Goal: Check status: Check status

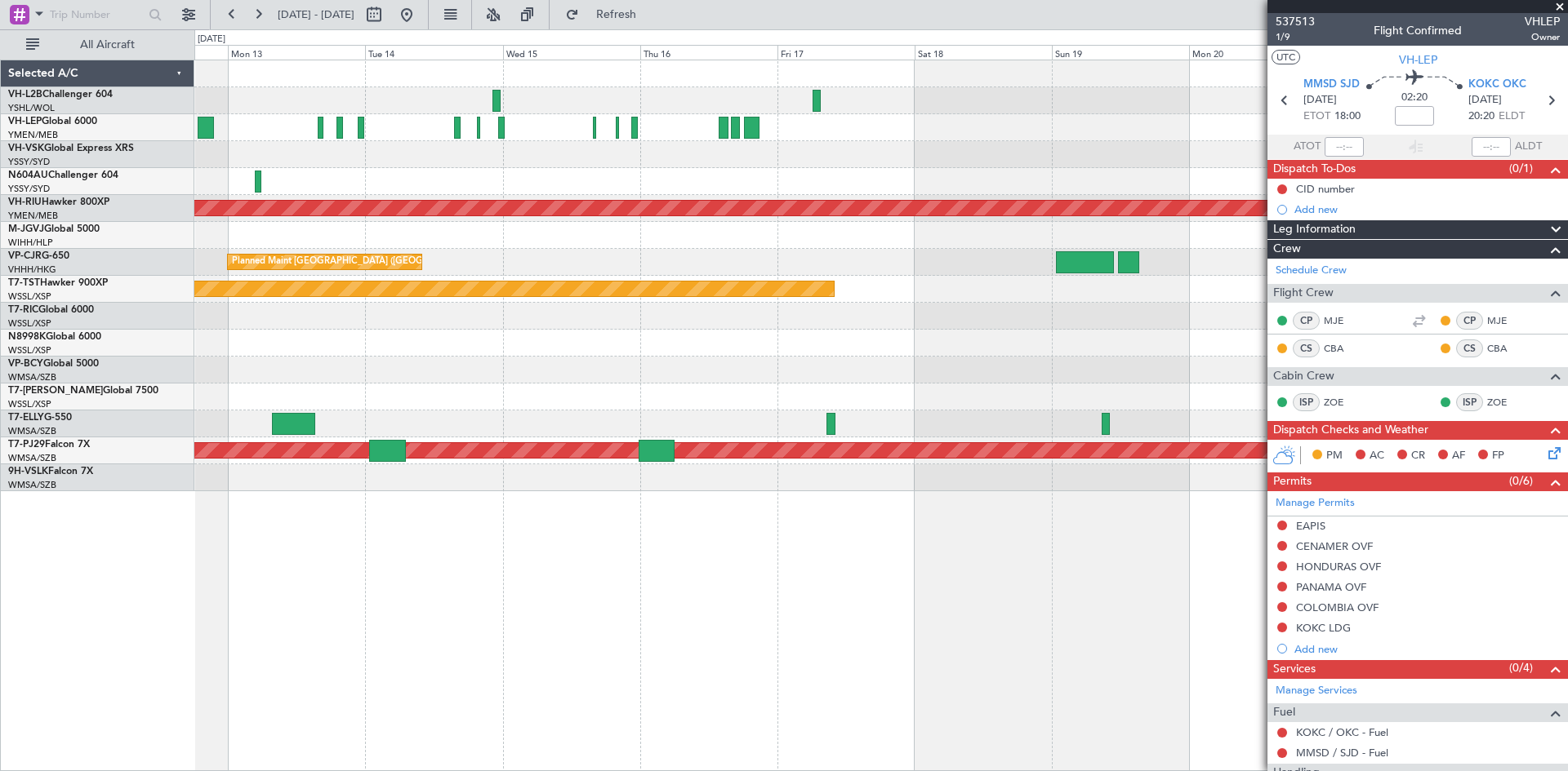
click at [1040, 375] on div "Planned Maint [GEOGRAPHIC_DATA] ([GEOGRAPHIC_DATA]) Planned Maint [GEOGRAPHIC_D…" at bounding box center [881, 276] width 1373 height 431
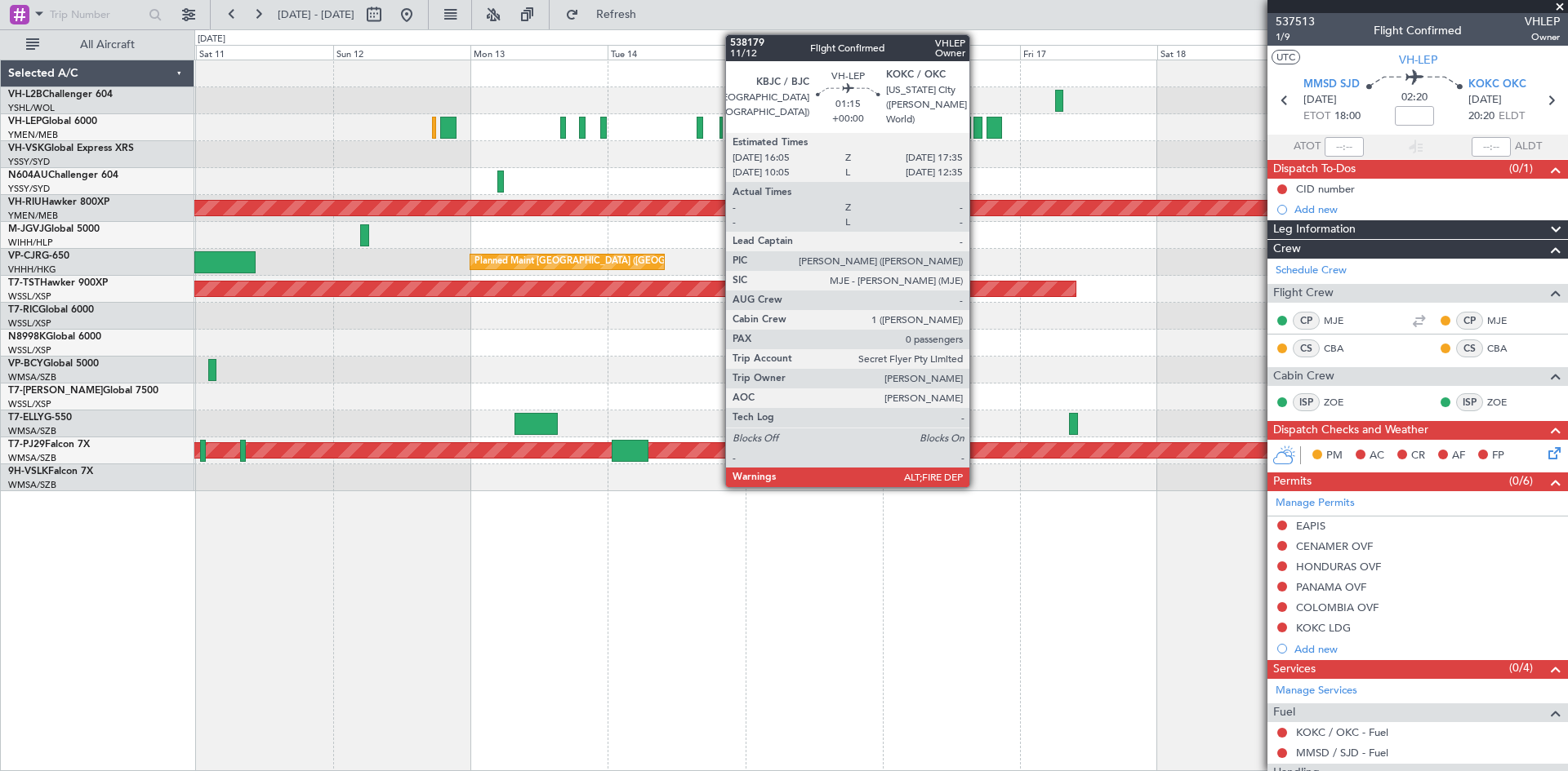
click at [977, 135] on div at bounding box center [978, 127] width 9 height 22
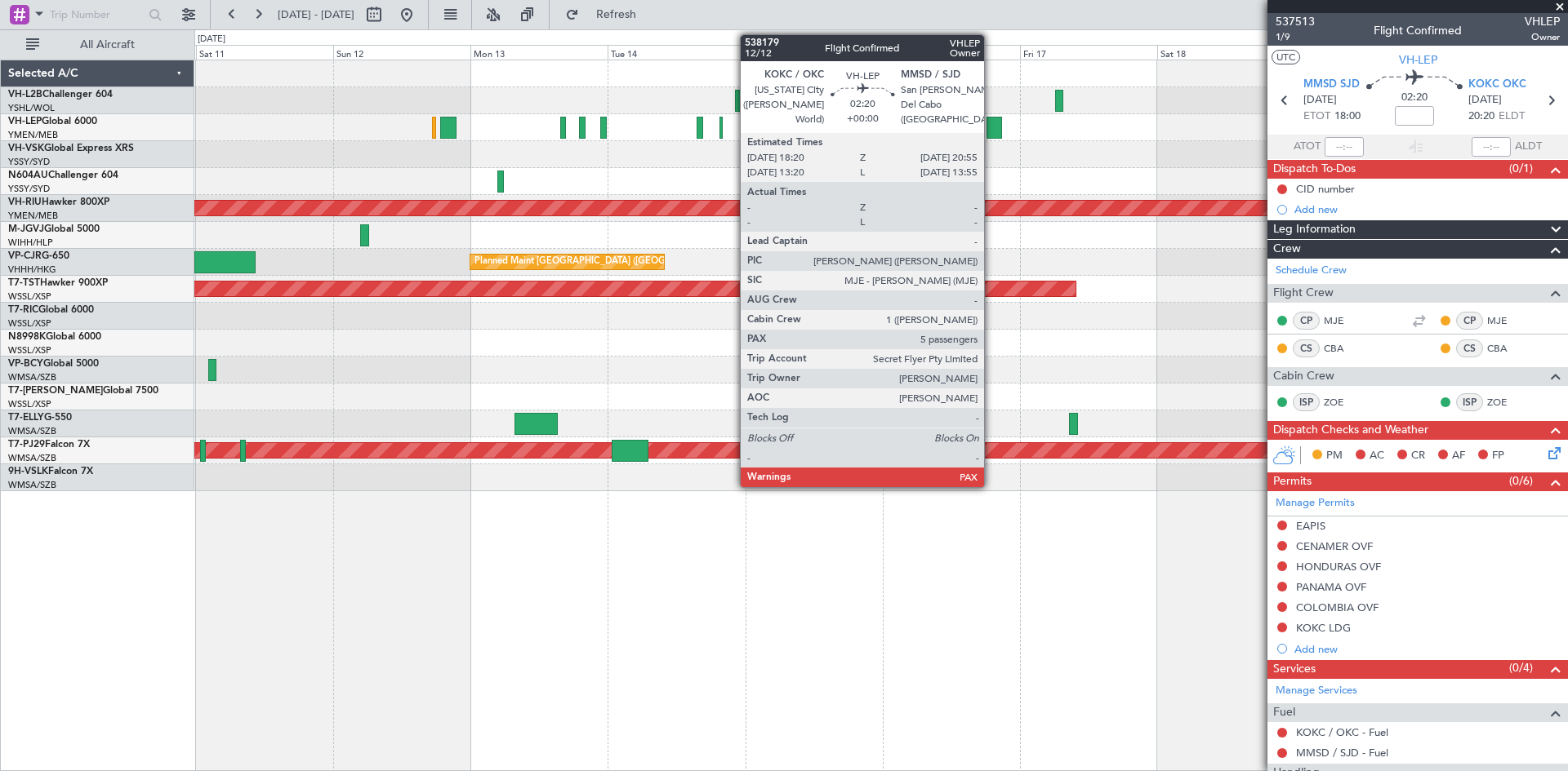
click at [992, 123] on div at bounding box center [994, 127] width 16 height 22
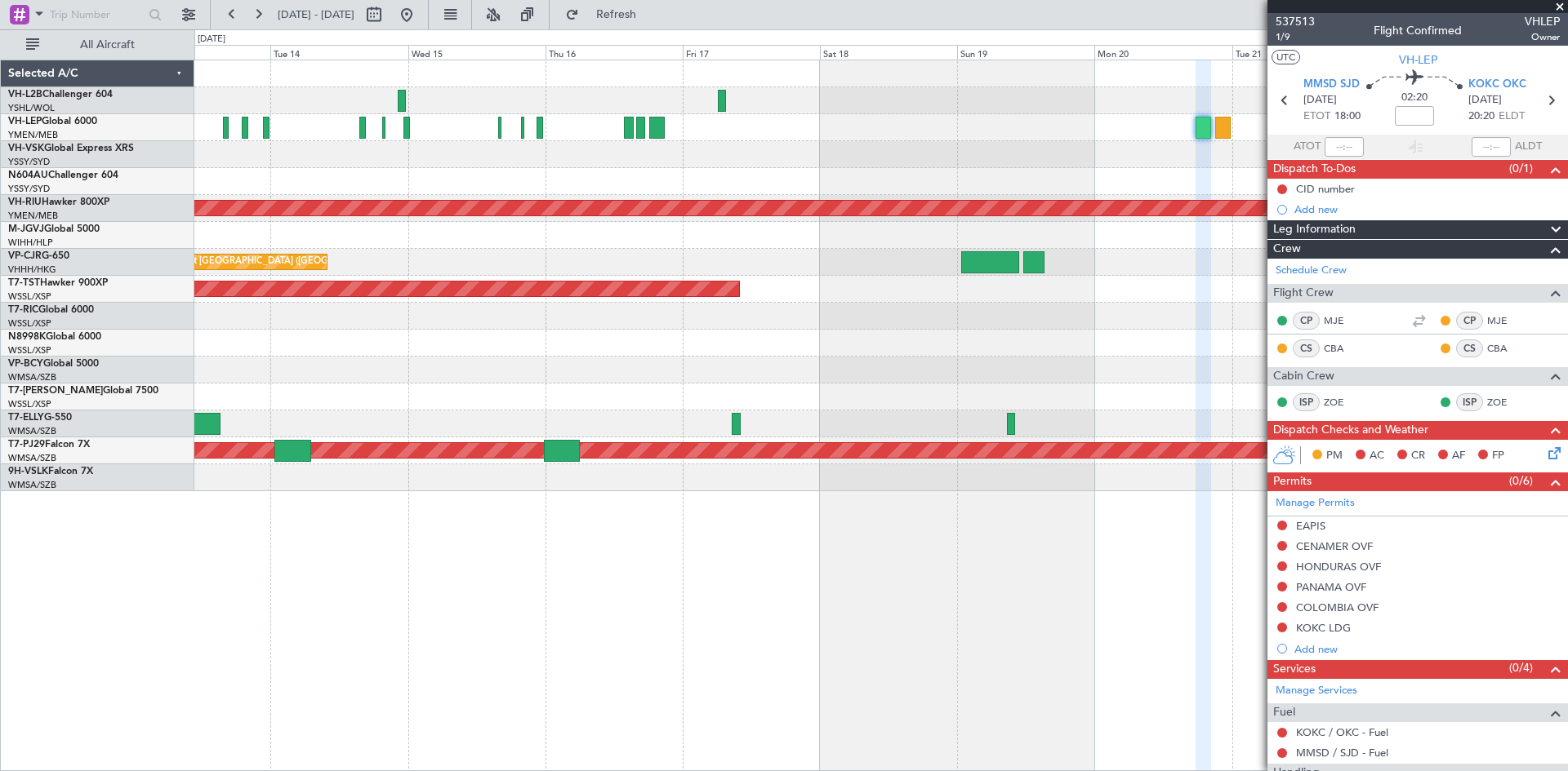
click at [784, 174] on div "Planned Maint [GEOGRAPHIC_DATA] ([GEOGRAPHIC_DATA]) Planned Maint [GEOGRAPHIC_D…" at bounding box center [881, 276] width 1373 height 431
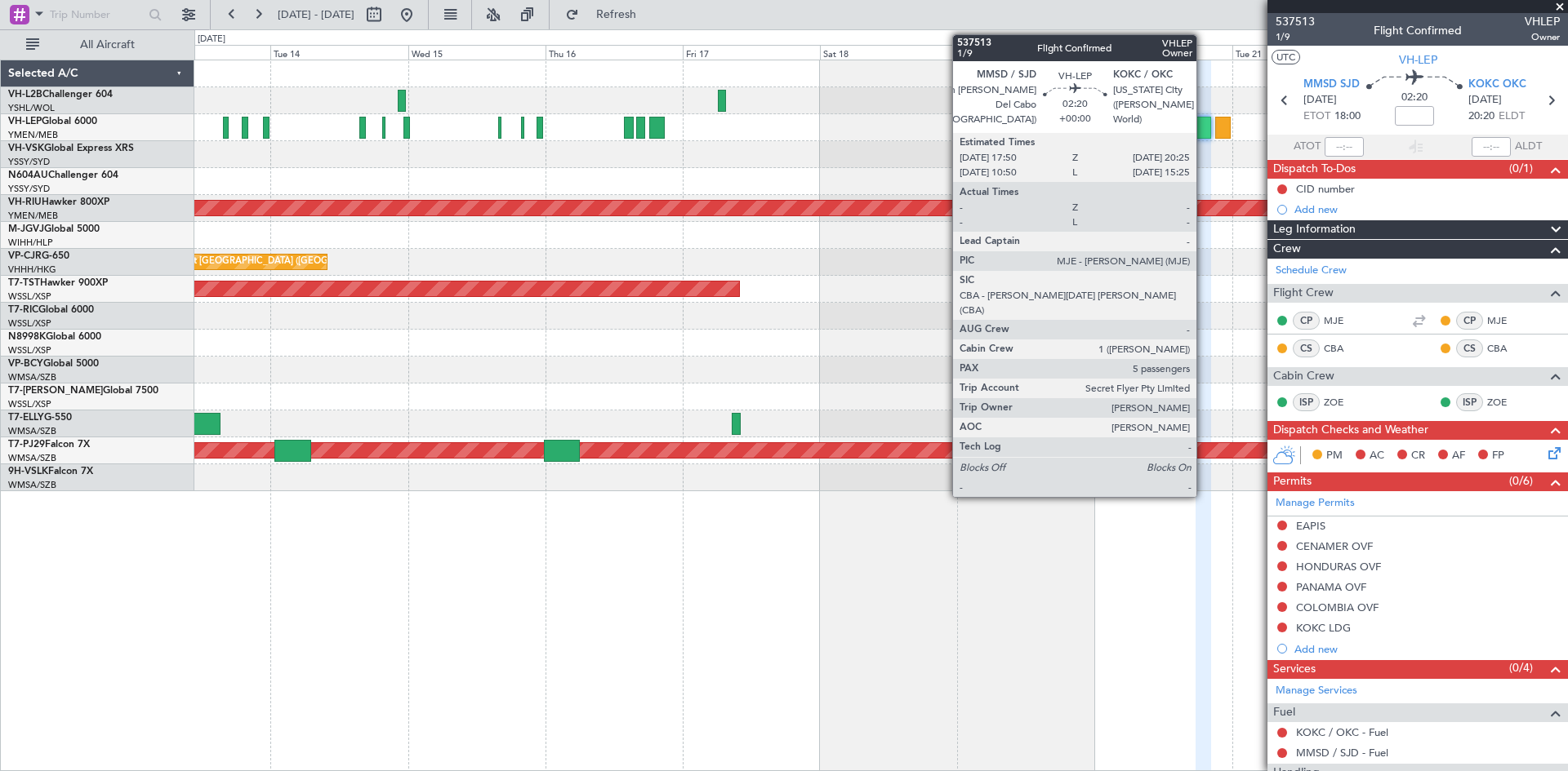
click at [1204, 134] on div at bounding box center [1204, 127] width 16 height 22
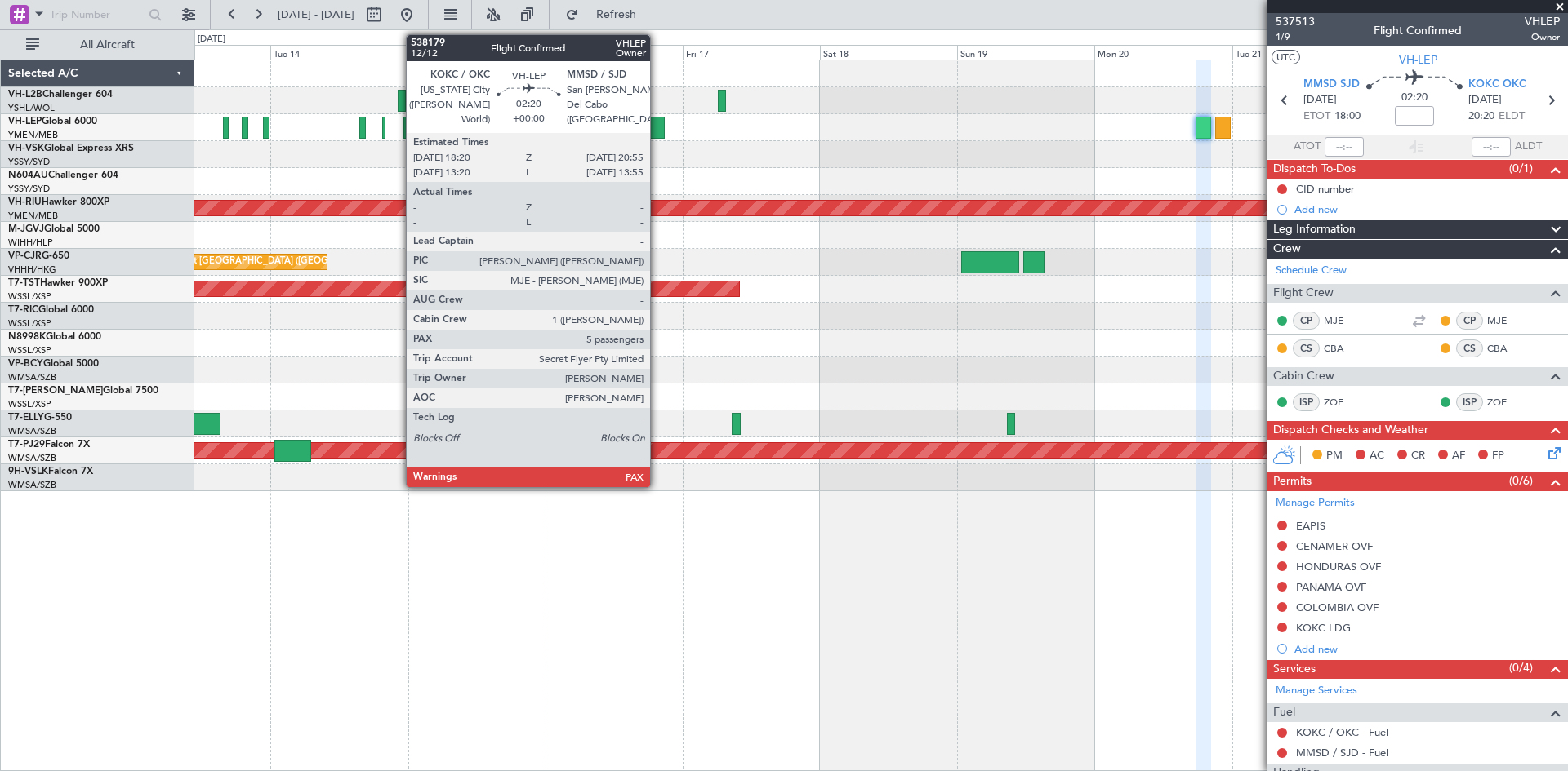
click at [658, 129] on div at bounding box center [657, 127] width 16 height 22
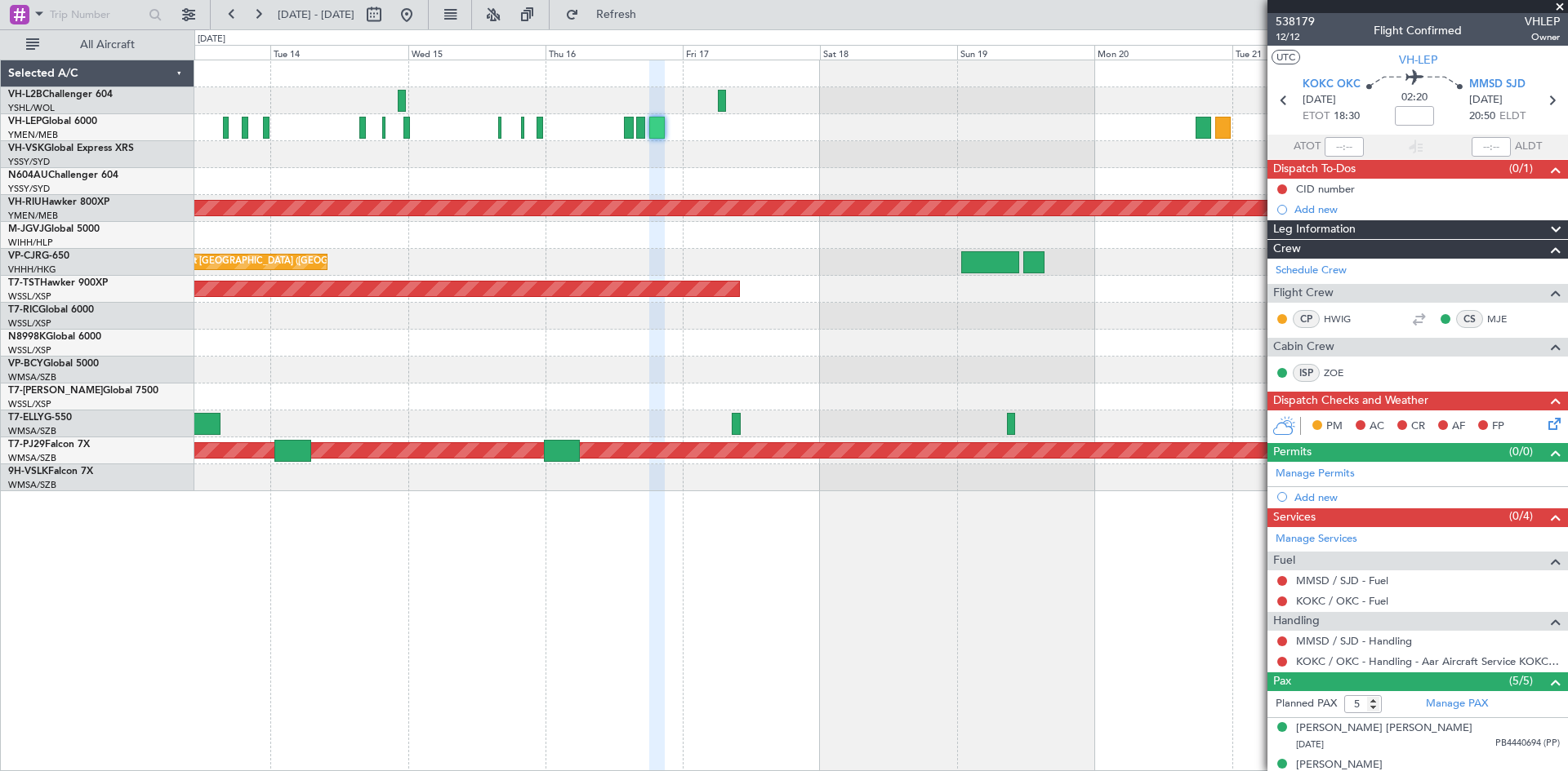
drag, startPoint x: 1283, startPoint y: 36, endPoint x: 820, endPoint y: 127, distance: 471.9
click at [820, 127] on fb-app "[DATE] - [DATE] Refresh Quick Links All Aircraft Planned Maint [GEOGRAPHIC_DATA…" at bounding box center [784, 391] width 1568 height 759
click at [646, 14] on span "Refresh" at bounding box center [616, 14] width 69 height 11
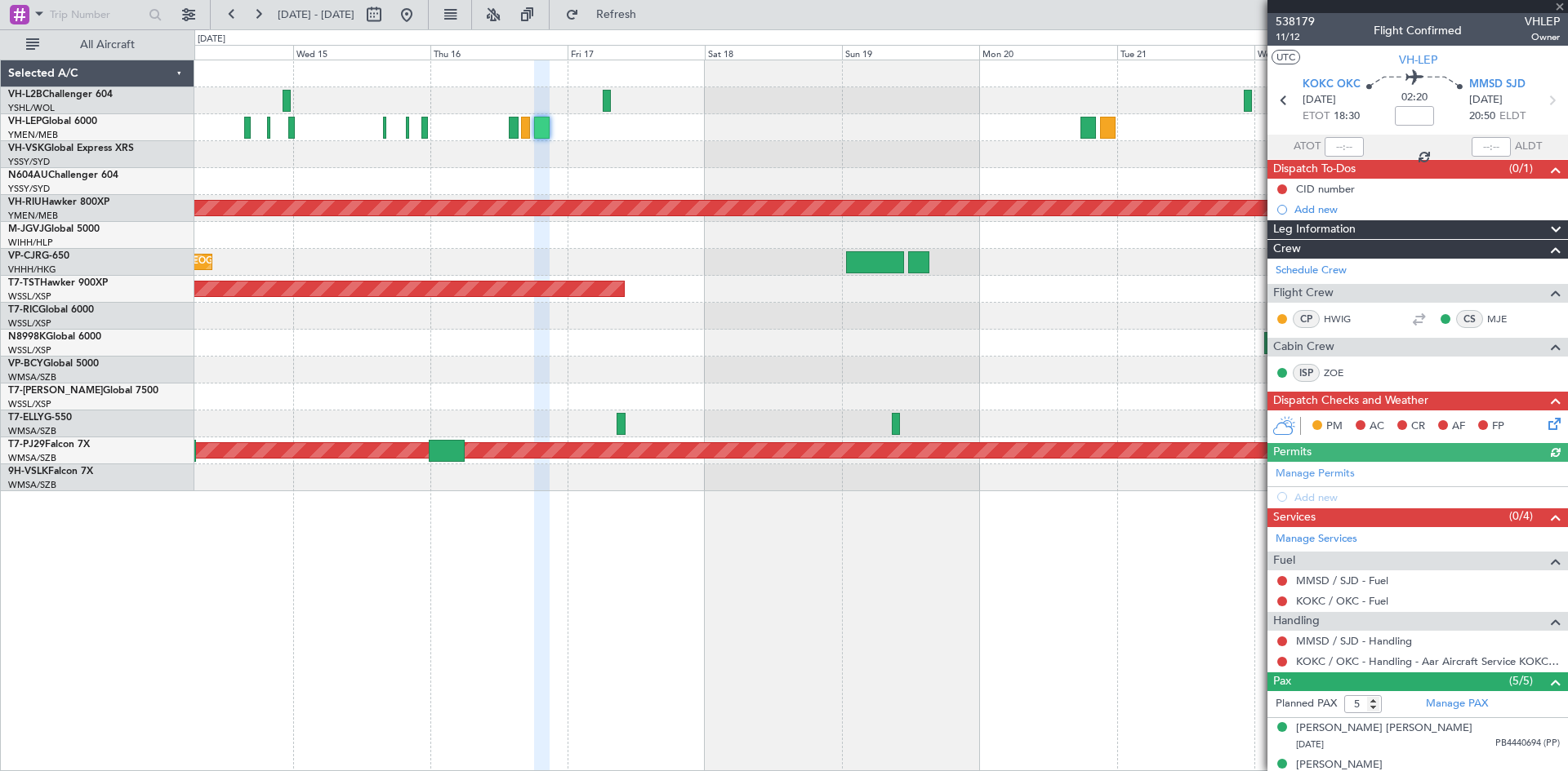
click at [863, 180] on div at bounding box center [881, 181] width 1373 height 27
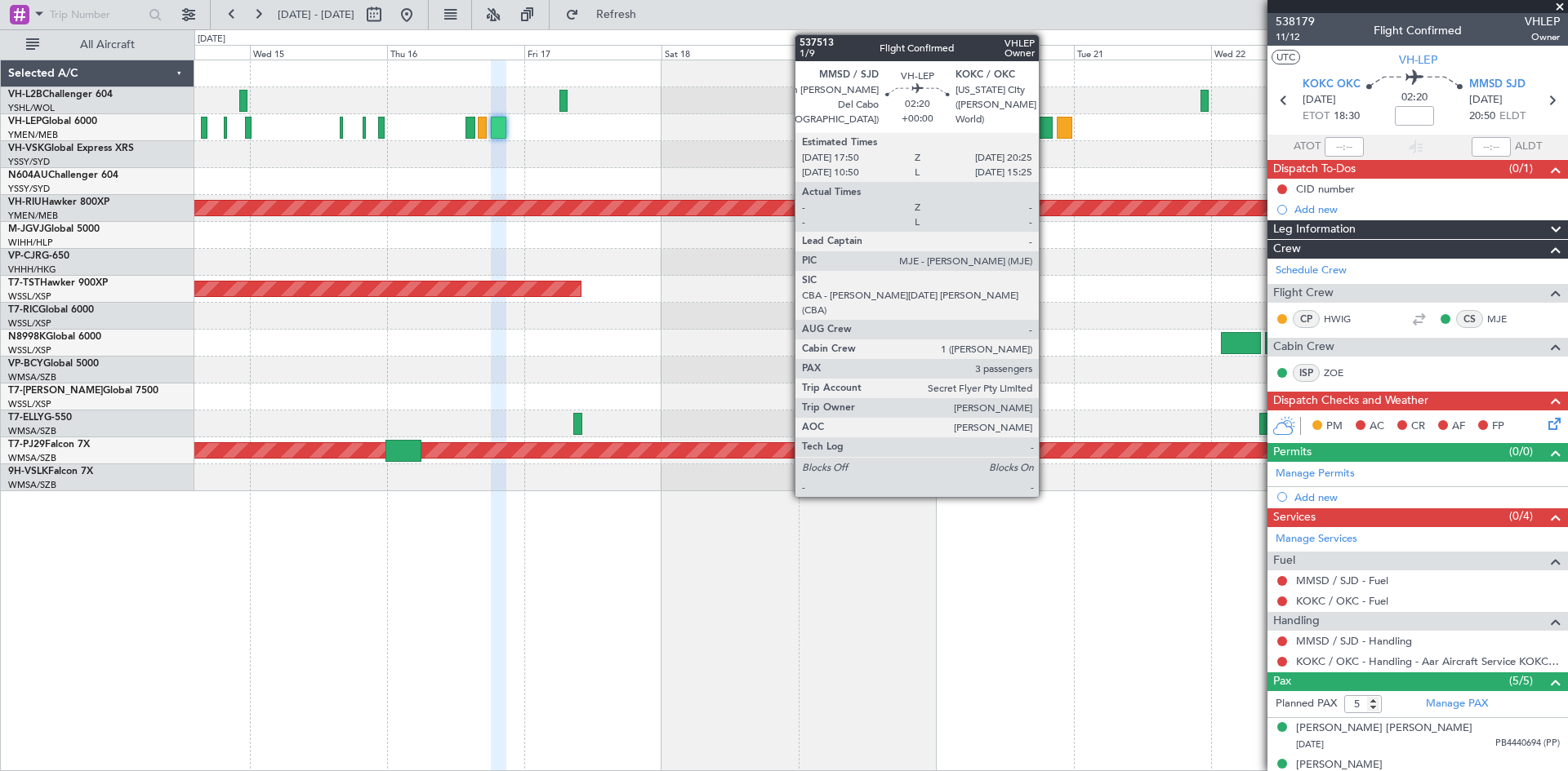
click at [1046, 134] on div at bounding box center [1045, 127] width 16 height 22
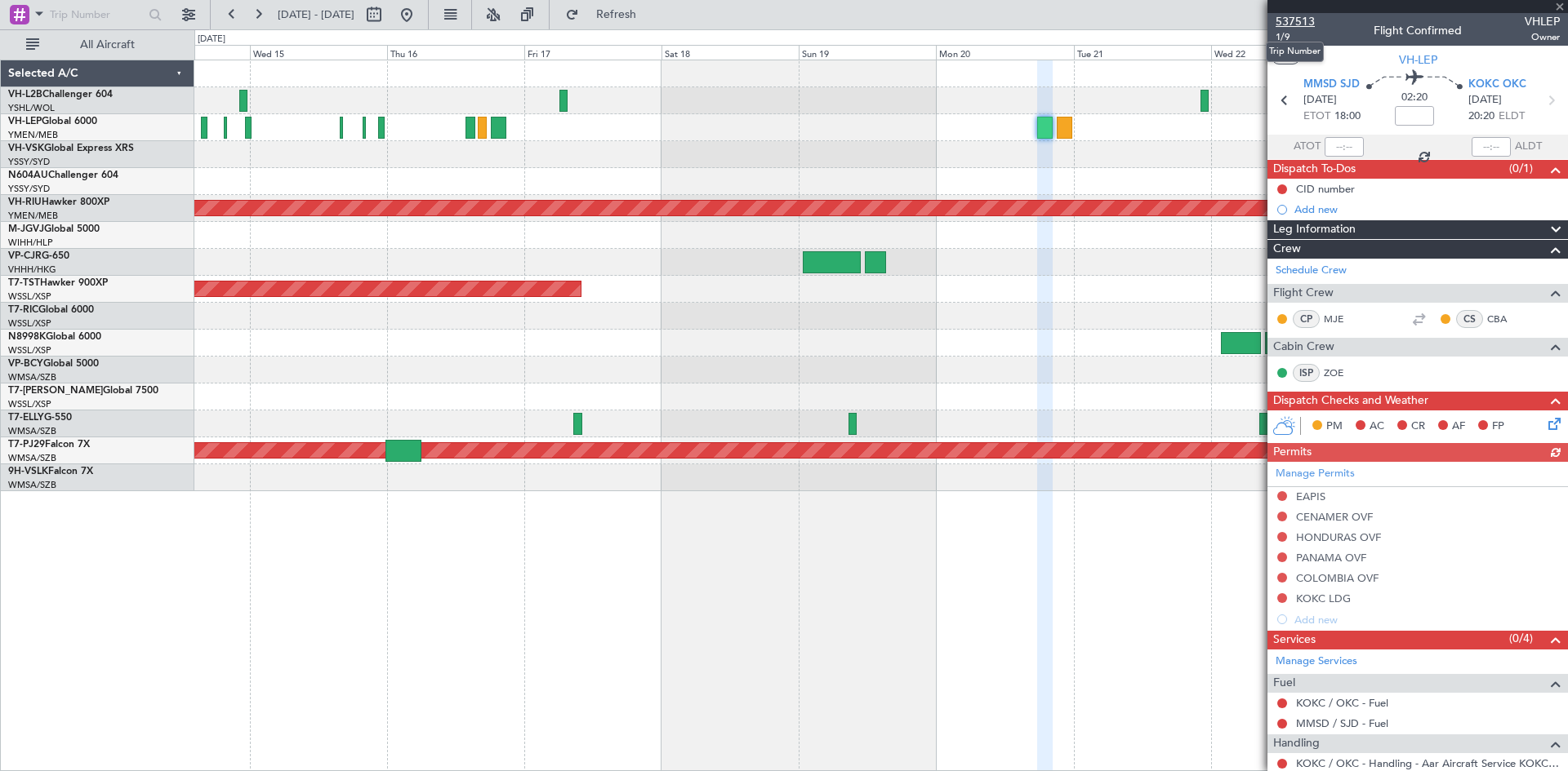
click at [1302, 23] on span "537513" at bounding box center [1295, 22] width 39 height 17
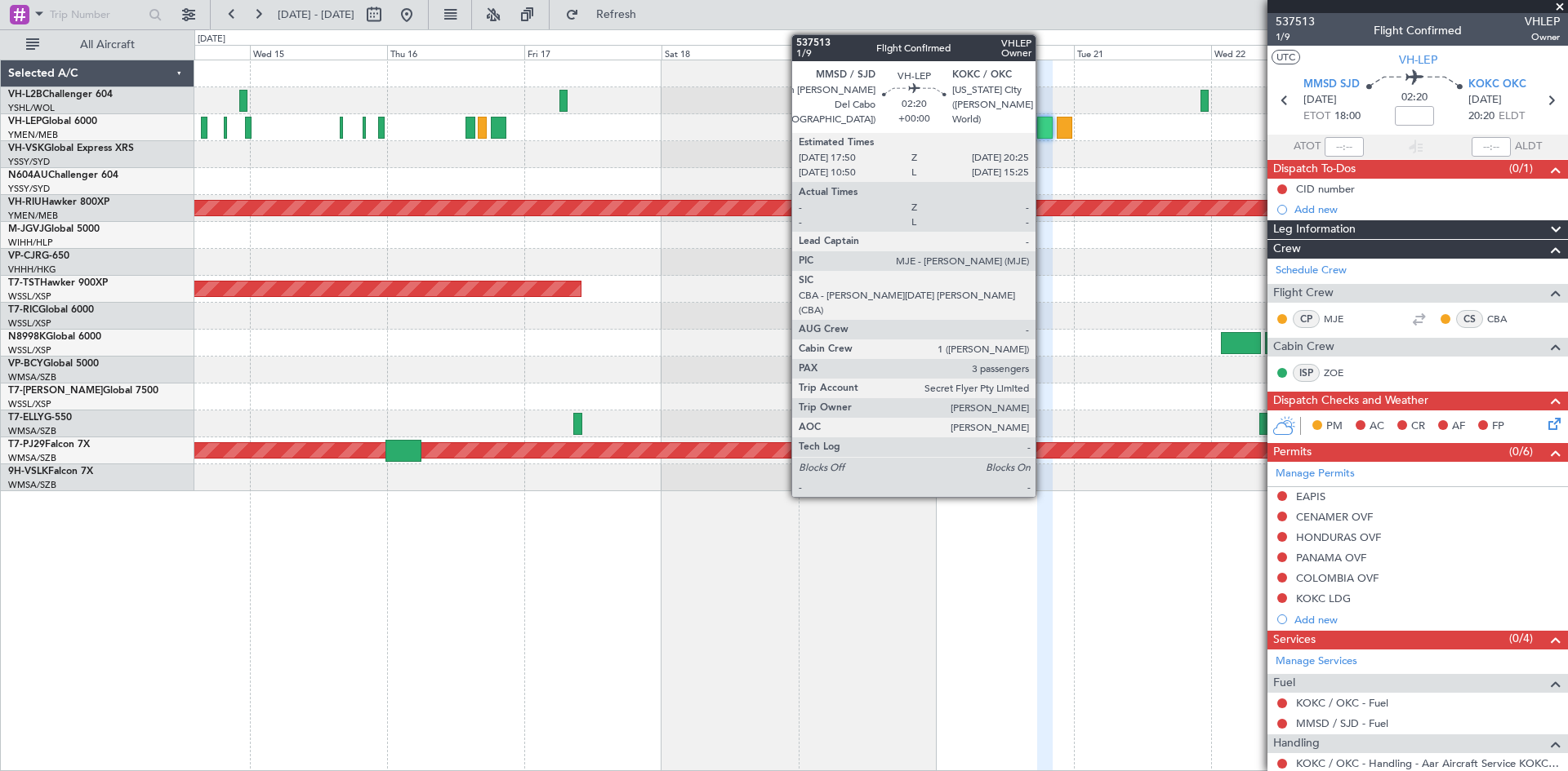
click at [1043, 127] on div at bounding box center [1045, 127] width 16 height 22
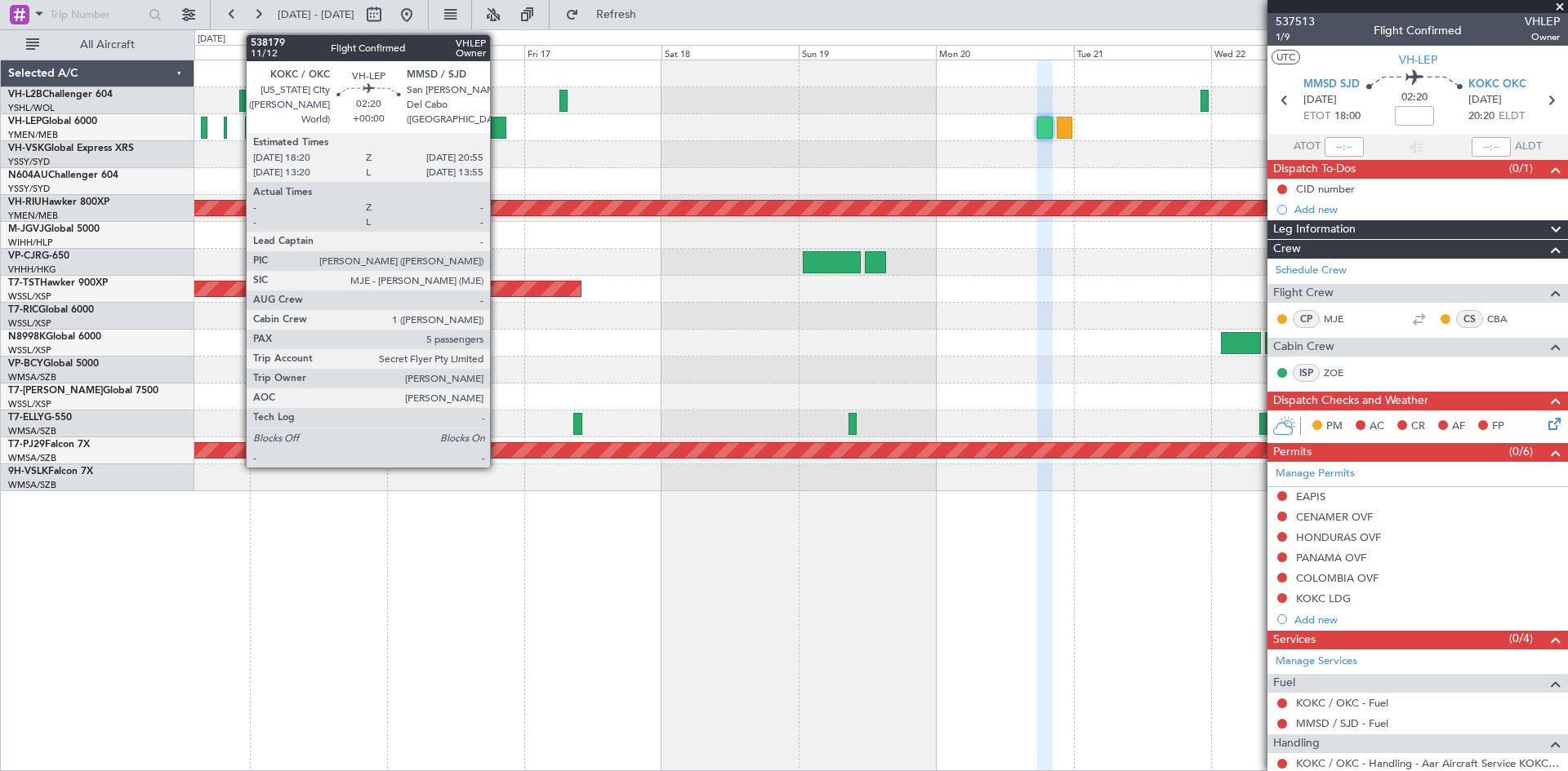
click at [497, 134] on div at bounding box center [499, 127] width 16 height 22
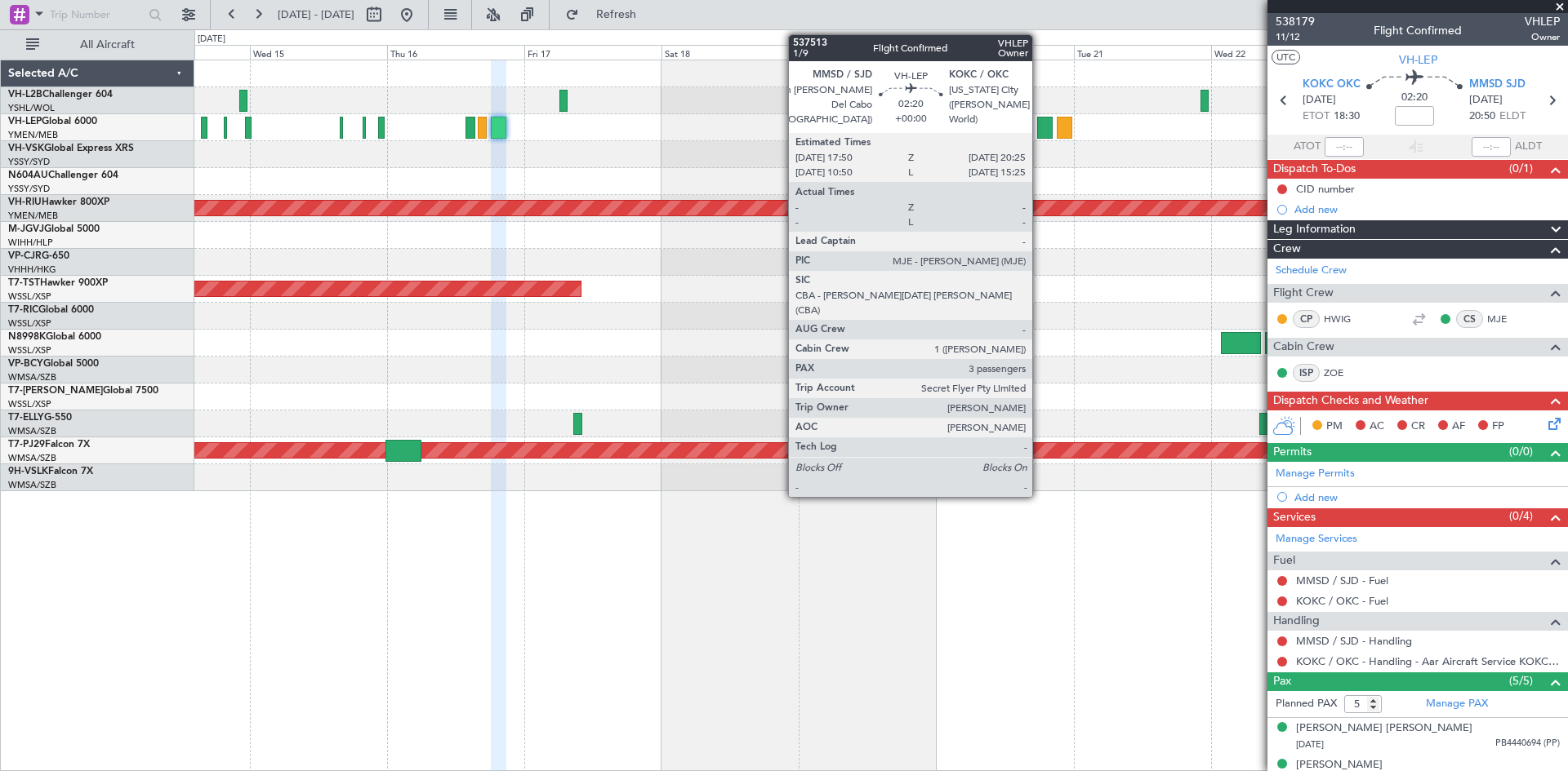
click at [1040, 127] on div at bounding box center [1045, 127] width 16 height 22
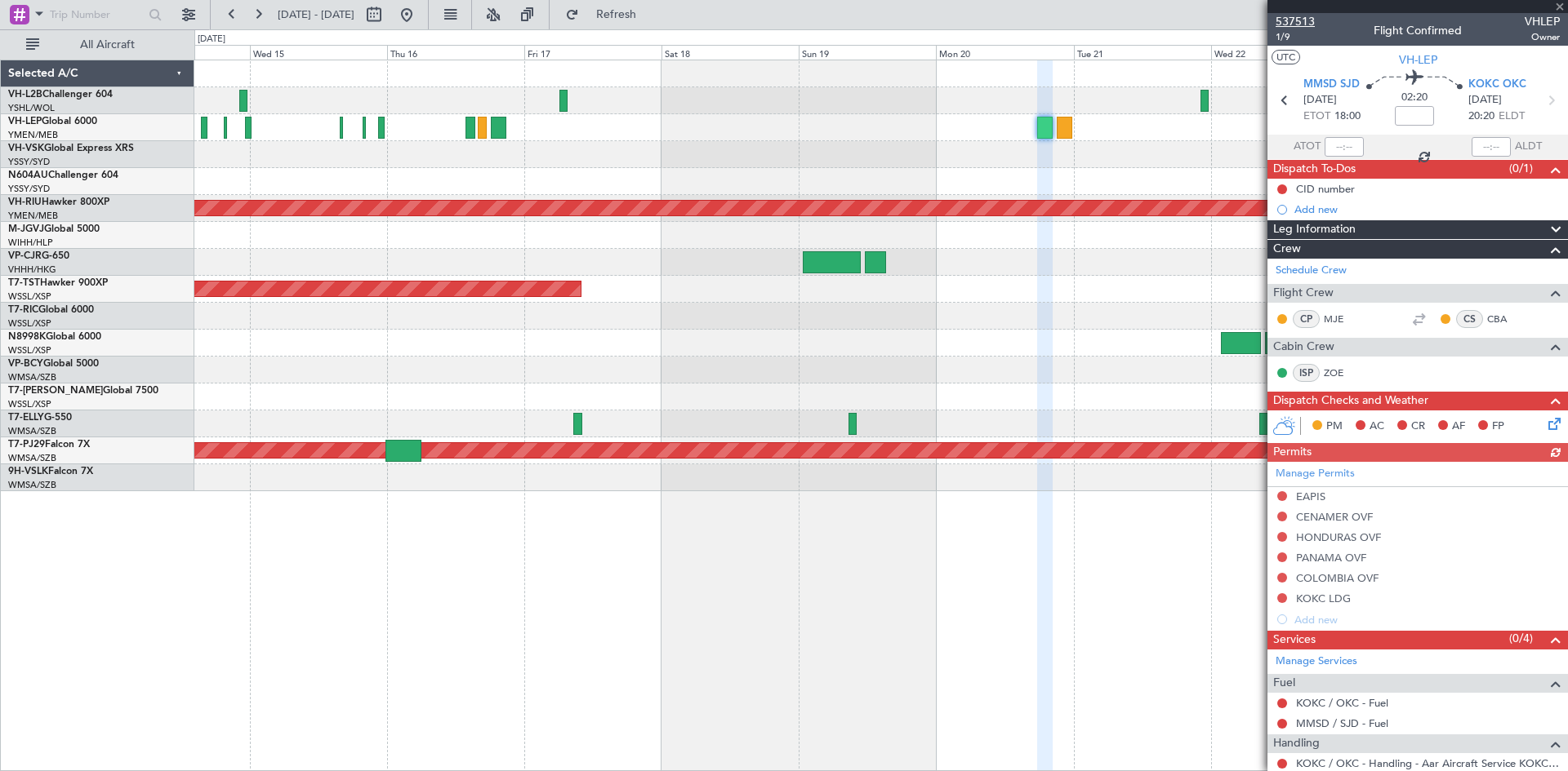
click at [1289, 24] on span "537513" at bounding box center [1295, 22] width 39 height 17
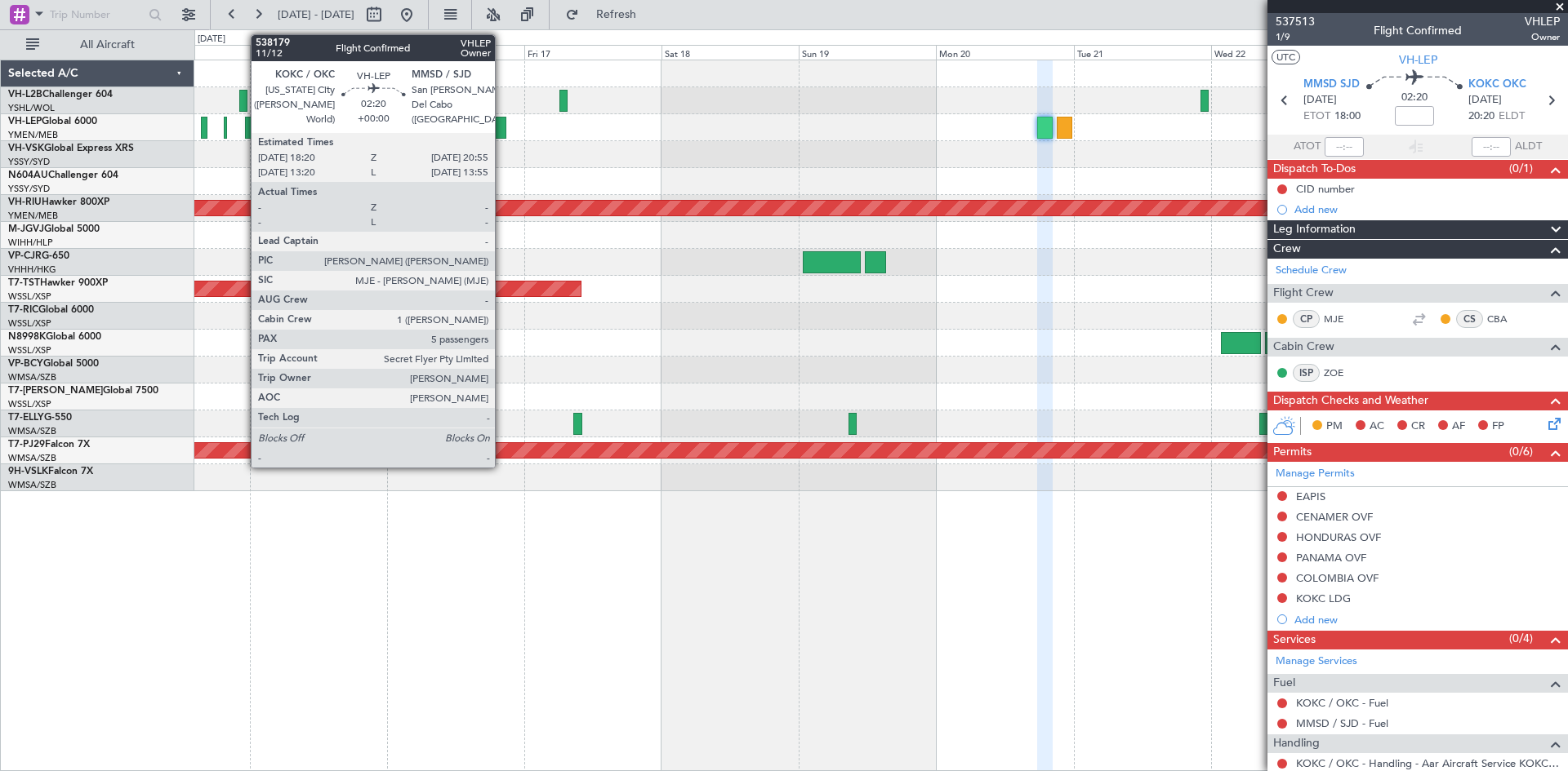
click at [502, 134] on div at bounding box center [499, 127] width 16 height 22
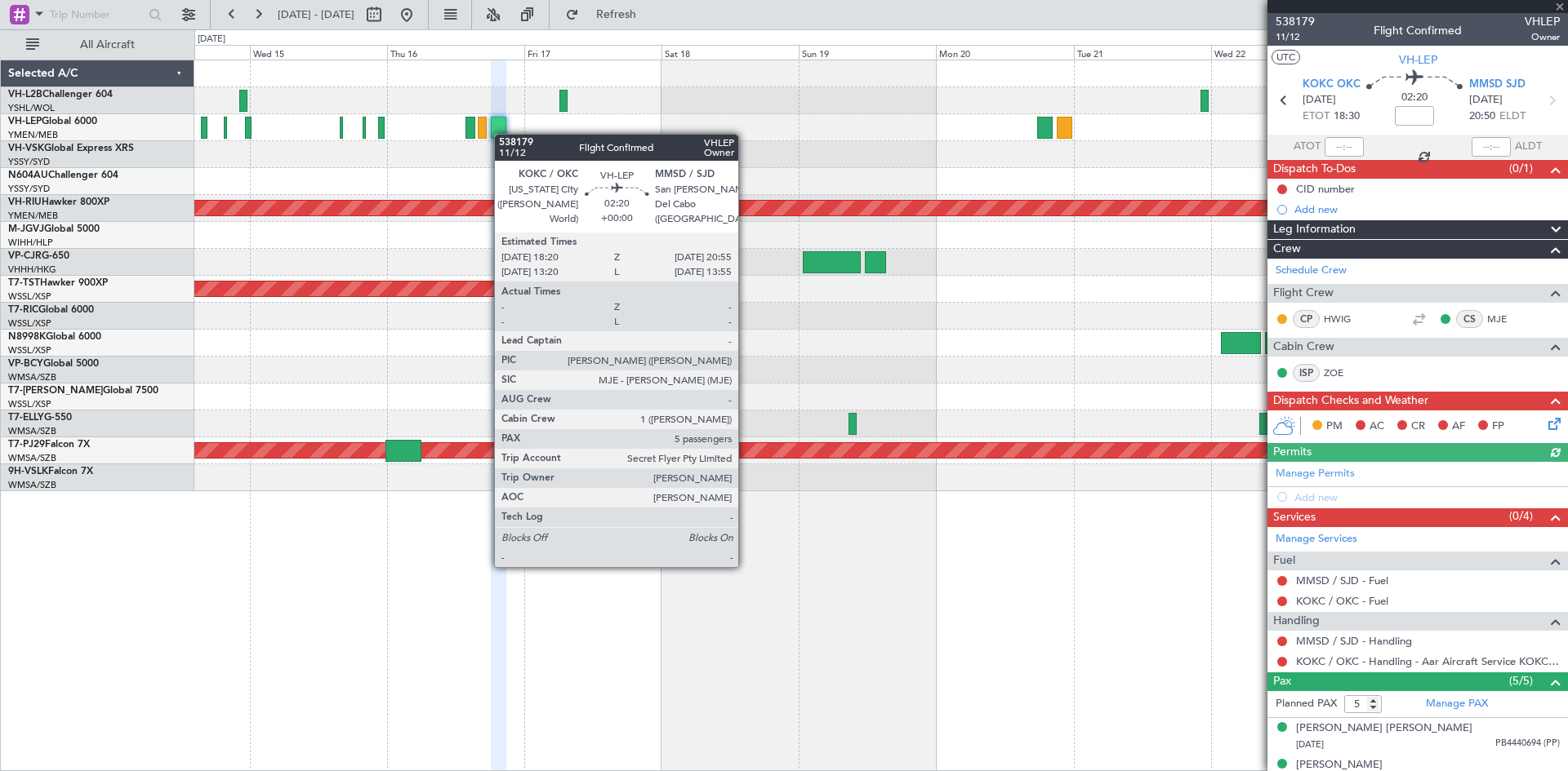
click at [502, 134] on div at bounding box center [499, 127] width 16 height 22
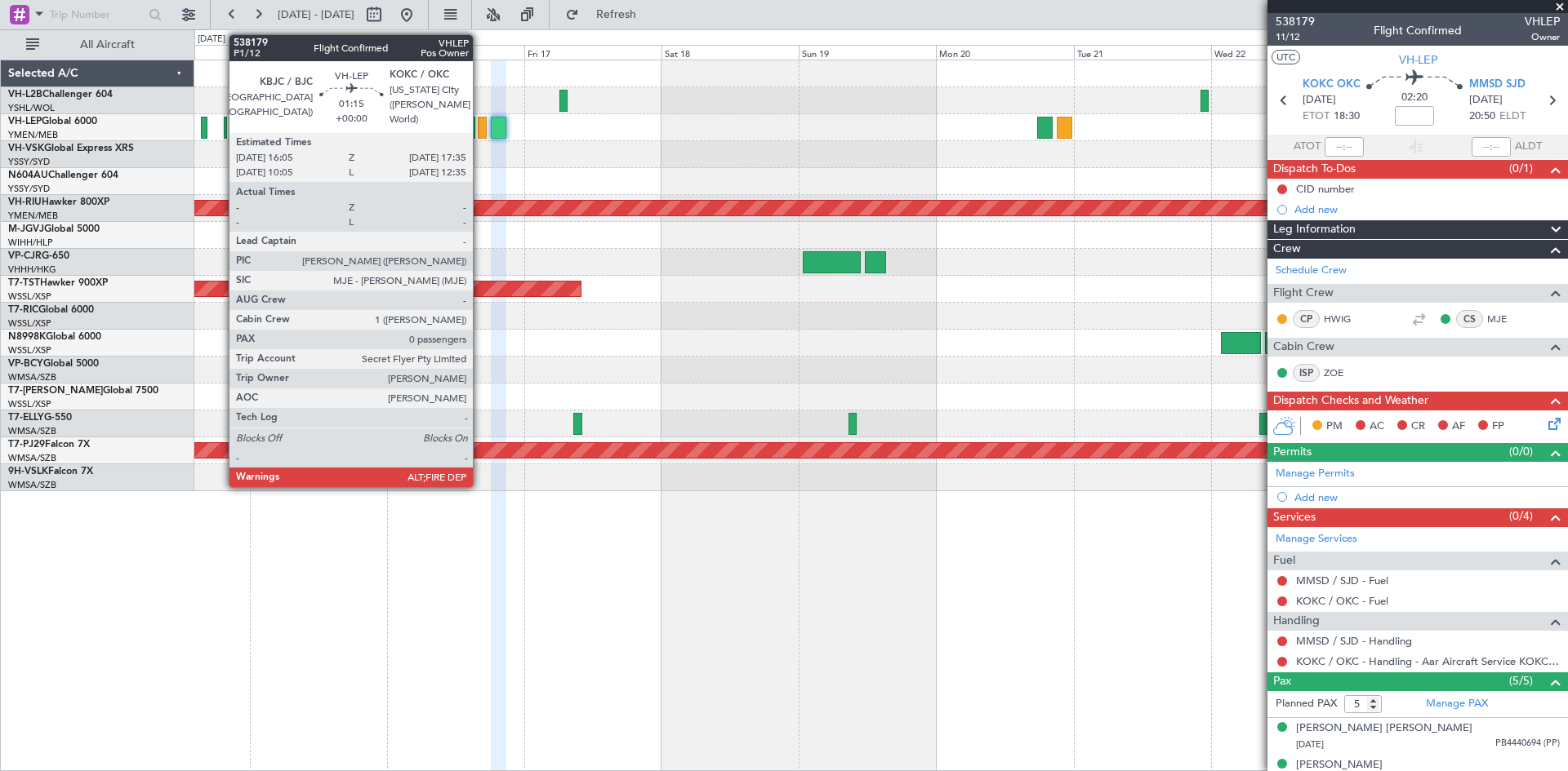
click at [480, 132] on div at bounding box center [482, 127] width 9 height 22
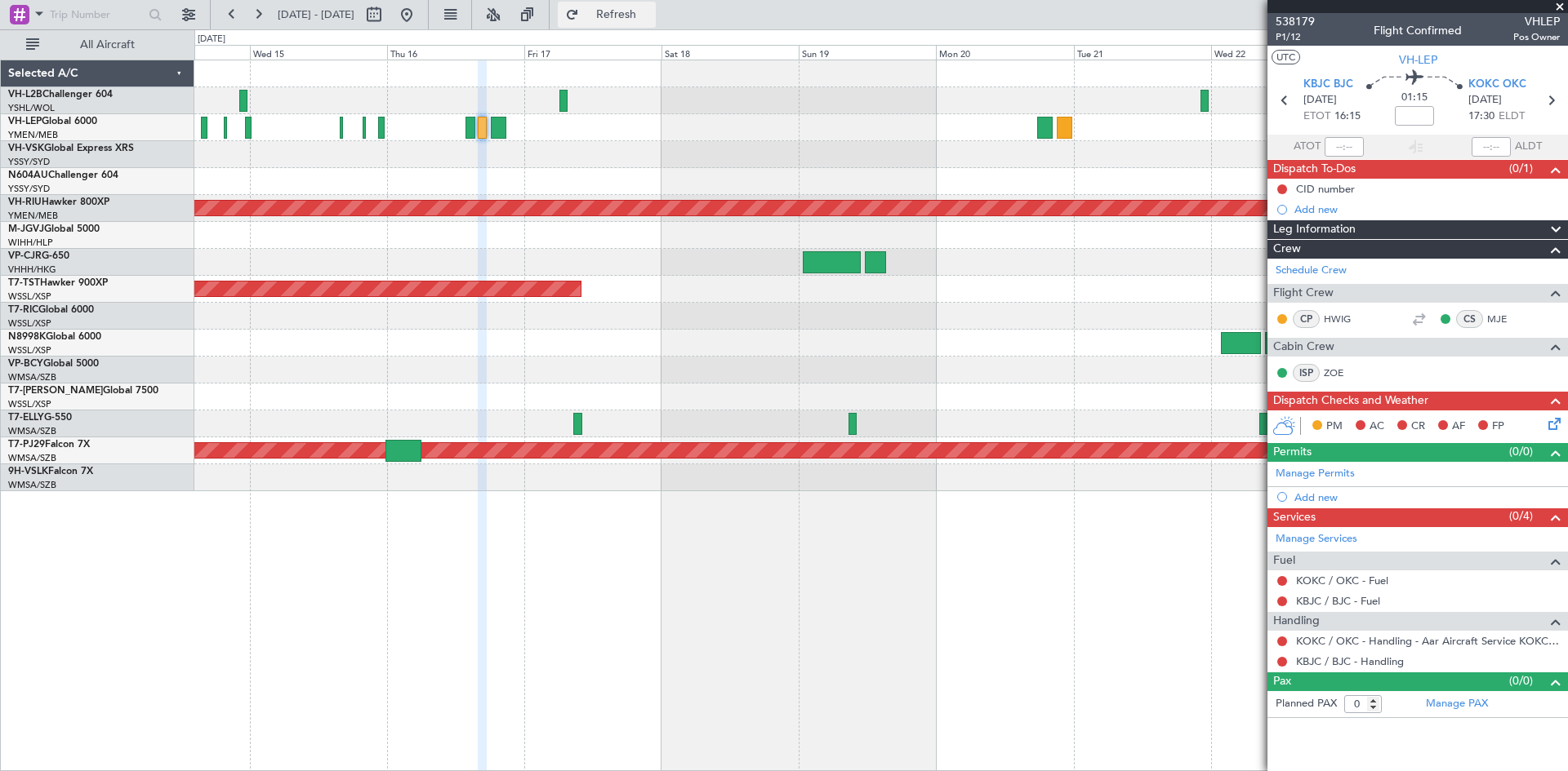
click at [651, 16] on span "Refresh" at bounding box center [616, 14] width 69 height 11
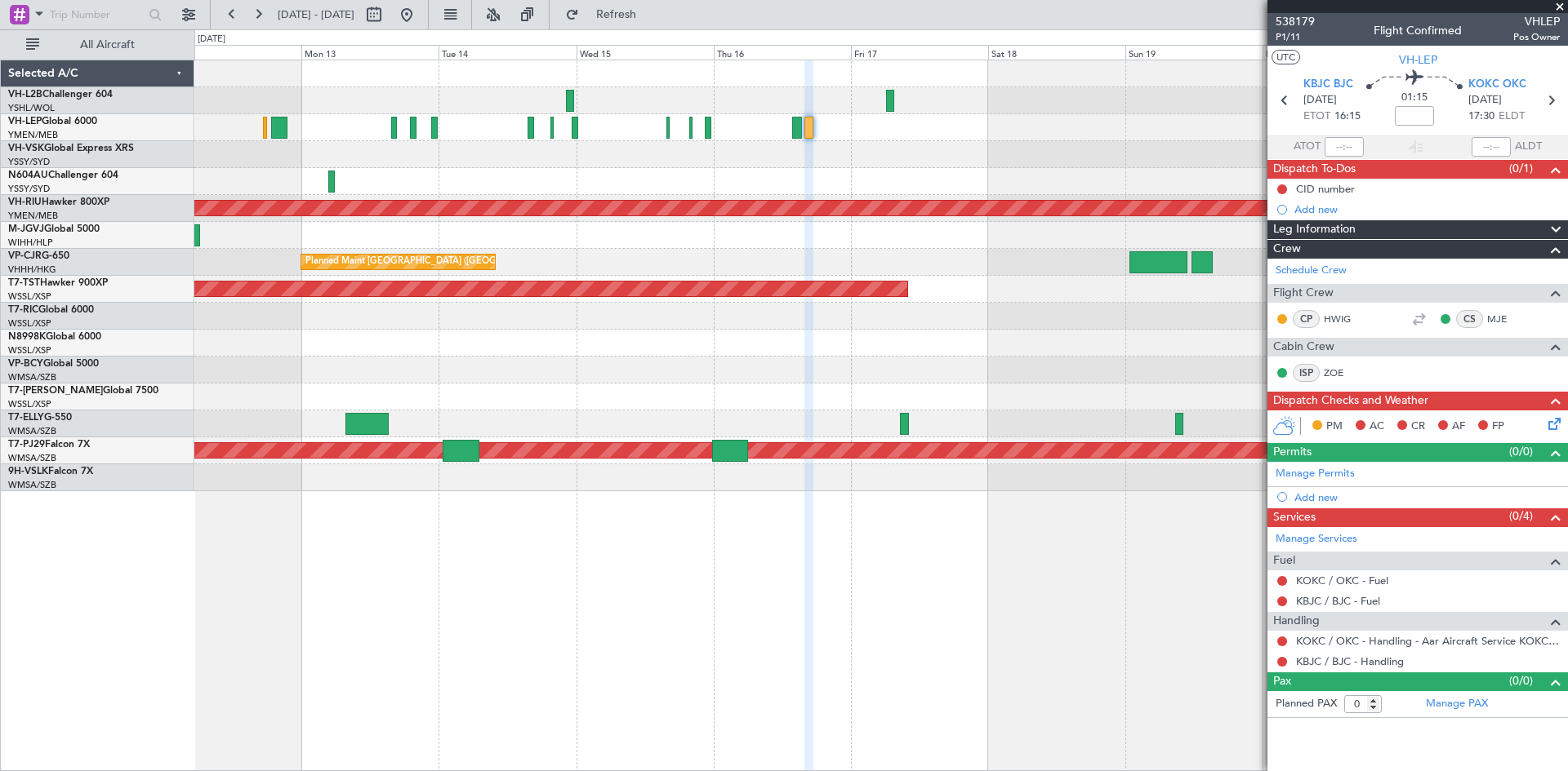
click at [1060, 129] on div at bounding box center [881, 127] width 1373 height 27
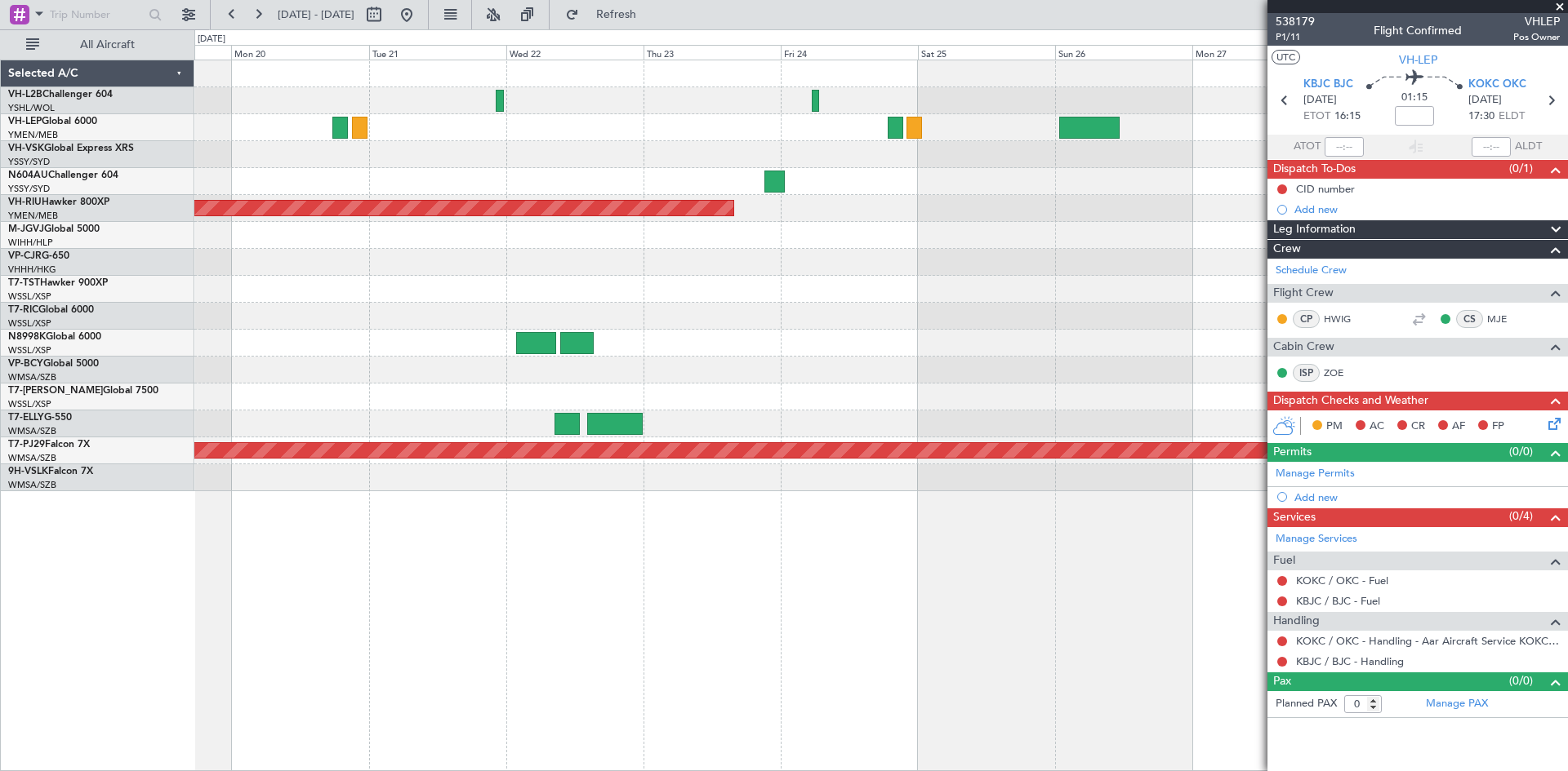
click at [535, 193] on div at bounding box center [881, 181] width 1373 height 27
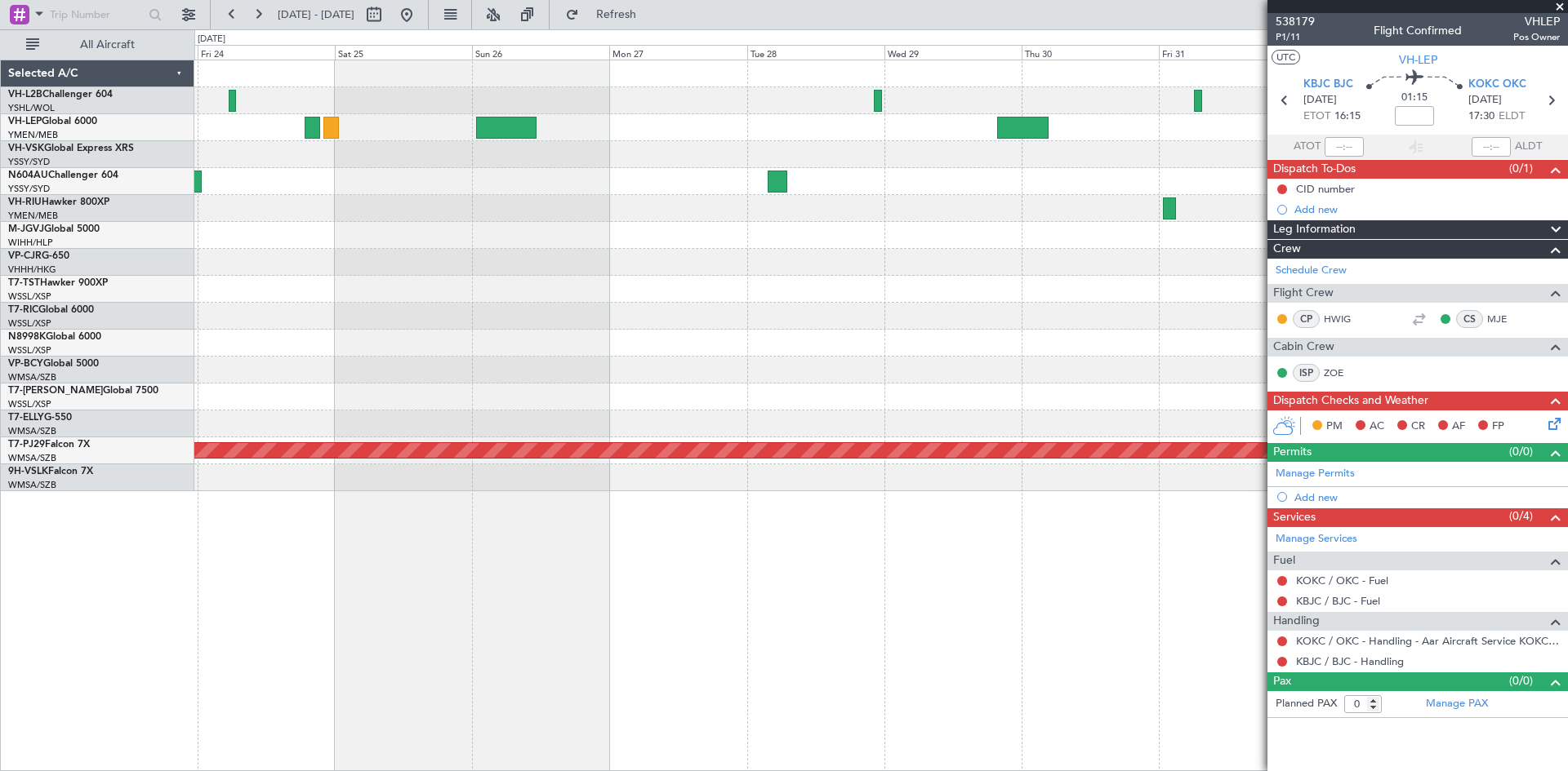
click at [581, 215] on div "Planned Maint [GEOGRAPHIC_DATA] ([GEOGRAPHIC_DATA])" at bounding box center [881, 208] width 1373 height 27
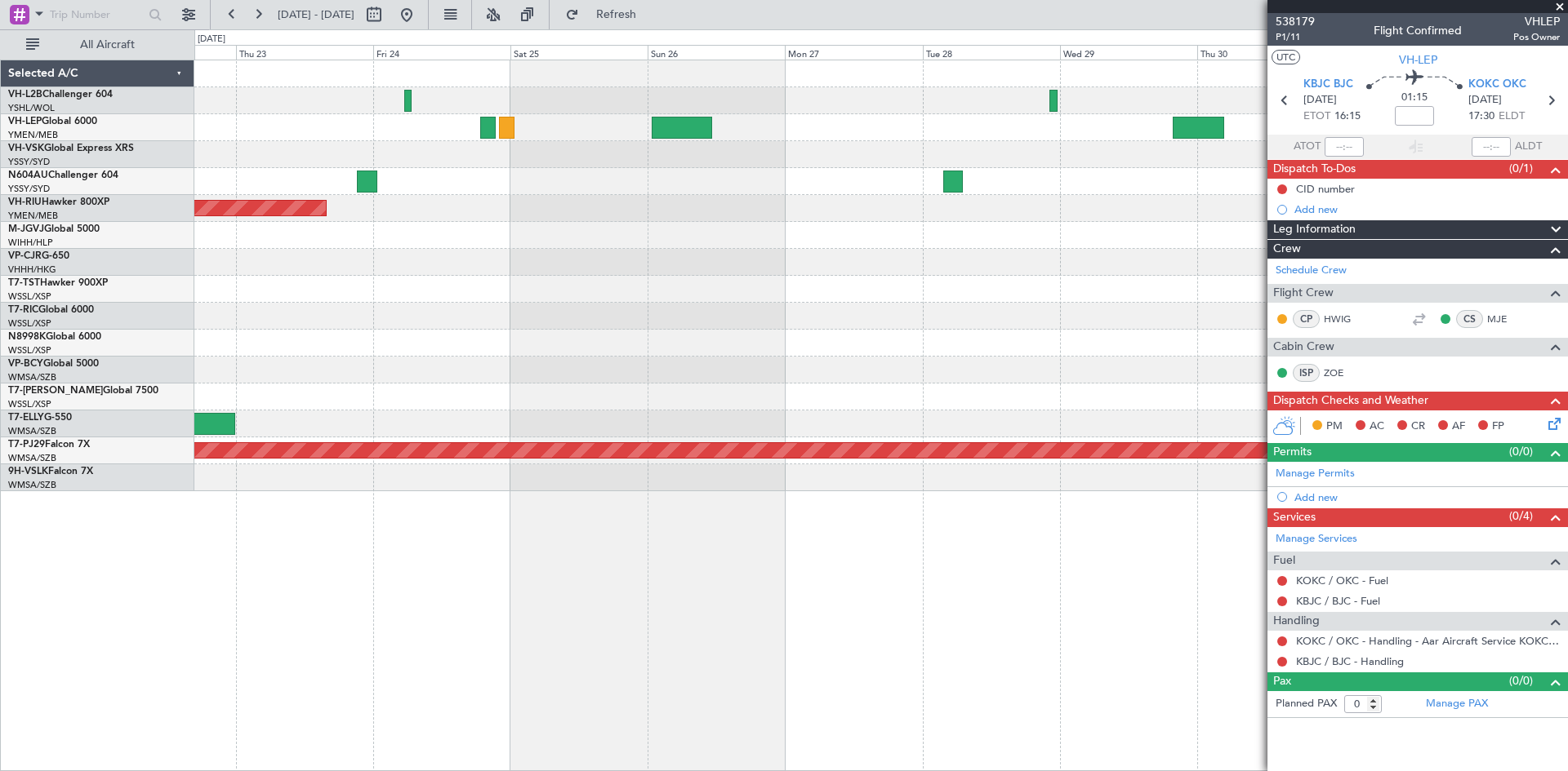
click at [987, 238] on div at bounding box center [881, 235] width 1373 height 27
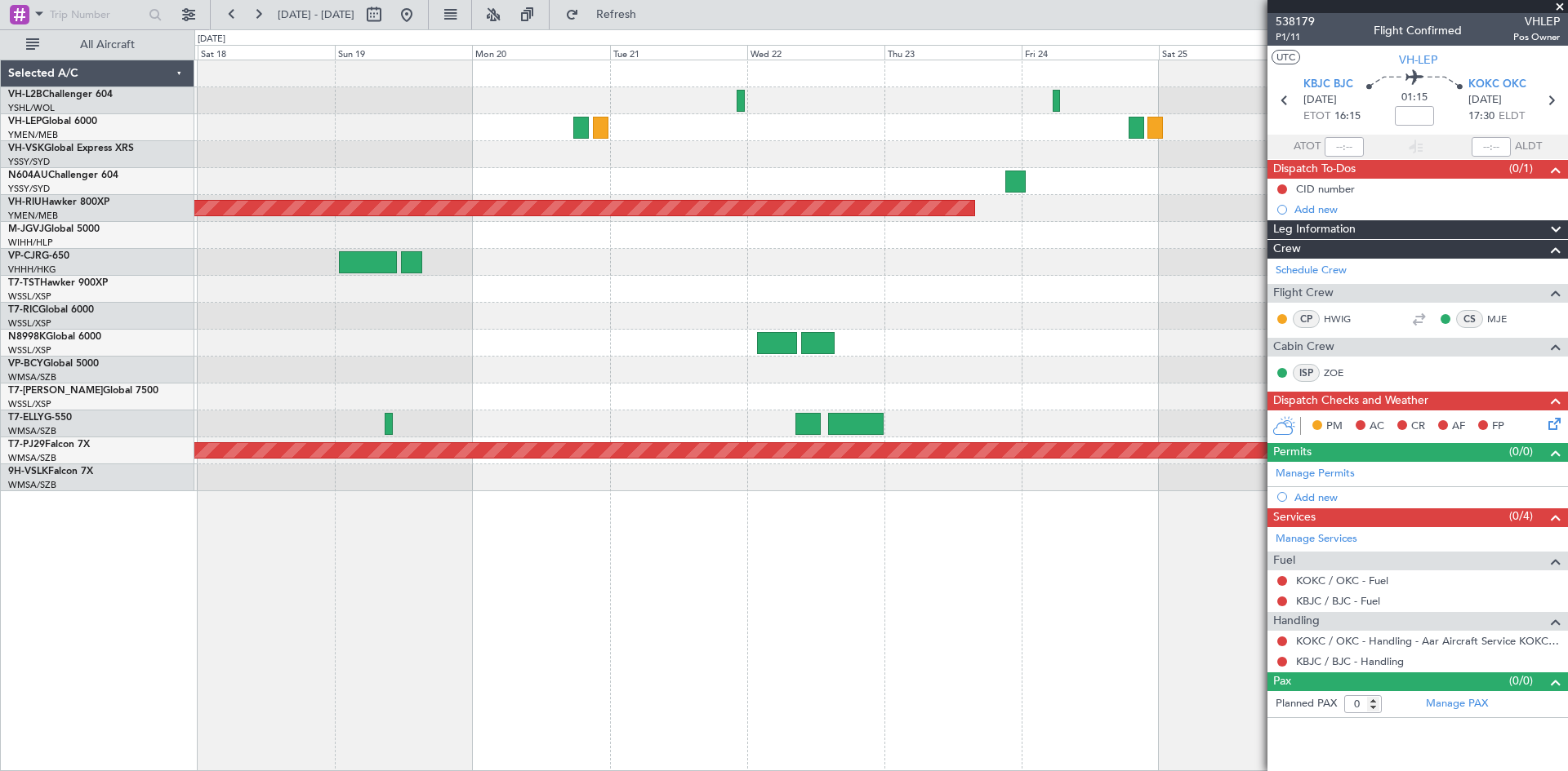
click at [1165, 250] on div "Planned Maint [GEOGRAPHIC_DATA] ([GEOGRAPHIC_DATA]) Planned Maint [GEOGRAPHIC_D…" at bounding box center [881, 276] width 1373 height 431
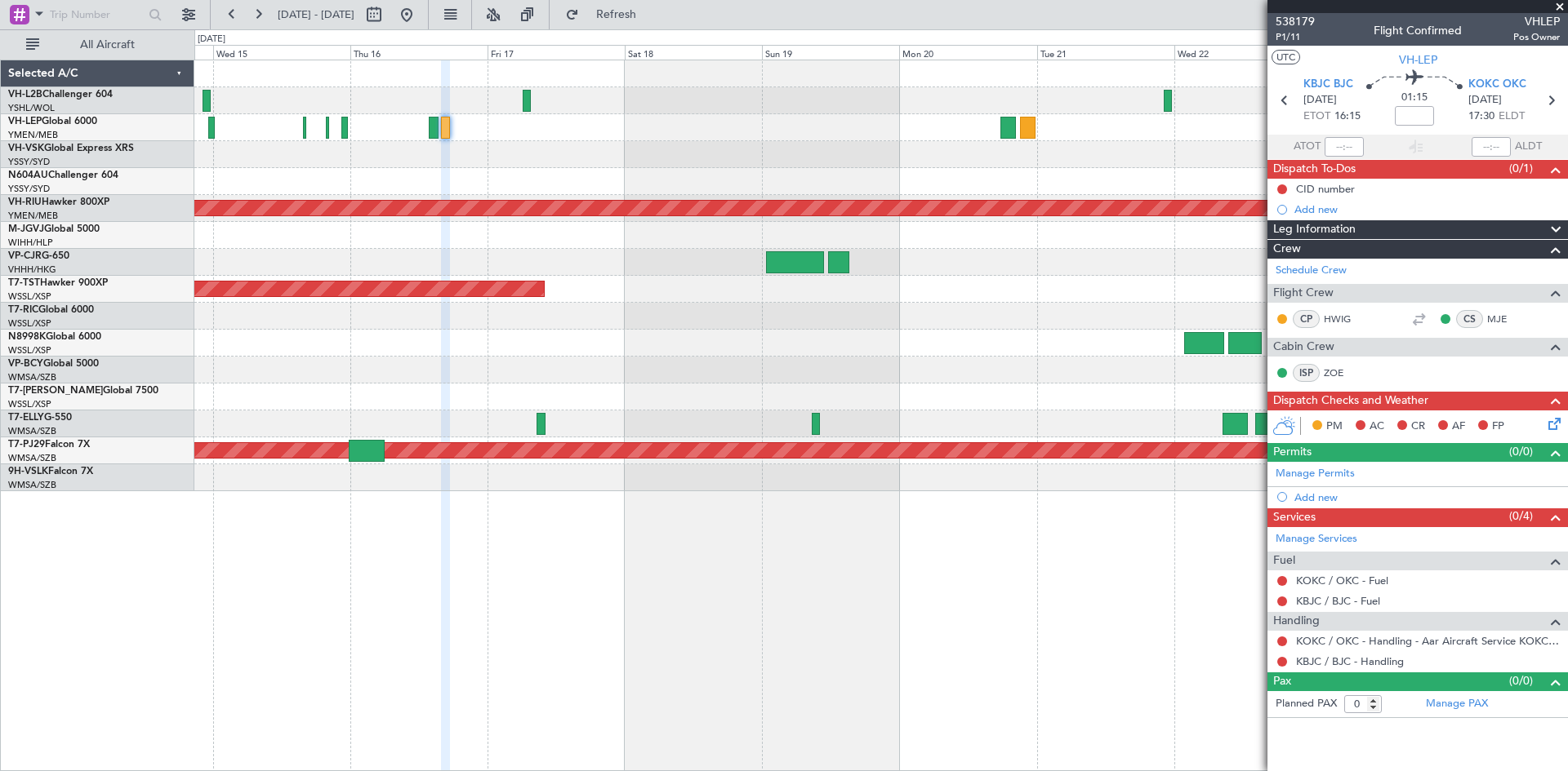
click at [1117, 288] on div "Planned Maint [GEOGRAPHIC_DATA] ([GEOGRAPHIC_DATA]) Planned Maint [GEOGRAPHIC_D…" at bounding box center [881, 276] width 1373 height 431
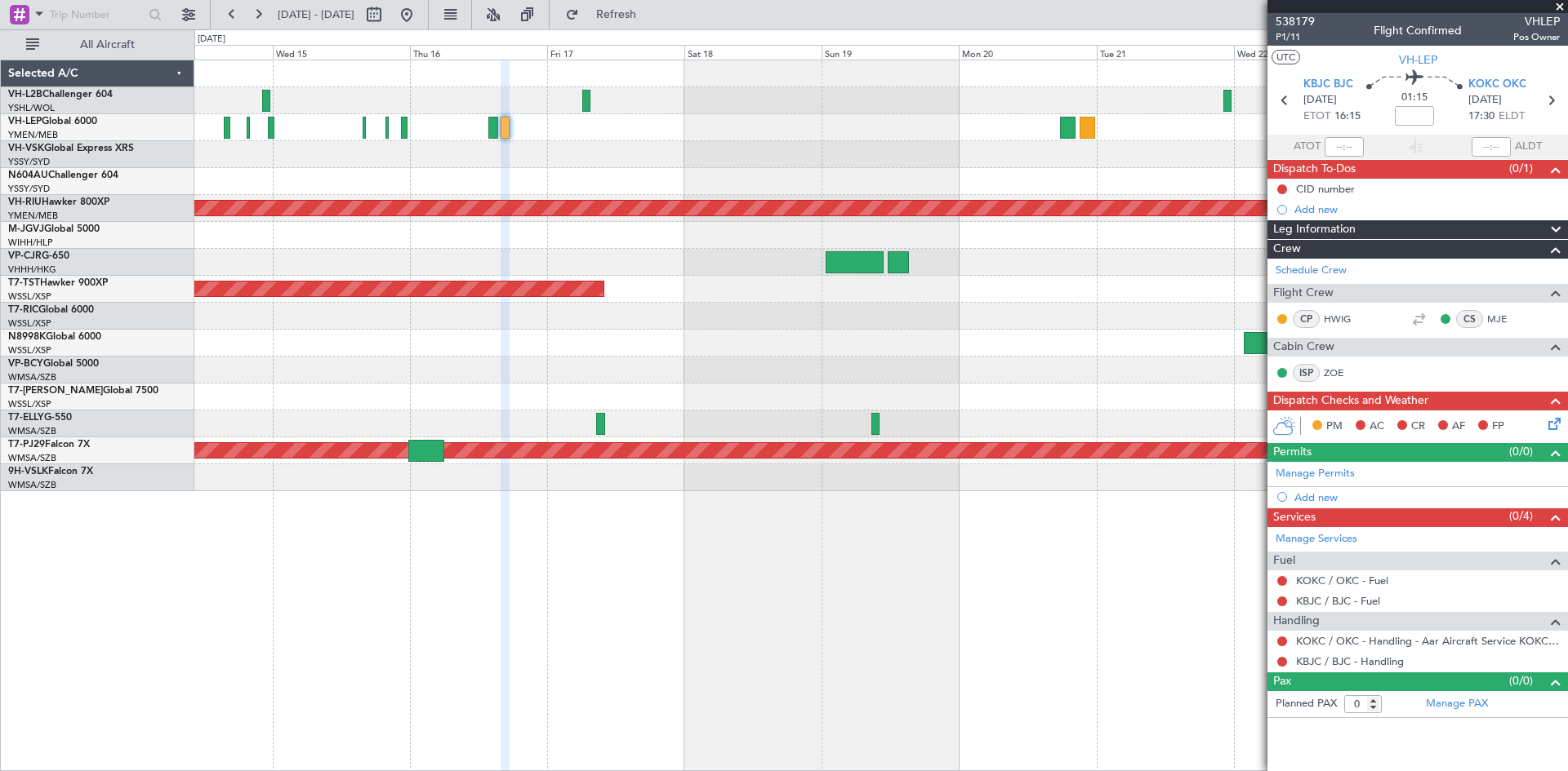
click at [404, 312] on div "Planned Maint [GEOGRAPHIC_DATA] ([GEOGRAPHIC_DATA]) Planned Maint [GEOGRAPHIC_D…" at bounding box center [881, 276] width 1373 height 431
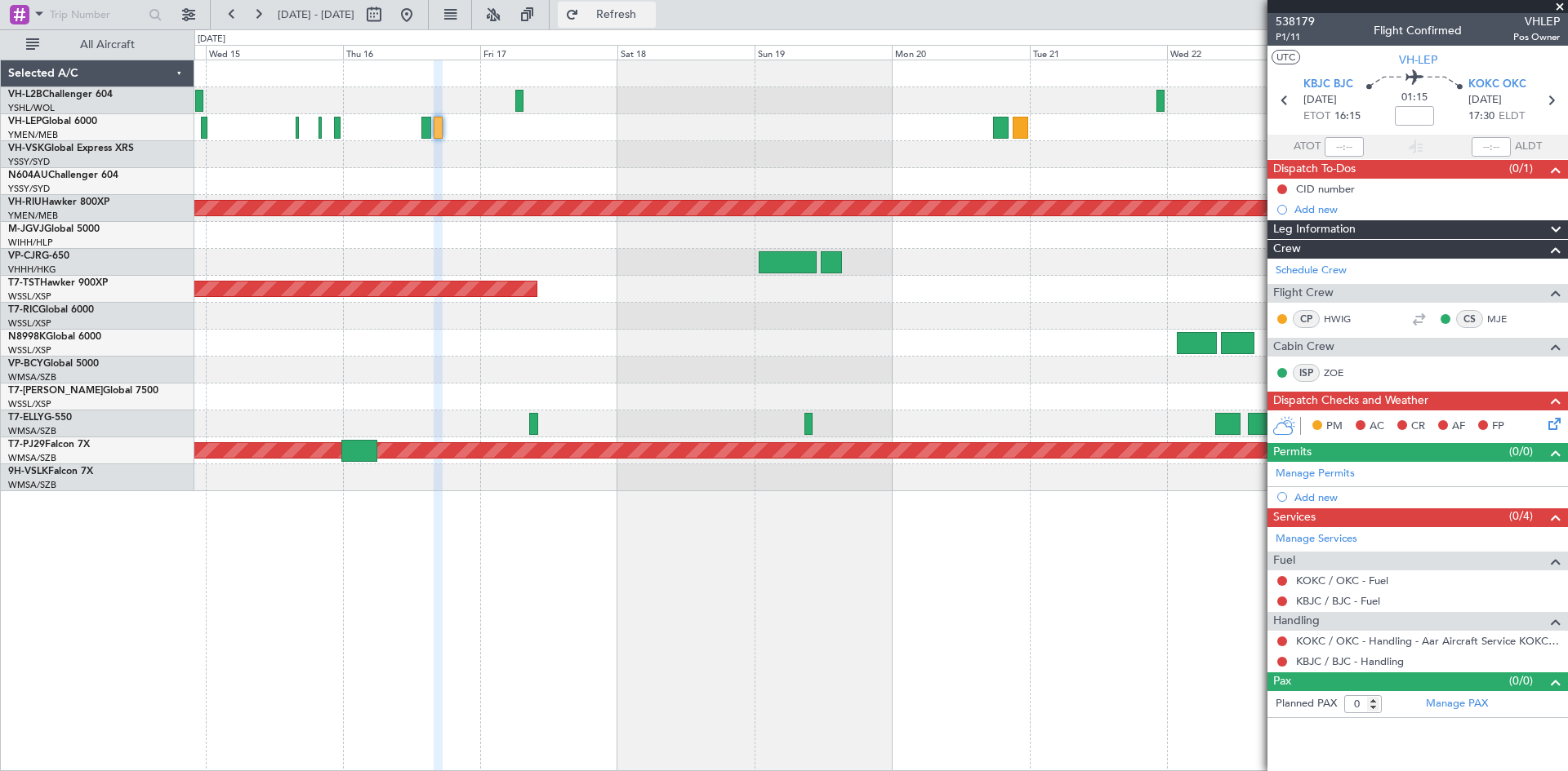
click at [623, 9] on button "Refresh" at bounding box center [607, 15] width 98 height 26
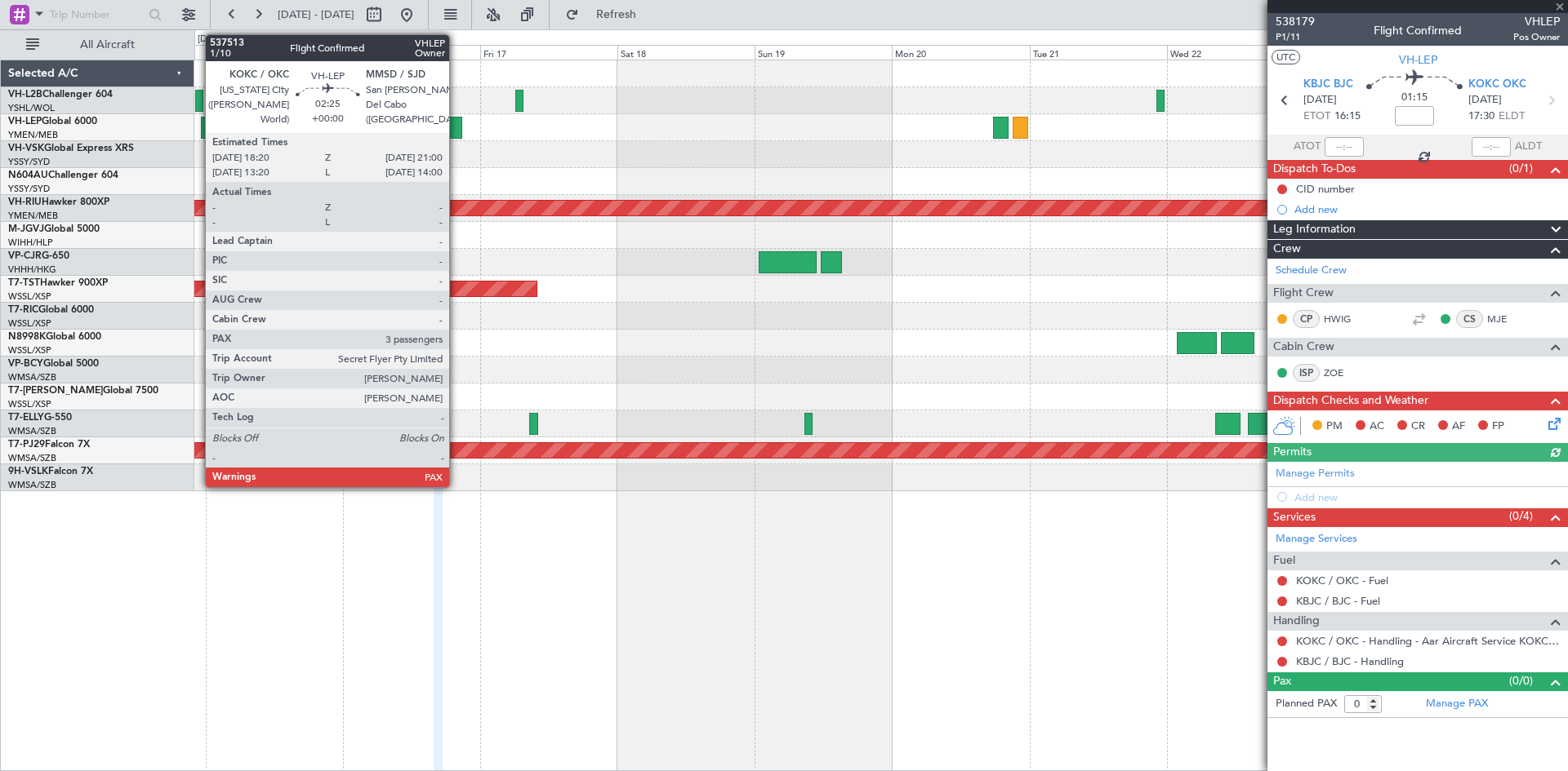
click at [456, 129] on div at bounding box center [455, 127] width 16 height 22
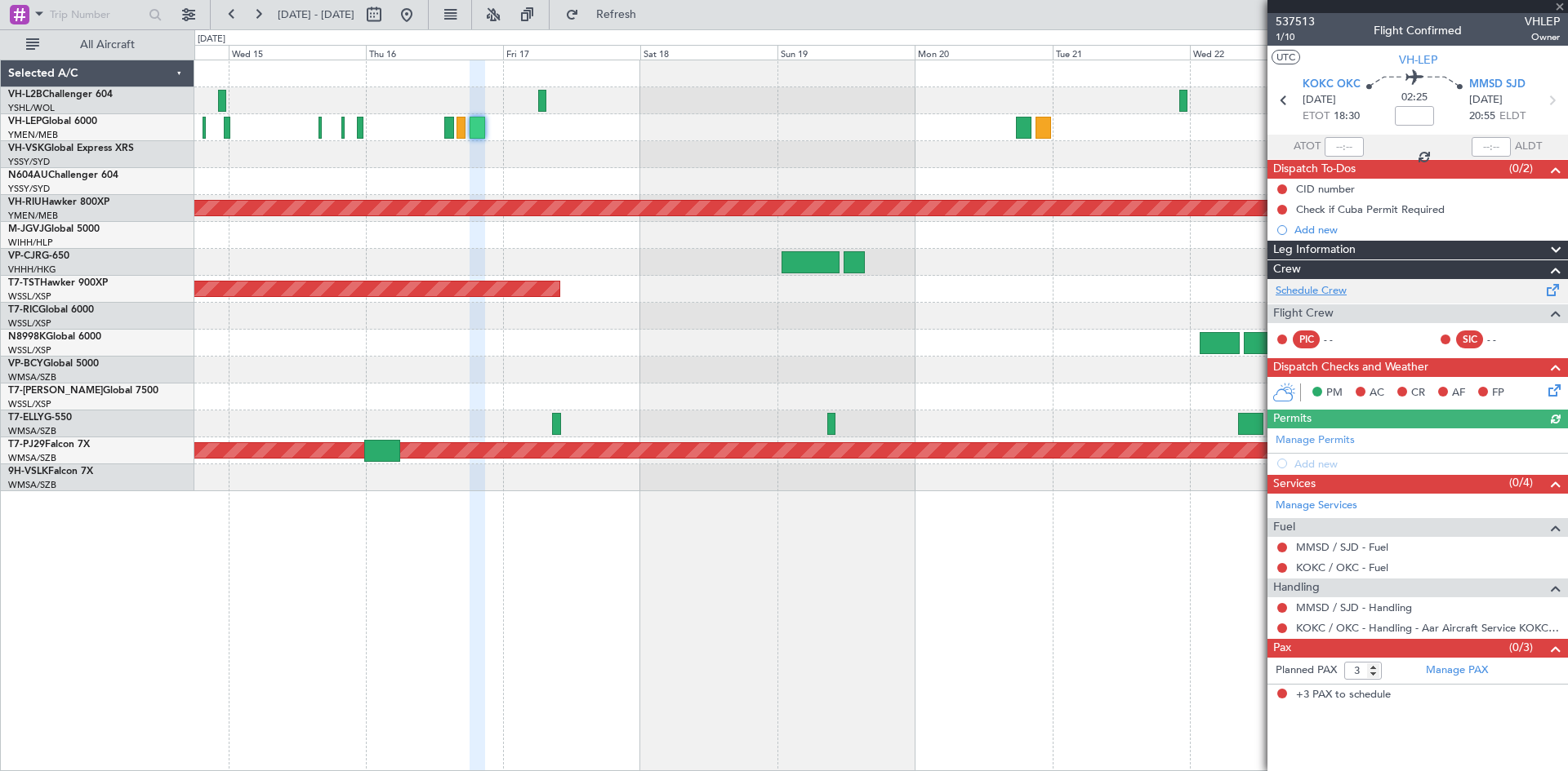
click at [1312, 289] on link "Schedule Crew" at bounding box center [1311, 291] width 71 height 16
click at [1322, 285] on link "Schedule Crew" at bounding box center [1311, 291] width 71 height 16
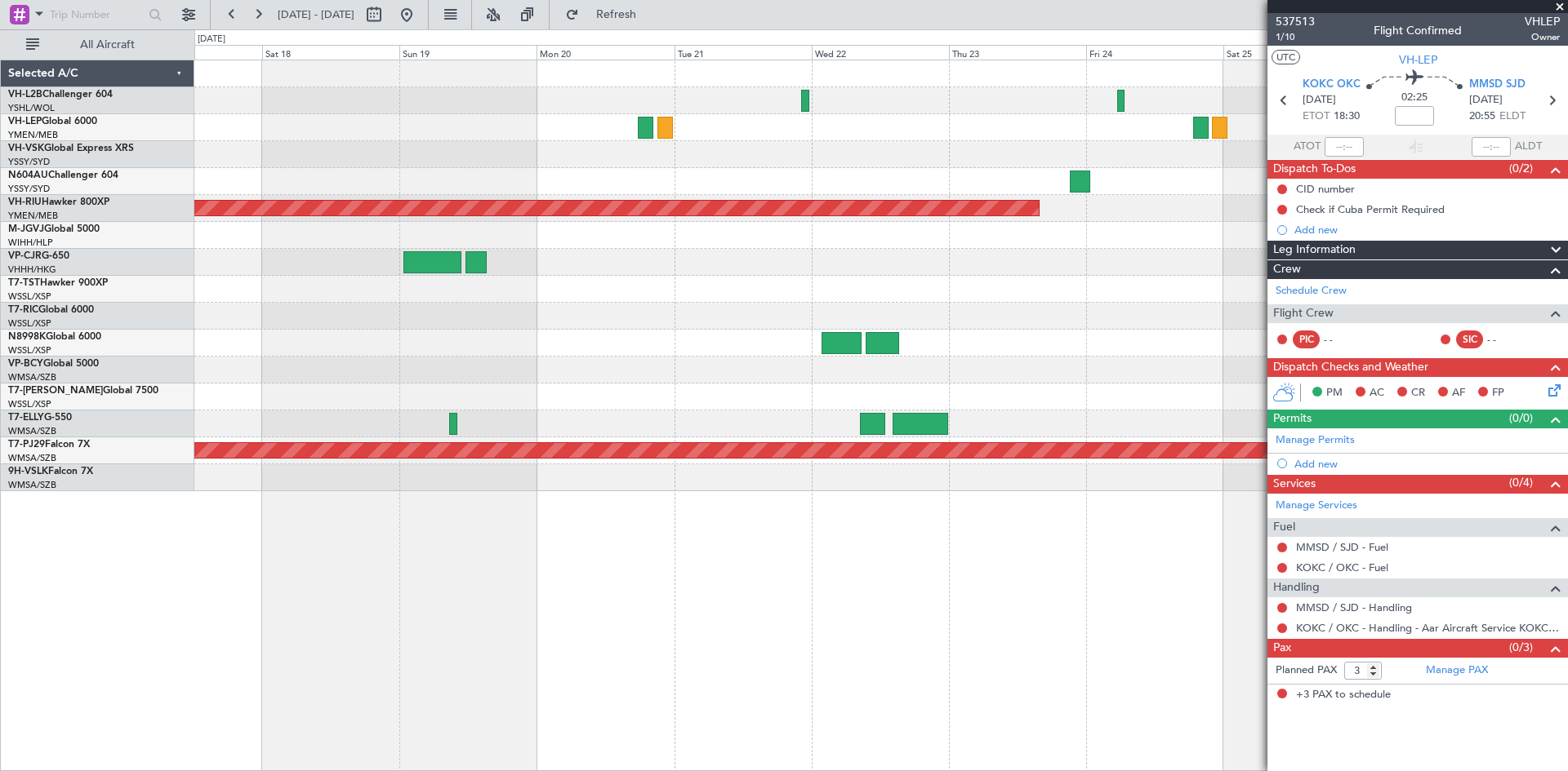
click at [602, 233] on div "Planned Maint [GEOGRAPHIC_DATA] ([GEOGRAPHIC_DATA]) Planned Maint [GEOGRAPHIC_D…" at bounding box center [881, 276] width 1373 height 431
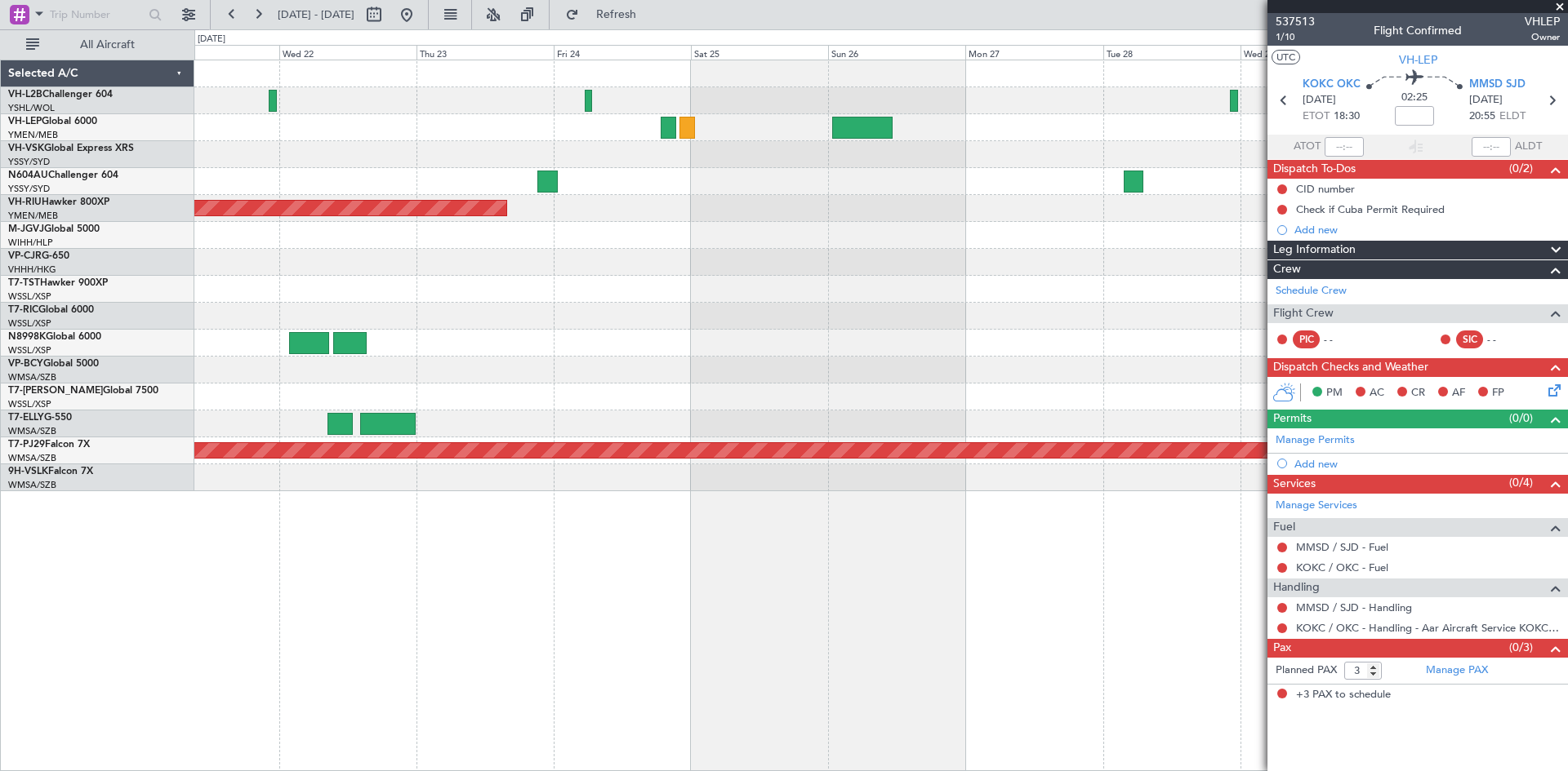
click at [634, 310] on div "Planned Maint [GEOGRAPHIC_DATA] ([GEOGRAPHIC_DATA]) Planned Maint [GEOGRAPHIC_D…" at bounding box center [881, 276] width 1373 height 431
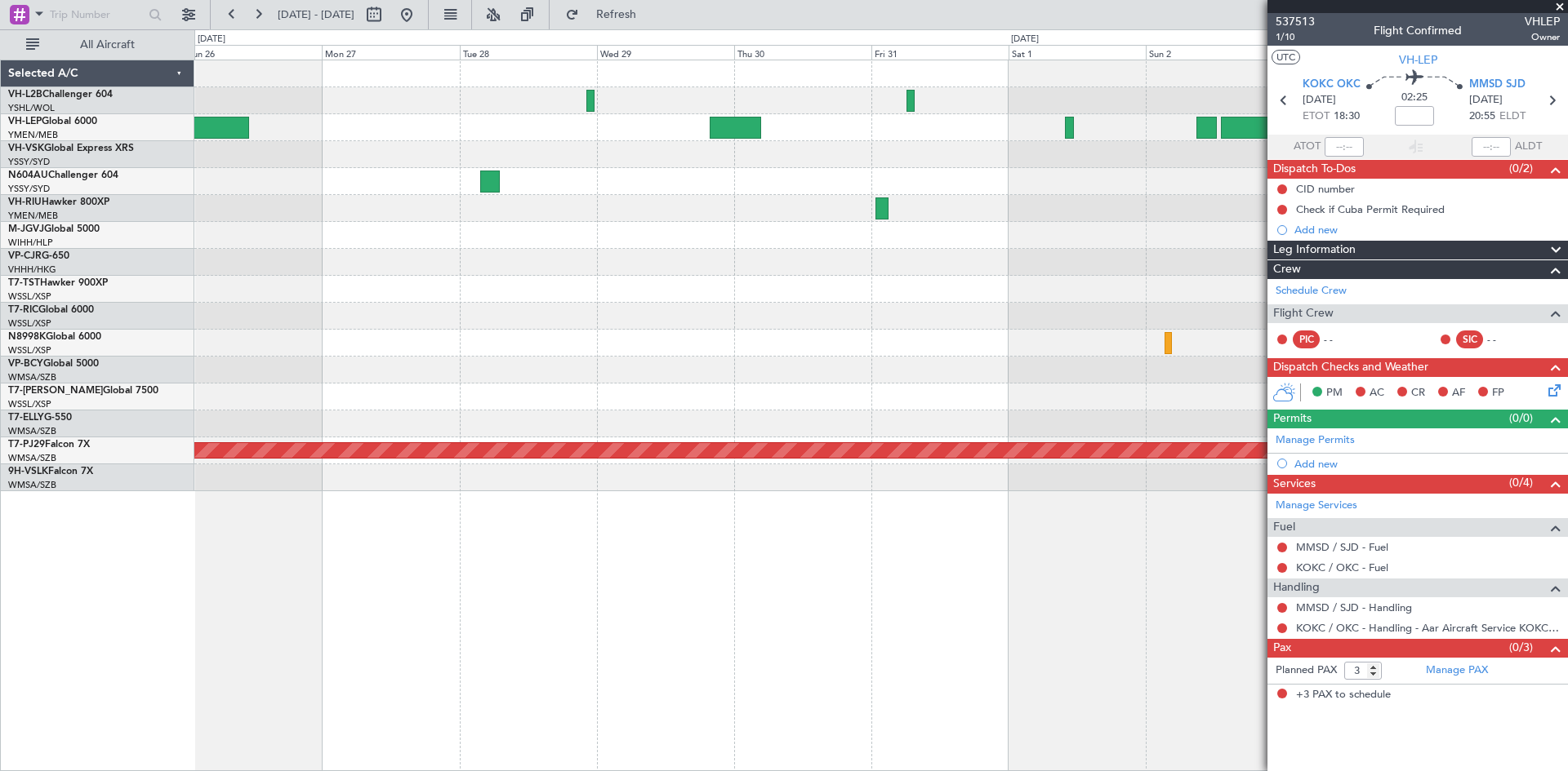
click at [649, 355] on div "Planned Maint Sydney ([PERSON_NAME] Intl) Planned Maint [GEOGRAPHIC_DATA] ([GEO…" at bounding box center [881, 276] width 1373 height 431
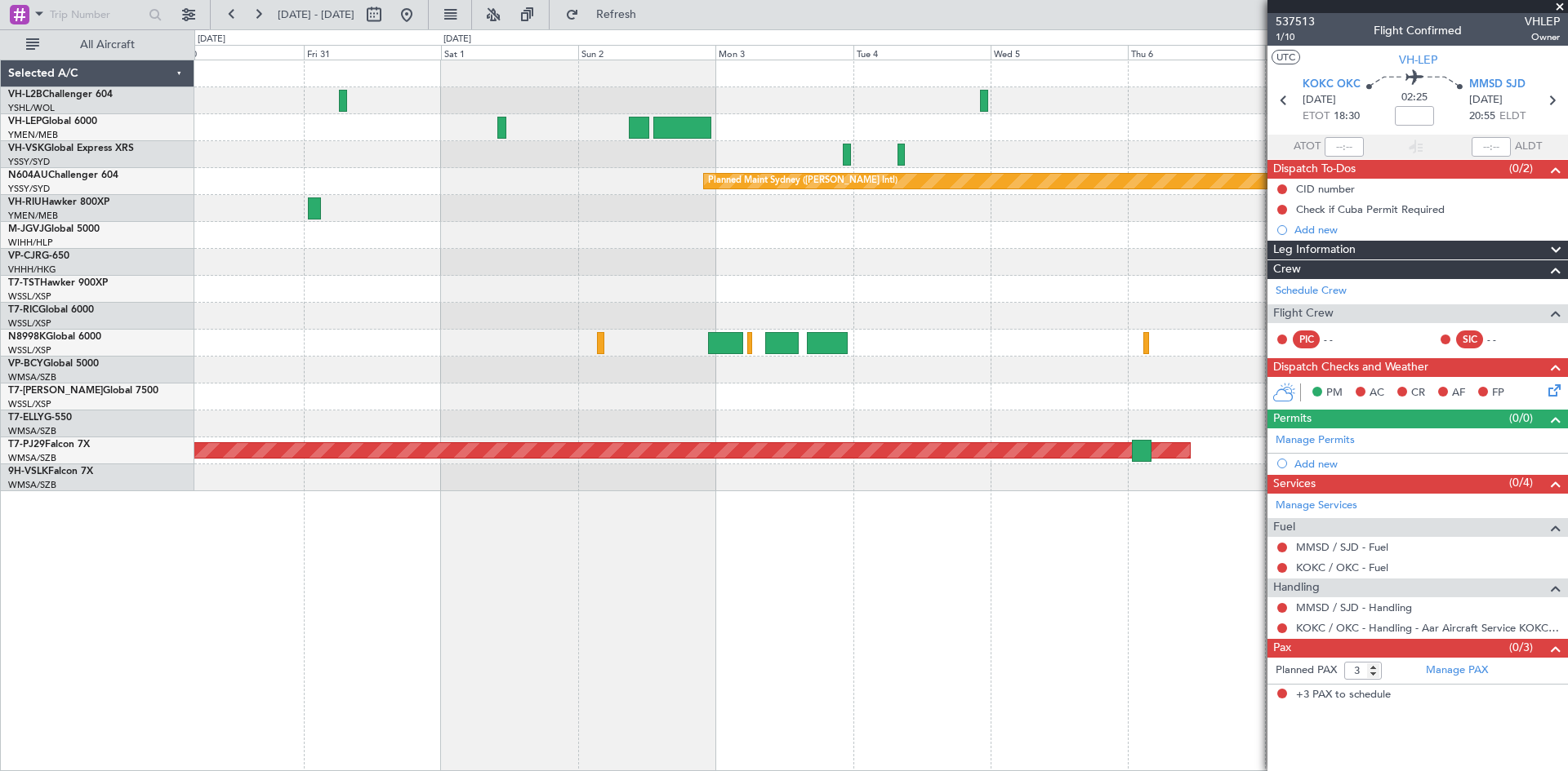
click at [620, 326] on div "Planned Maint Sydney ([PERSON_NAME] Intl) Planned Maint [GEOGRAPHIC_DATA] (Sult…" at bounding box center [881, 276] width 1373 height 431
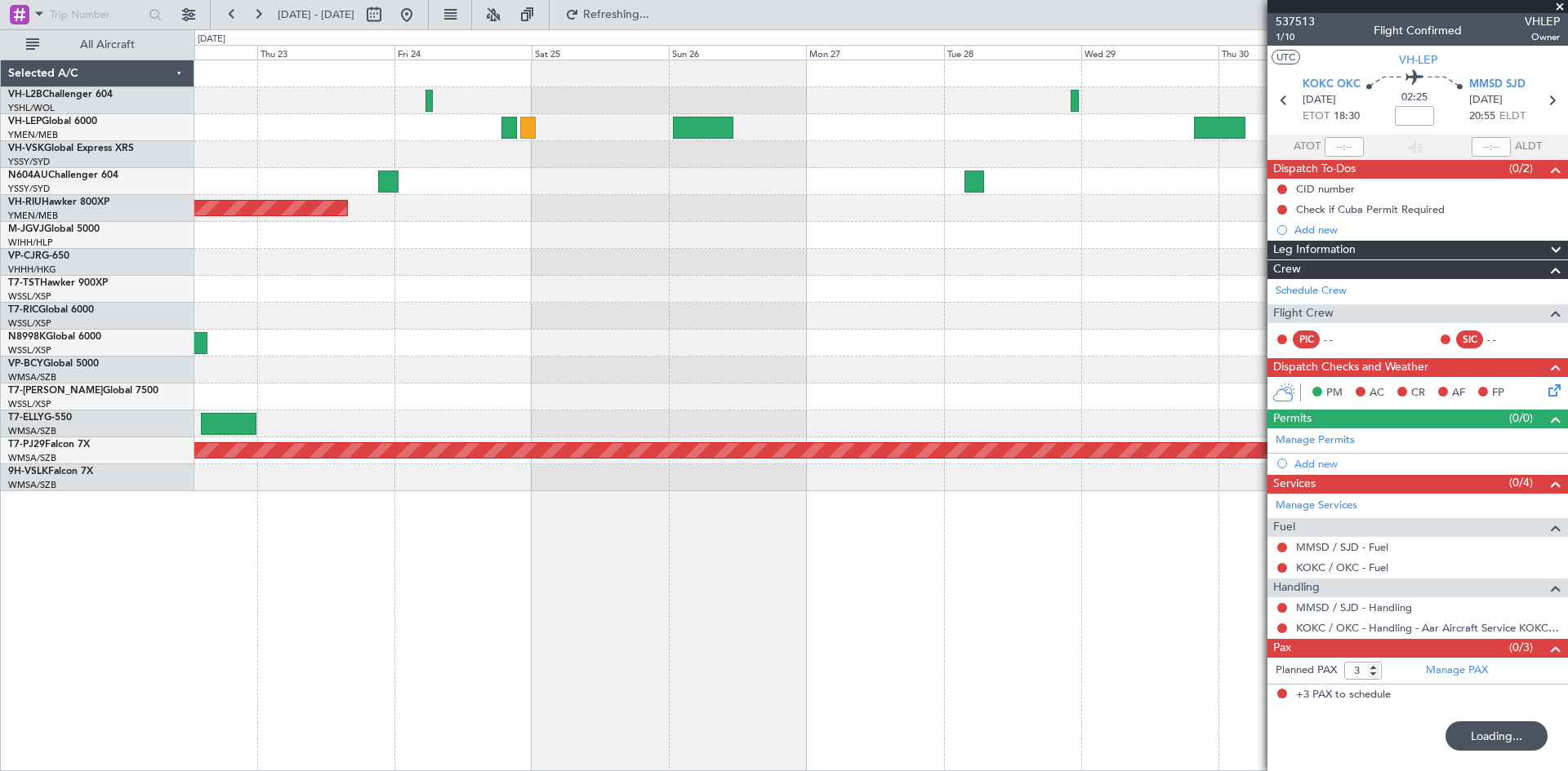
click at [1256, 356] on div "Planned Maint Sydney ([PERSON_NAME] Intl) Planned Maint [GEOGRAPHIC_DATA] ([GEO…" at bounding box center [881, 276] width 1373 height 431
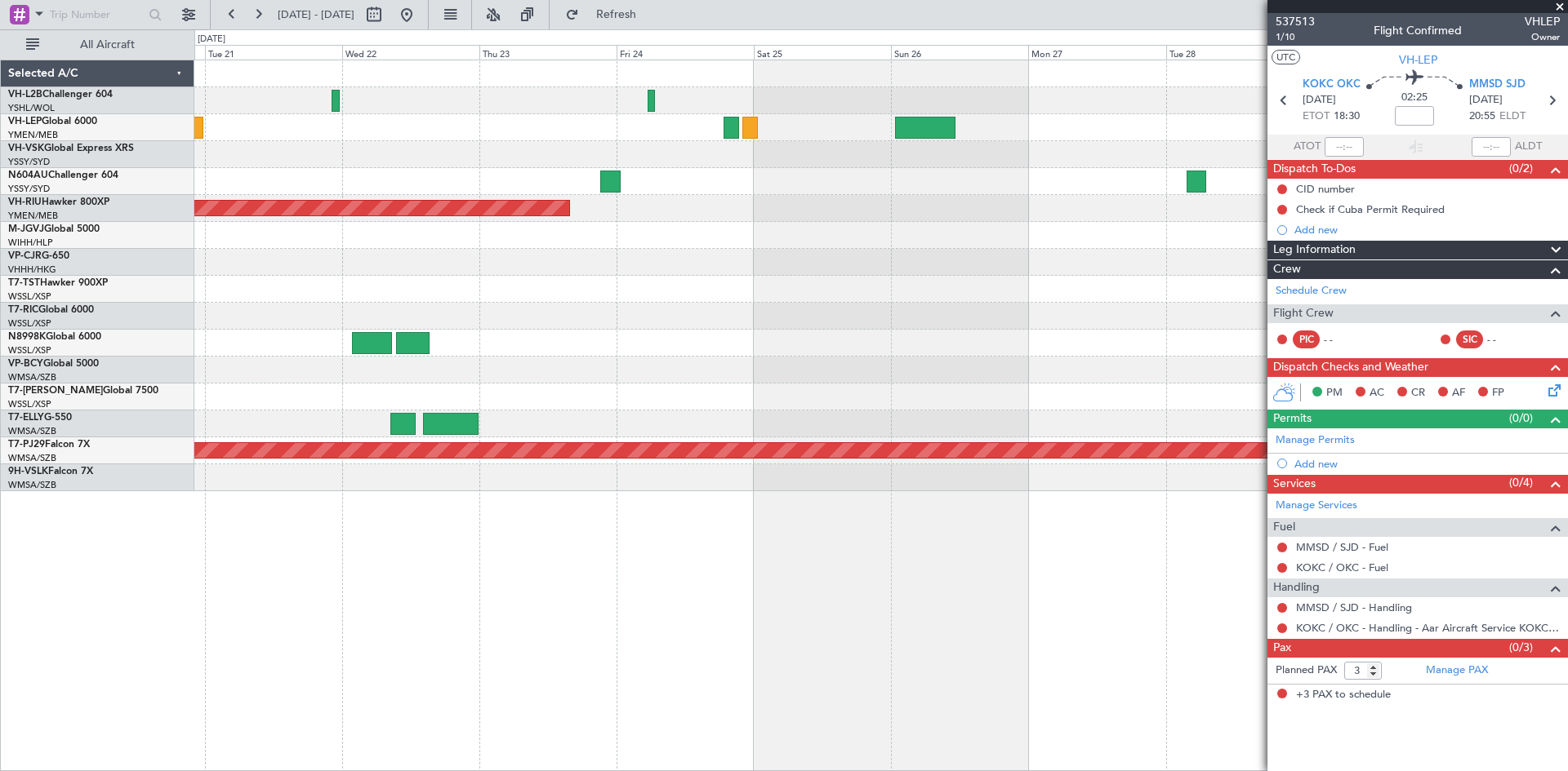
click at [920, 336] on div at bounding box center [881, 343] width 1373 height 27
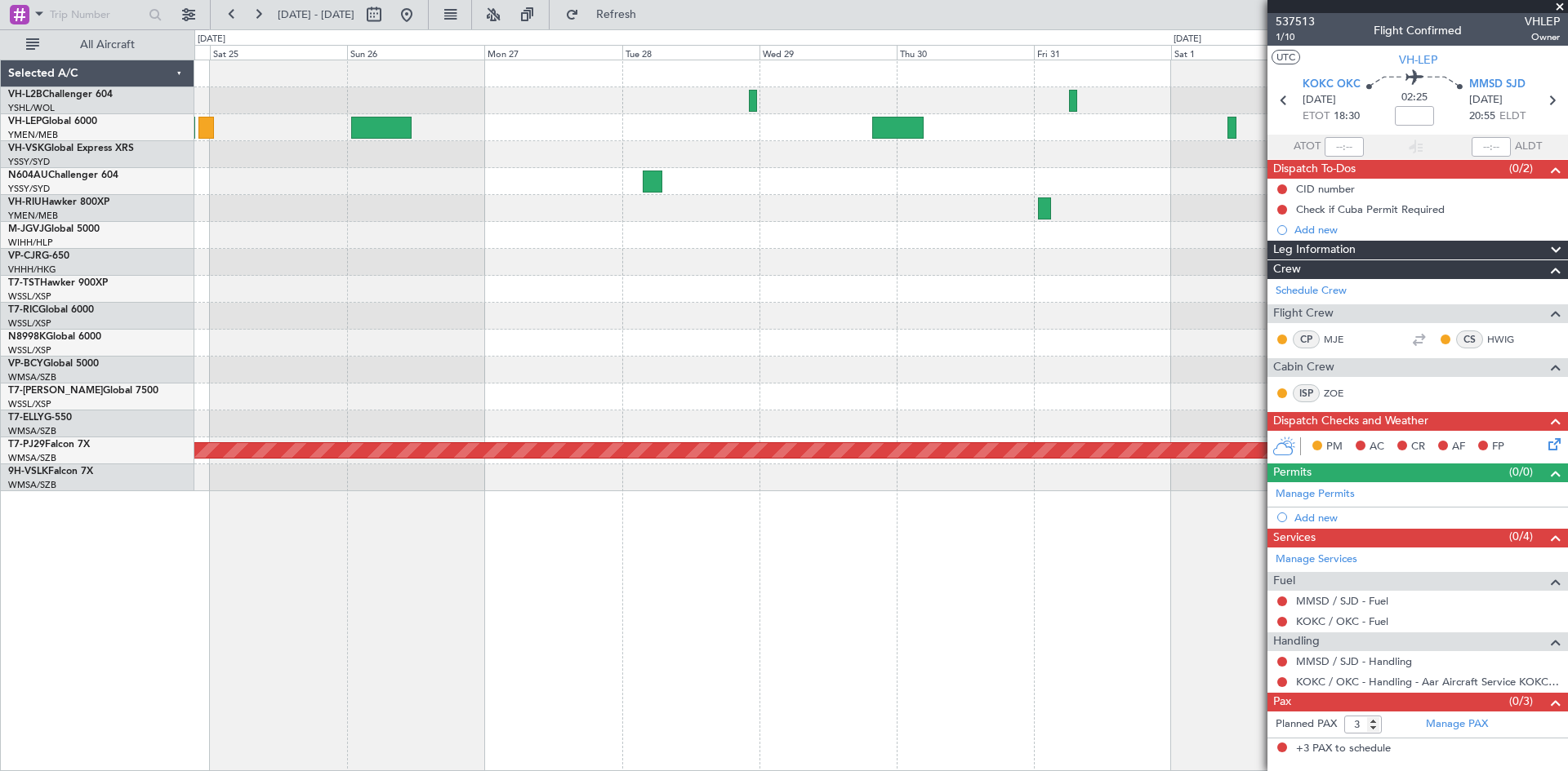
click at [541, 338] on div "Planned Maint Sydney ([PERSON_NAME] Intl) Planned Maint [GEOGRAPHIC_DATA] ([GEO…" at bounding box center [881, 276] width 1373 height 431
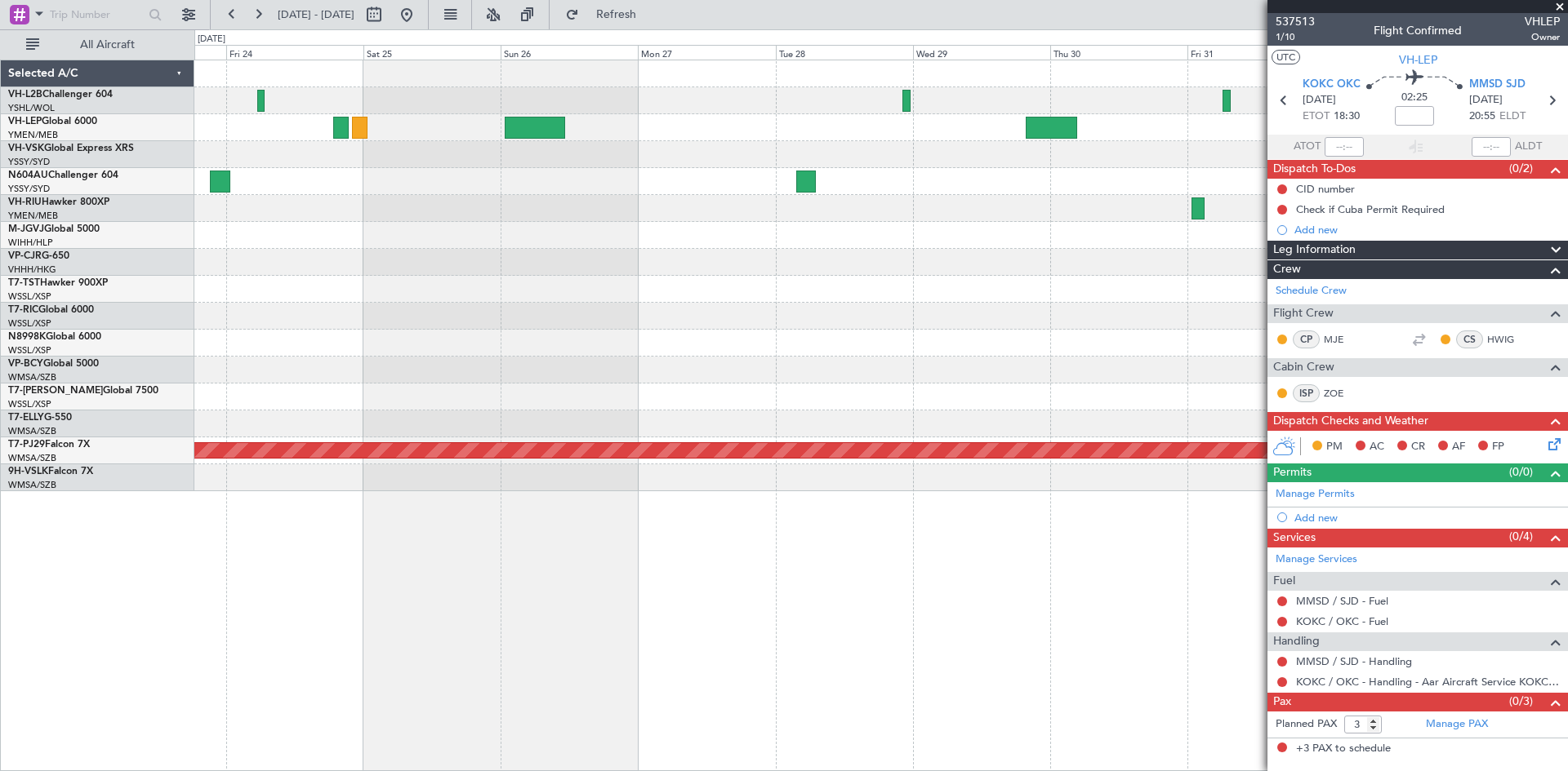
click at [1138, 249] on div at bounding box center [881, 262] width 1373 height 27
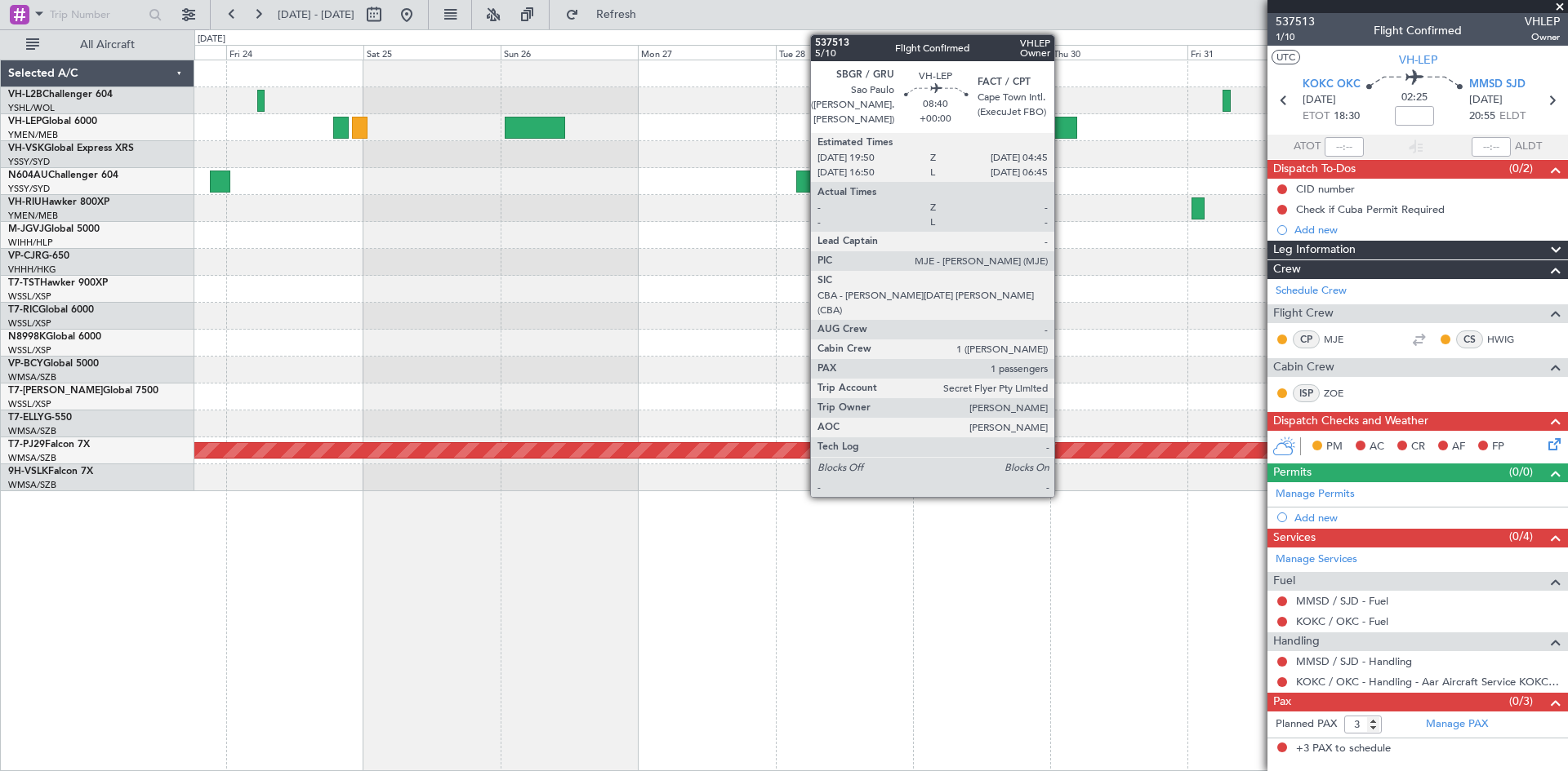
click at [1061, 134] on div at bounding box center [1051, 127] width 51 height 22
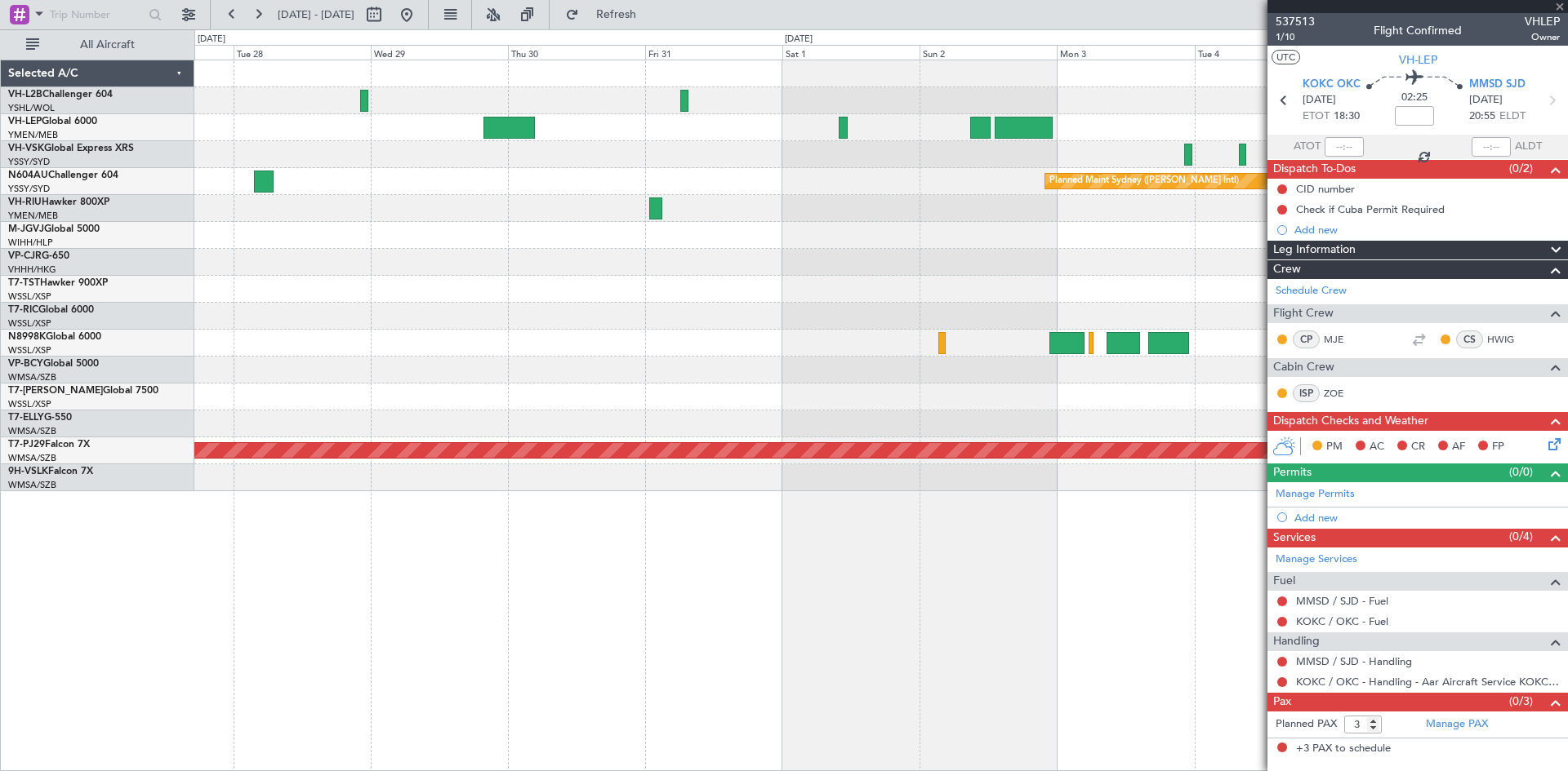
click at [414, 272] on div "Planned Maint Sydney ([PERSON_NAME] Intl) Planned Maint [GEOGRAPHIC_DATA] (Sult…" at bounding box center [881, 276] width 1373 height 431
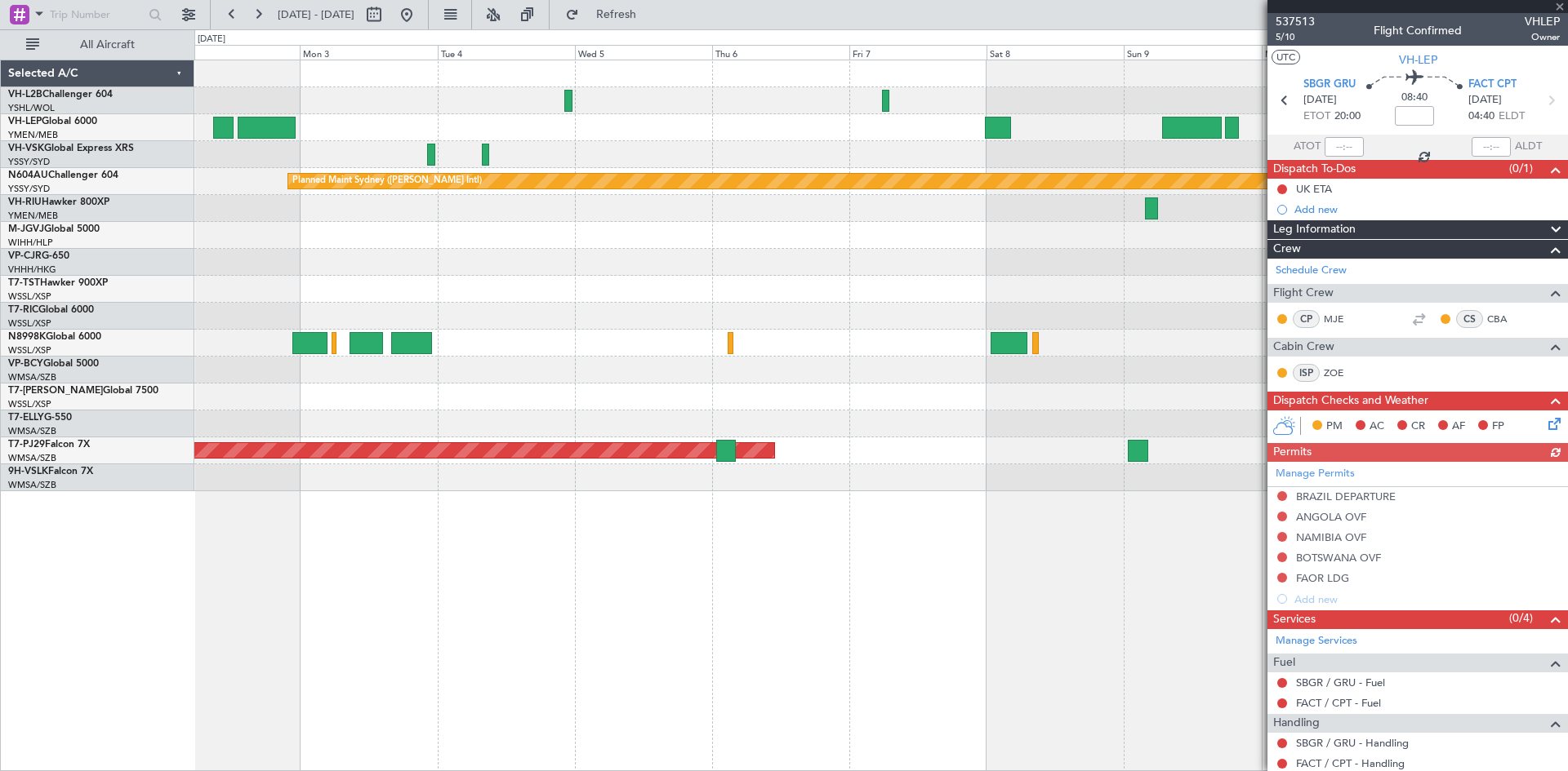
click at [454, 166] on div "Planned Maint Sydney ([PERSON_NAME] Intl) Planned Maint [GEOGRAPHIC_DATA] (Sult…" at bounding box center [881, 276] width 1373 height 431
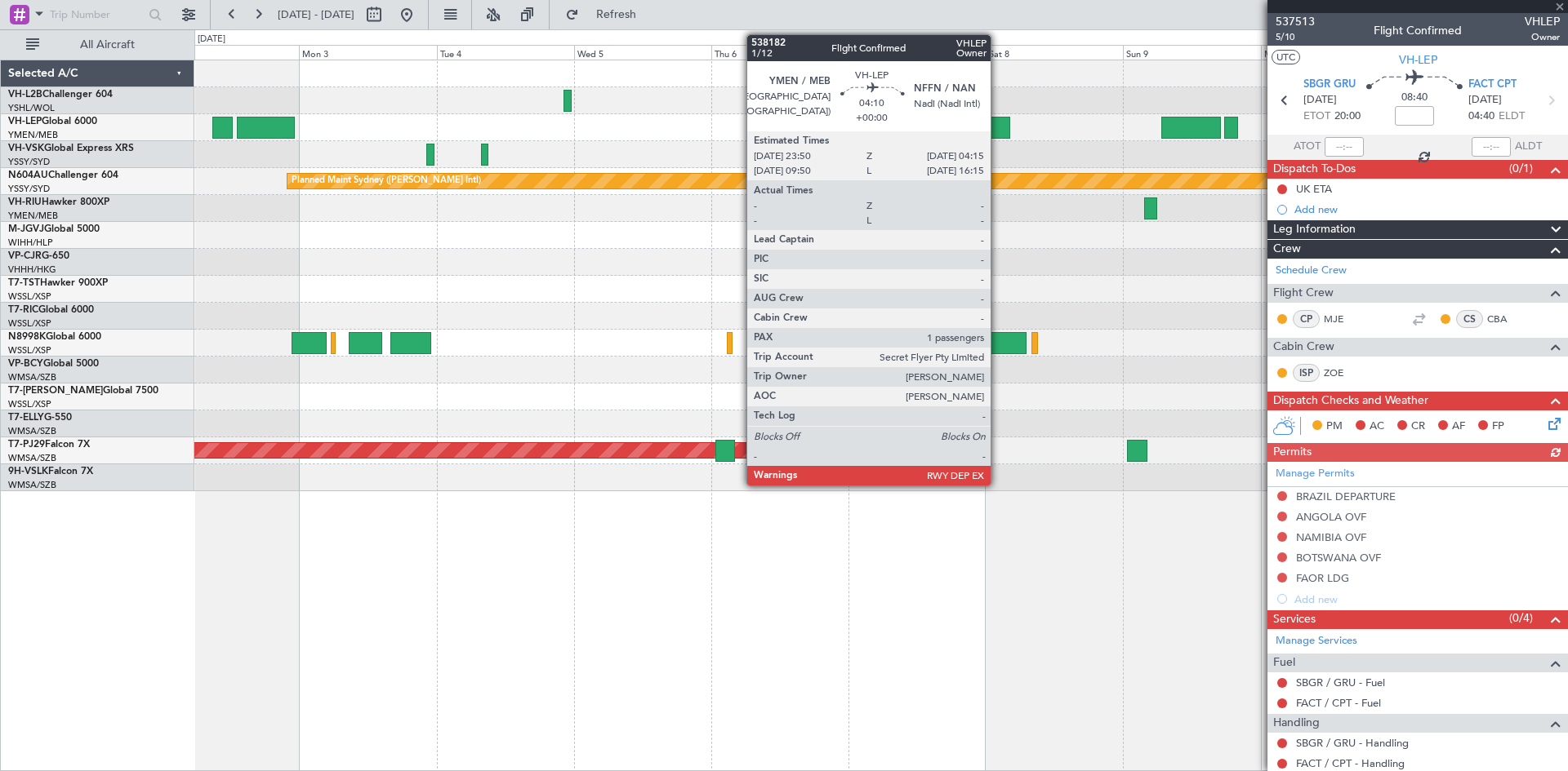
click at [998, 134] on div at bounding box center [996, 127] width 25 height 22
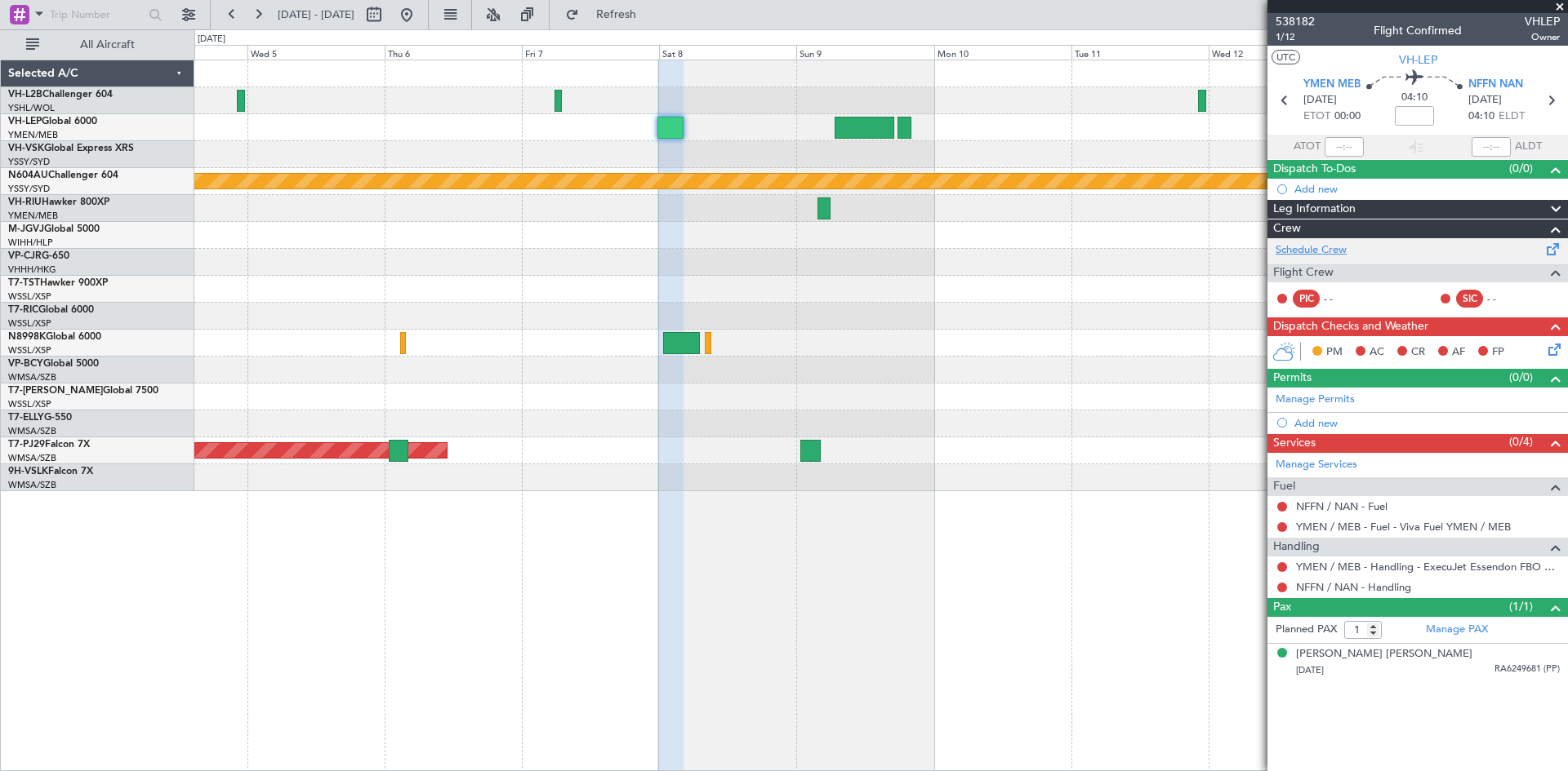
click at [1321, 254] on link "Schedule Crew" at bounding box center [1311, 251] width 71 height 16
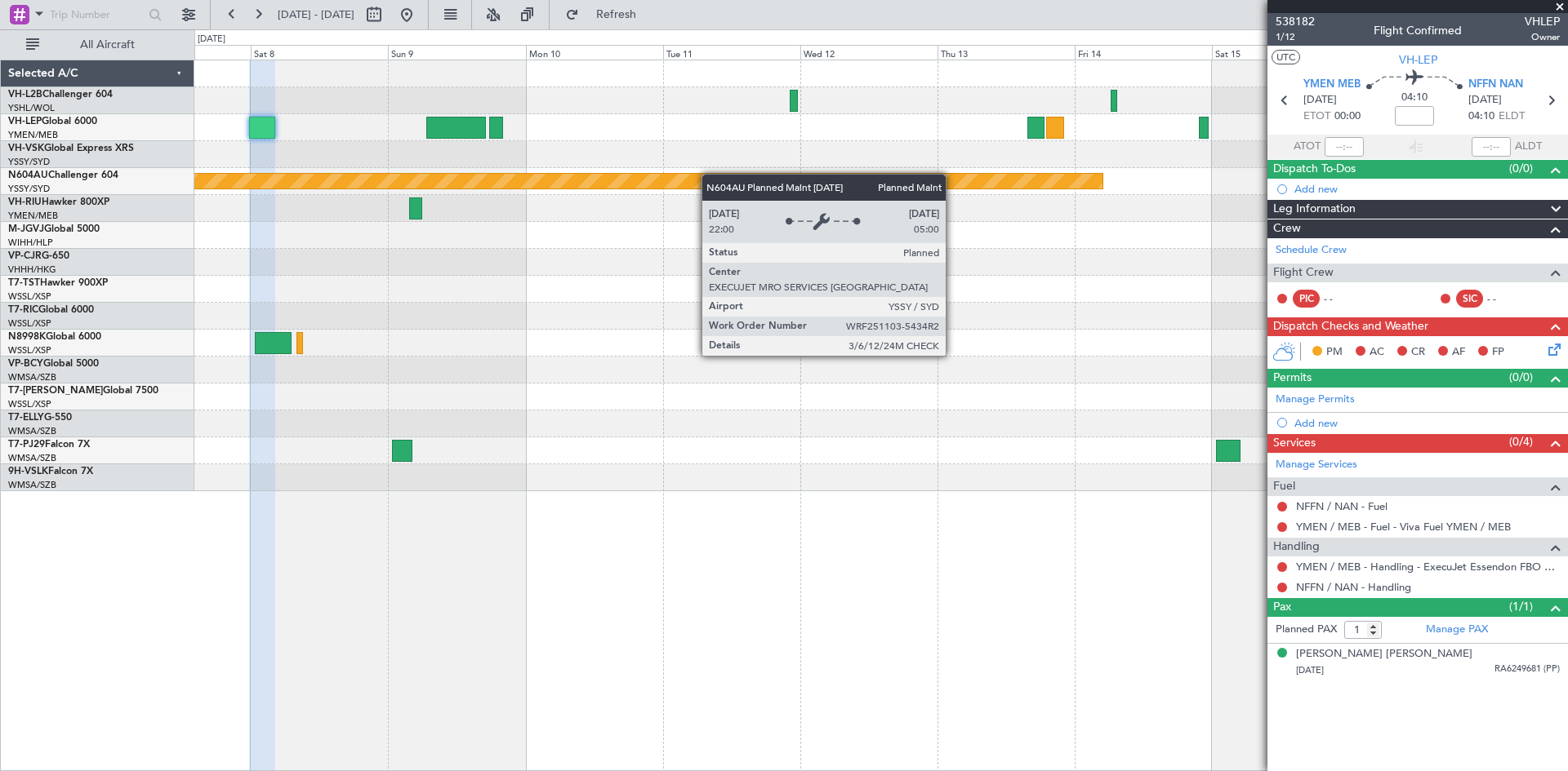
click at [659, 175] on div "Planned Maint Sydney ([PERSON_NAME] Intl) Planned Maint [GEOGRAPHIC_DATA] (Sult…" at bounding box center [881, 276] width 1373 height 431
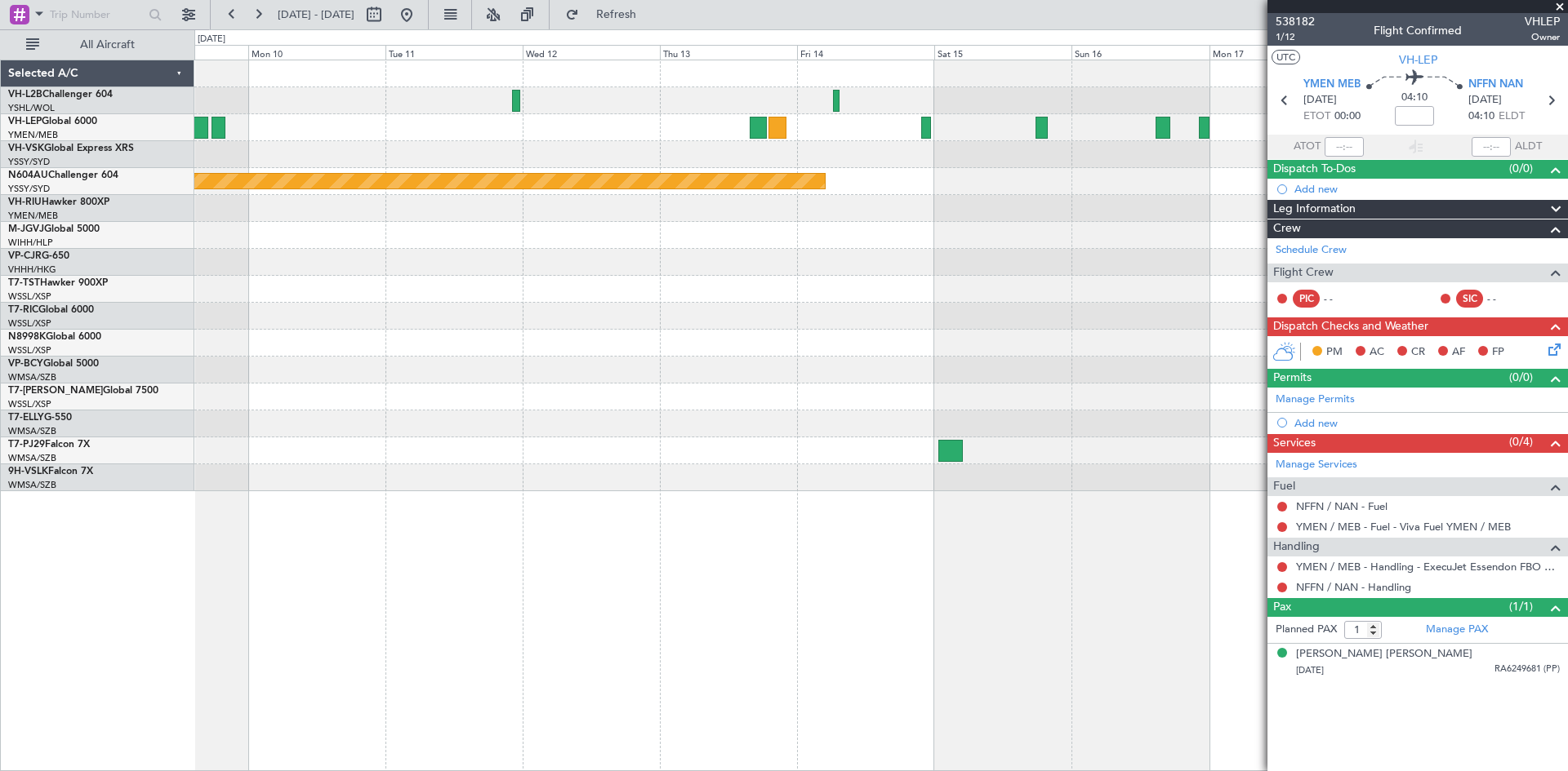
click at [870, 177] on div "Planned Maint Sydney ([PERSON_NAME] Intl)" at bounding box center [881, 276] width 1373 height 431
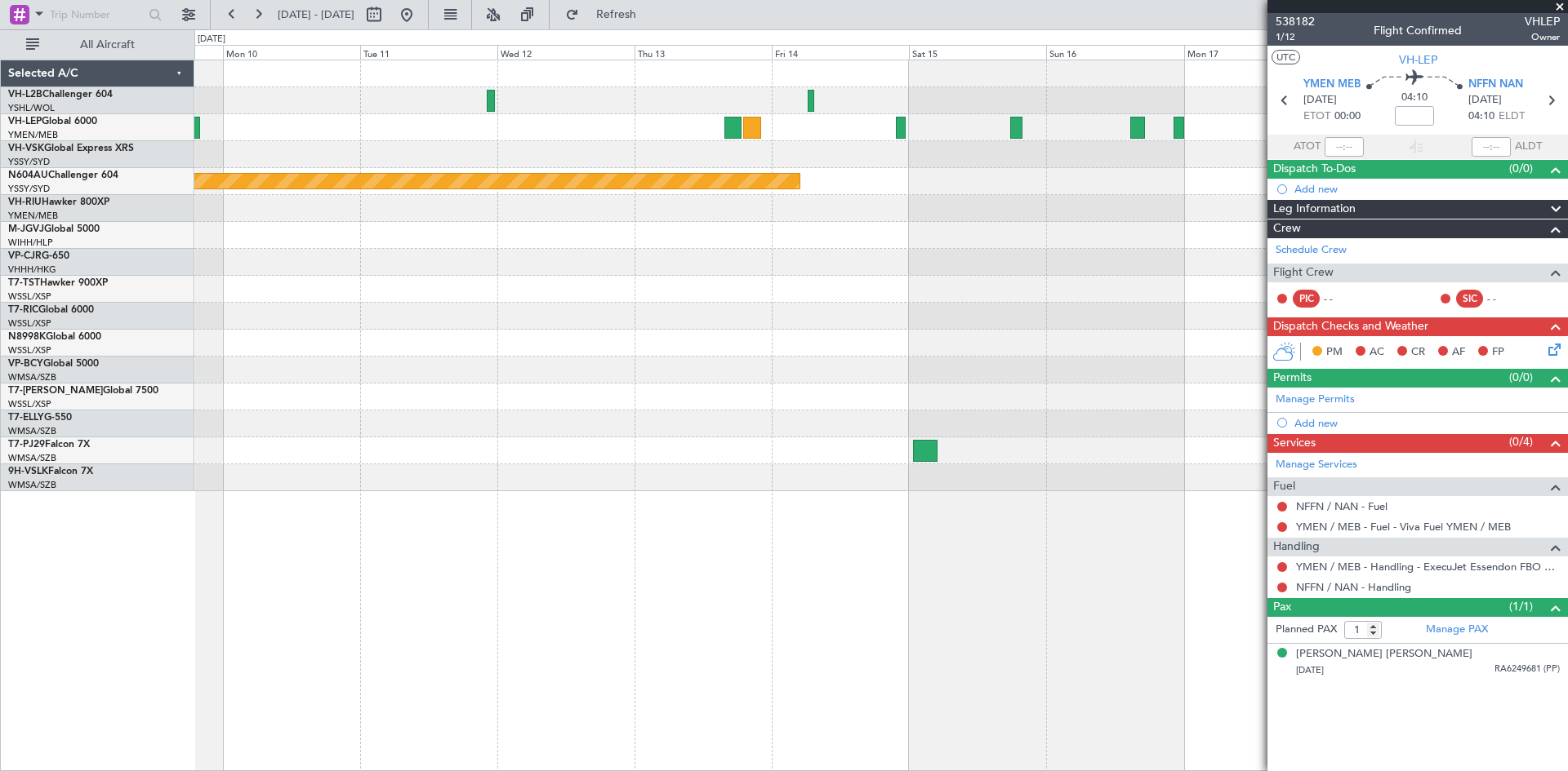
click at [991, 167] on div at bounding box center [881, 154] width 1373 height 27
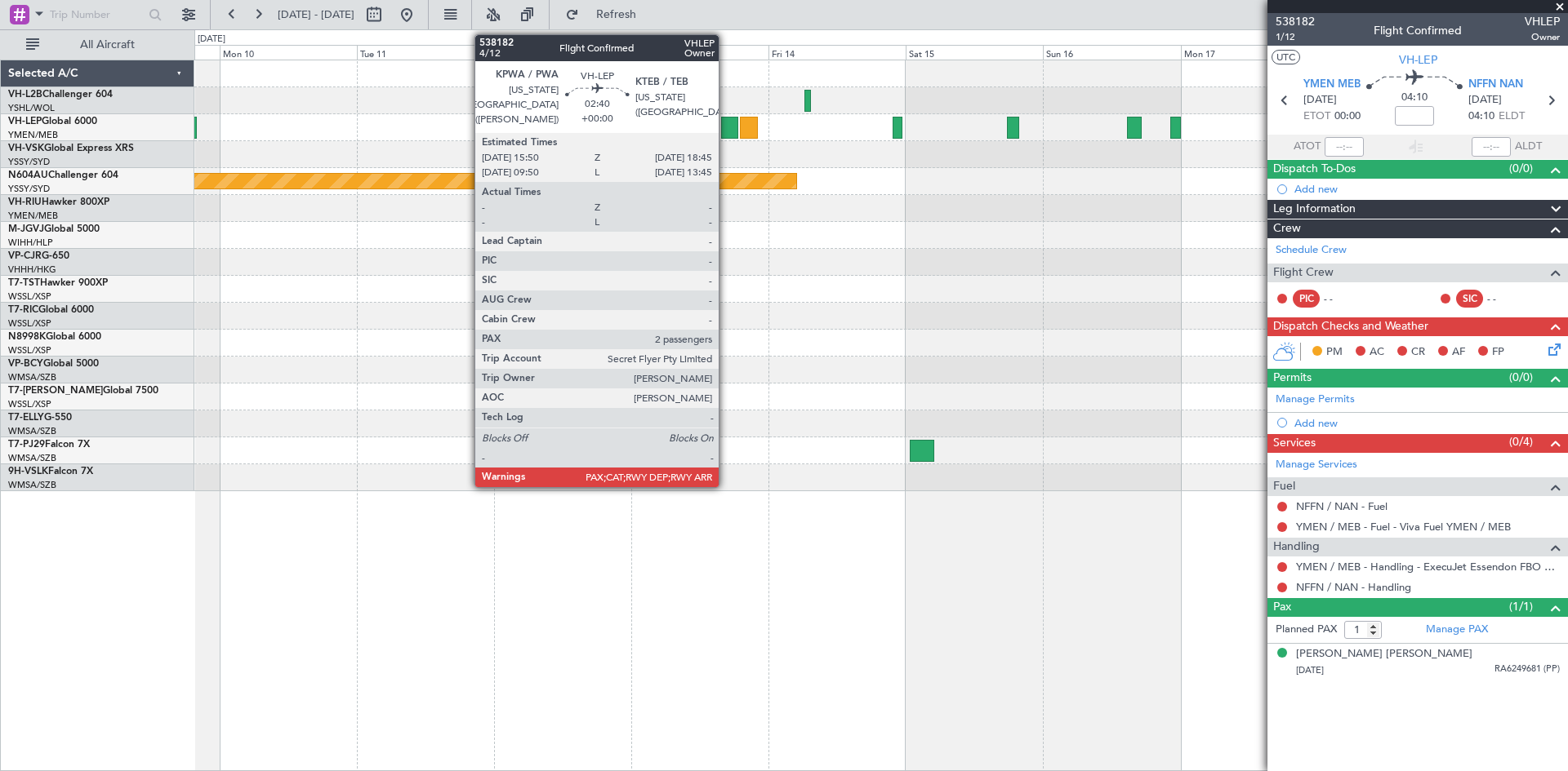
click at [726, 130] on div at bounding box center [730, 127] width 17 height 22
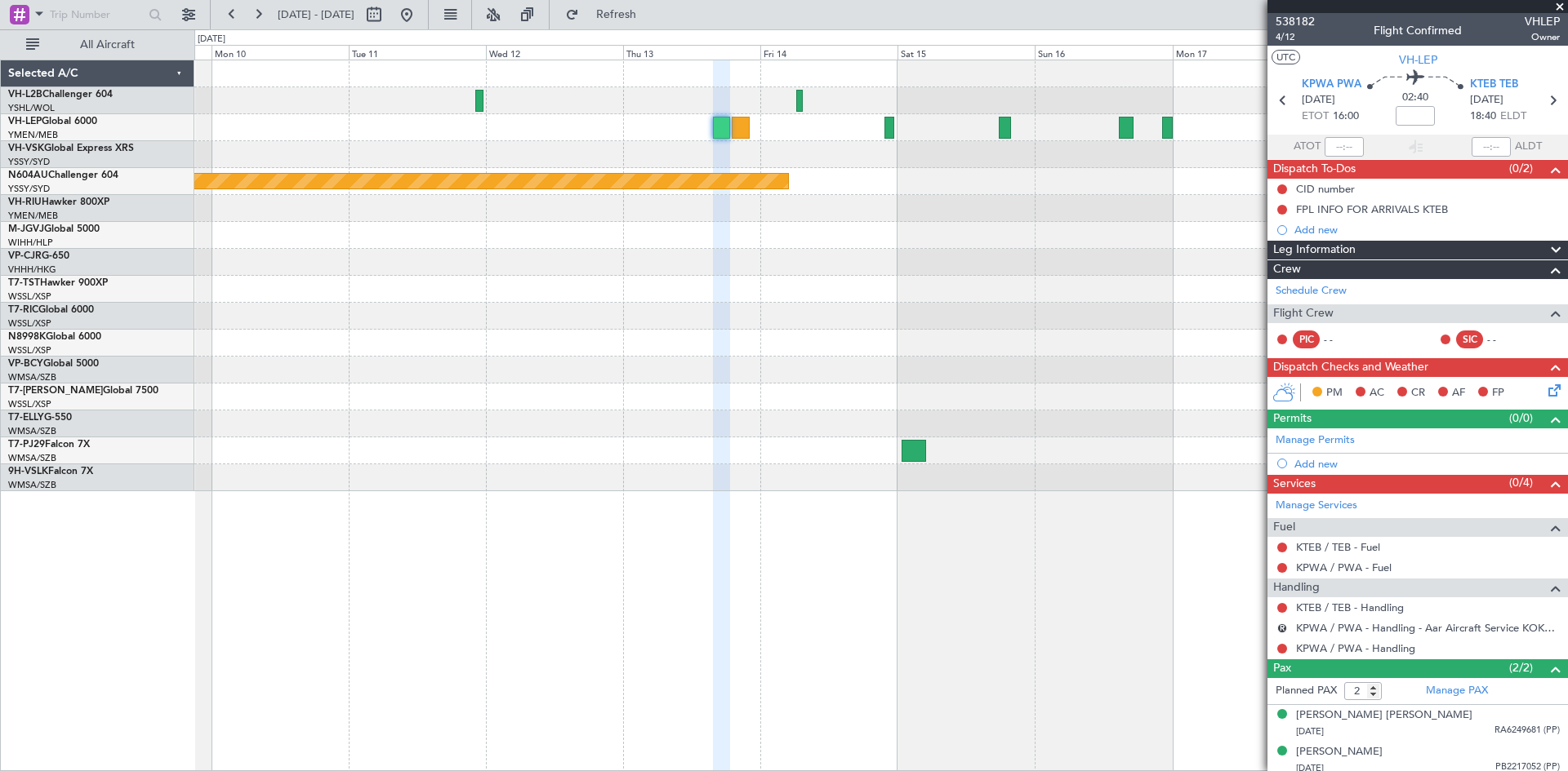
click at [733, 154] on div at bounding box center [881, 154] width 1373 height 27
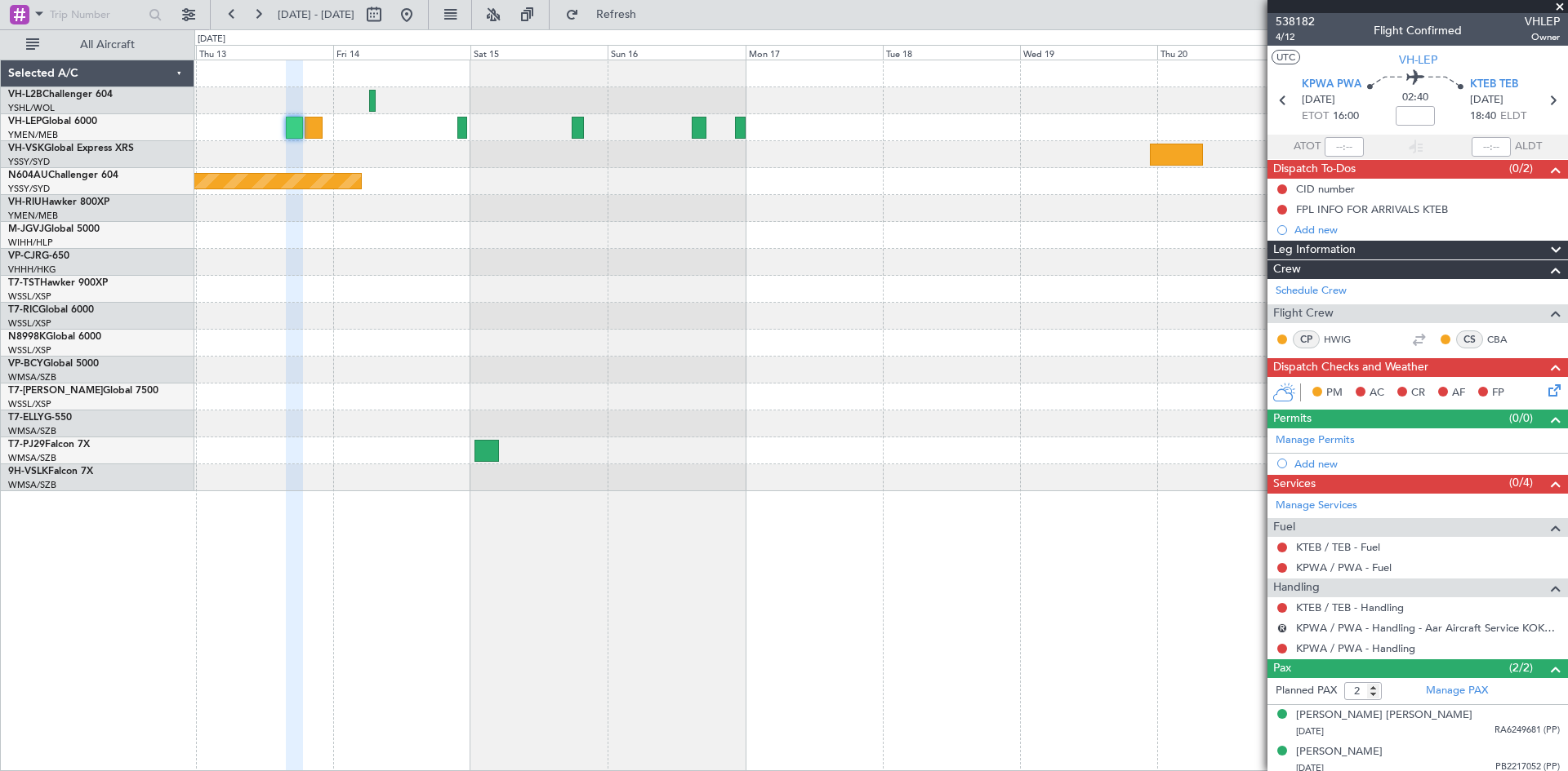
click at [478, 232] on div at bounding box center [881, 235] width 1373 height 27
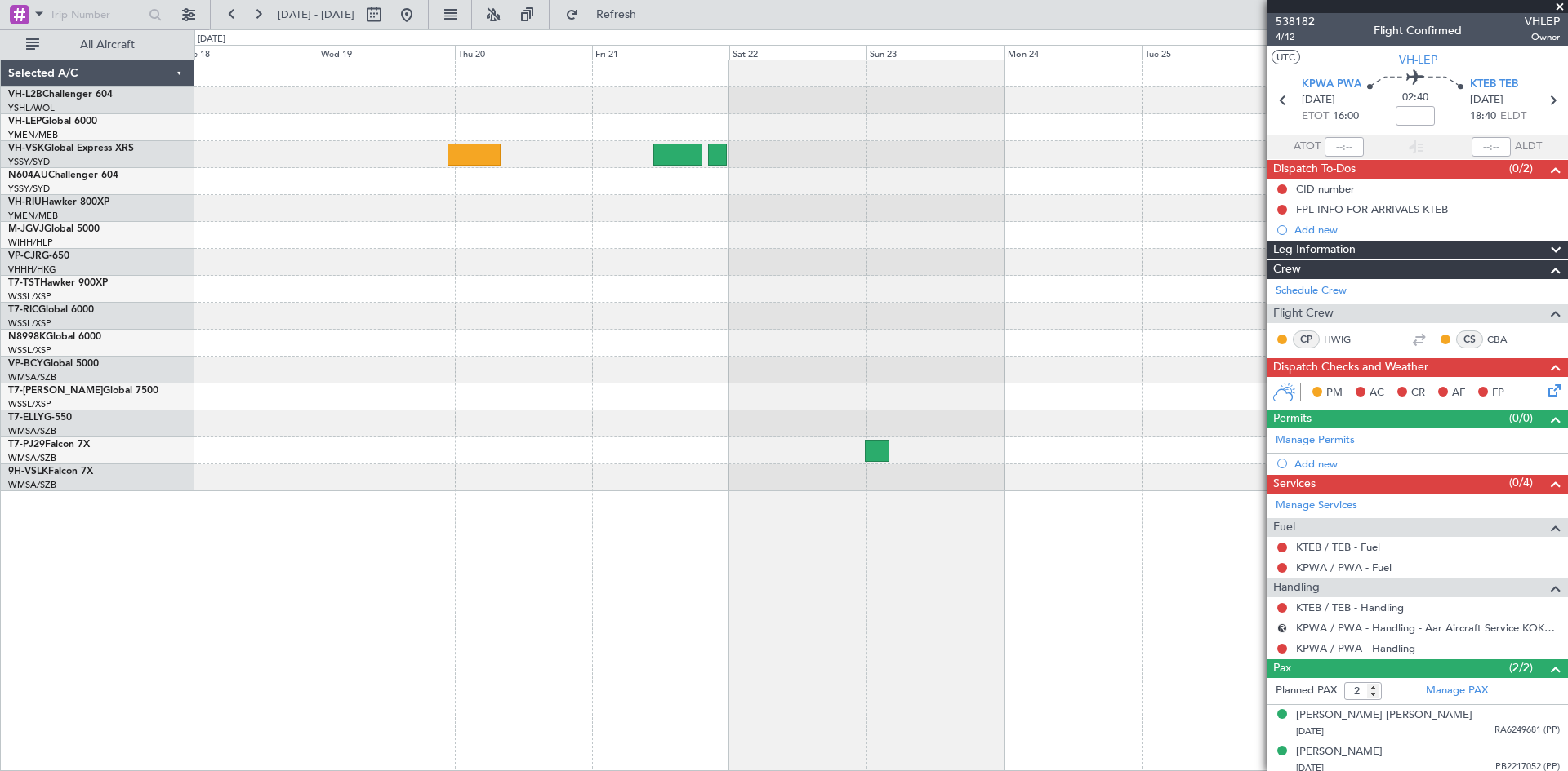
click at [484, 278] on div at bounding box center [881, 276] width 1373 height 431
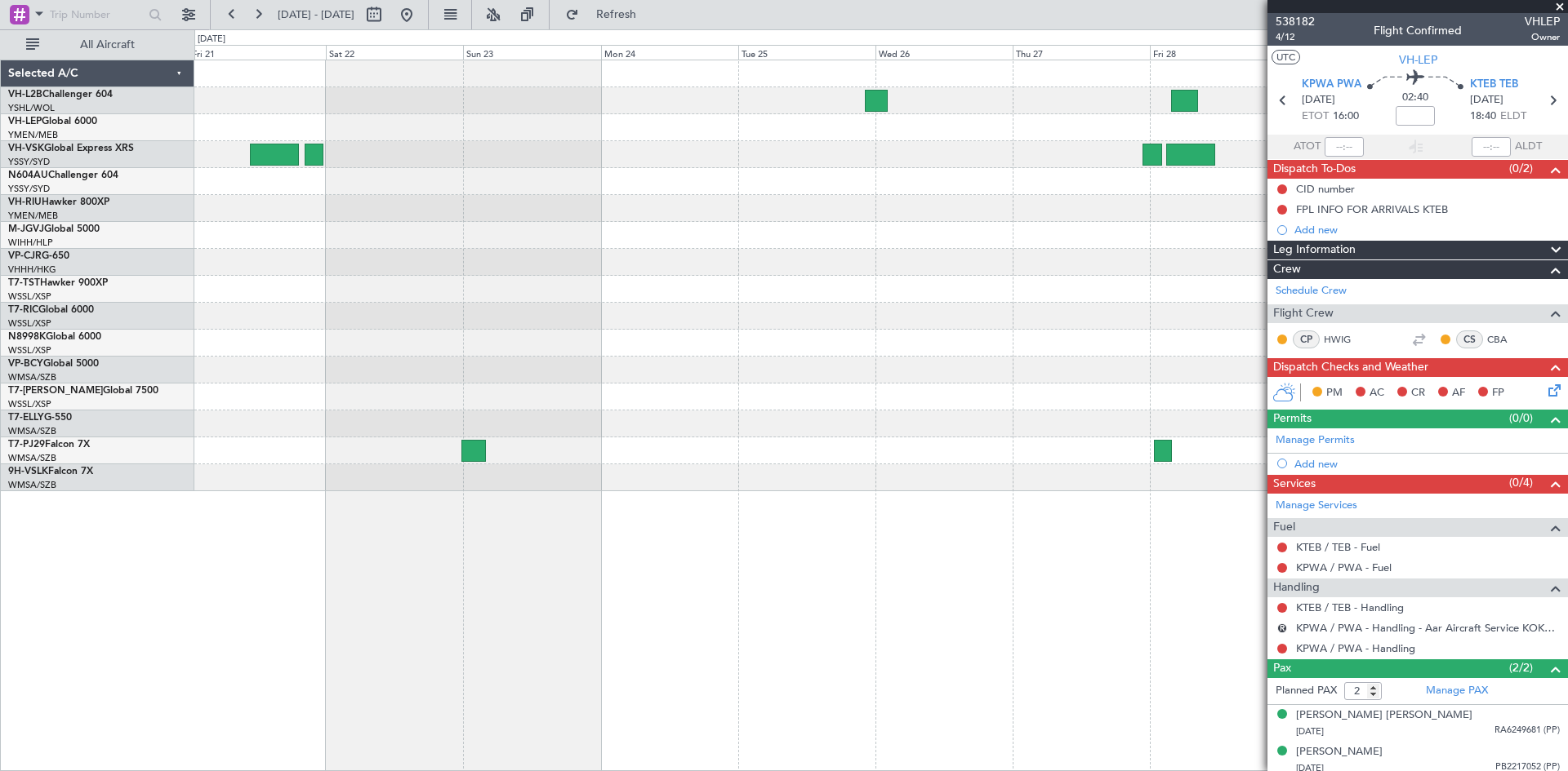
click at [302, 271] on div at bounding box center [881, 262] width 1373 height 27
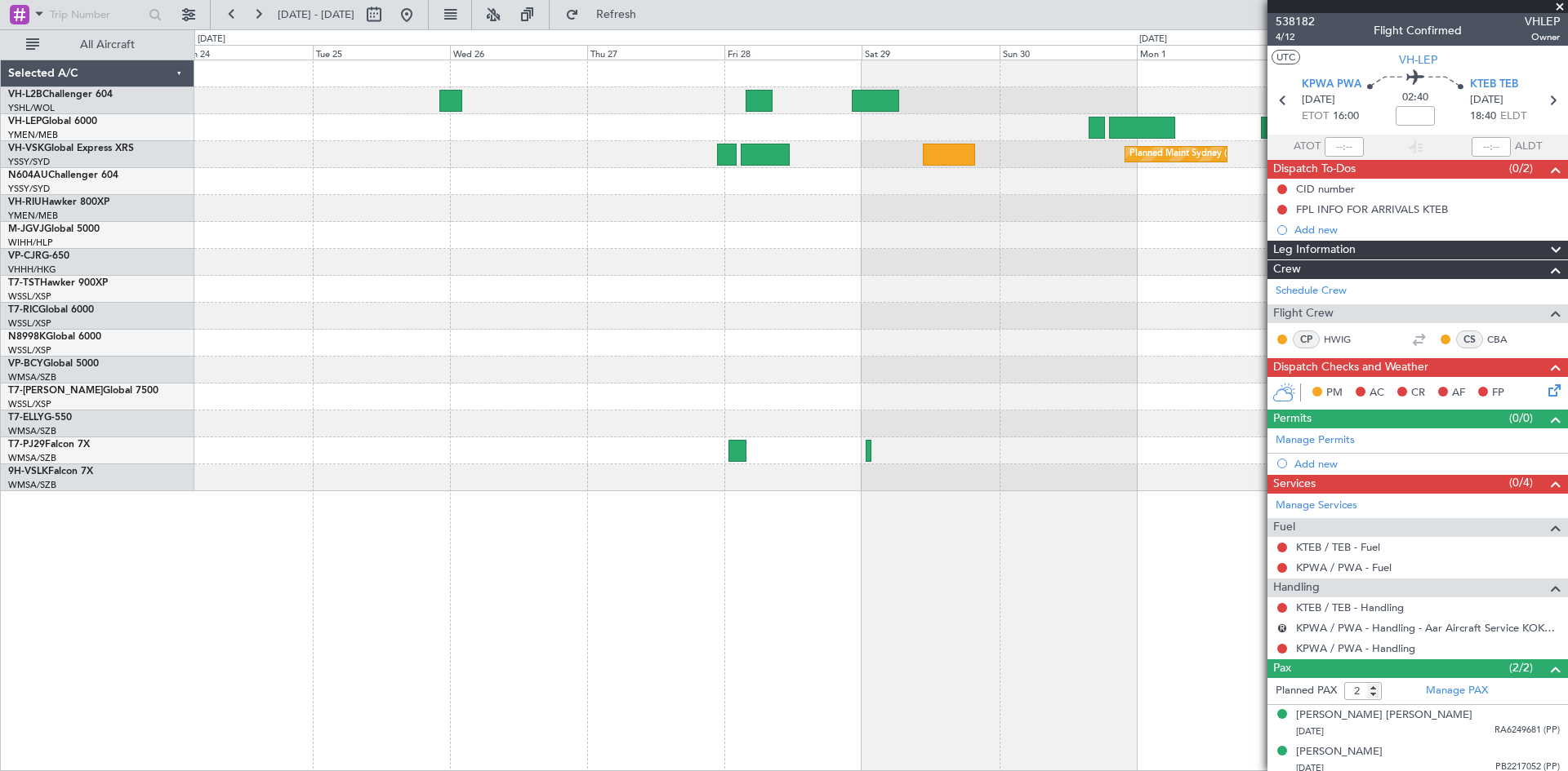
click at [631, 286] on div at bounding box center [881, 289] width 1373 height 27
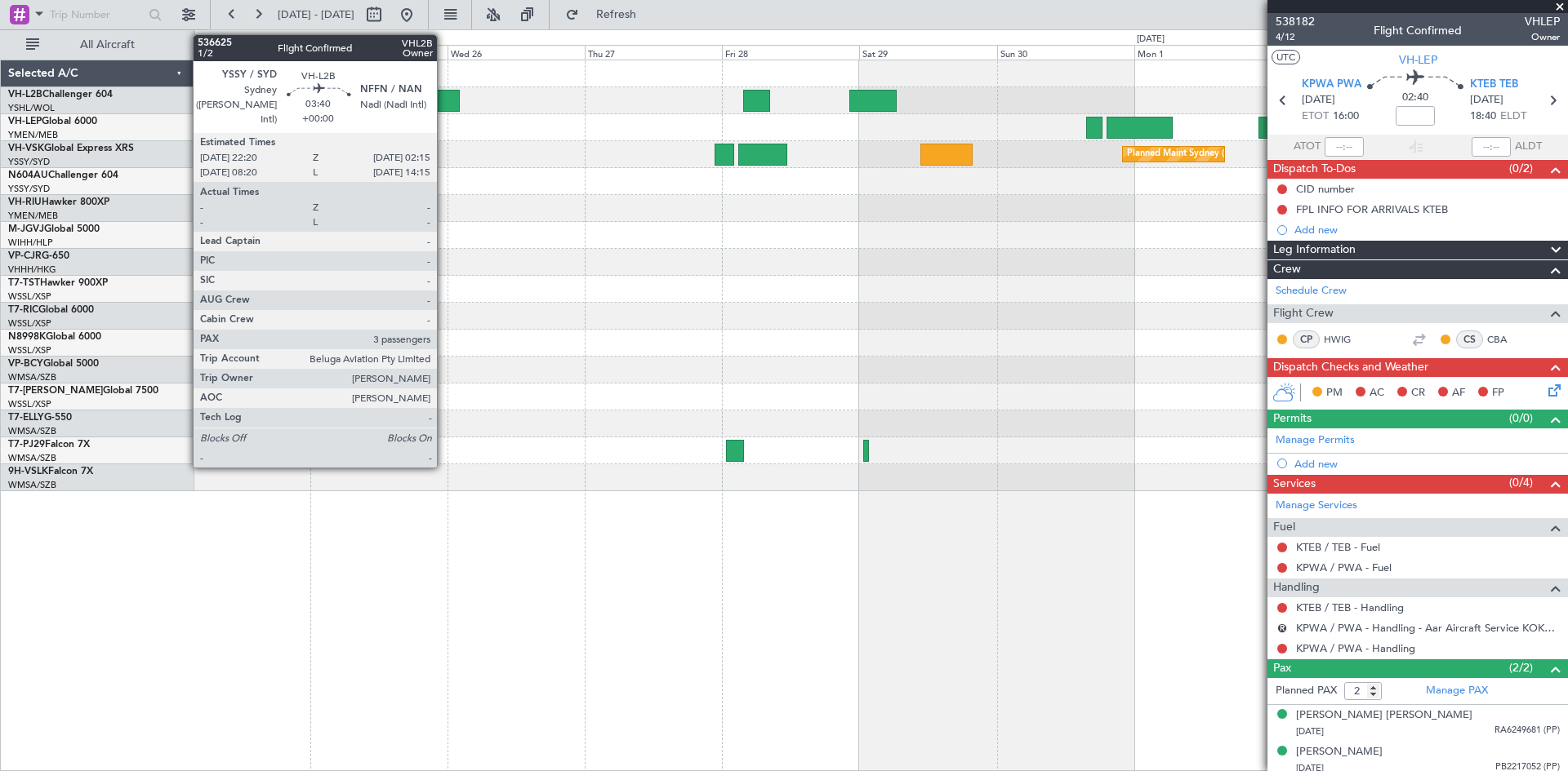
click at [444, 101] on div at bounding box center [448, 101] width 23 height 22
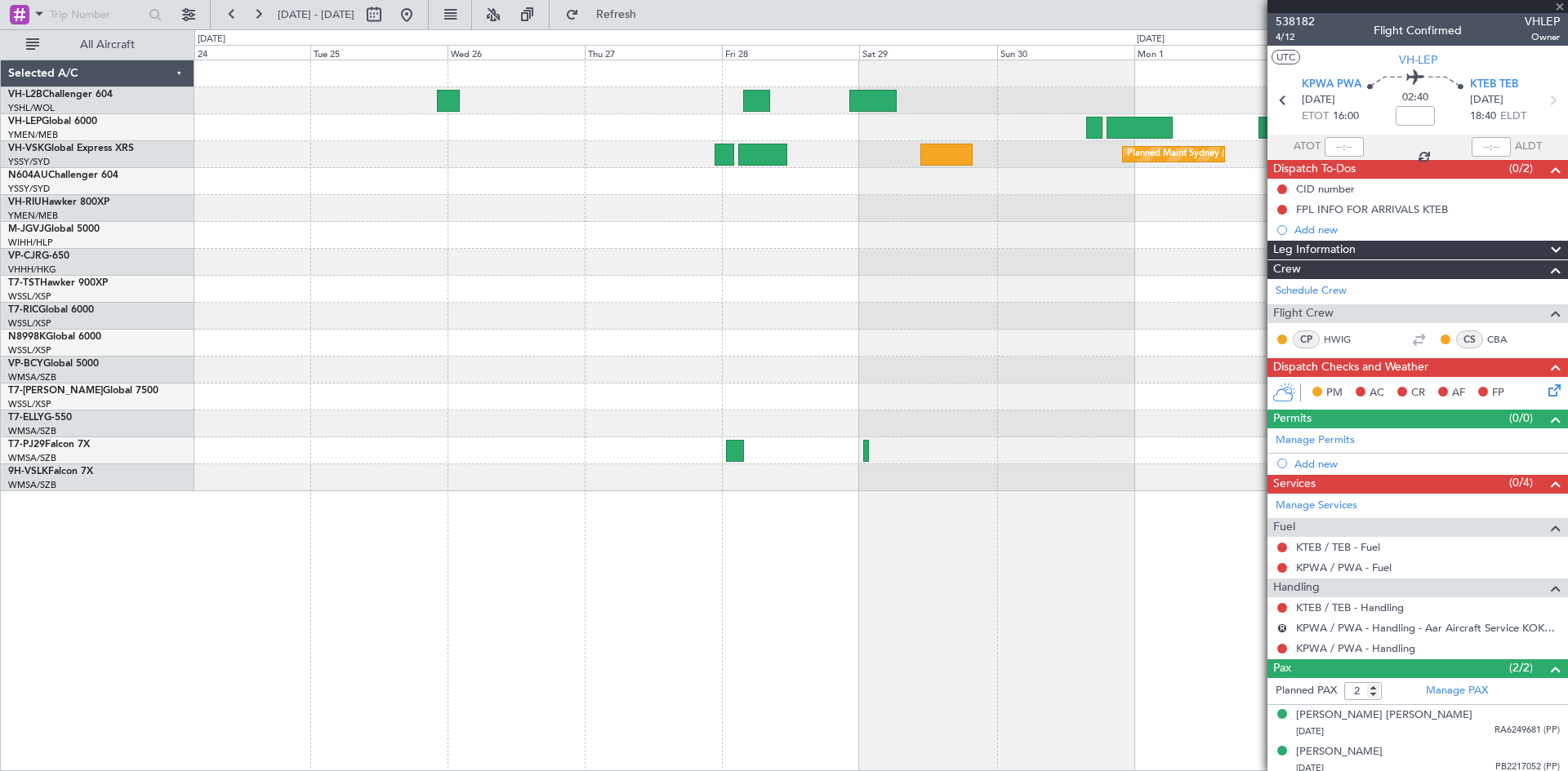
click at [458, 141] on div "Planned Maint Sydney ([PERSON_NAME] Intl)" at bounding box center [881, 154] width 1373 height 27
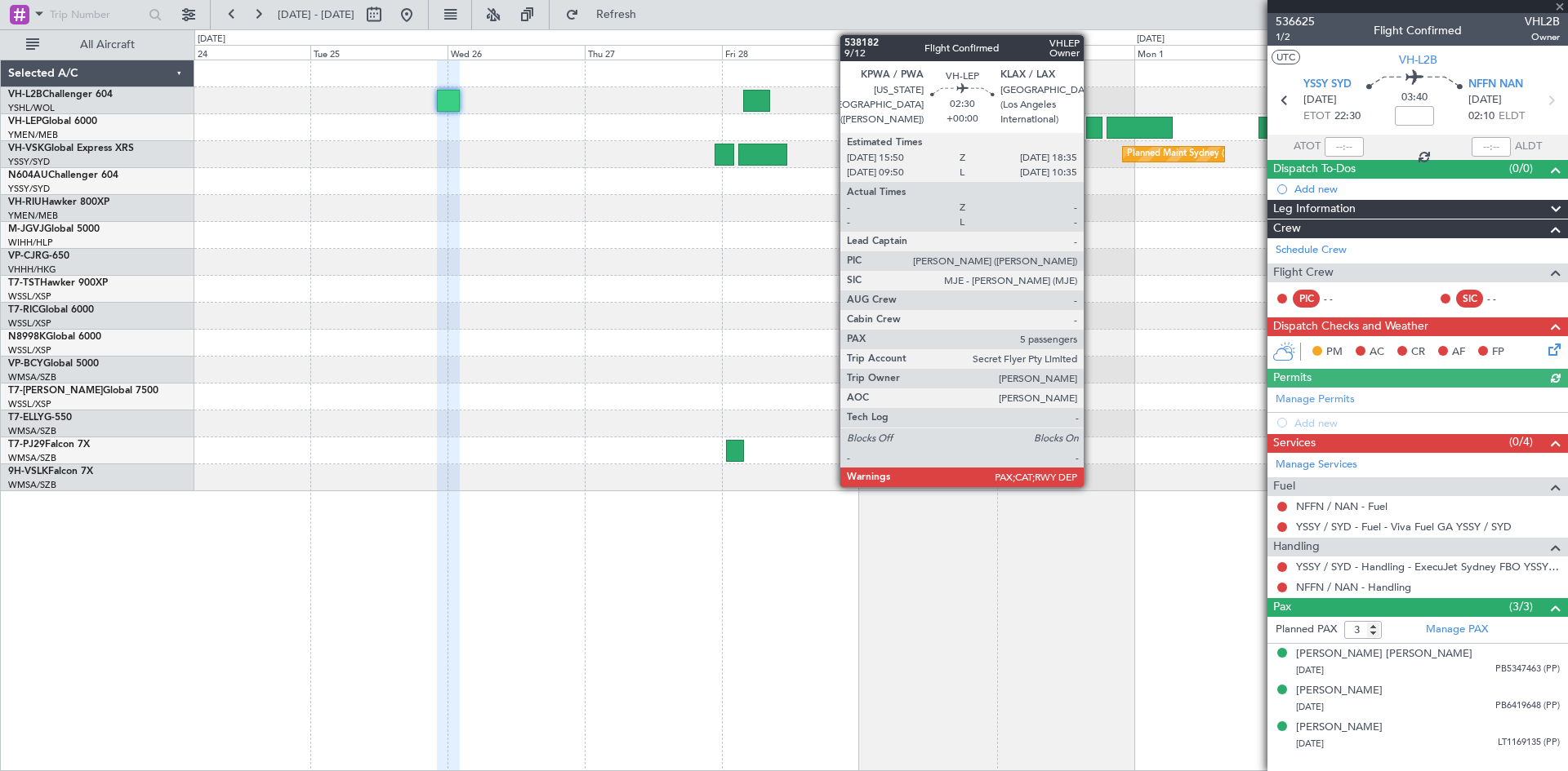
click at [1091, 131] on div at bounding box center [1094, 127] width 16 height 22
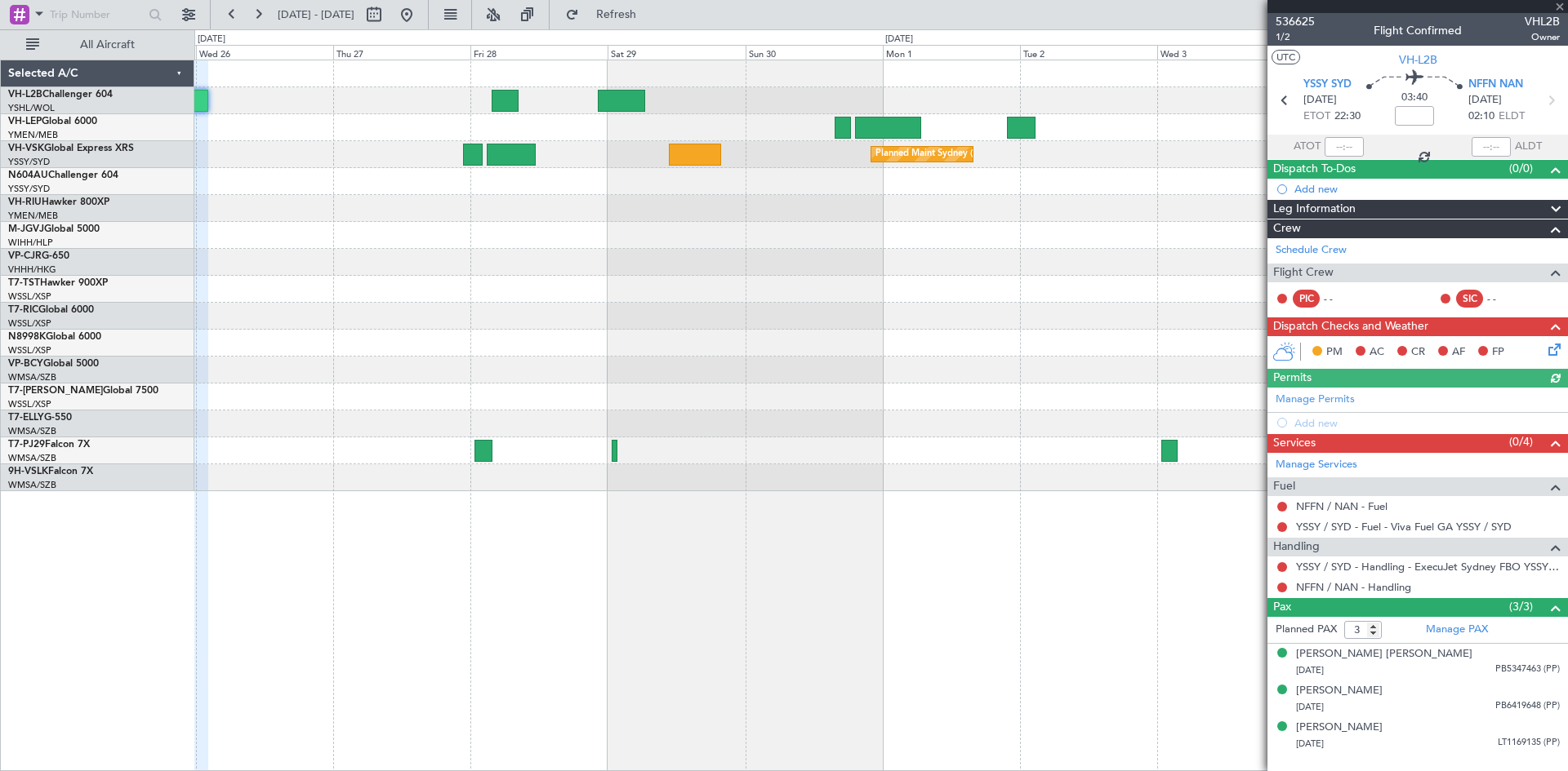
click at [621, 219] on div at bounding box center [881, 208] width 1373 height 27
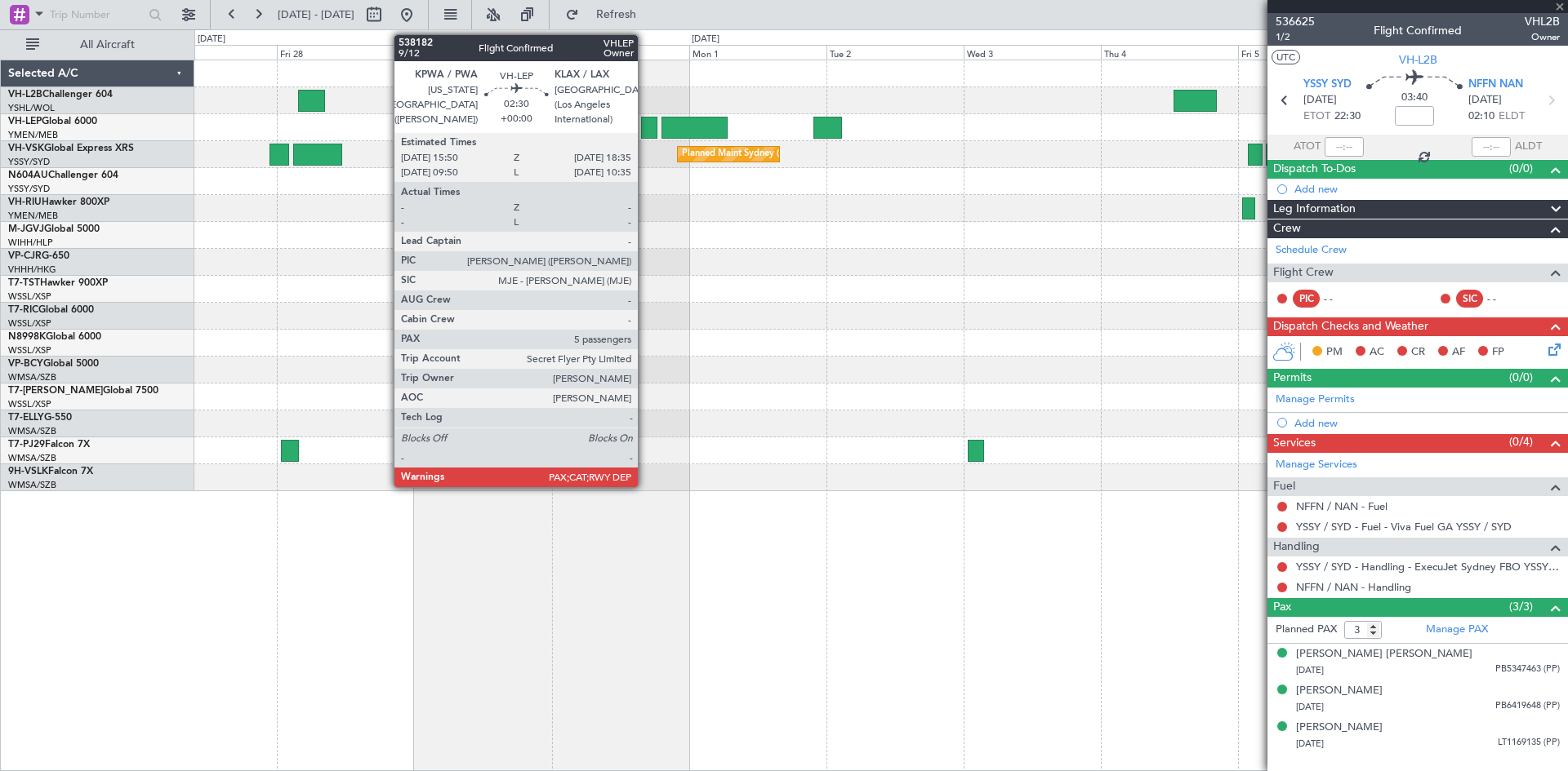
type input "5"
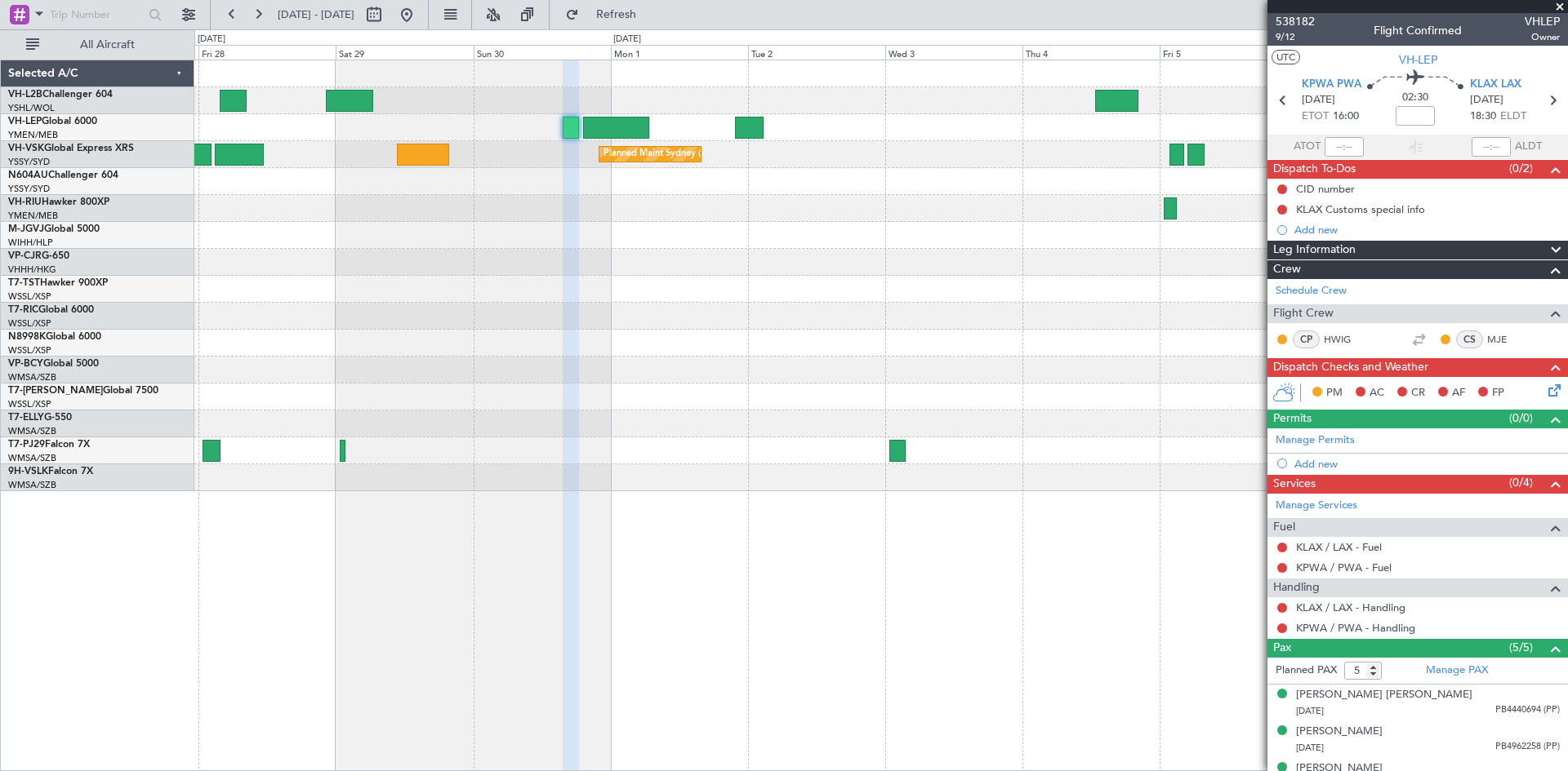
click at [917, 270] on div at bounding box center [881, 262] width 1373 height 27
click at [1285, 40] on span "9/12" at bounding box center [1295, 37] width 39 height 14
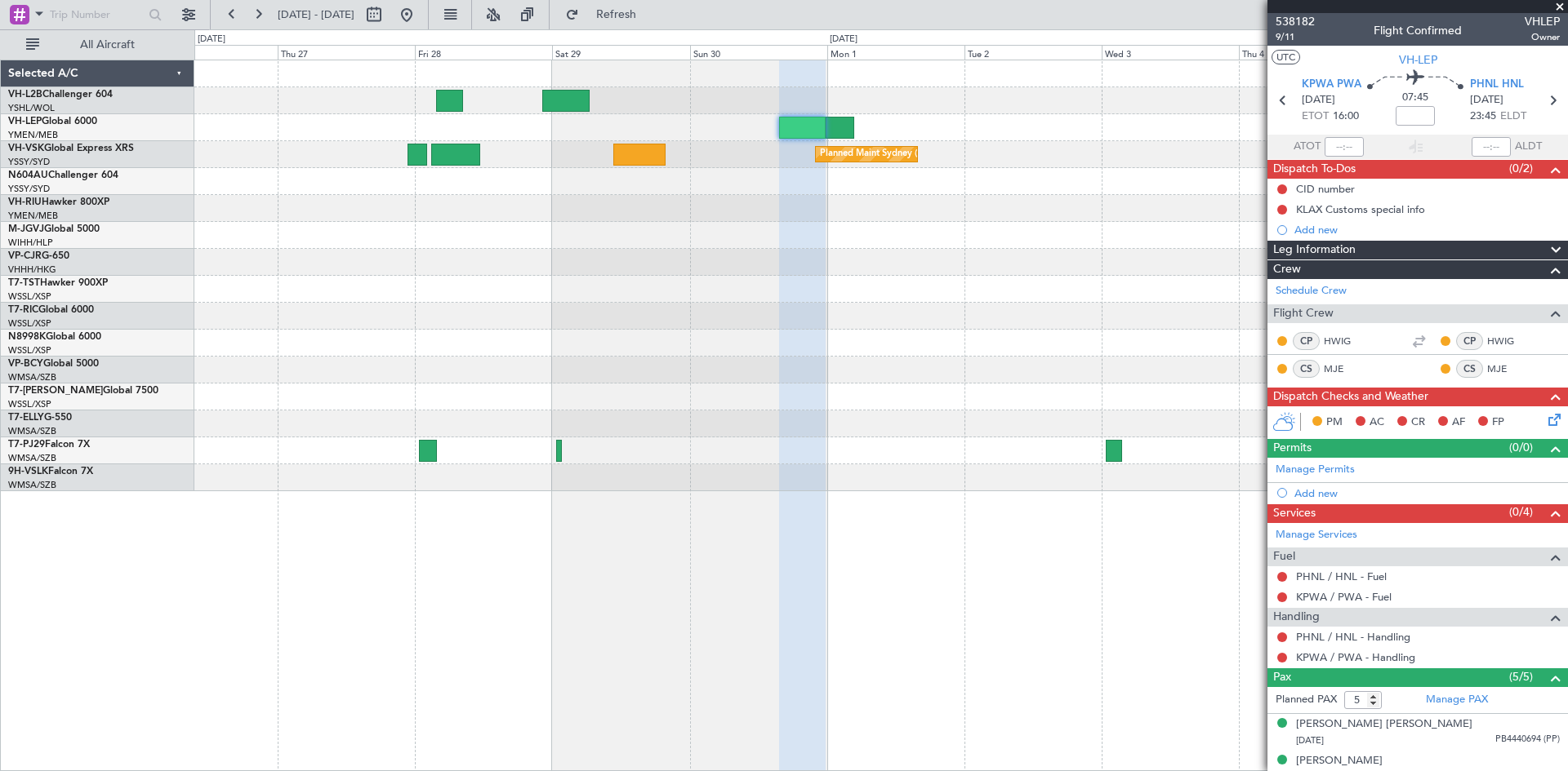
click at [1097, 135] on div at bounding box center [881, 127] width 1373 height 27
click at [631, 18] on button "Refresh" at bounding box center [607, 15] width 98 height 26
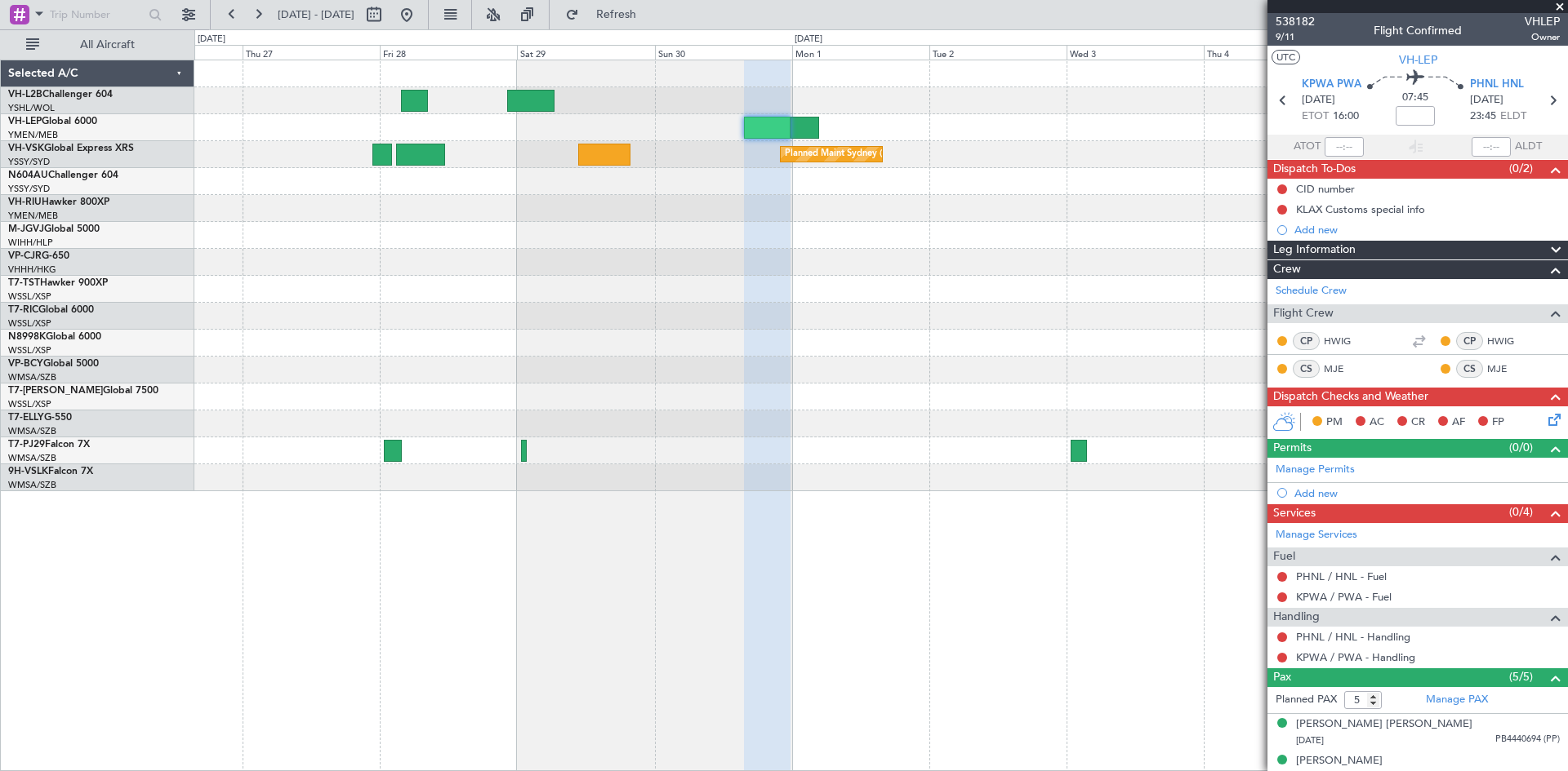
click at [892, 206] on div "Planned Maint Sydney ([PERSON_NAME] Intl)" at bounding box center [881, 276] width 1373 height 431
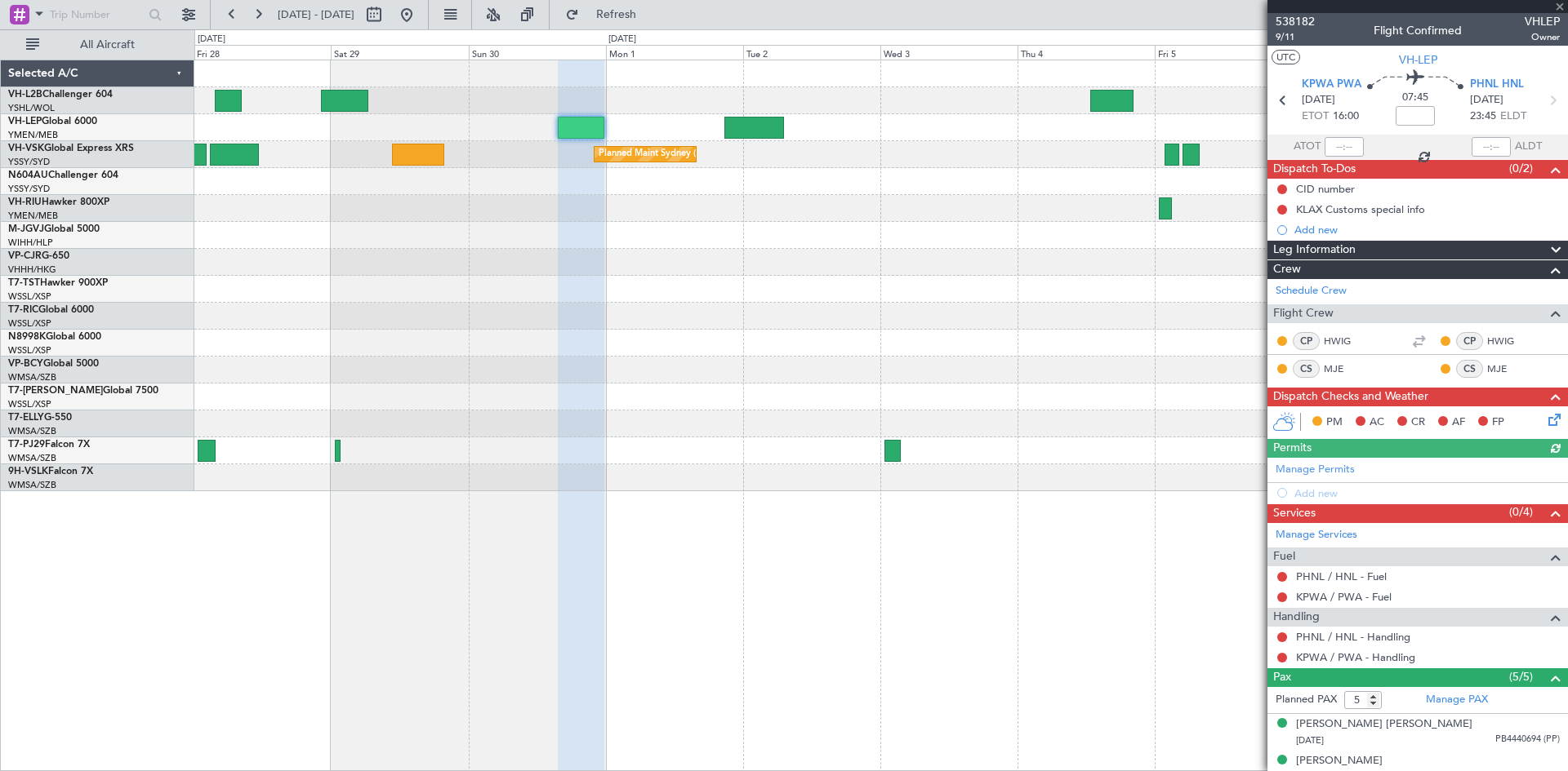
click at [705, 218] on div at bounding box center [881, 208] width 1373 height 27
click at [1316, 286] on link "Schedule Crew" at bounding box center [1311, 291] width 71 height 16
click at [1407, 117] on mat-tooltip-component "Flight Time" at bounding box center [1410, 127] width 75 height 43
click at [1422, 114] on mat-tooltip-component "Flight Time" at bounding box center [1410, 127] width 75 height 43
click at [1407, 113] on mat-tooltip-component "Flight Time" at bounding box center [1410, 127] width 75 height 43
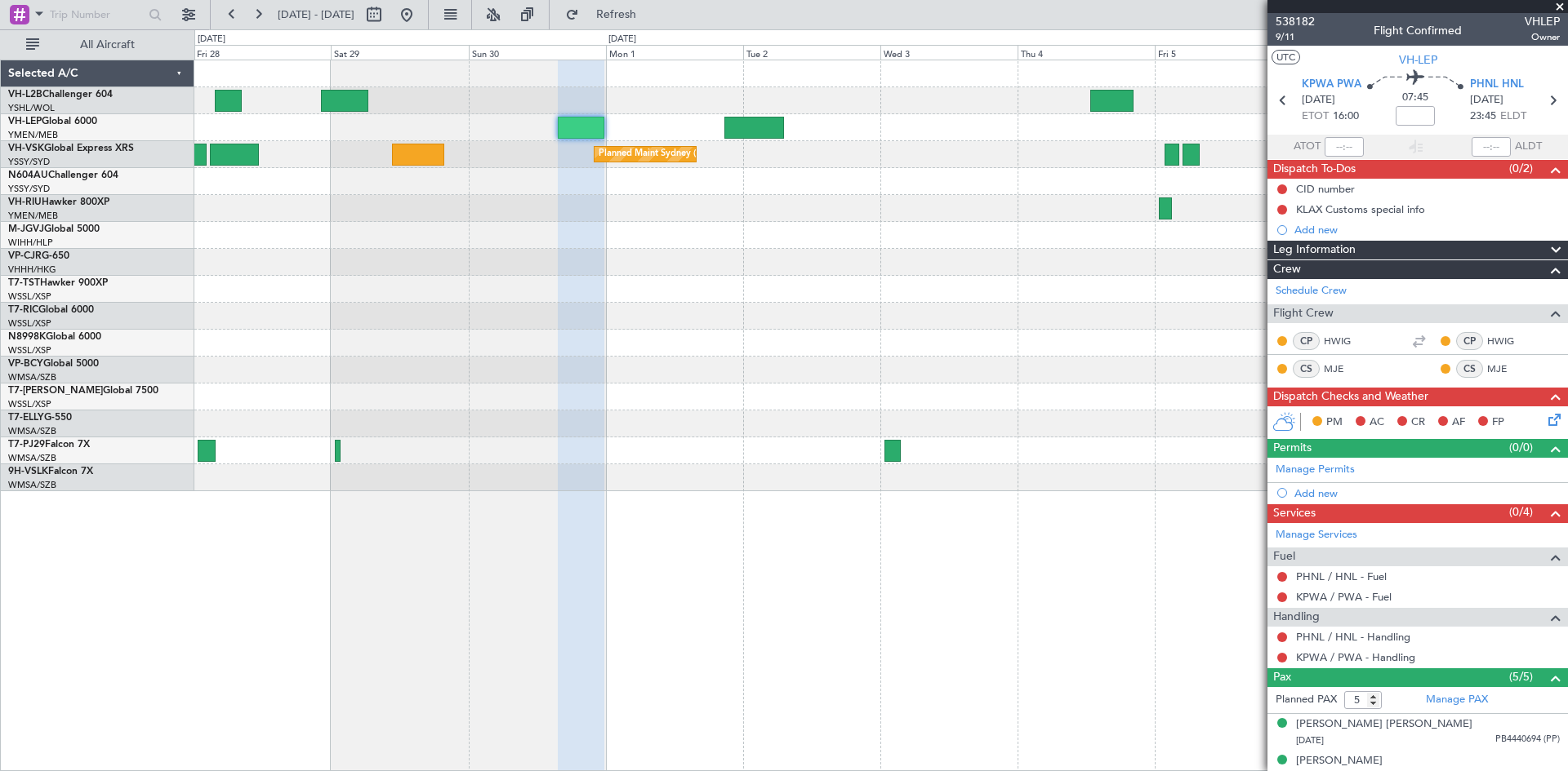
click at [1396, 153] on section "ATOT ALDT" at bounding box center [1418, 147] width 300 height 24
click at [1413, 110] on input at bounding box center [1414, 115] width 39 height 20
type input "-00:10"
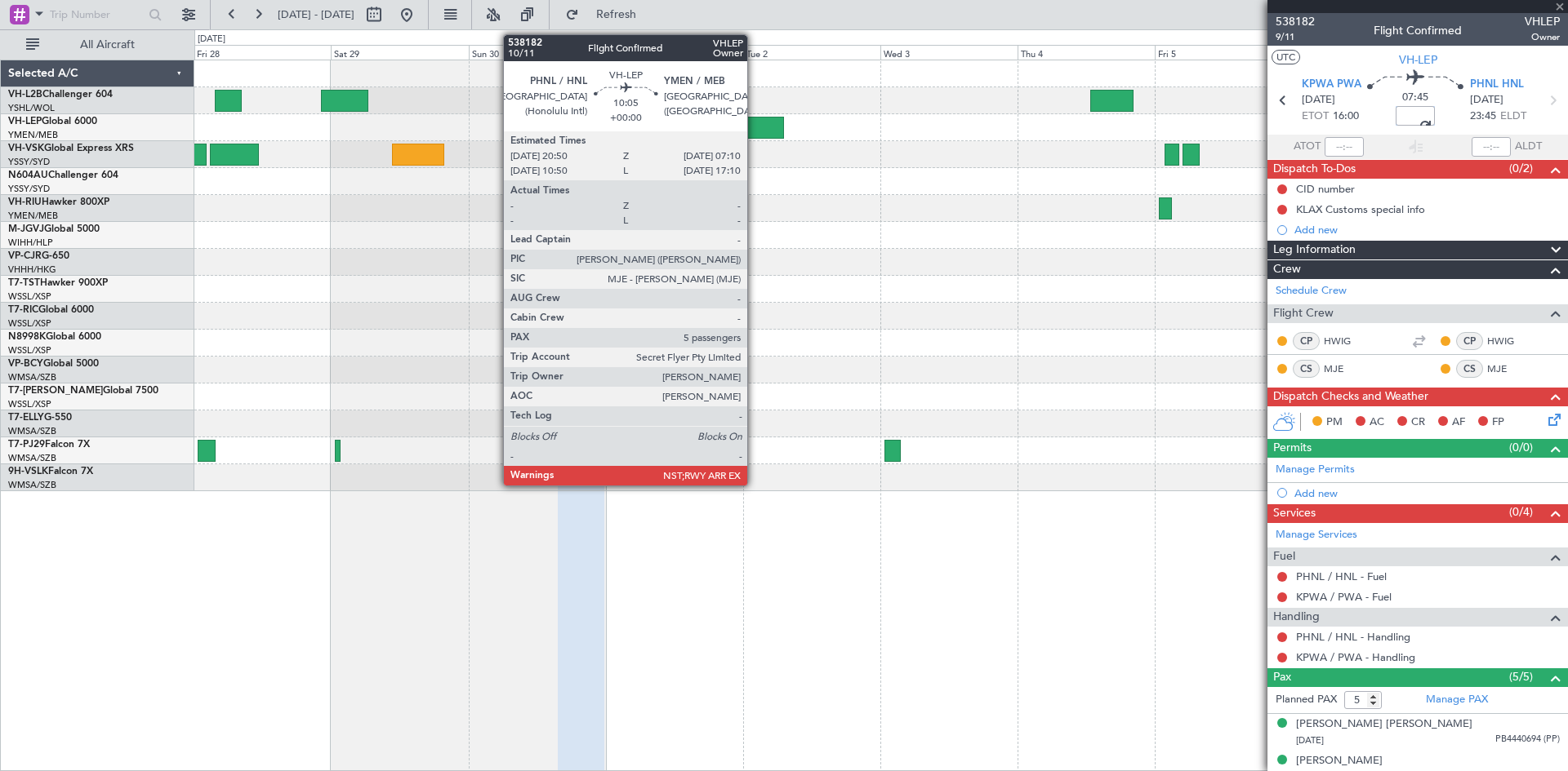
click at [751, 122] on div at bounding box center [754, 127] width 60 height 22
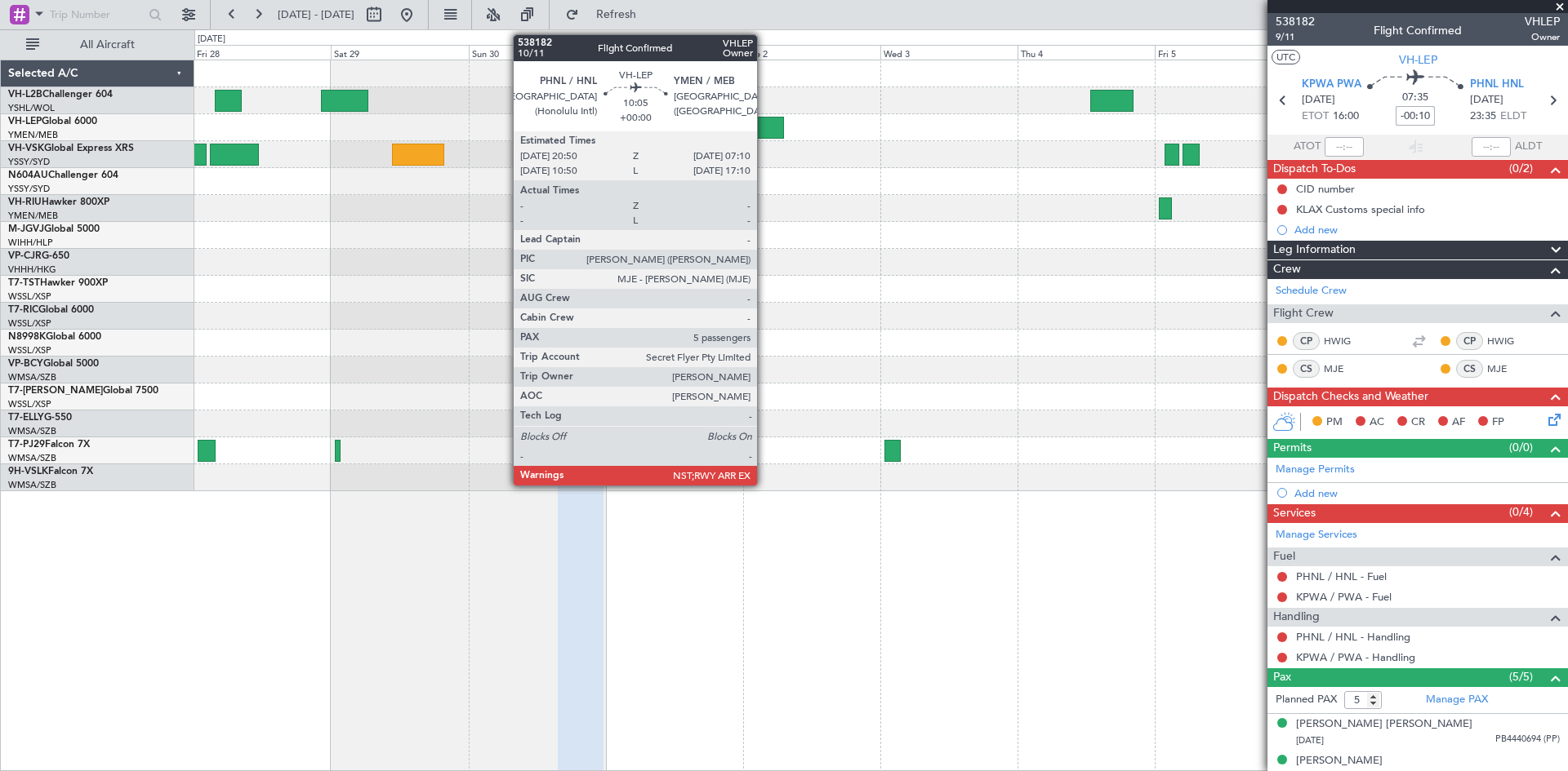
click at [764, 132] on div at bounding box center [754, 127] width 60 height 22
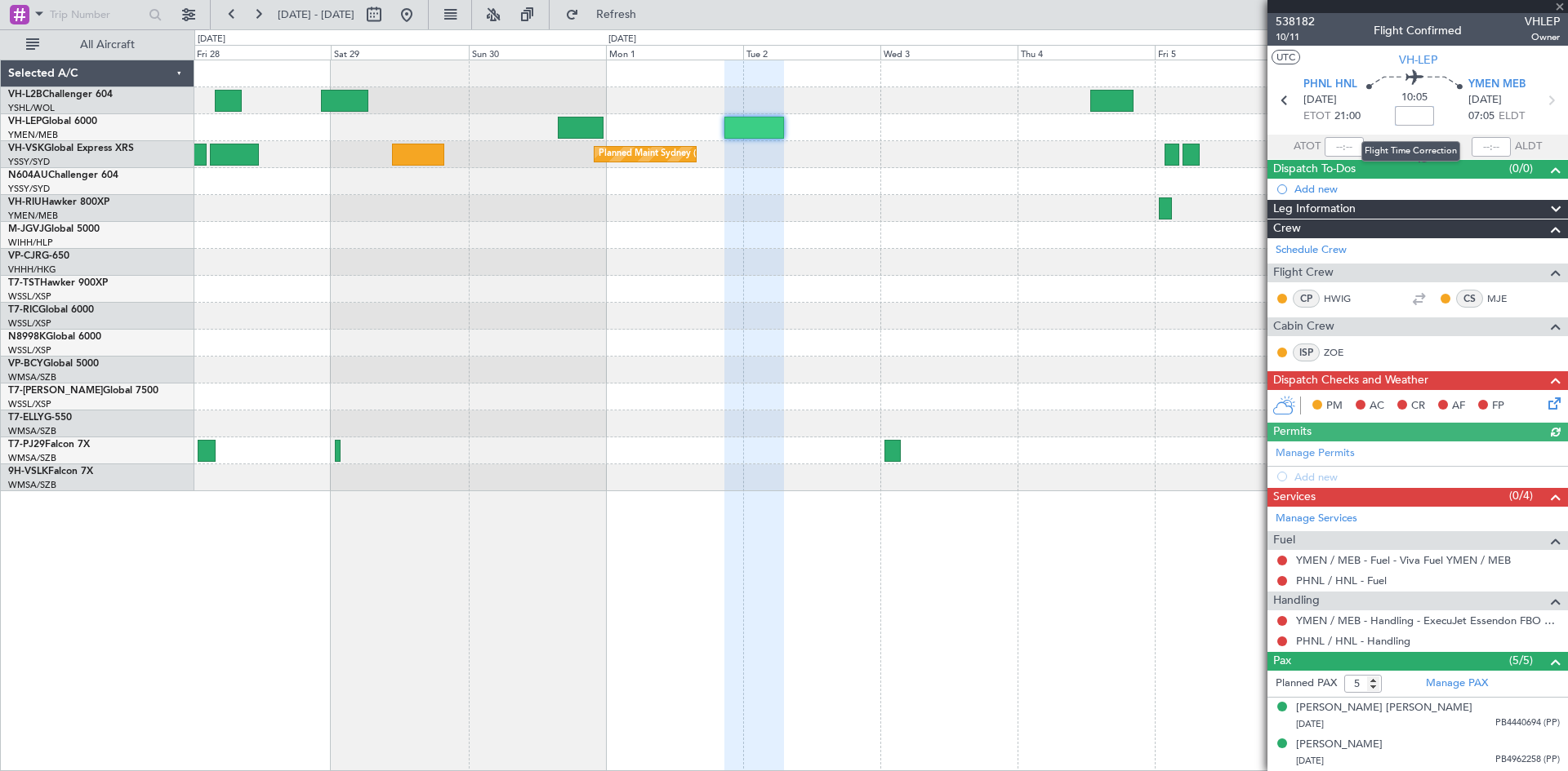
click at [1418, 120] on input at bounding box center [1414, 115] width 39 height 20
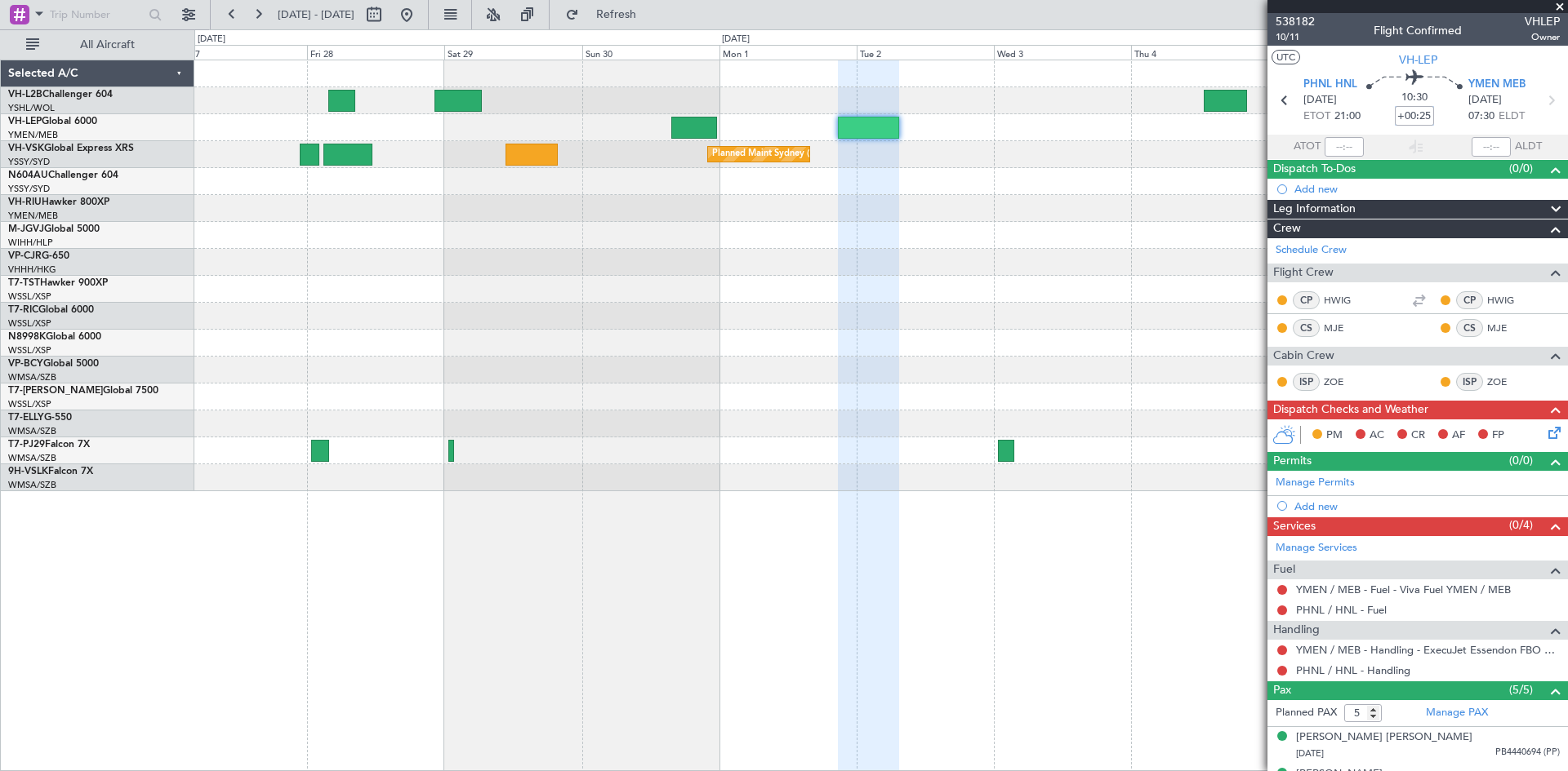
click at [981, 152] on div "Planned Maint Sydney ([PERSON_NAME] Intl)" at bounding box center [881, 154] width 1373 height 27
drag, startPoint x: 1283, startPoint y: 33, endPoint x: 823, endPoint y: 206, distance: 491.5
click at [925, 180] on fb-app "[DATE] - [DATE] Refresh Quick Links All Aircraft Planned Maint Sydney ([PERSON_…" at bounding box center [784, 391] width 1568 height 759
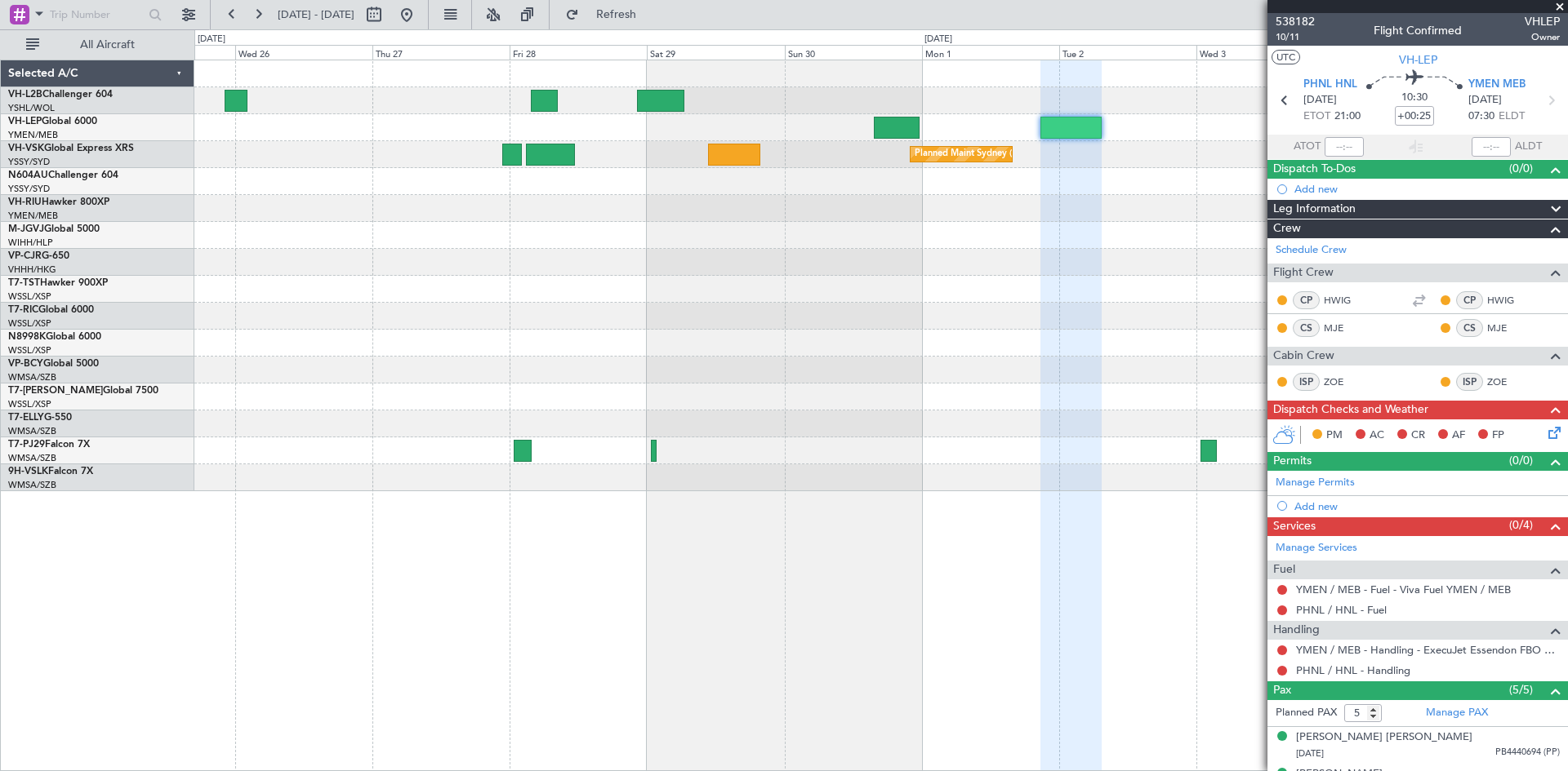
click at [947, 236] on div at bounding box center [881, 235] width 1373 height 27
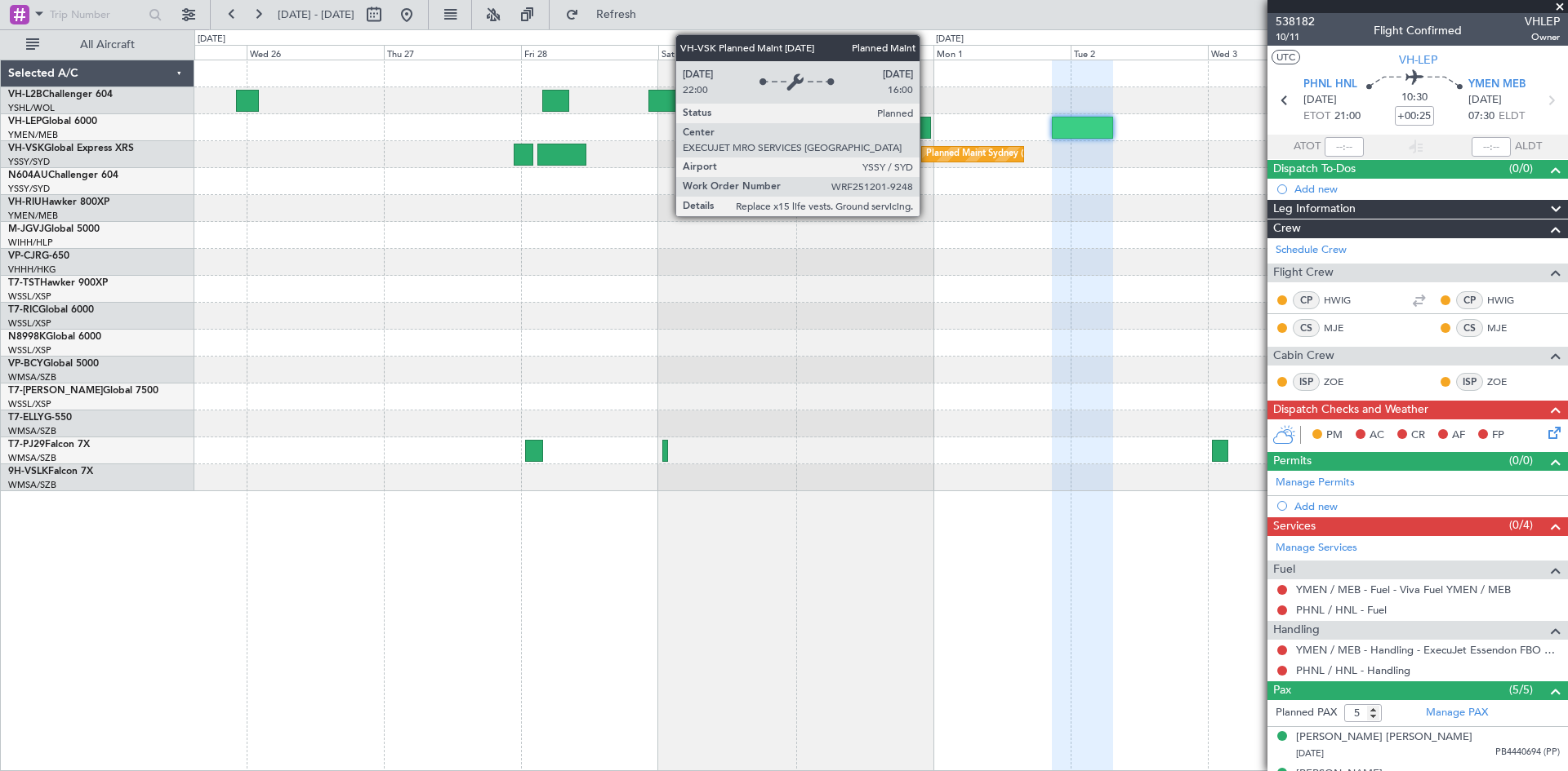
click at [905, 151] on div "Planned Maint Sydney ([PERSON_NAME] Intl)" at bounding box center [881, 154] width 1373 height 27
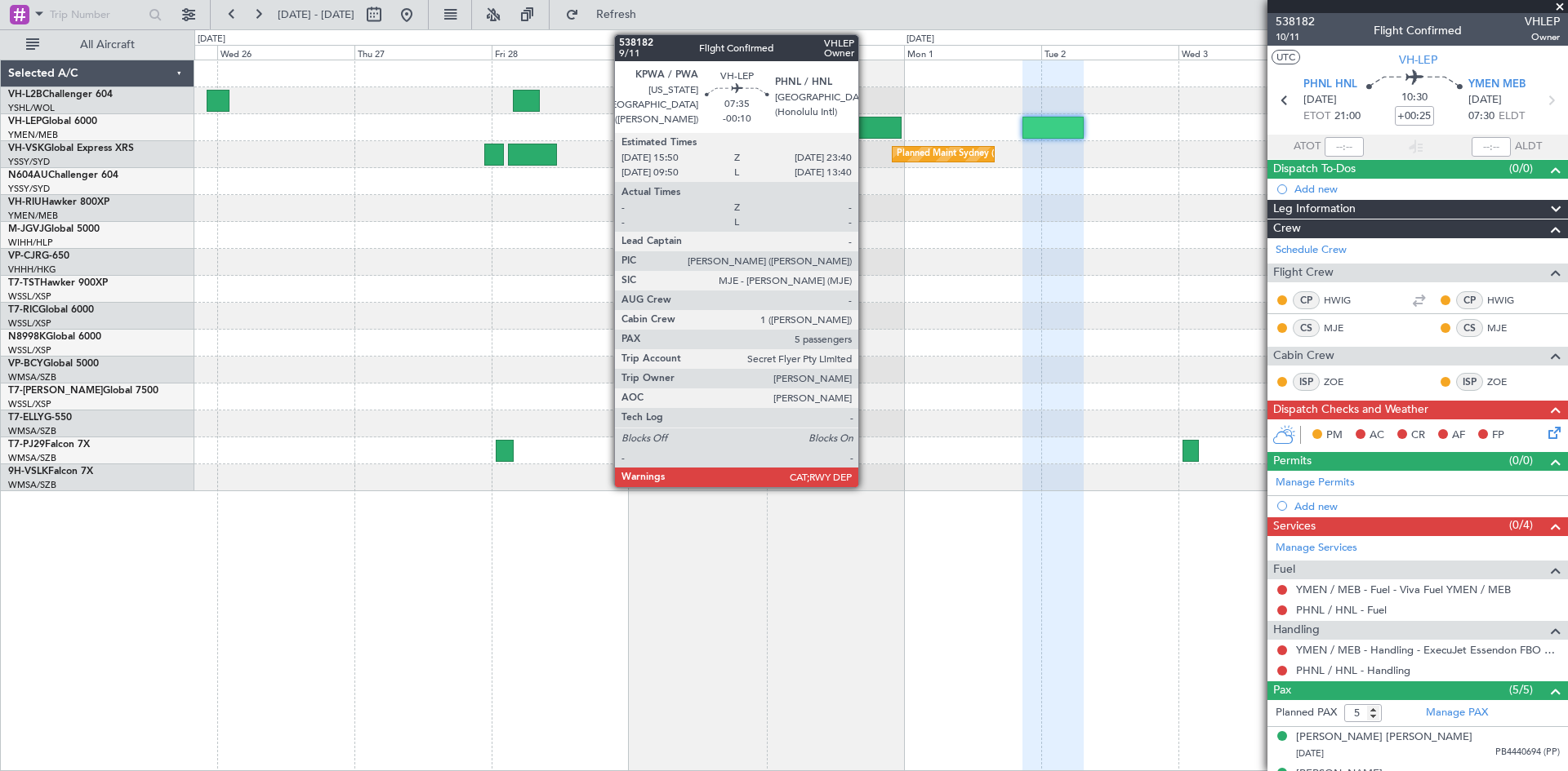
click at [866, 134] on div at bounding box center [878, 127] width 45 height 22
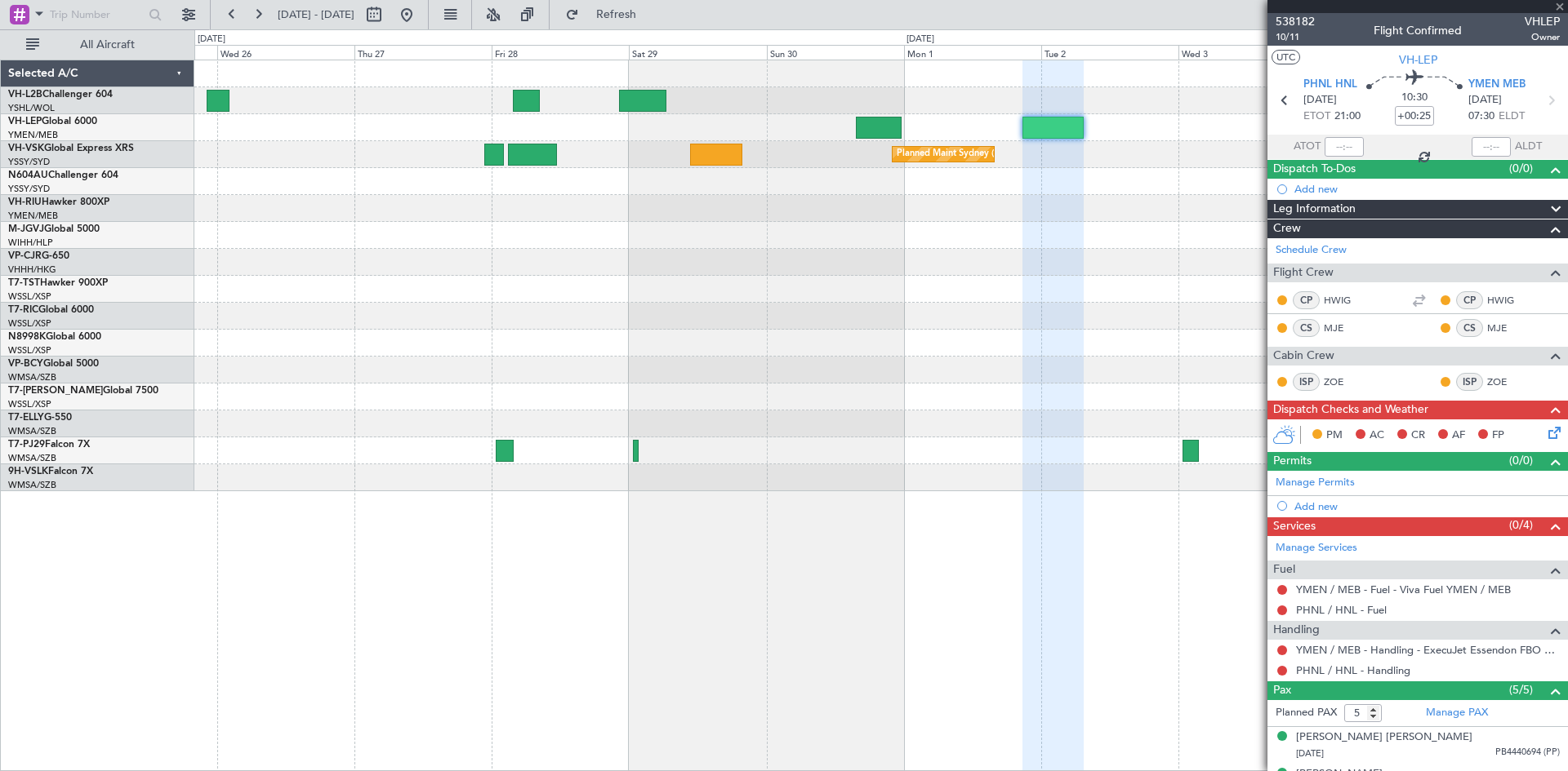
type input "-00:10"
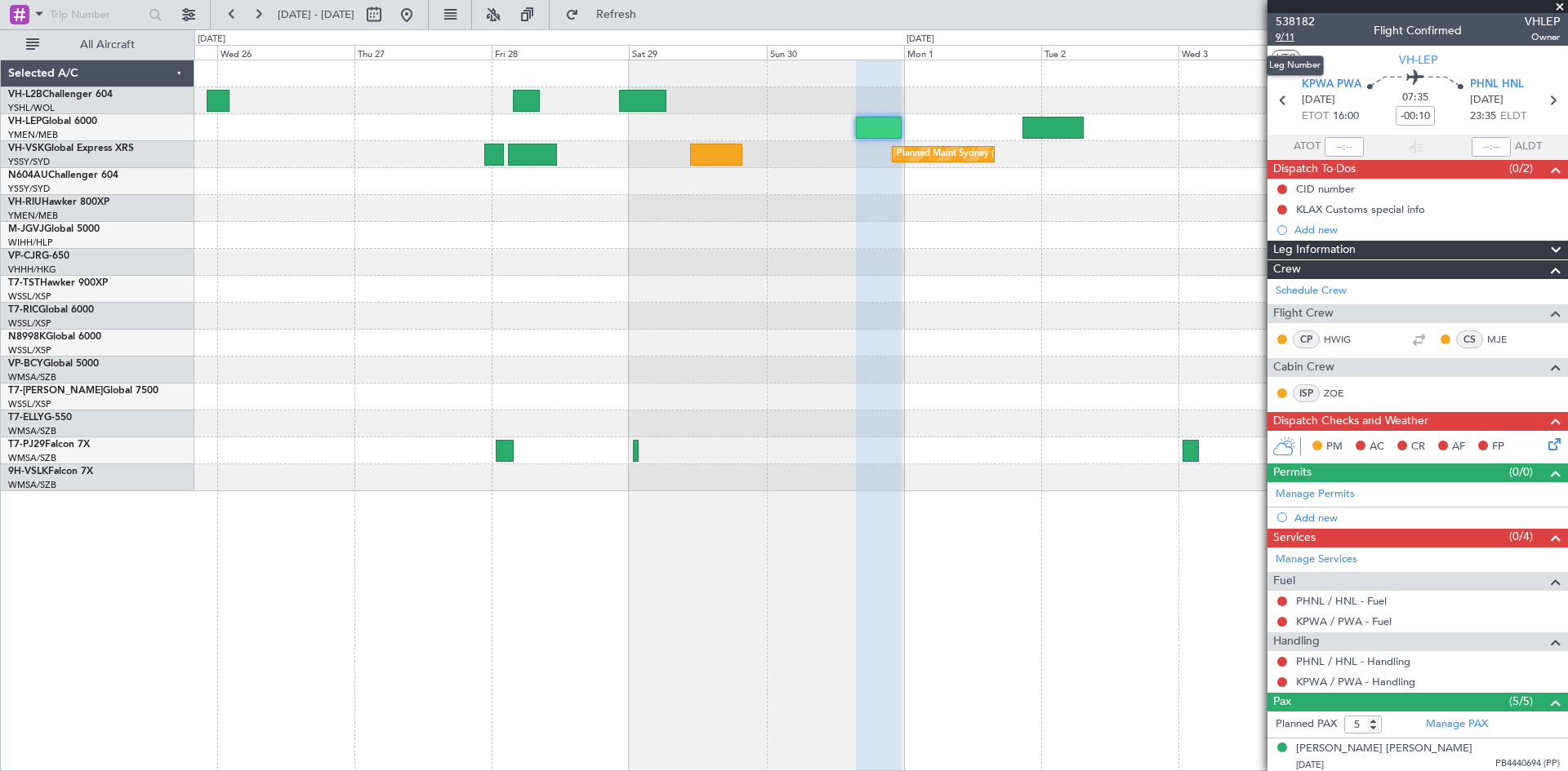
click at [1285, 36] on span "9/11" at bounding box center [1295, 37] width 39 height 14
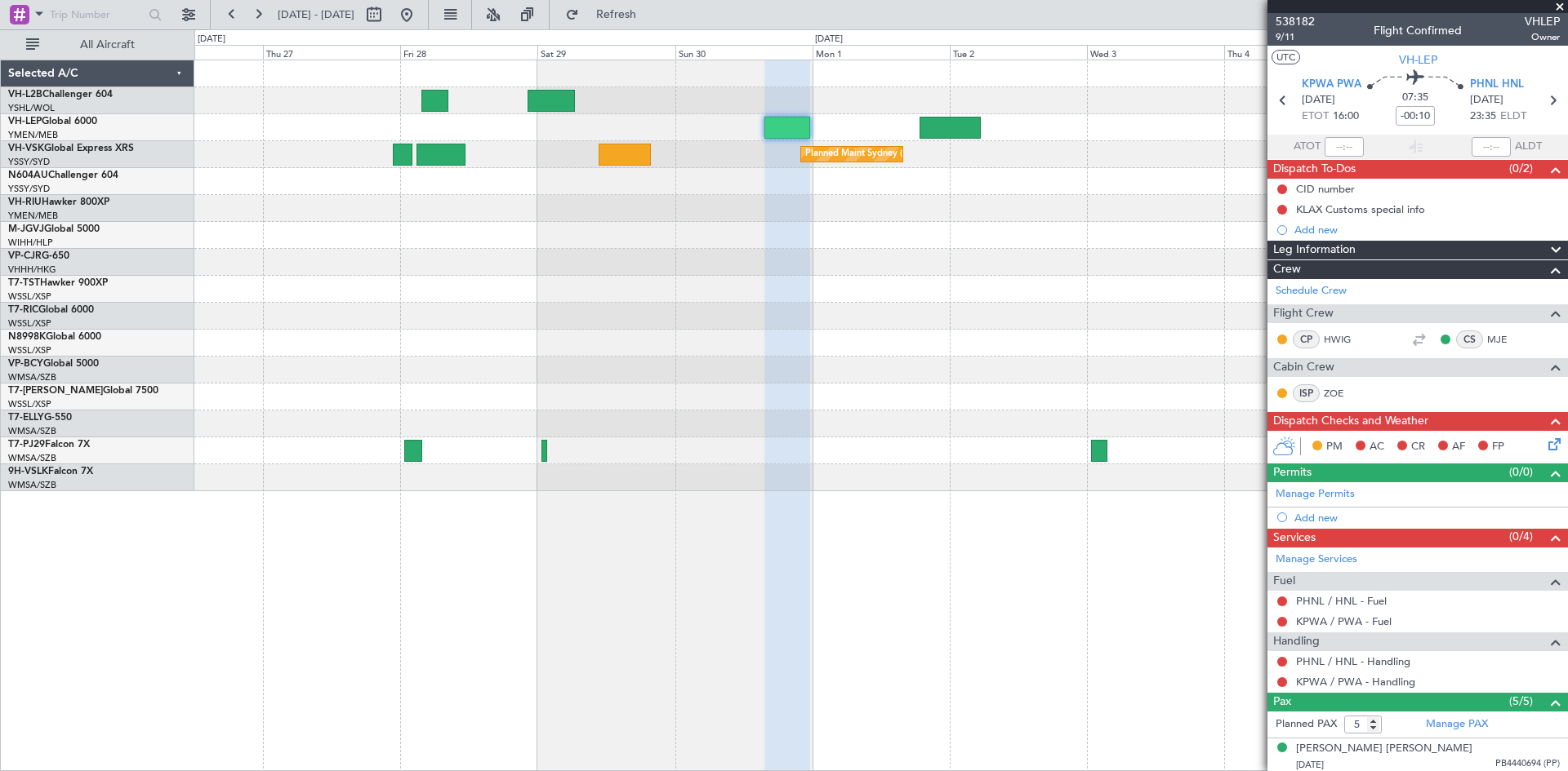
click at [1028, 526] on div "Planned Maint Sydney ([PERSON_NAME] Intl)" at bounding box center [881, 415] width 1374 height 712
click at [234, 16] on button at bounding box center [232, 15] width 26 height 26
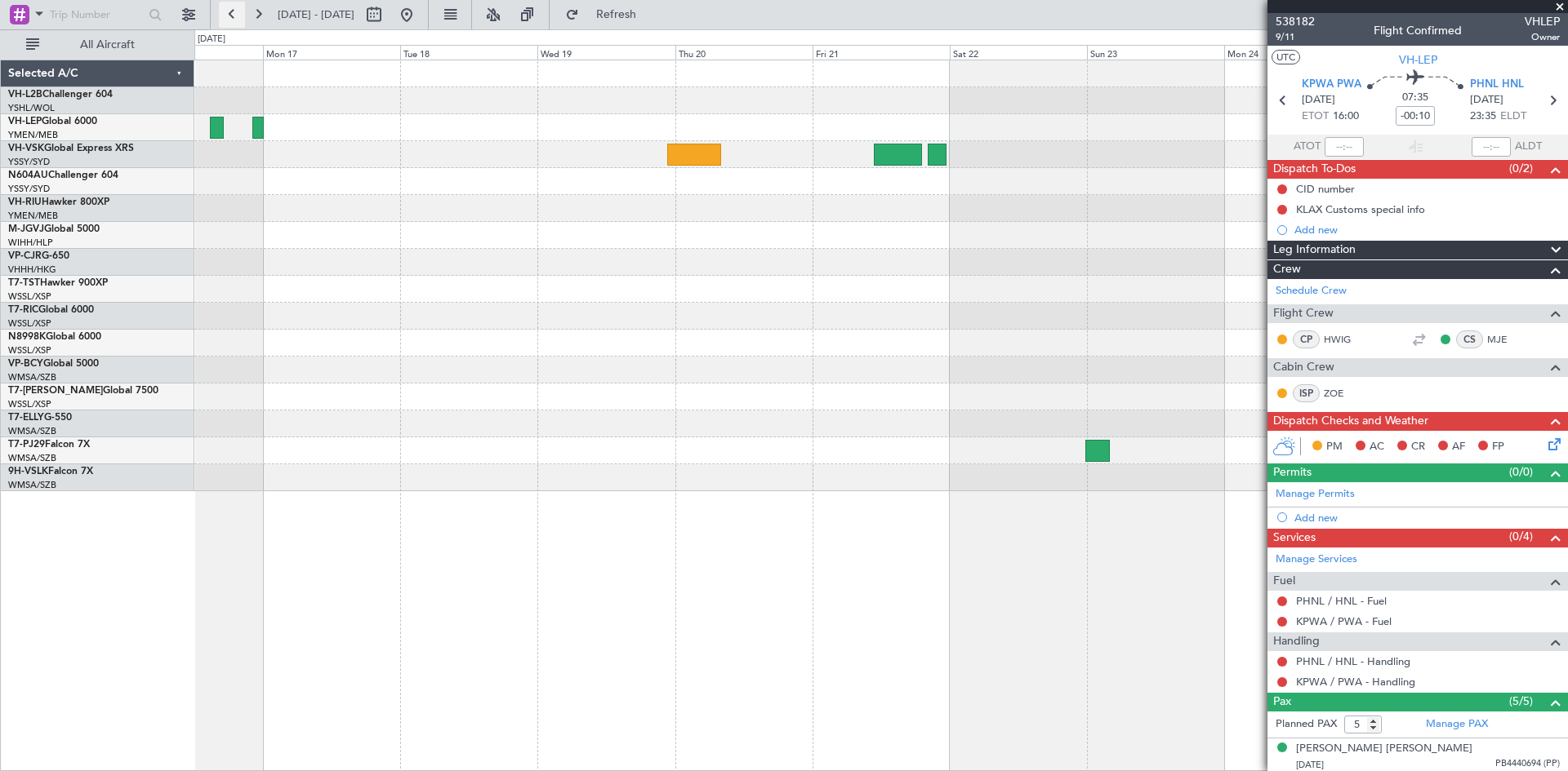
click at [234, 16] on button at bounding box center [232, 15] width 26 height 26
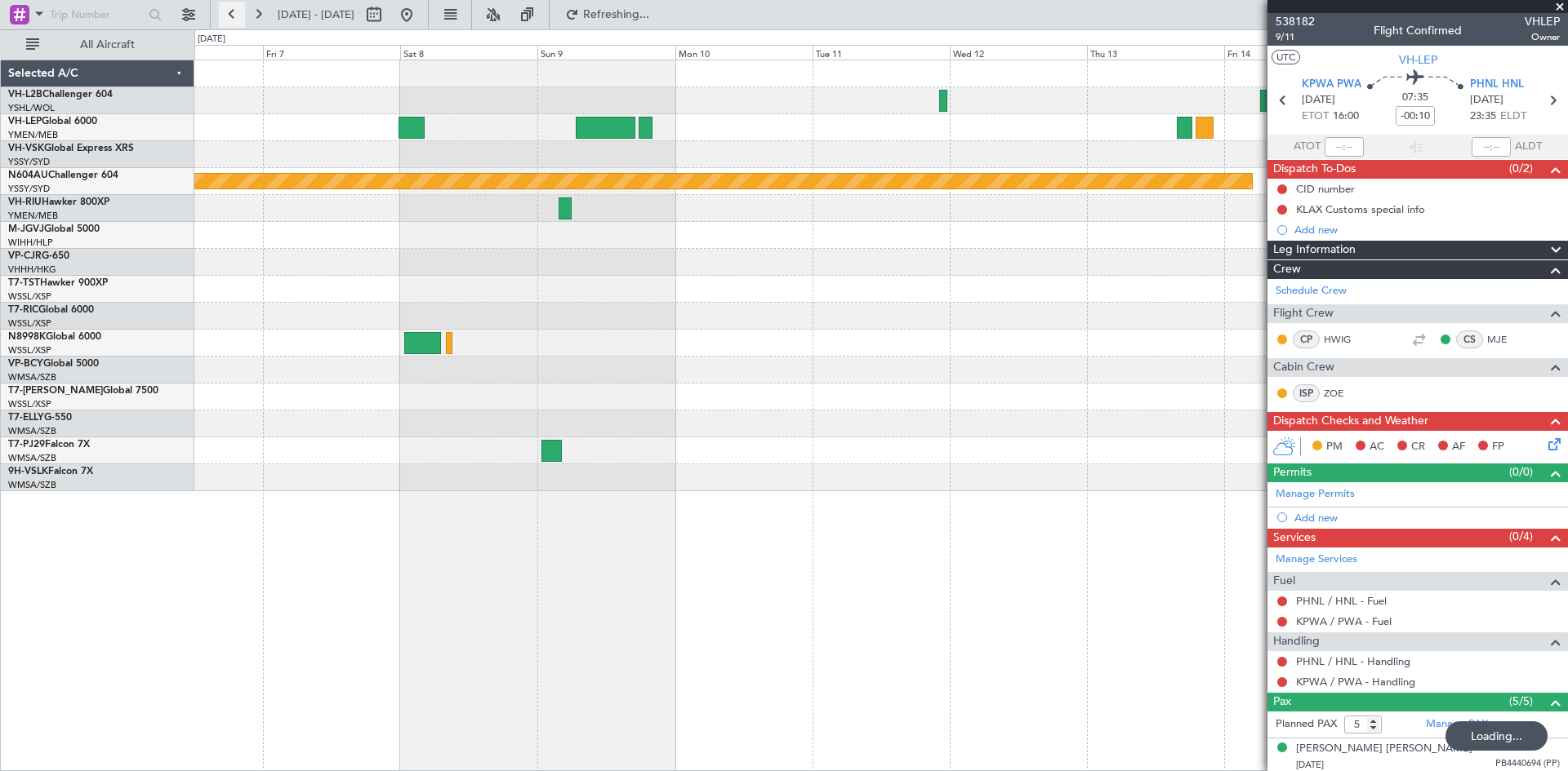
click at [234, 16] on button at bounding box center [232, 15] width 26 height 26
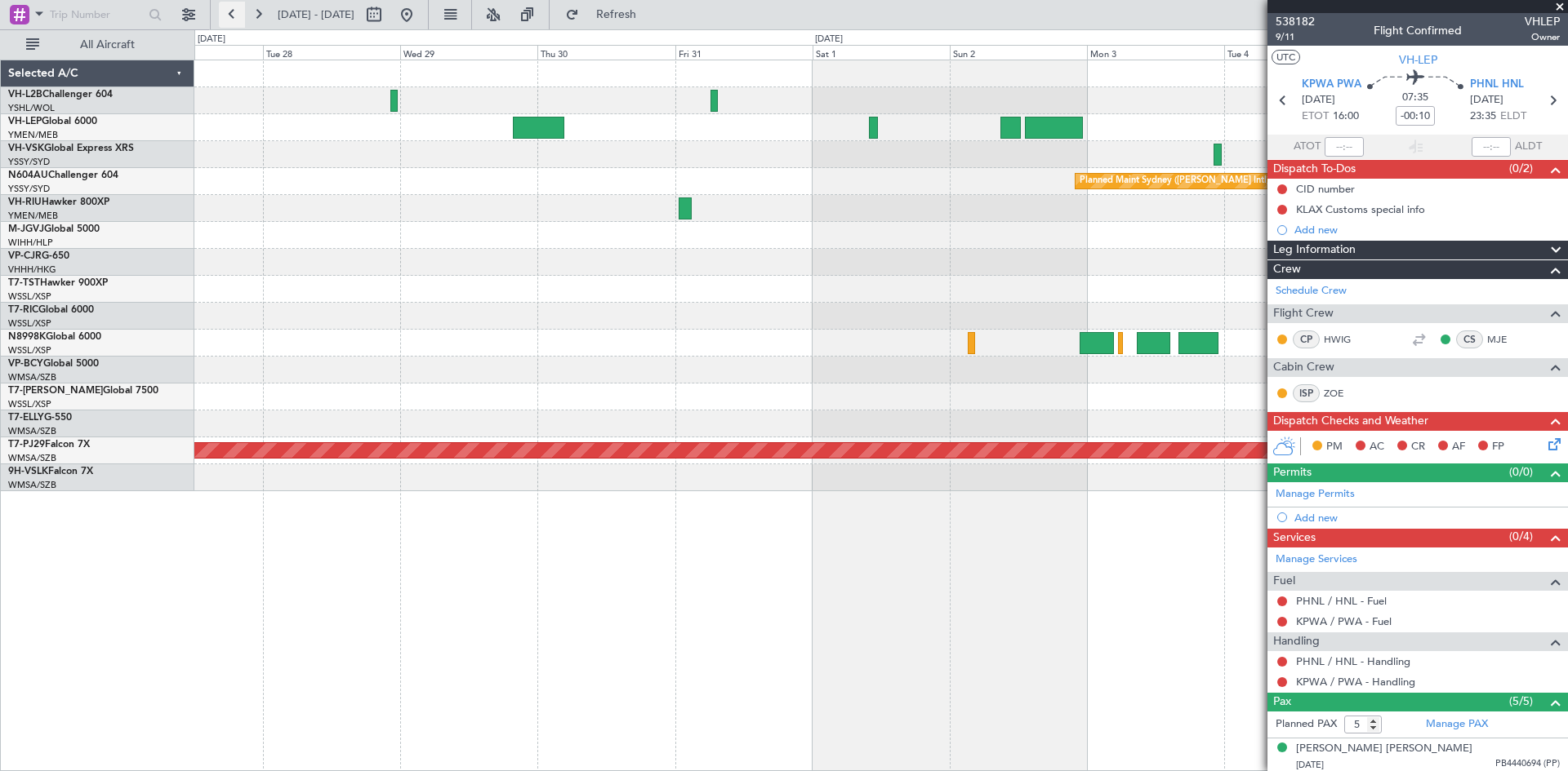
click at [234, 16] on button at bounding box center [232, 15] width 26 height 26
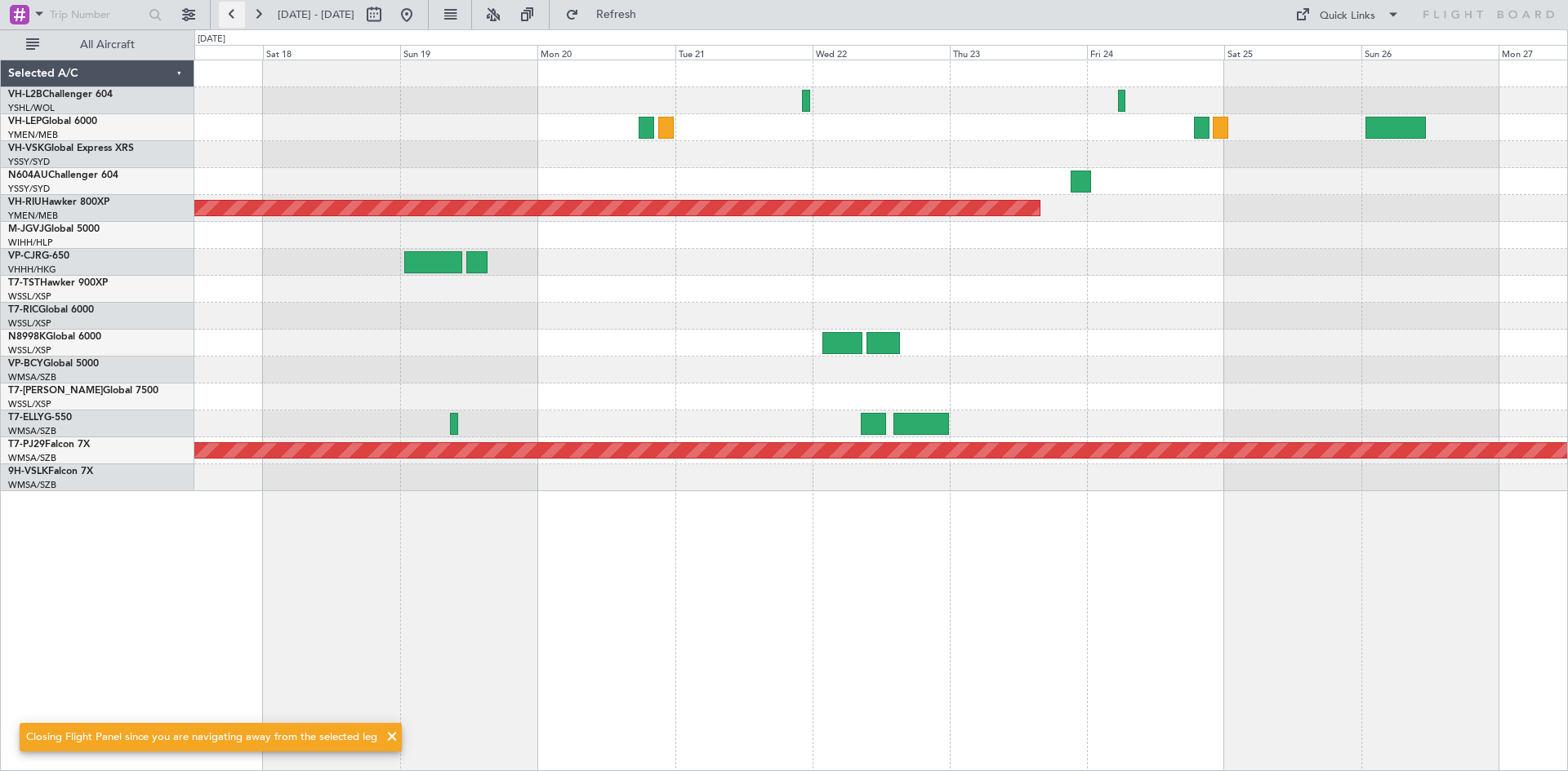
click at [234, 16] on button at bounding box center [232, 15] width 26 height 26
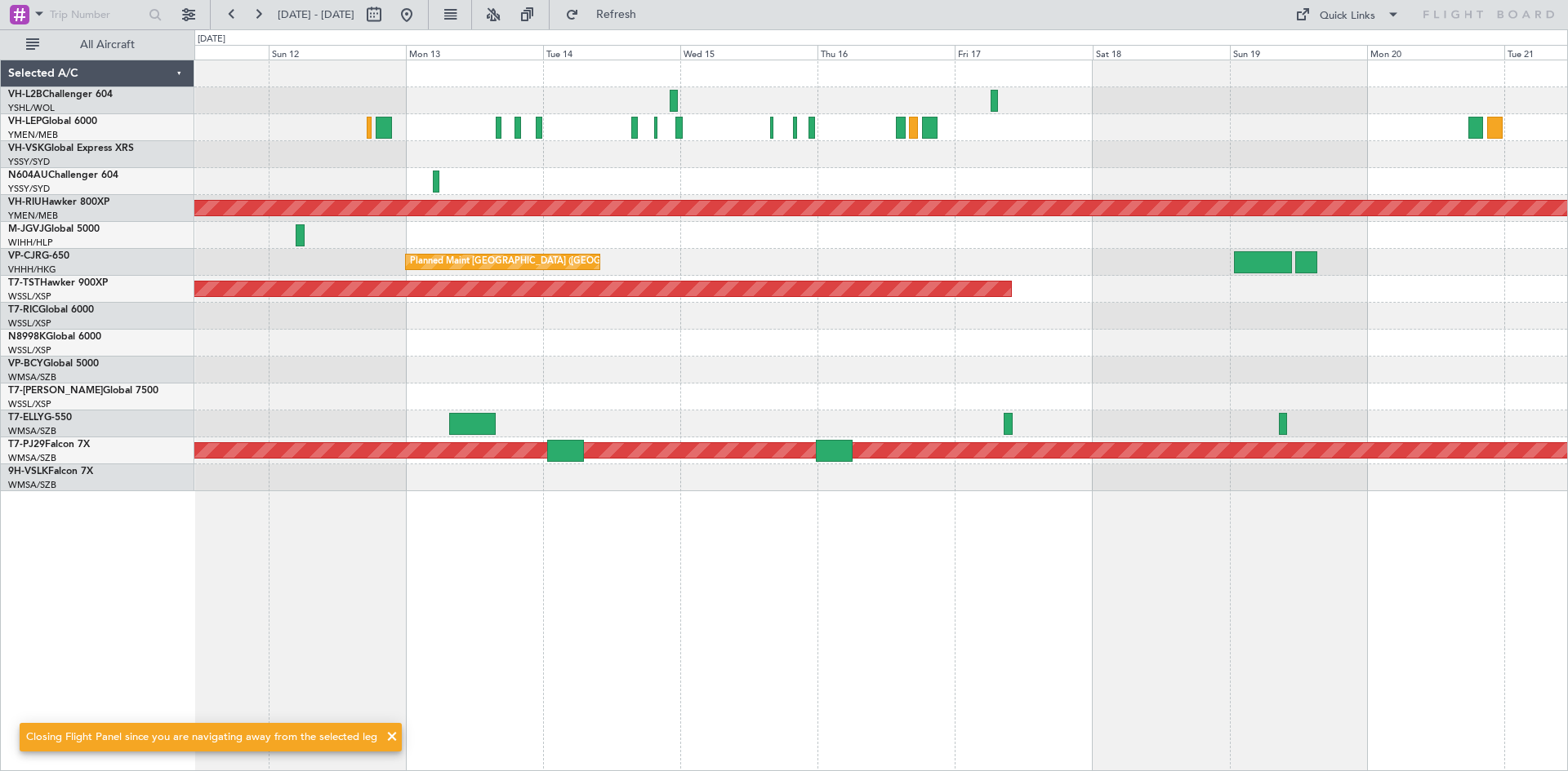
click at [698, 393] on div "Planned Maint [GEOGRAPHIC_DATA] ([GEOGRAPHIC_DATA]) Planned Maint [GEOGRAPHIC_D…" at bounding box center [881, 276] width 1373 height 431
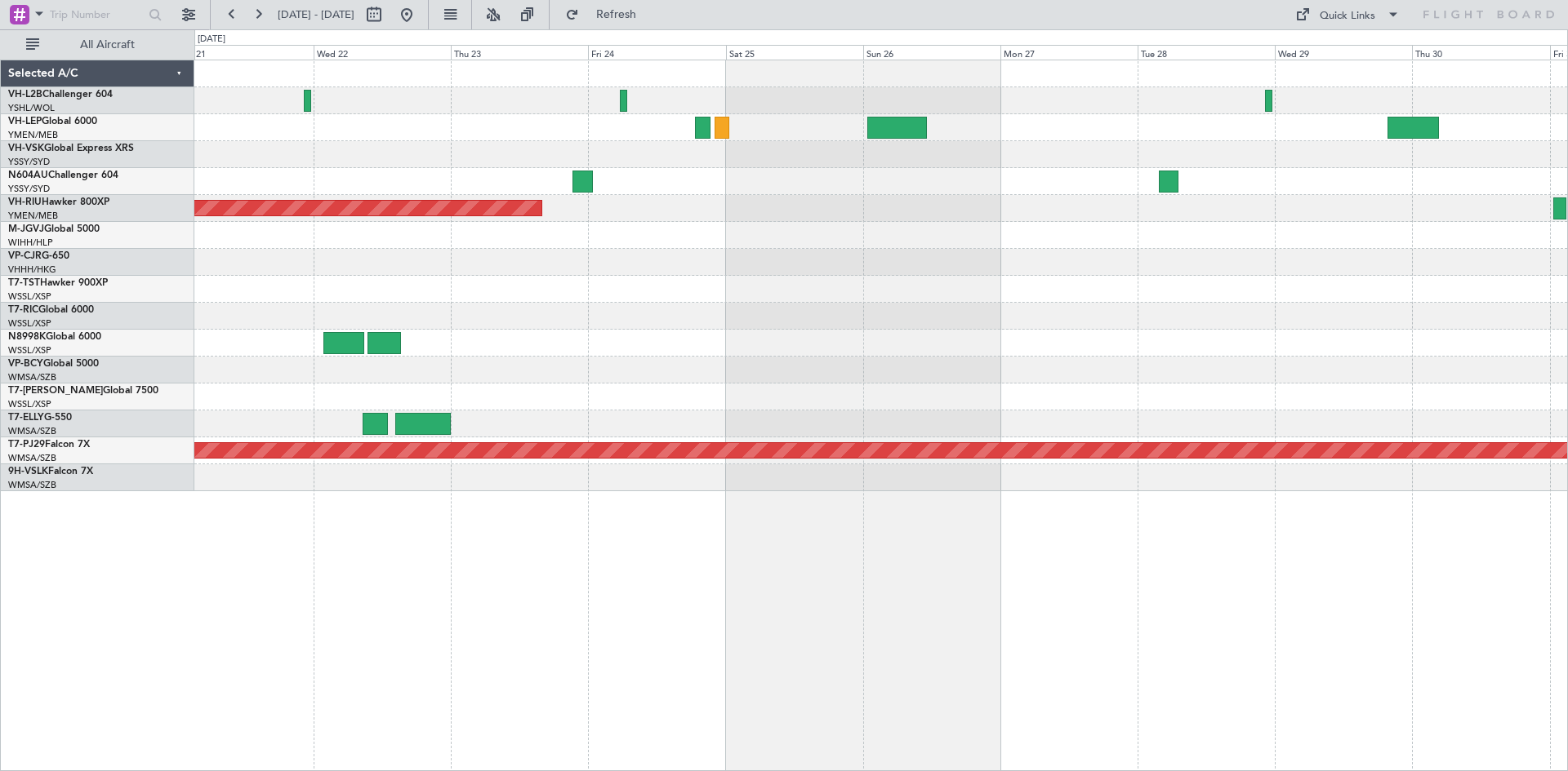
click at [763, 344] on div "Planned Maint [GEOGRAPHIC_DATA] ([GEOGRAPHIC_DATA]) Planned Maint [GEOGRAPHIC_D…" at bounding box center [881, 276] width 1373 height 431
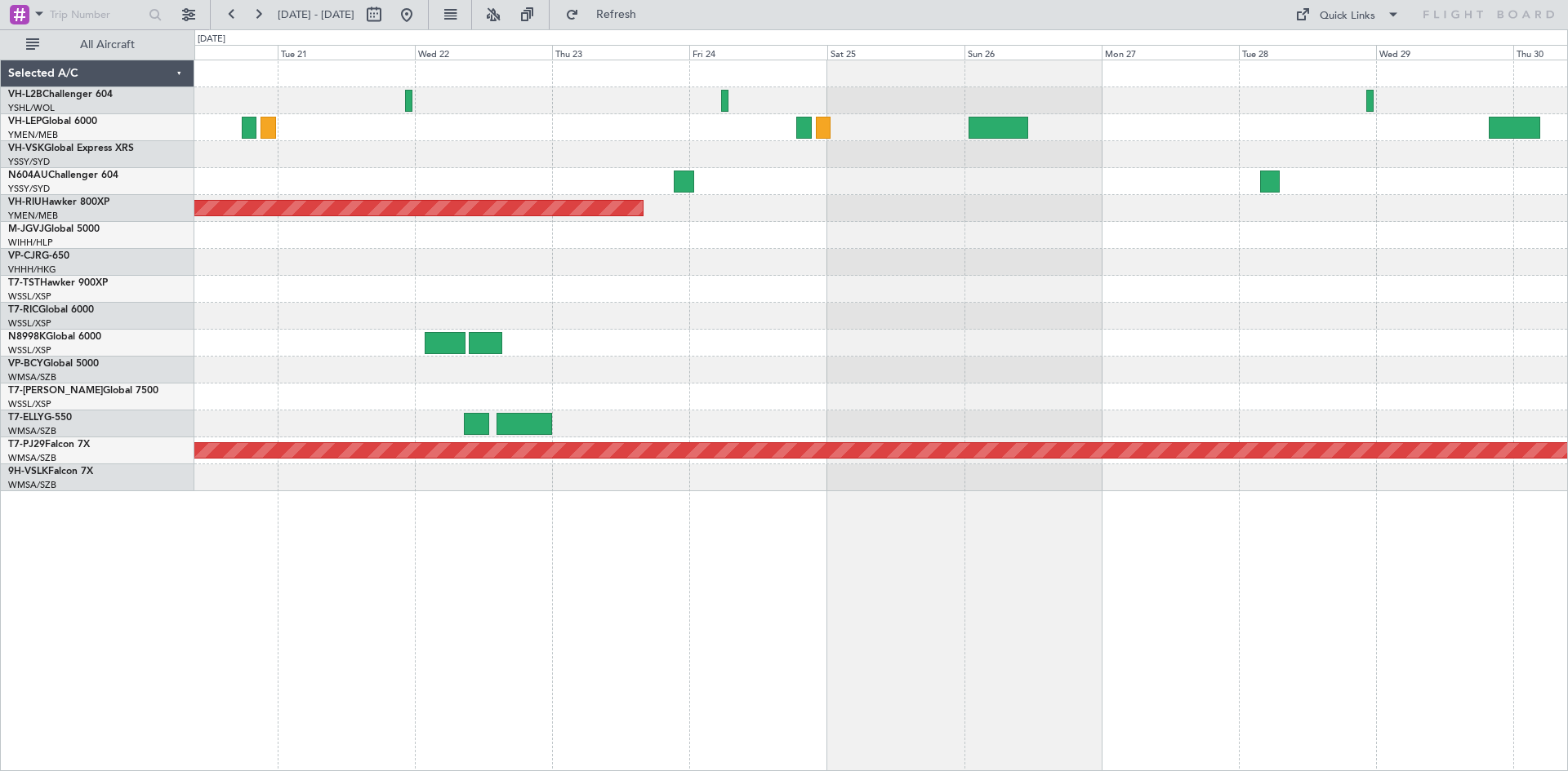
click at [1218, 291] on div at bounding box center [881, 289] width 1373 height 27
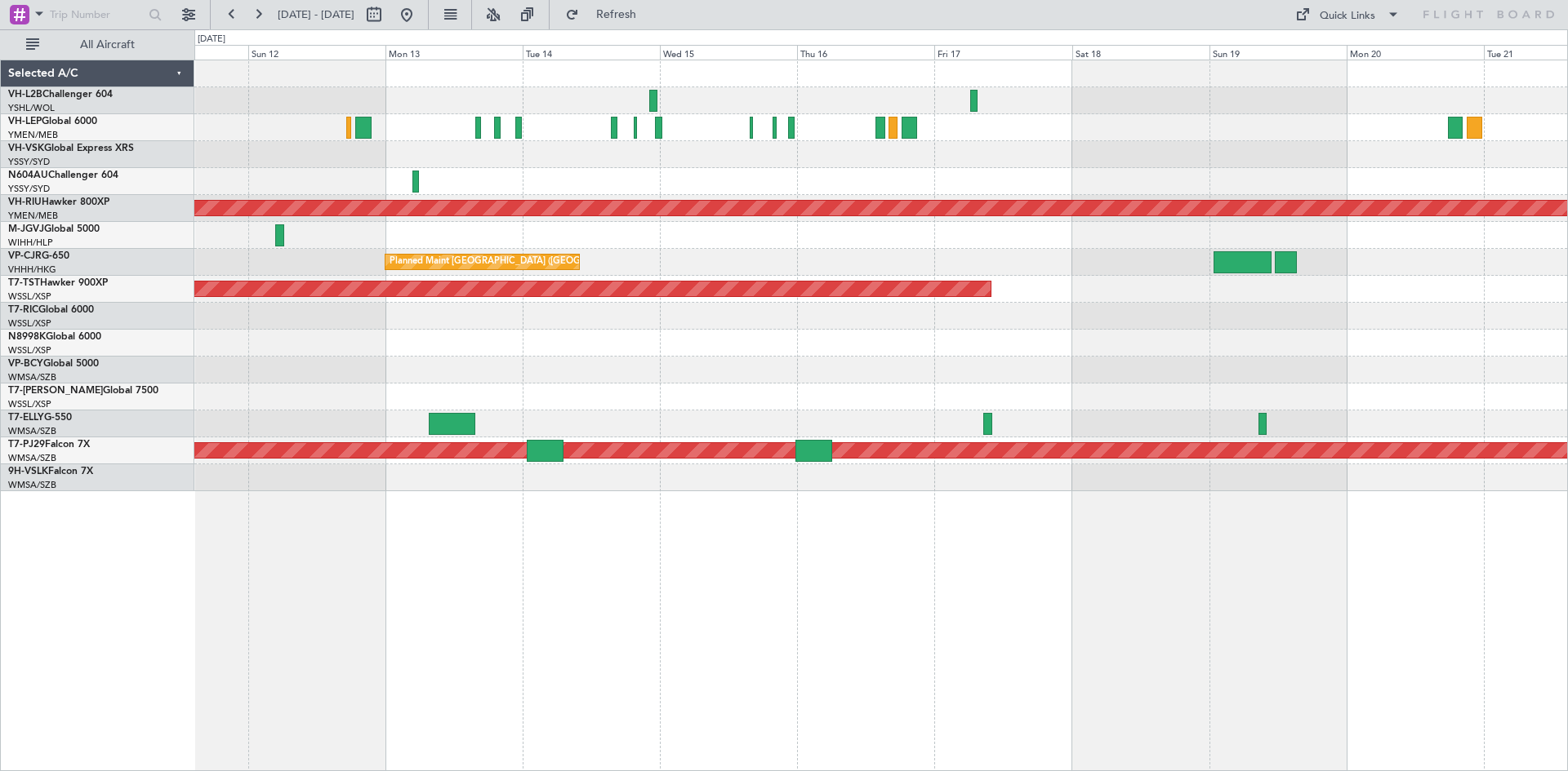
click at [578, 297] on div "Planned Maint [GEOGRAPHIC_DATA] (Seletar)" at bounding box center [881, 289] width 1373 height 27
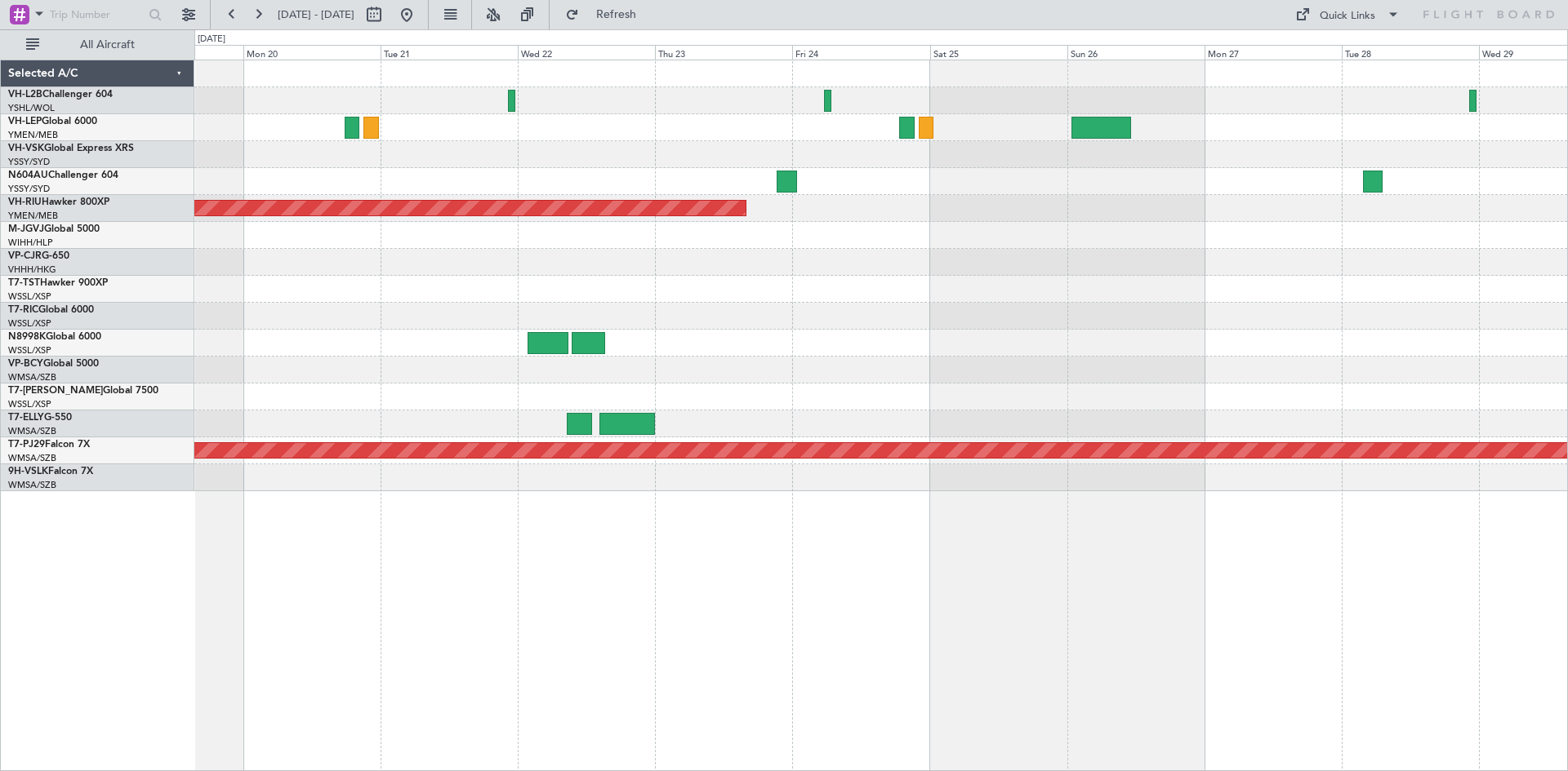
click at [0, 316] on div "Planned Maint [GEOGRAPHIC_DATA] ([GEOGRAPHIC_DATA]) Planned Maint [GEOGRAPHIC_D…" at bounding box center [784, 400] width 1568 height 742
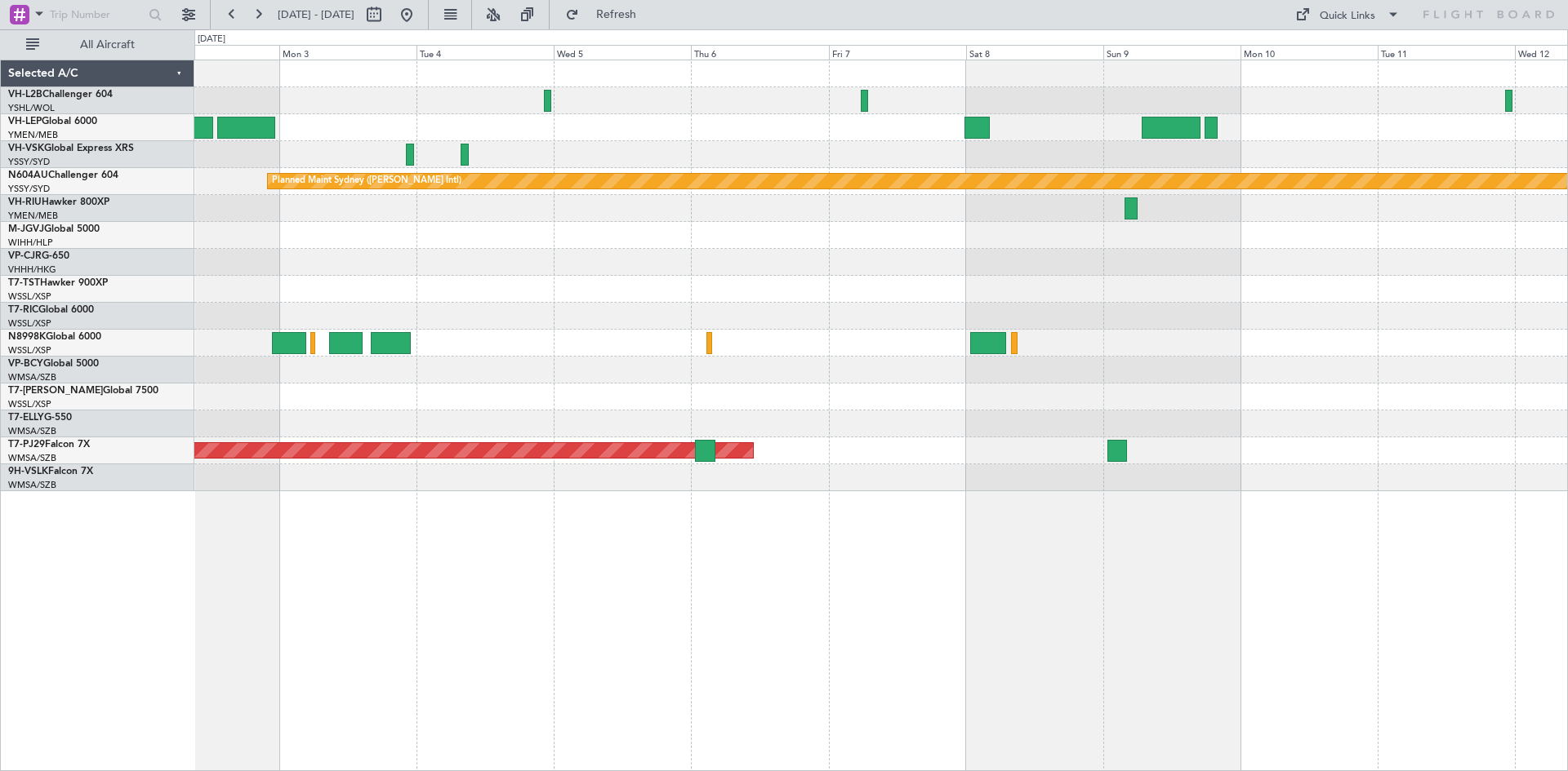
click at [322, 353] on div "Planned Maint Sydney ([PERSON_NAME] Intl) Planned Maint [GEOGRAPHIC_DATA] (Sult…" at bounding box center [881, 276] width 1373 height 431
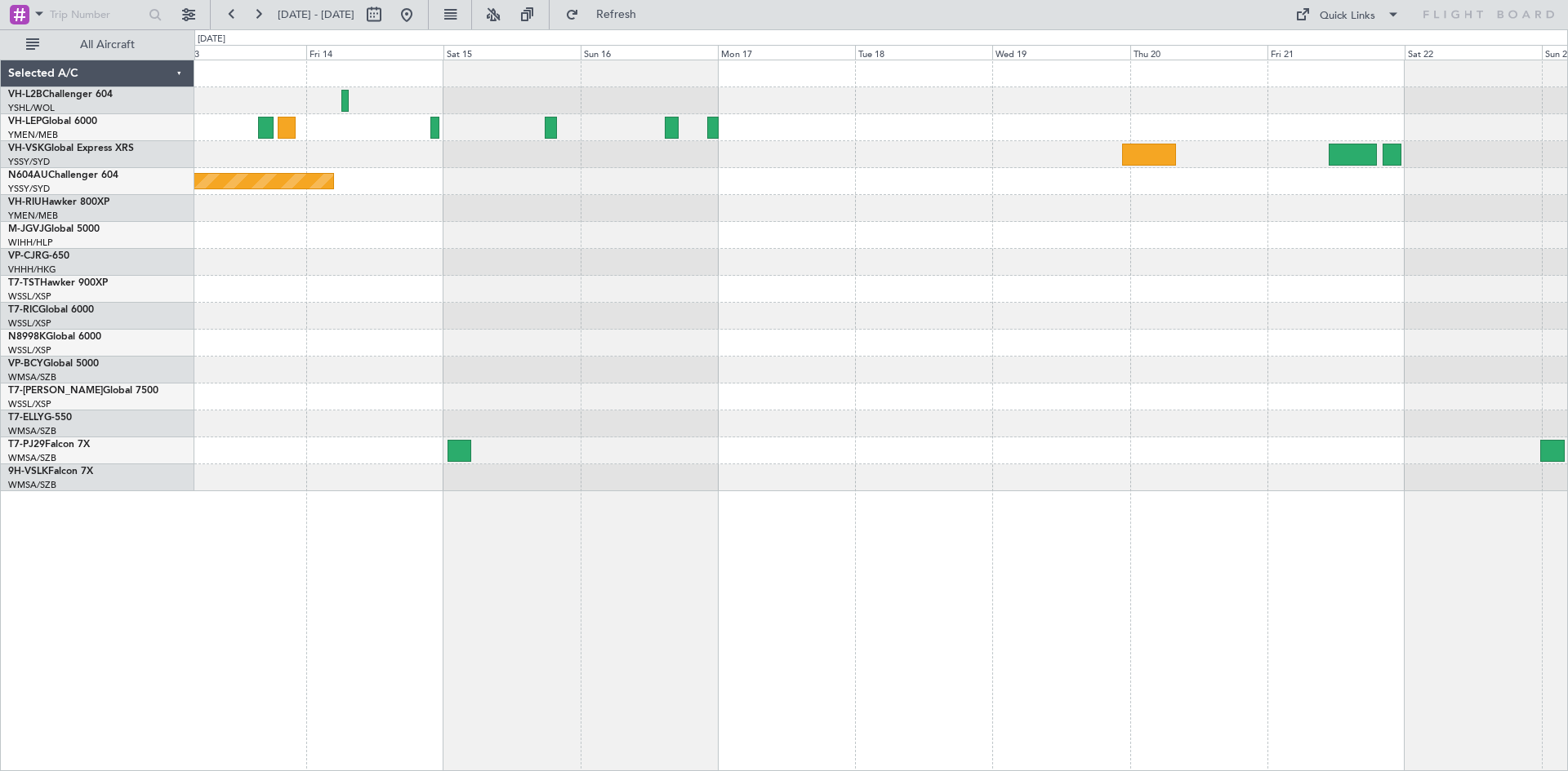
click at [1317, 268] on div "Planned Maint Sydney ([PERSON_NAME] Intl)" at bounding box center [881, 276] width 1373 height 431
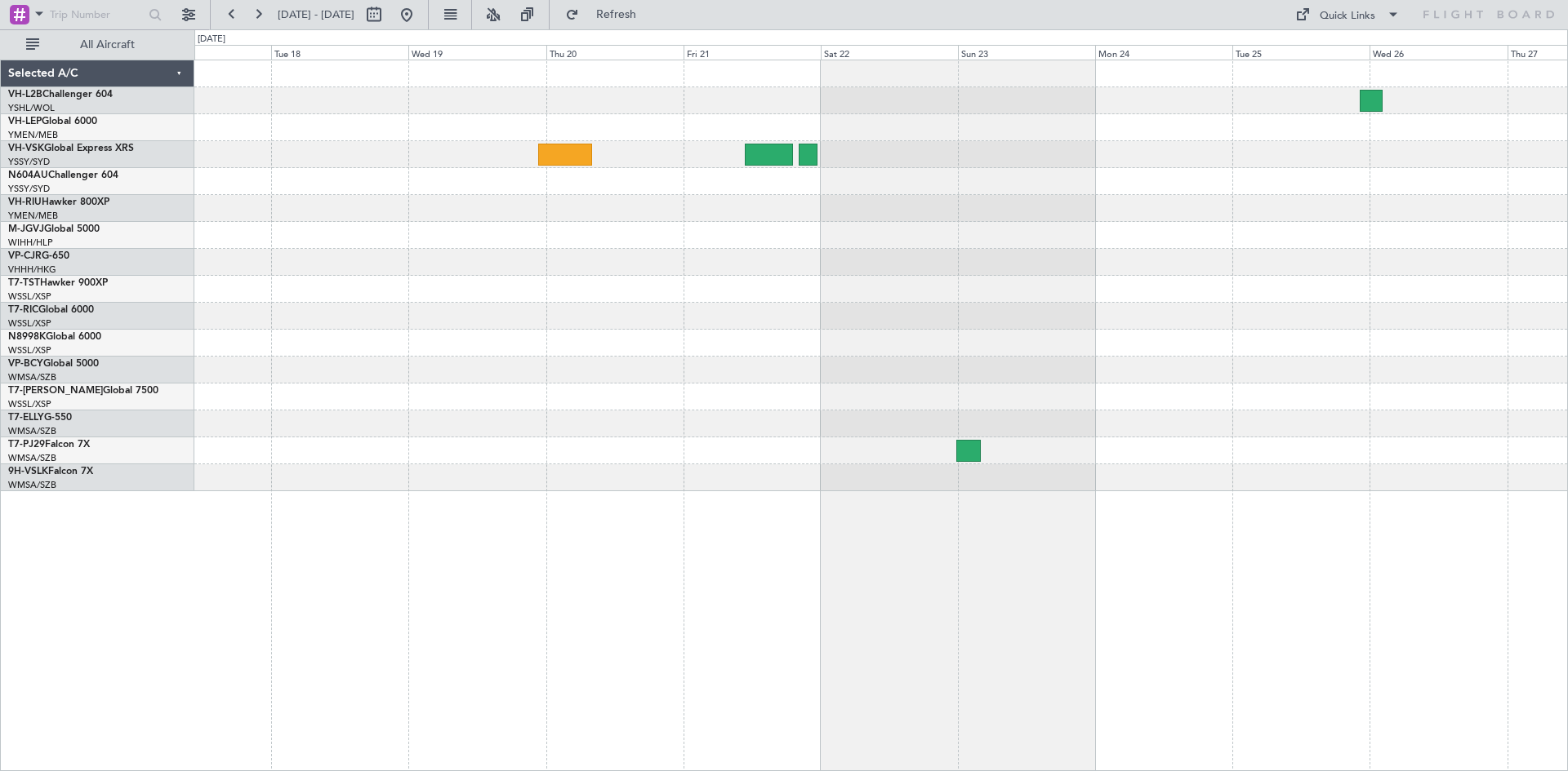
click at [493, 275] on div at bounding box center [881, 262] width 1373 height 27
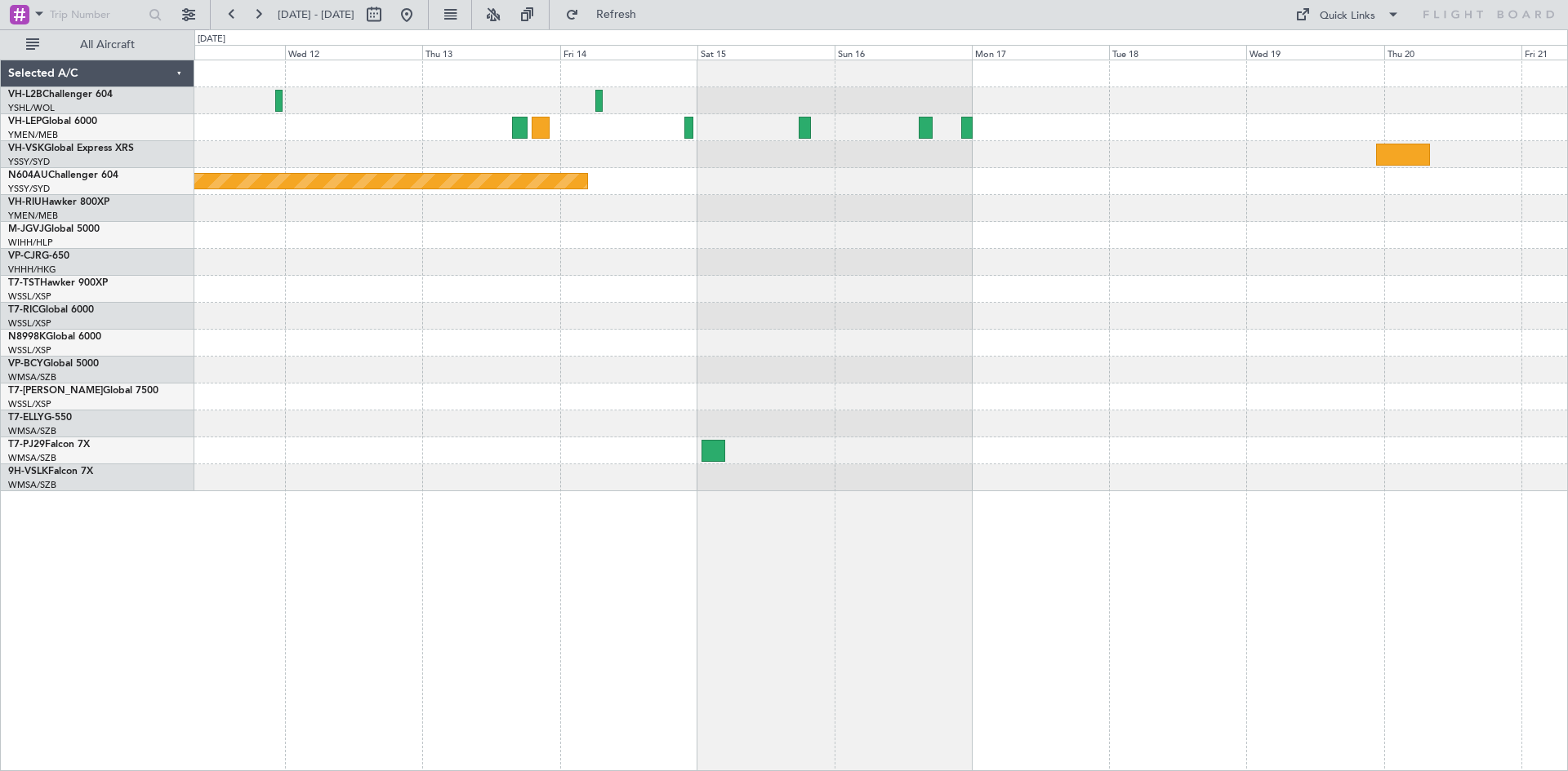
click at [590, 233] on div "Planned Maint Sydney ([PERSON_NAME] Intl)" at bounding box center [881, 276] width 1373 height 431
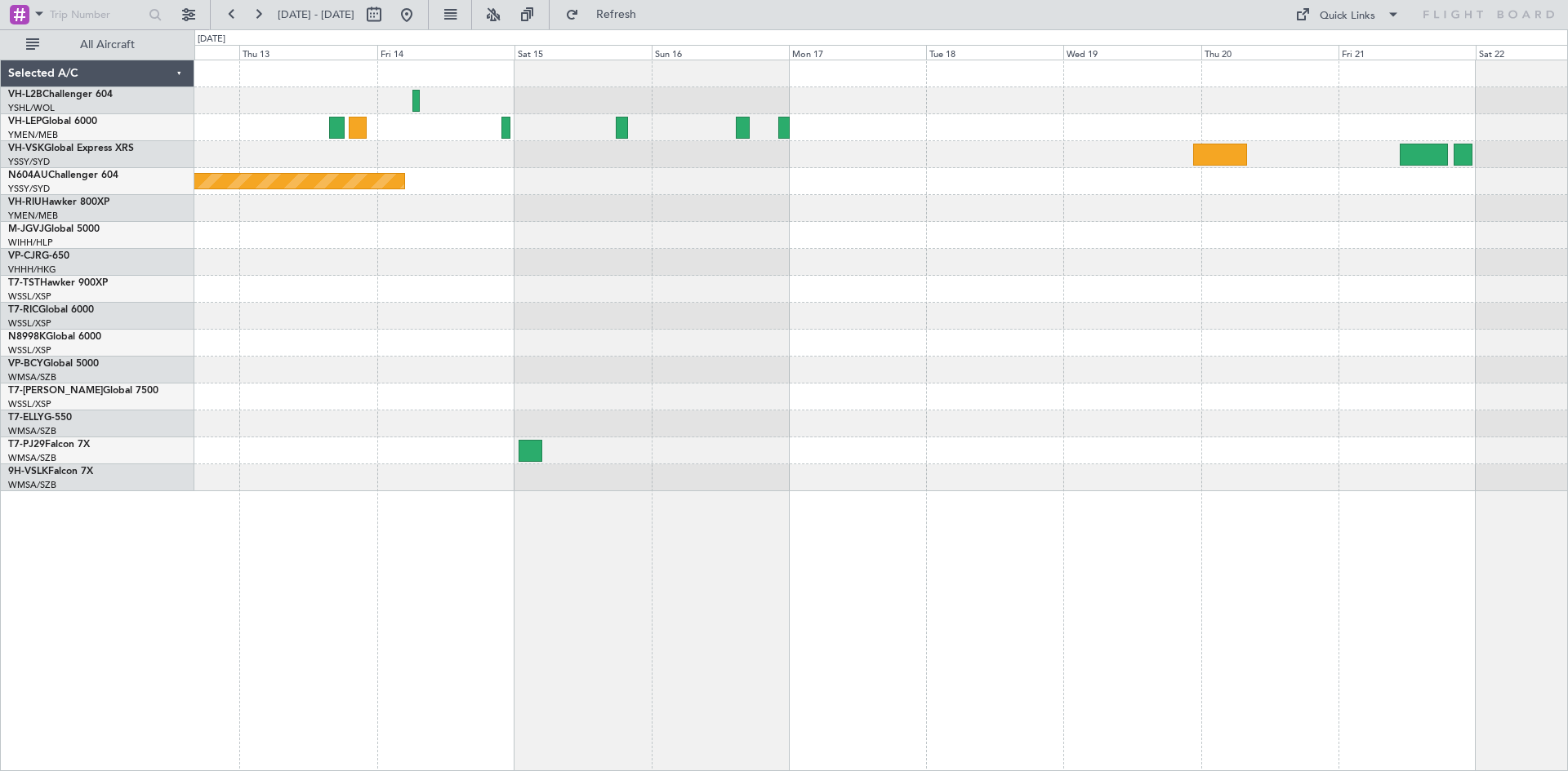
click at [599, 201] on div "Planned Maint Sydney ([PERSON_NAME] Intl)" at bounding box center [881, 276] width 1373 height 431
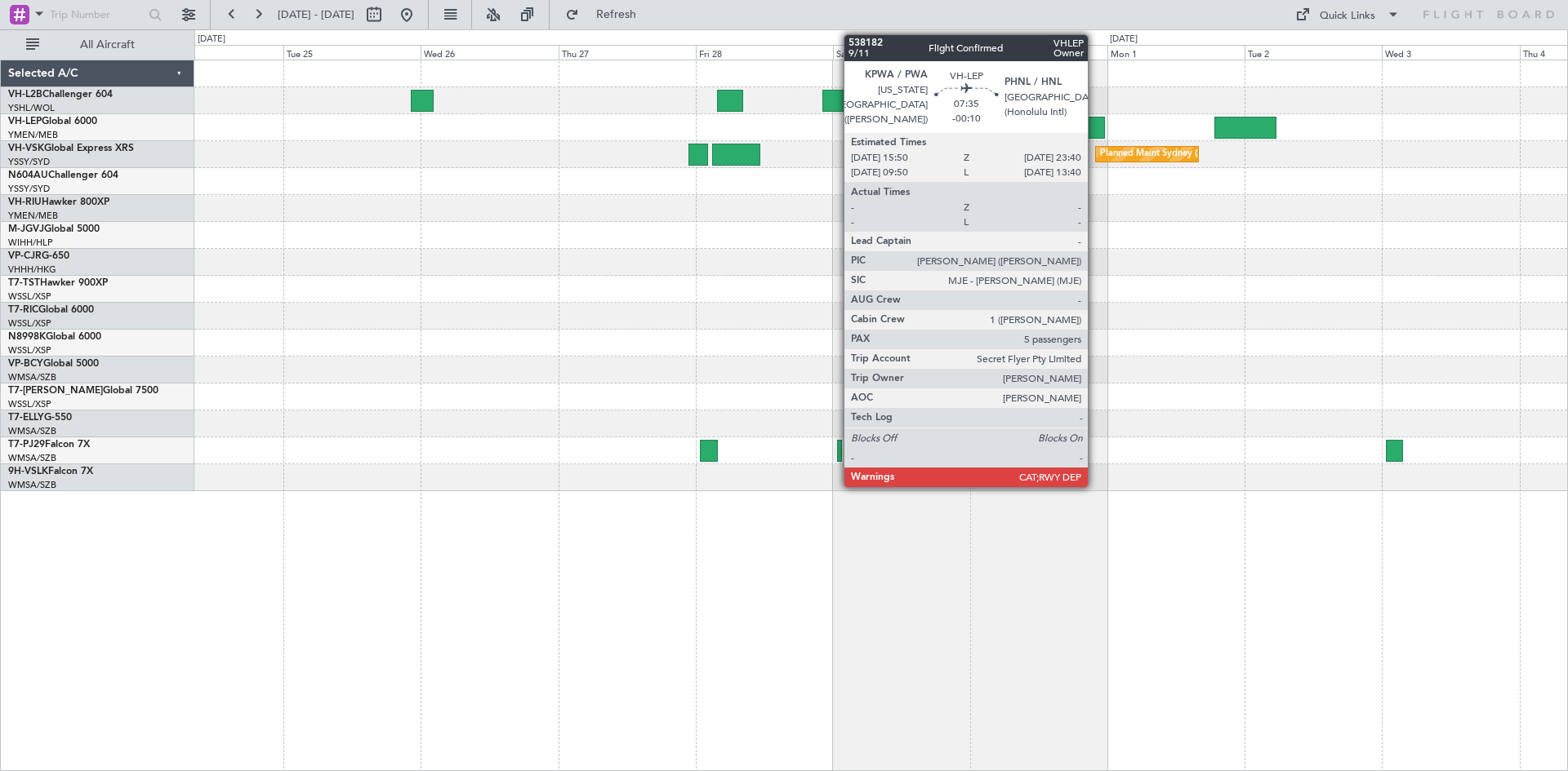
click at [1093, 132] on div at bounding box center [1083, 127] width 45 height 22
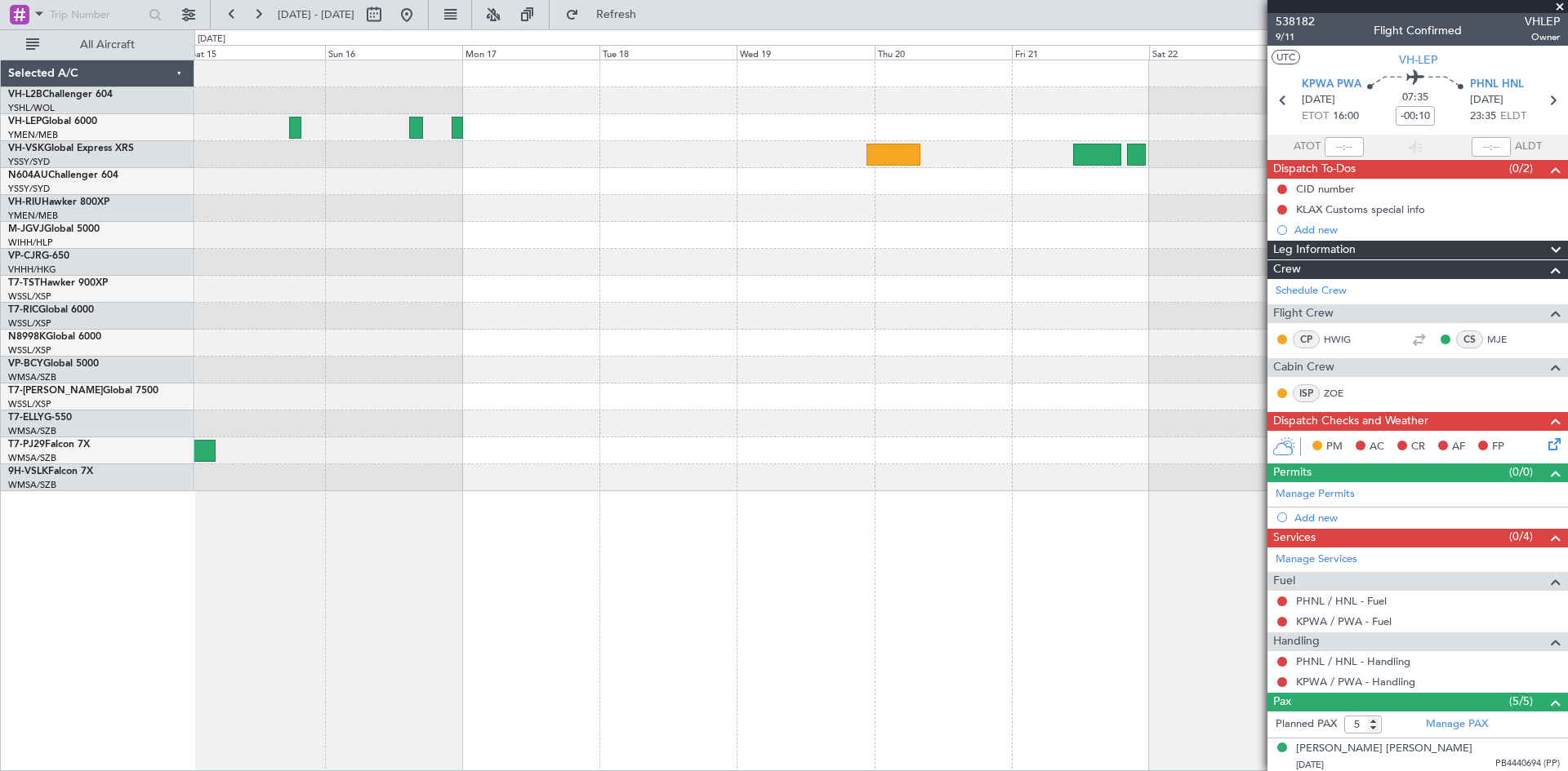
click at [1011, 356] on div "Planned Maint Sydney ([PERSON_NAME] Intl)" at bounding box center [881, 276] width 1373 height 431
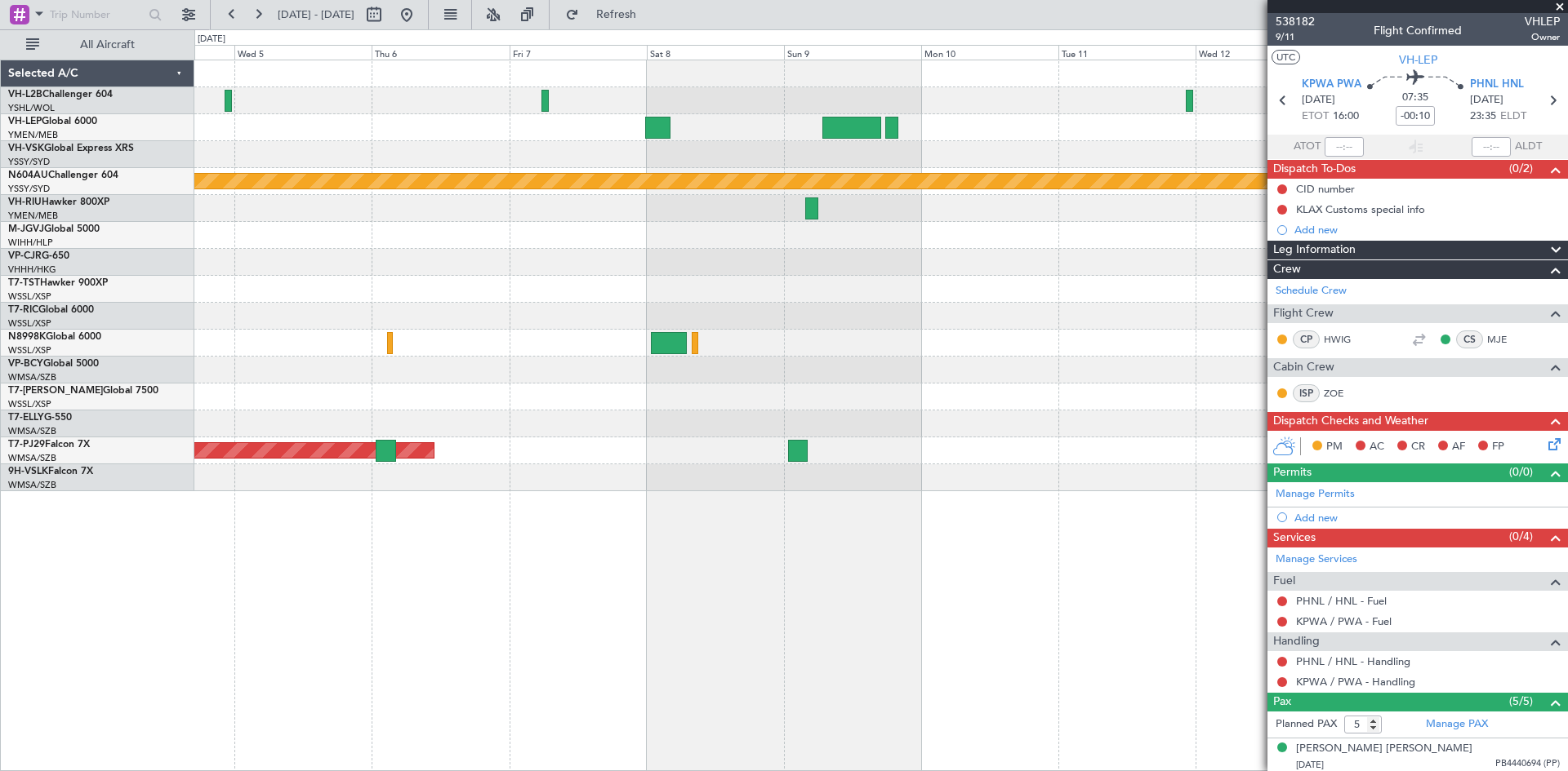
click at [1171, 331] on div "Planned Maint Sydney ([PERSON_NAME] Intl) Planned Maint [GEOGRAPHIC_DATA] (Sult…" at bounding box center [881, 276] width 1373 height 431
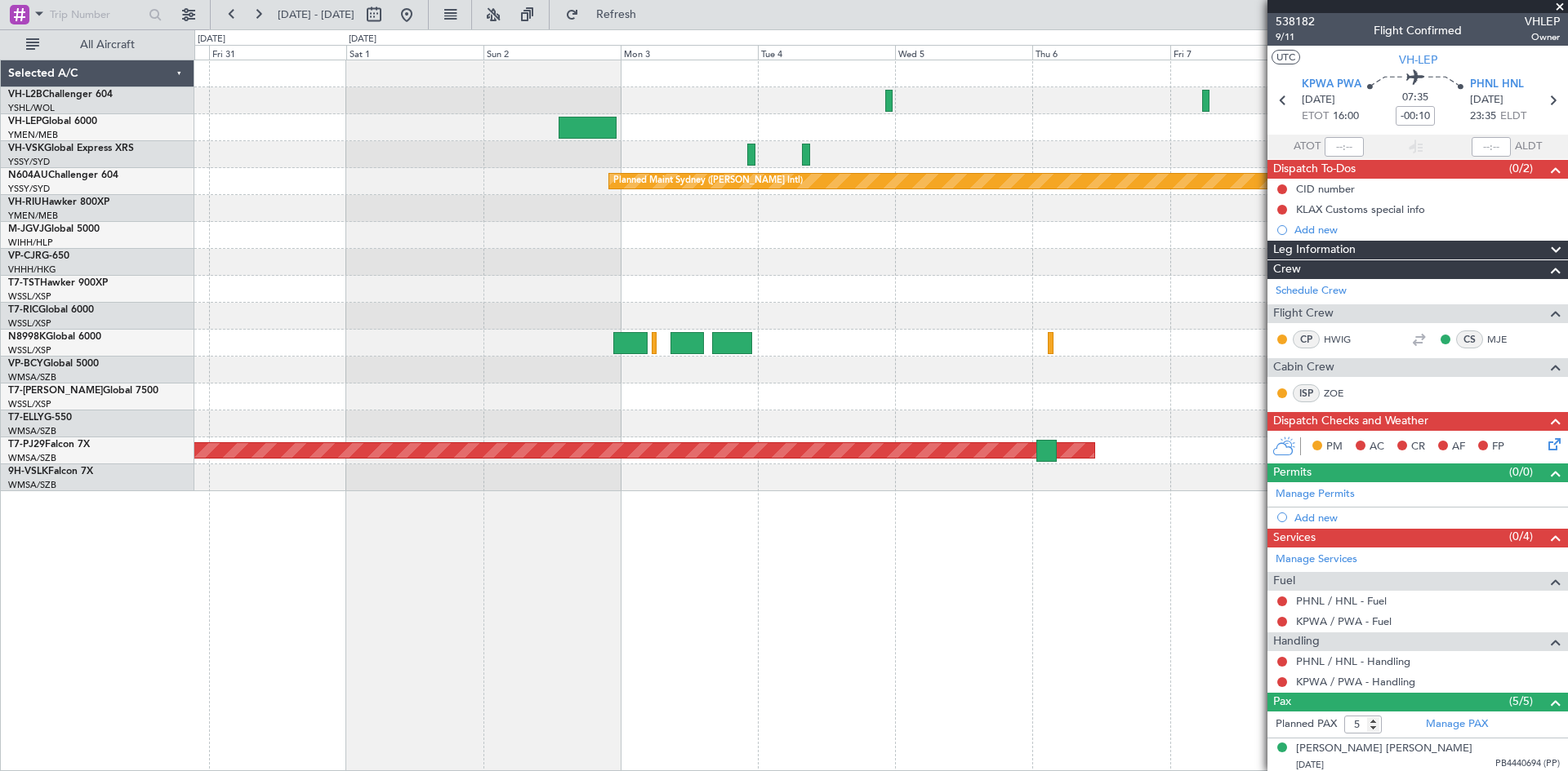
click at [1153, 297] on div at bounding box center [881, 289] width 1373 height 27
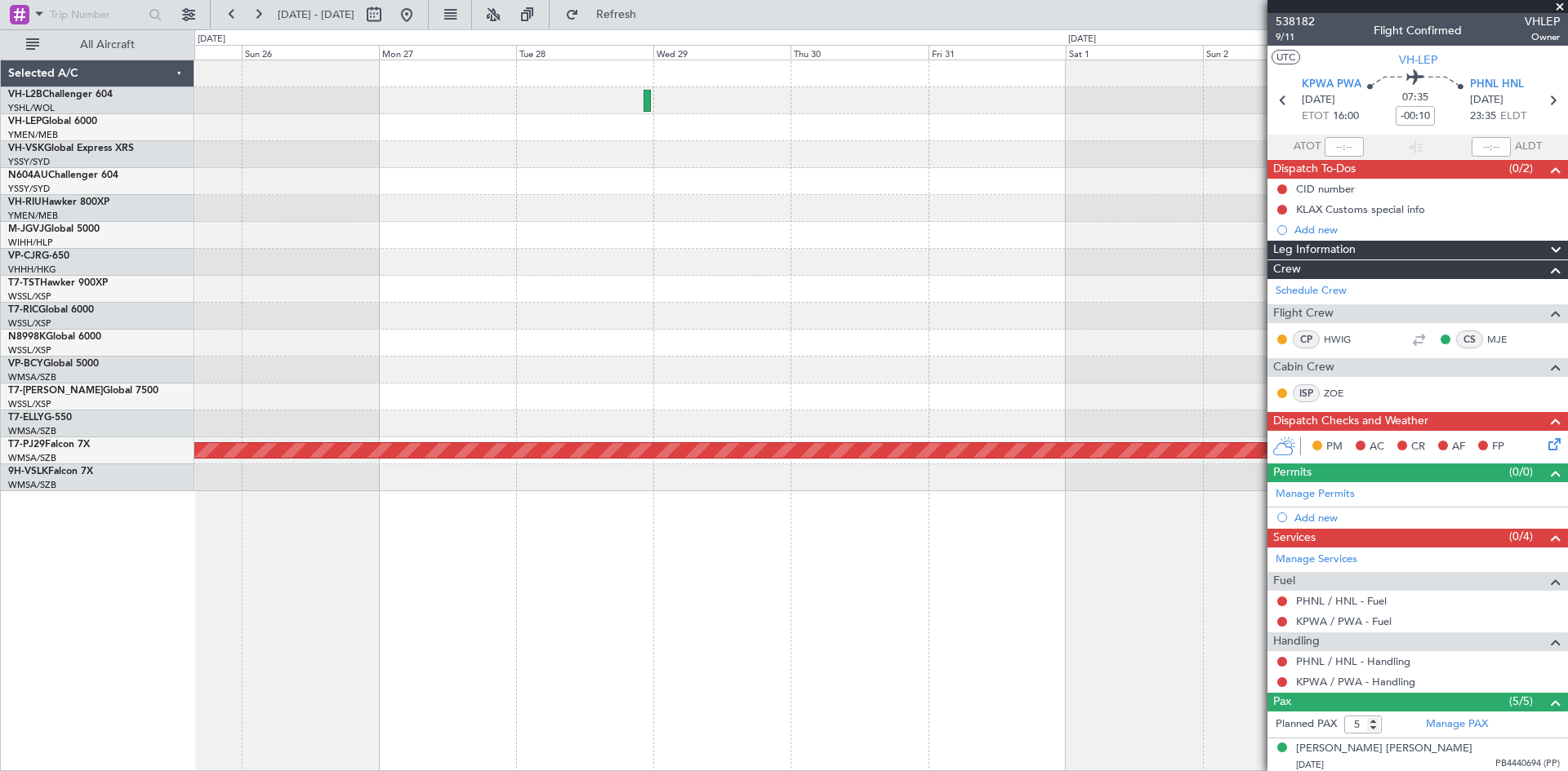
click at [1133, 287] on div at bounding box center [881, 289] width 1373 height 27
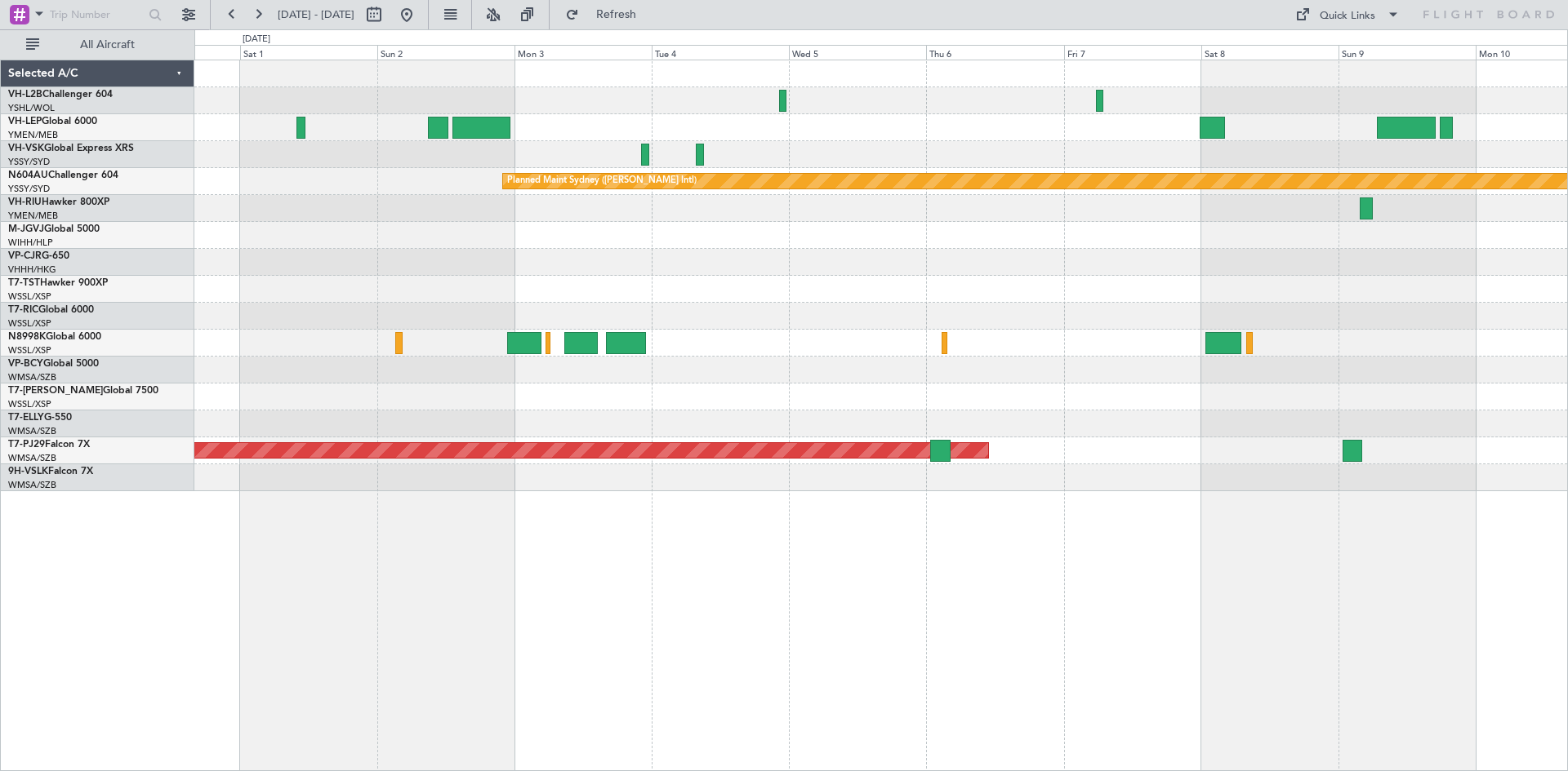
click at [474, 384] on div "Planned Maint Sydney ([PERSON_NAME] Intl) Planned Maint [GEOGRAPHIC_DATA] (Sult…" at bounding box center [881, 276] width 1373 height 431
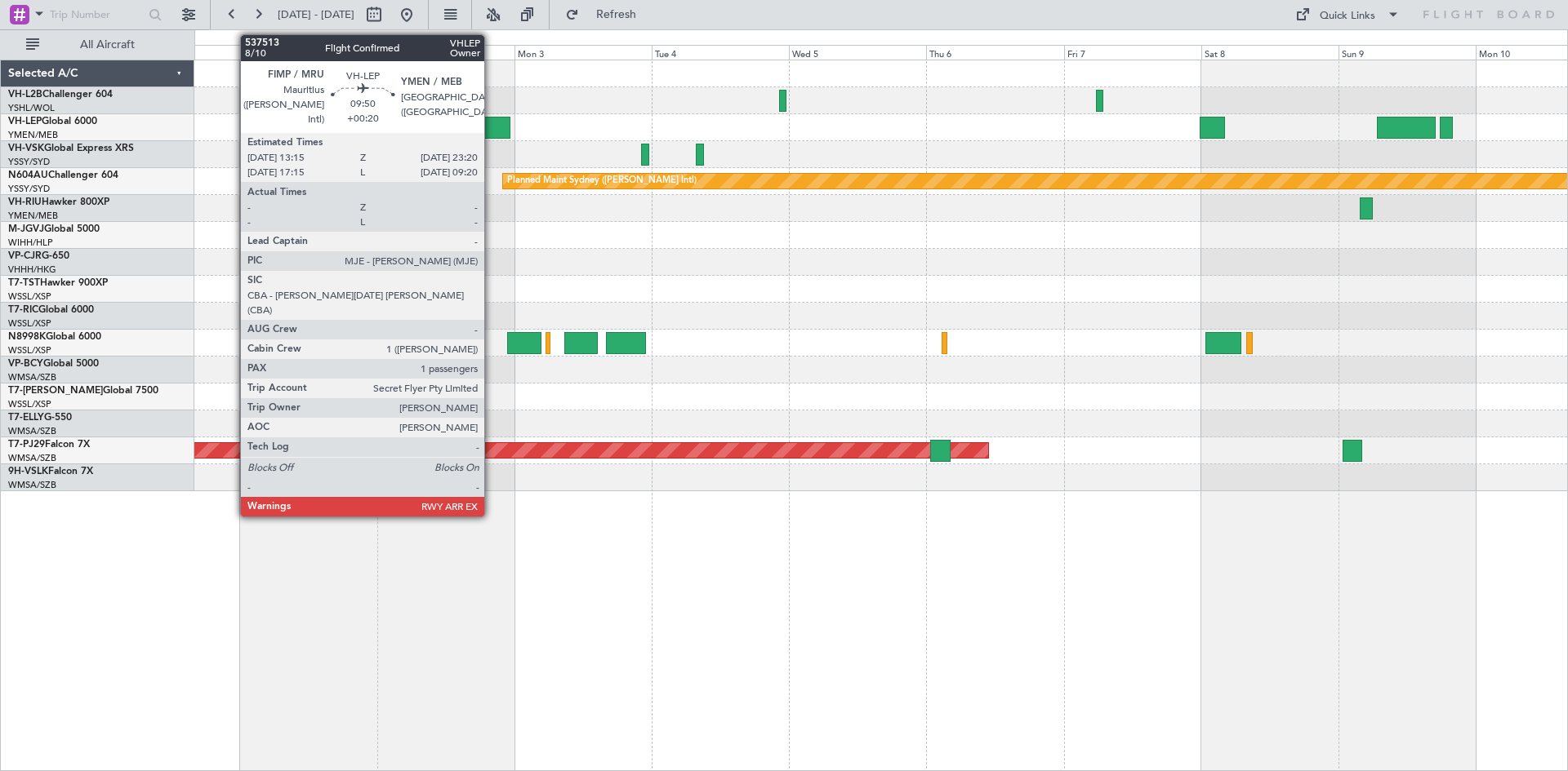
click at [492, 135] on div at bounding box center [481, 127] width 58 height 22
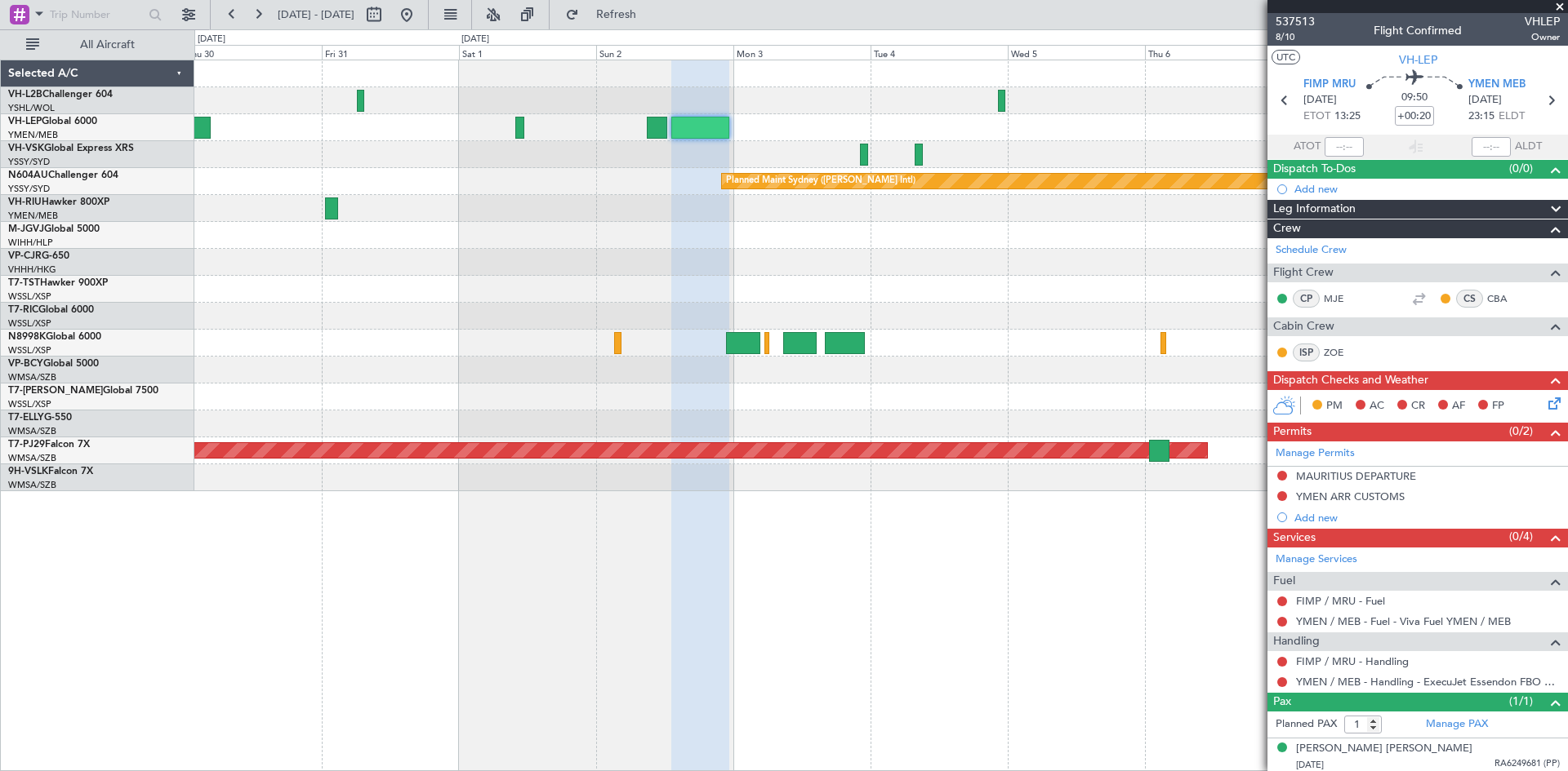
click at [599, 238] on div at bounding box center [881, 235] width 1373 height 27
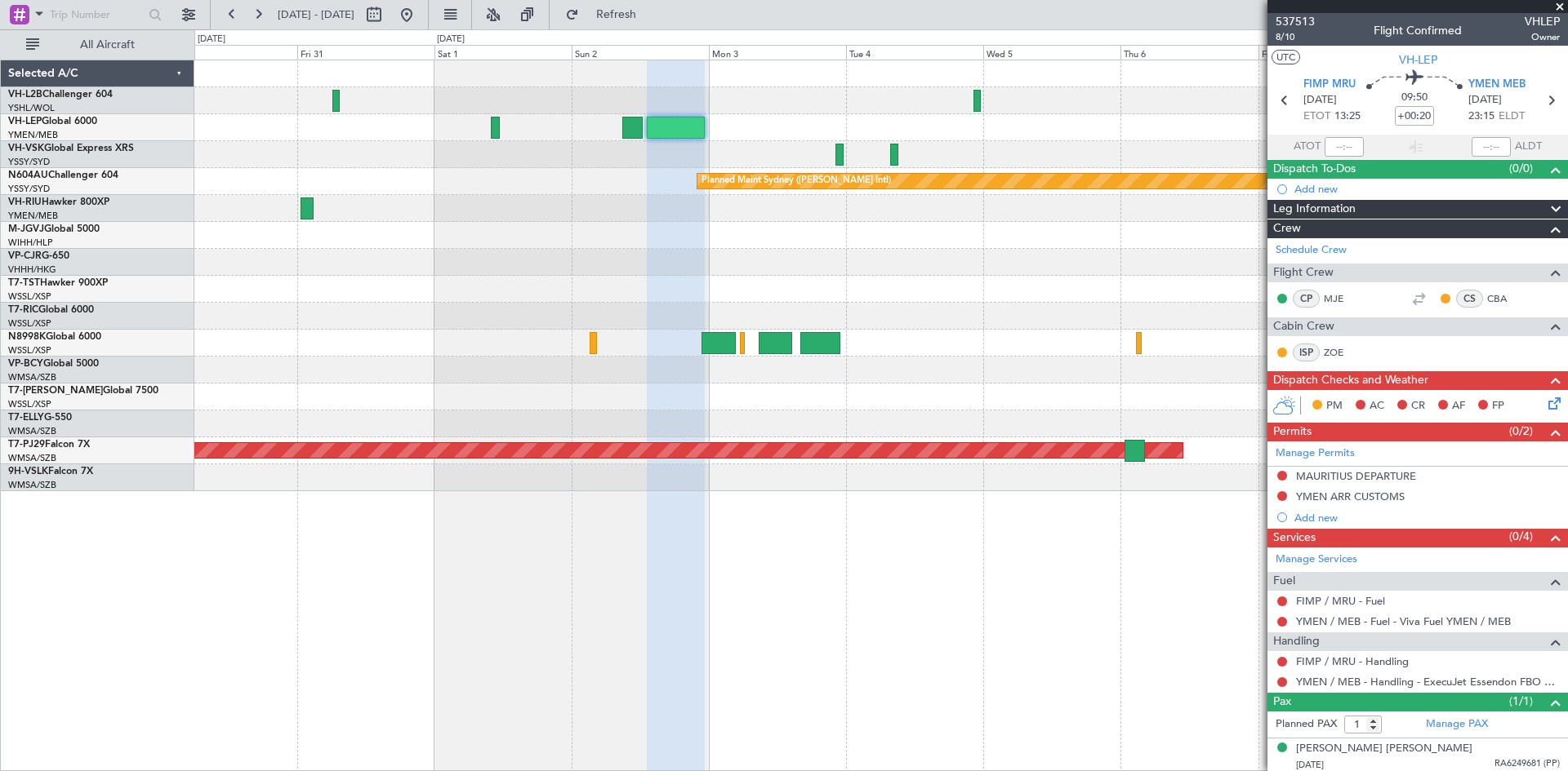
click at [814, 557] on div "Planned Maint Sydney ([PERSON_NAME] Intl) Planned Maint [GEOGRAPHIC_DATA] (Sult…" at bounding box center [881, 415] width 1374 height 712
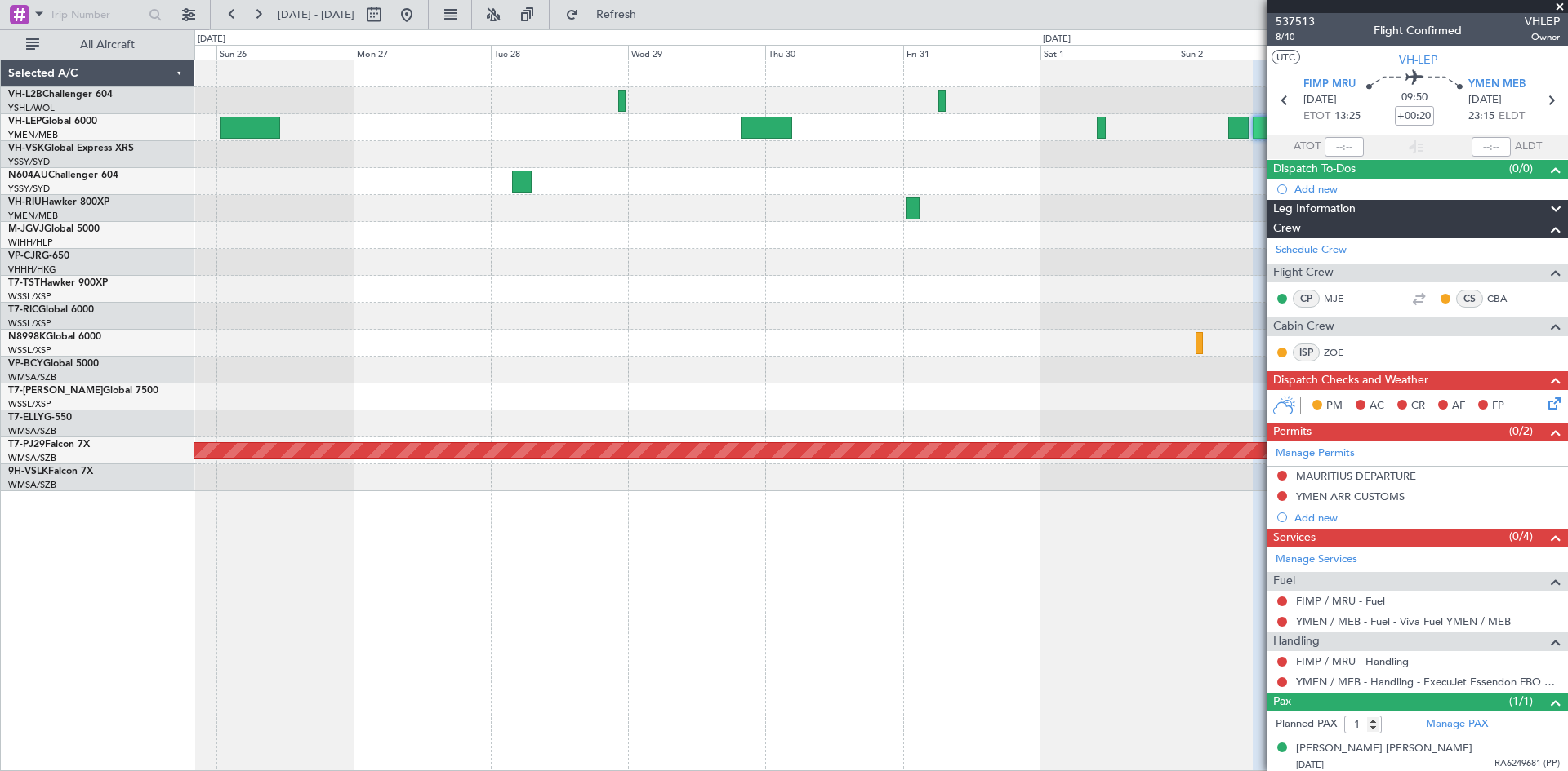
click at [1133, 333] on div "Planned Maint Sydney ([PERSON_NAME] Intl) Planned Maint [GEOGRAPHIC_DATA] ([GEO…" at bounding box center [881, 276] width 1373 height 431
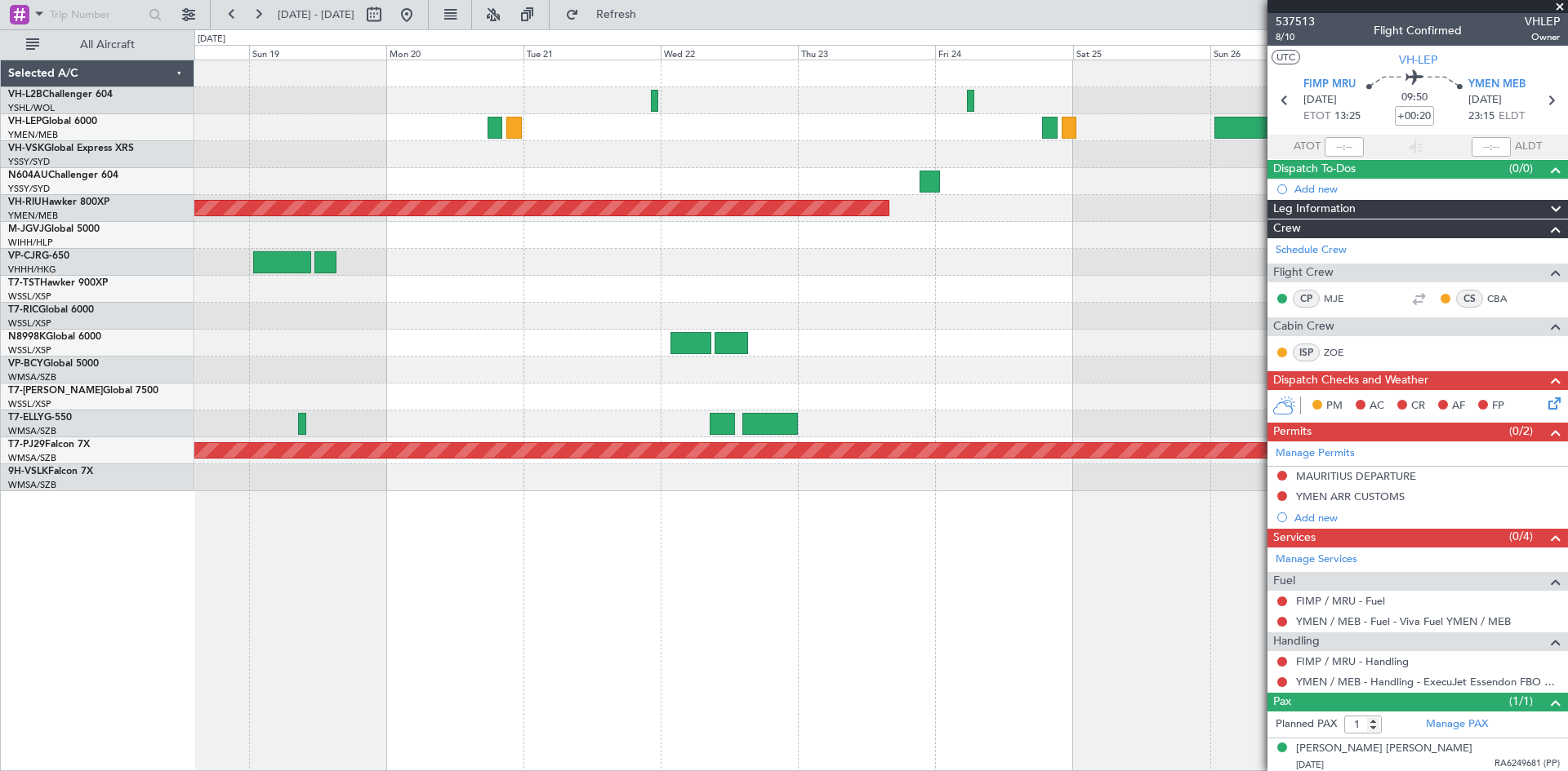
click at [879, 366] on div at bounding box center [881, 369] width 1373 height 27
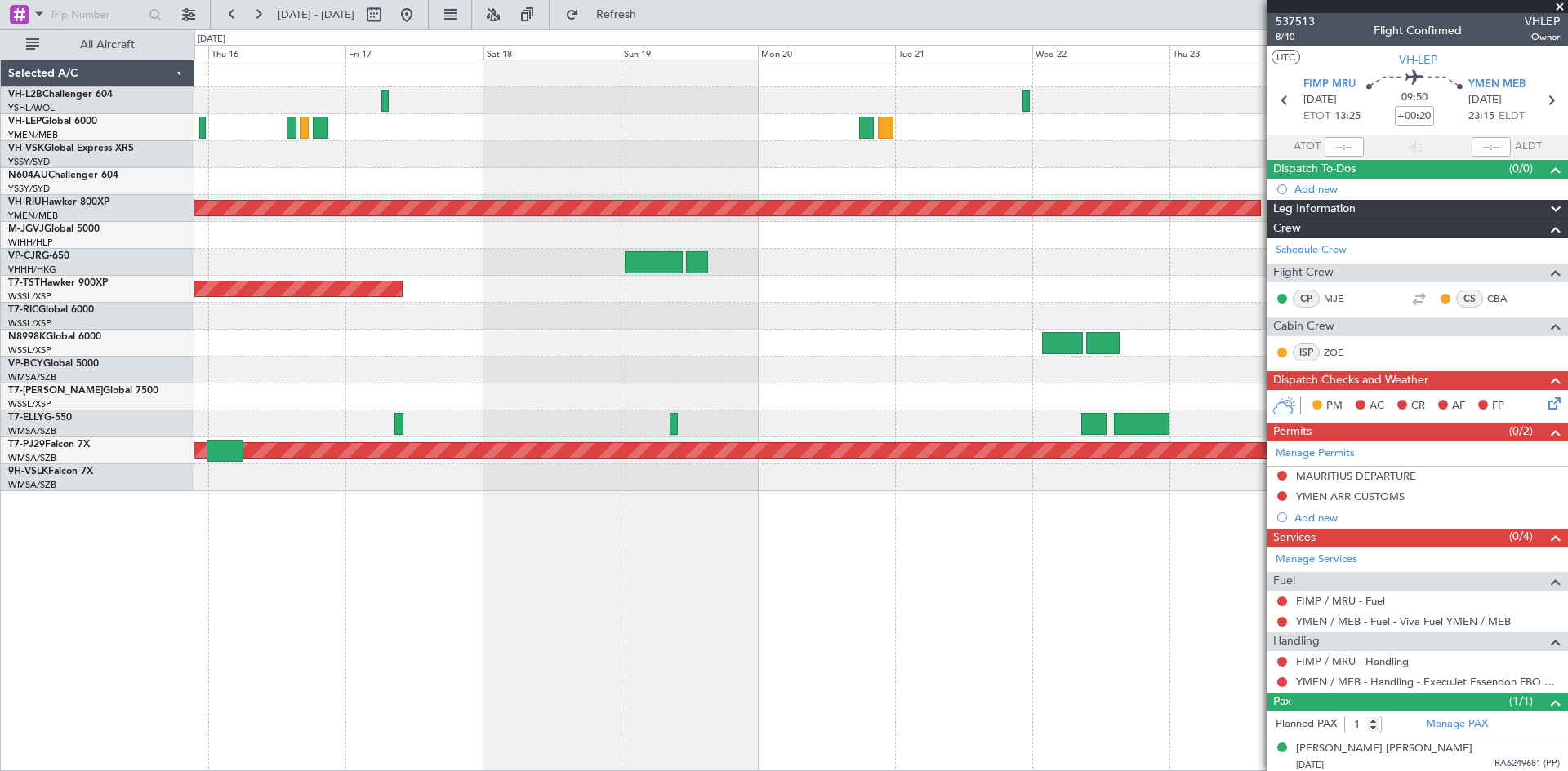
click at [1022, 163] on div at bounding box center [881, 154] width 1373 height 27
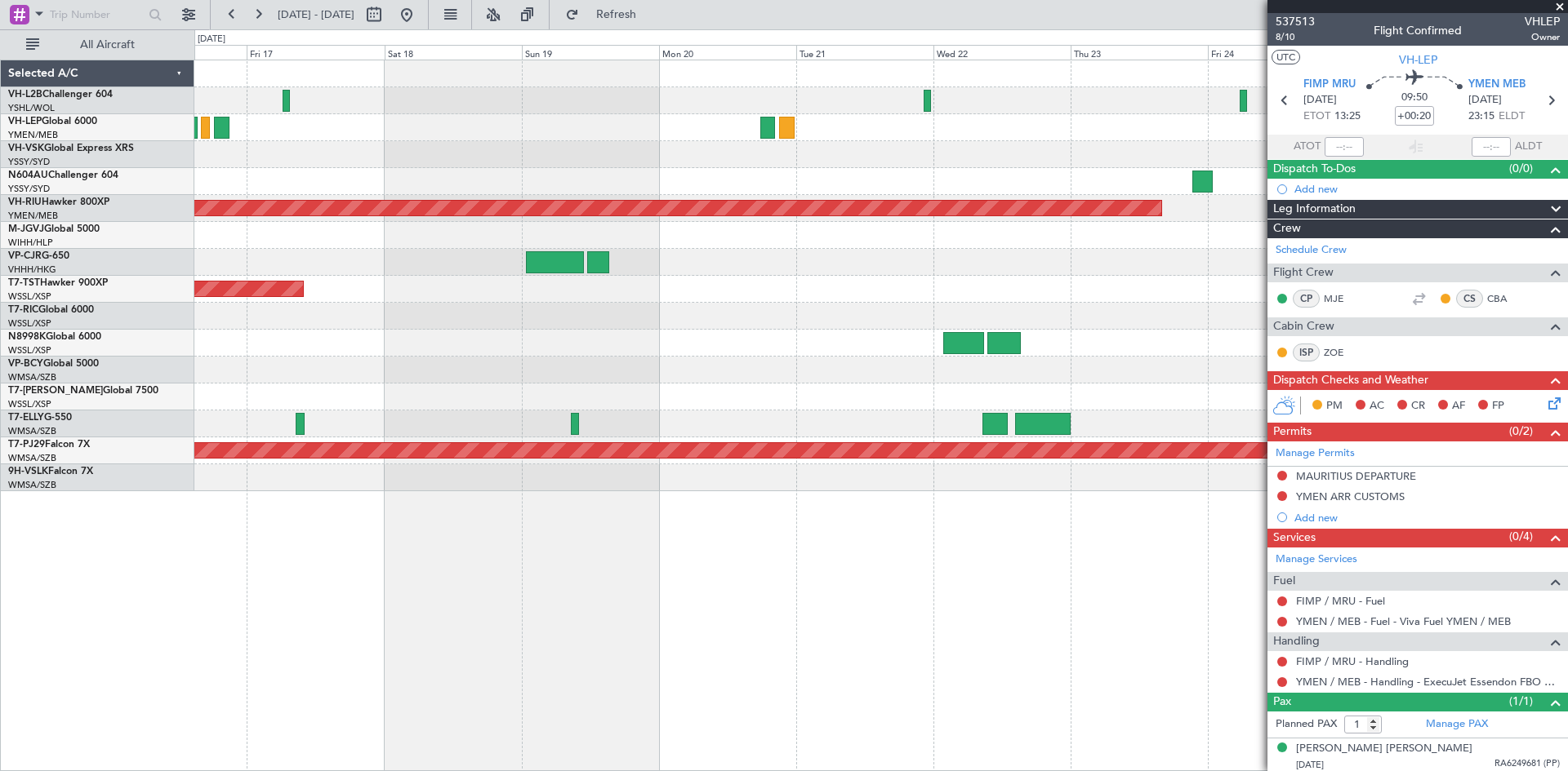
click at [380, 139] on div at bounding box center [881, 127] width 1373 height 27
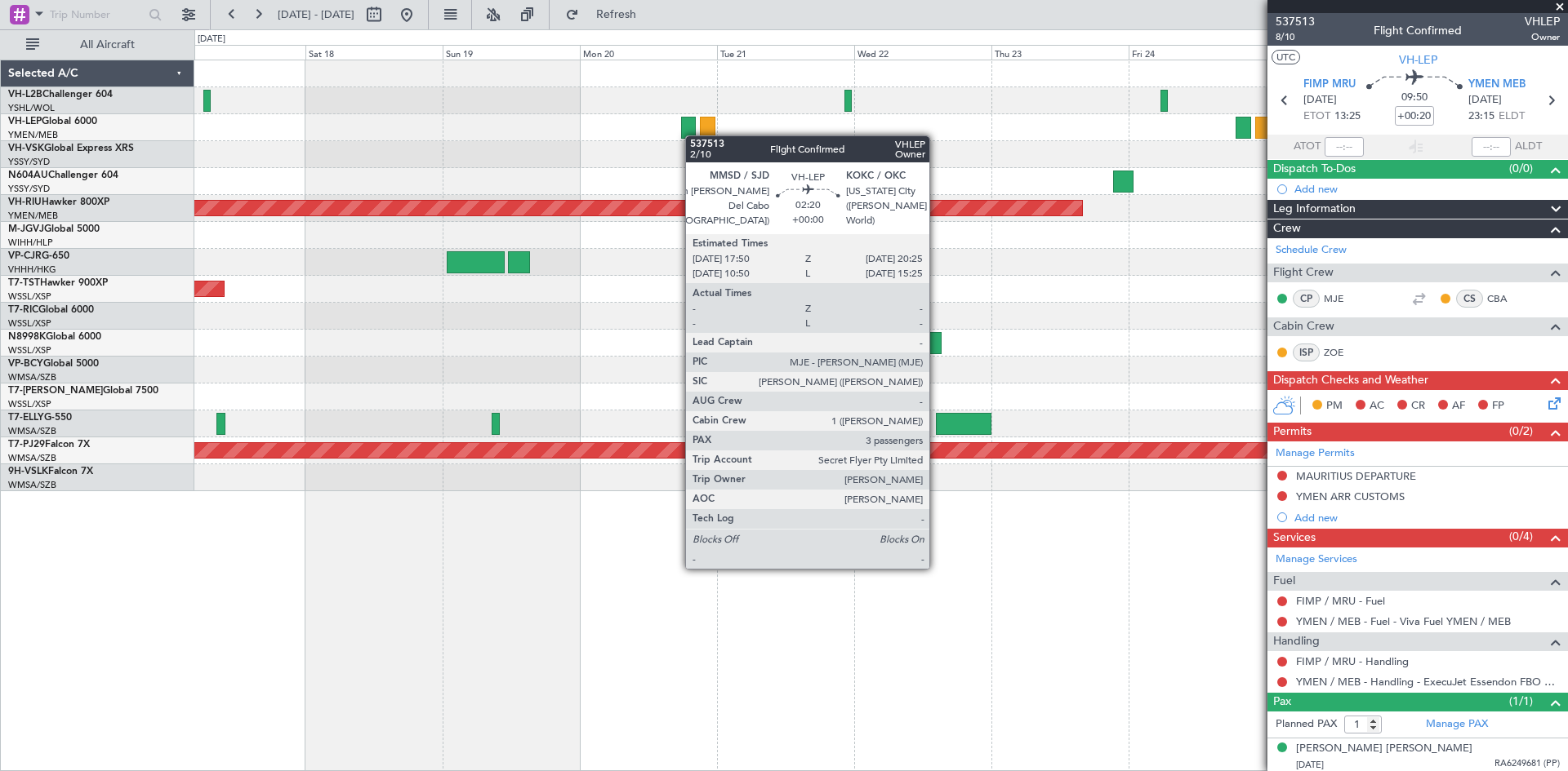
click at [693, 135] on div at bounding box center [689, 127] width 16 height 22
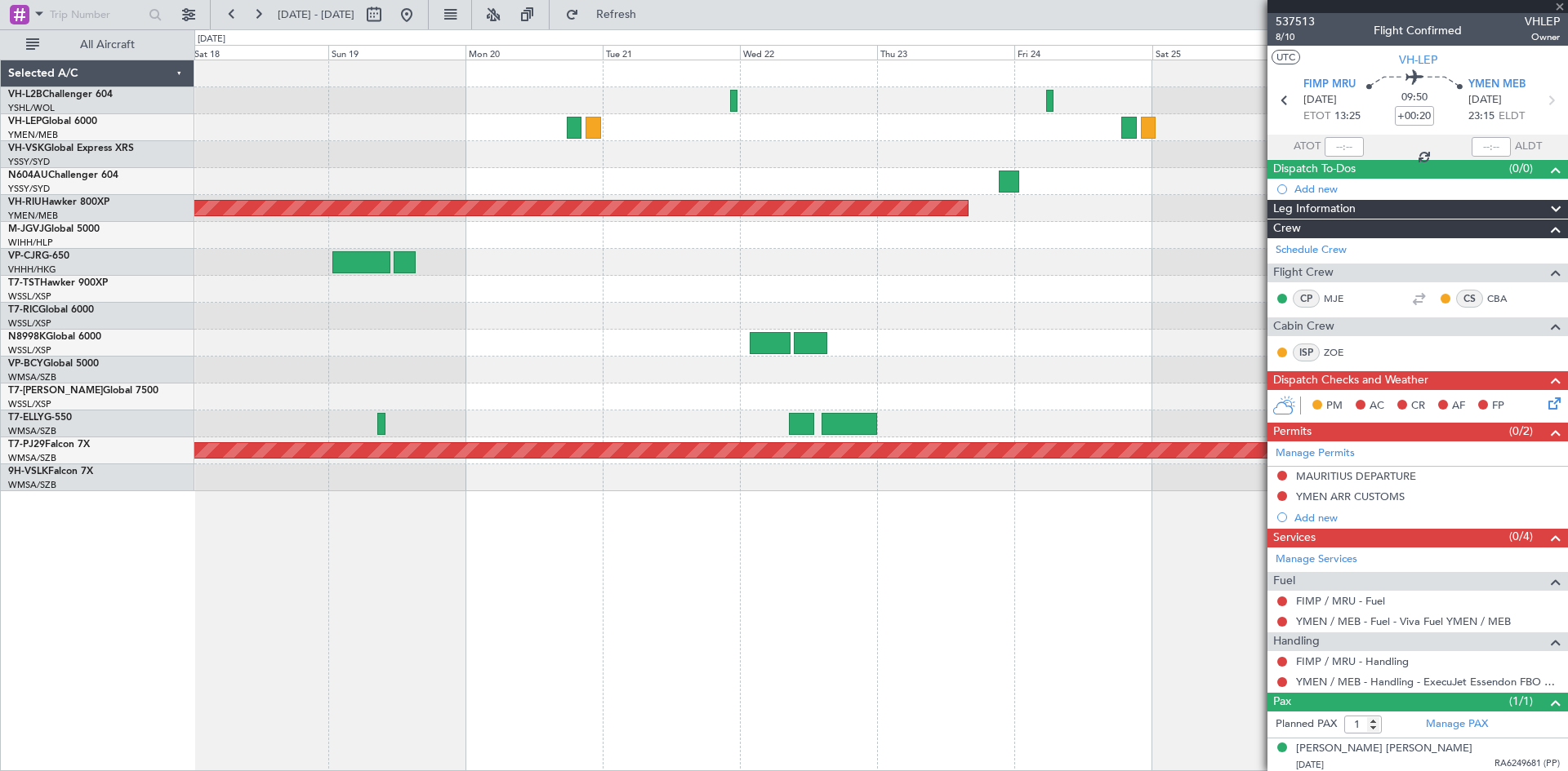
click at [685, 155] on div at bounding box center [881, 154] width 1373 height 27
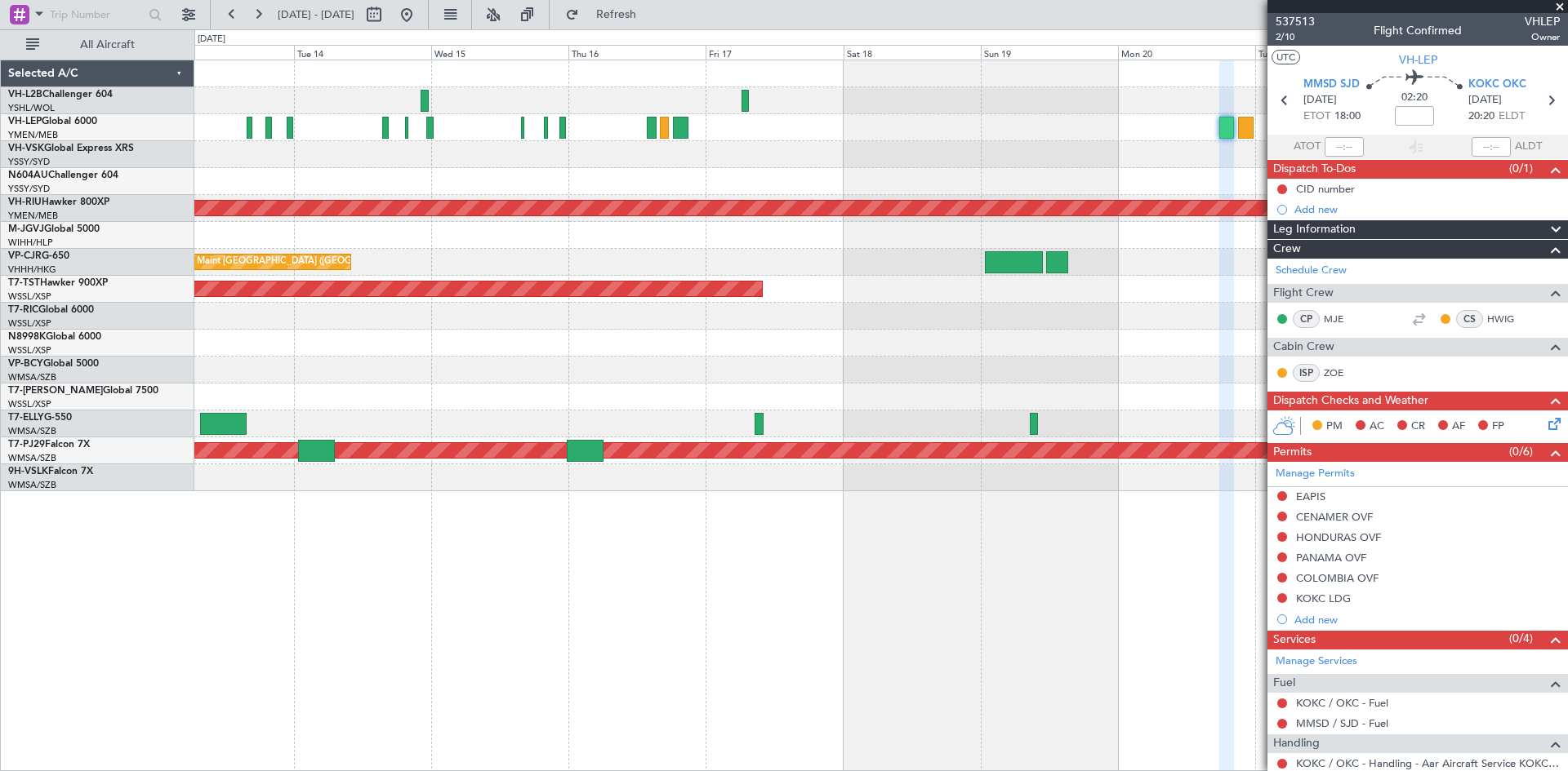
click at [1135, 162] on div at bounding box center [881, 154] width 1373 height 27
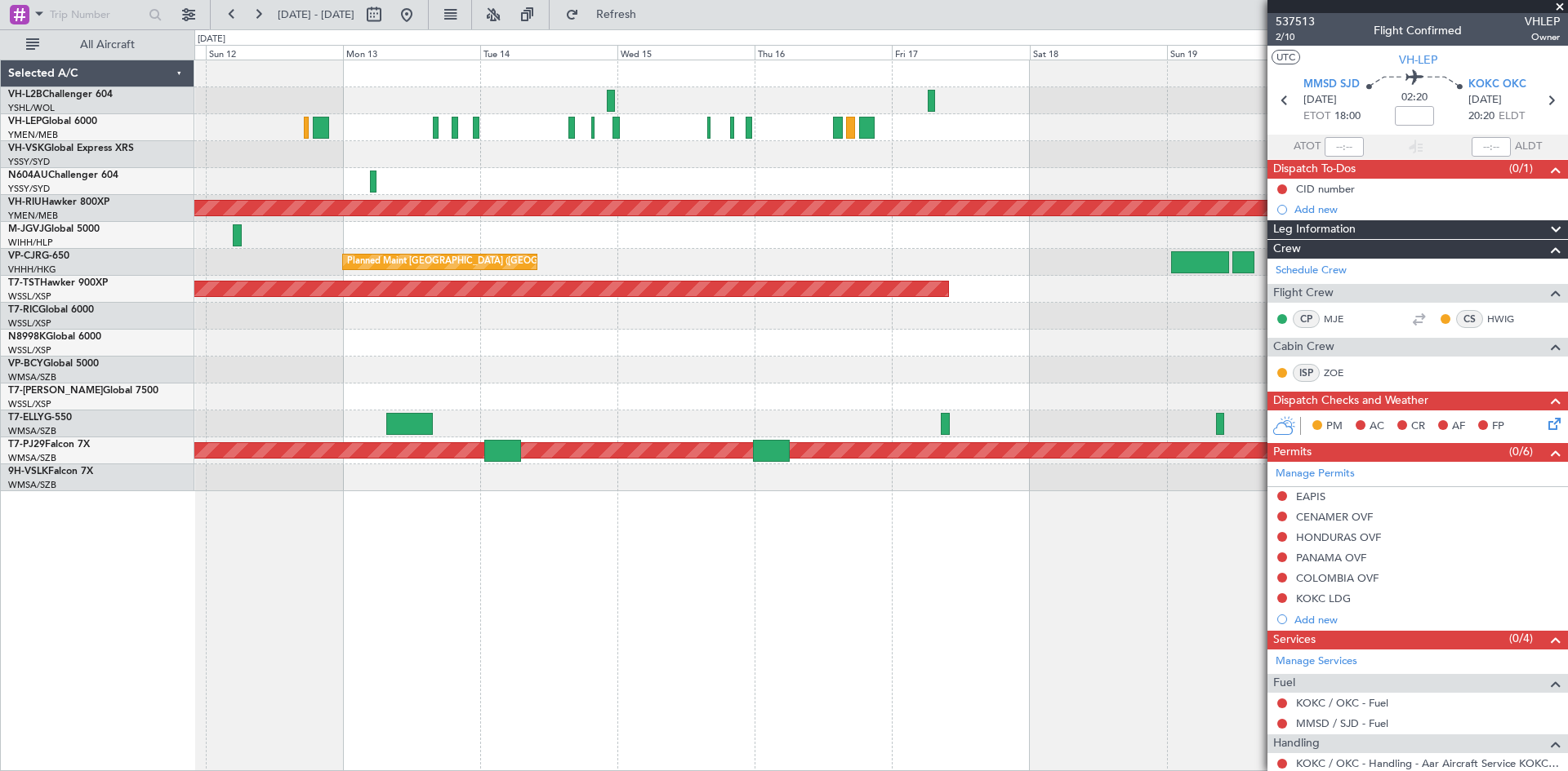
click at [670, 175] on div at bounding box center [881, 181] width 1373 height 27
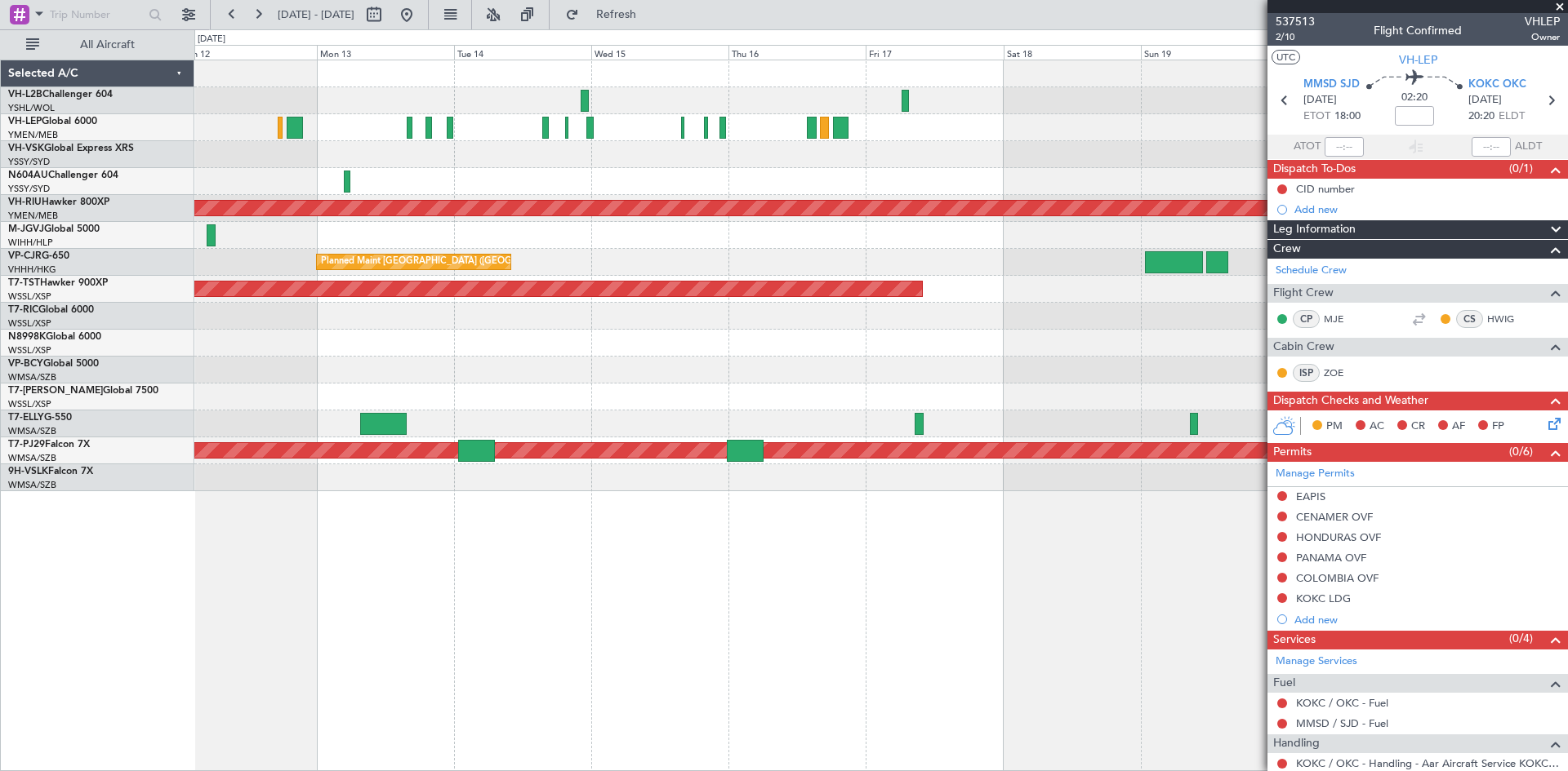
click at [607, 146] on div "Planned Maint [GEOGRAPHIC_DATA] ([GEOGRAPHIC_DATA]) Planned Maint [GEOGRAPHIC_D…" at bounding box center [881, 276] width 1373 height 431
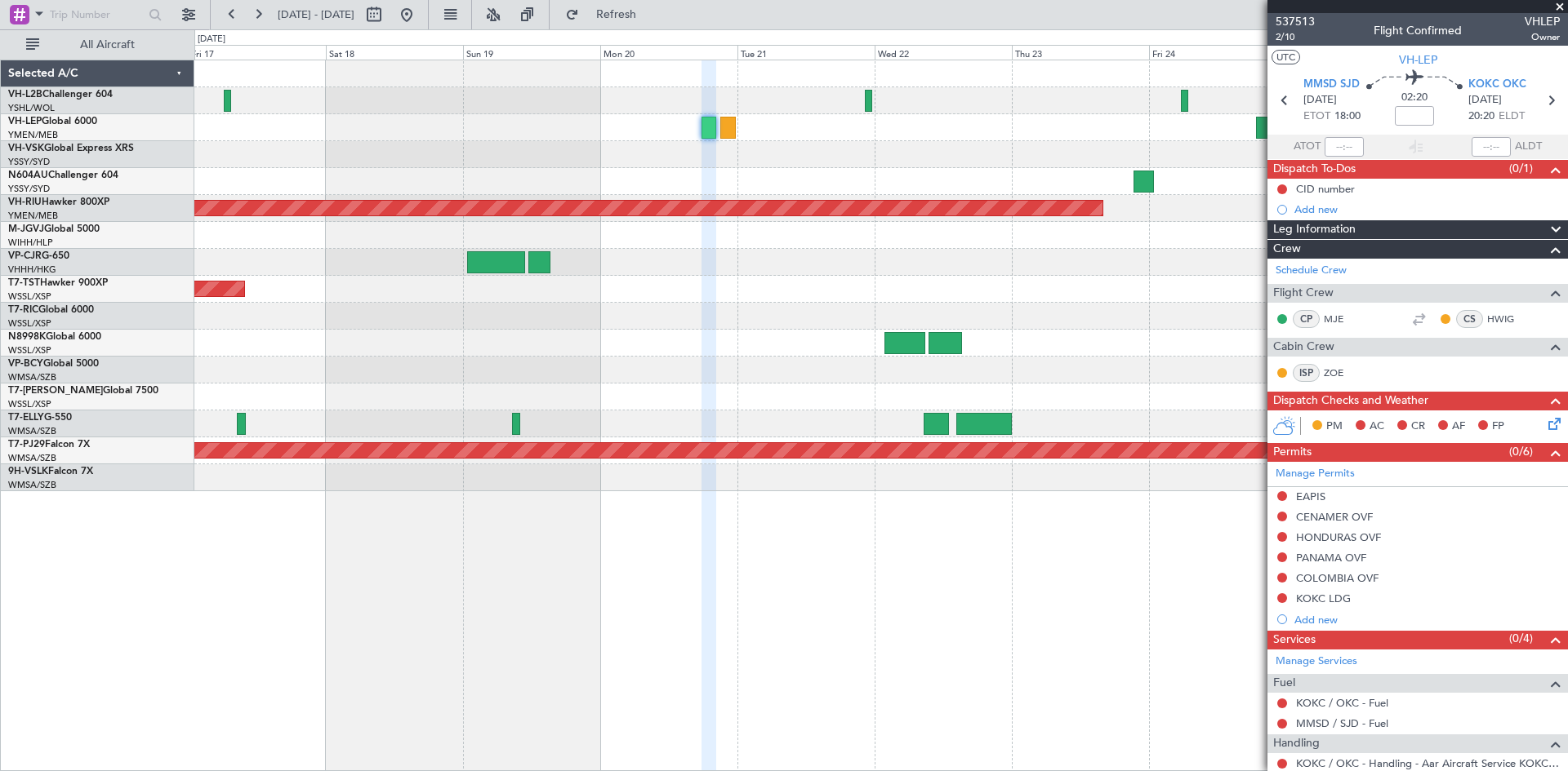
click at [263, 188] on div "Planned Maint [GEOGRAPHIC_DATA] ([GEOGRAPHIC_DATA]) Planned Maint [GEOGRAPHIC_D…" at bounding box center [881, 276] width 1373 height 431
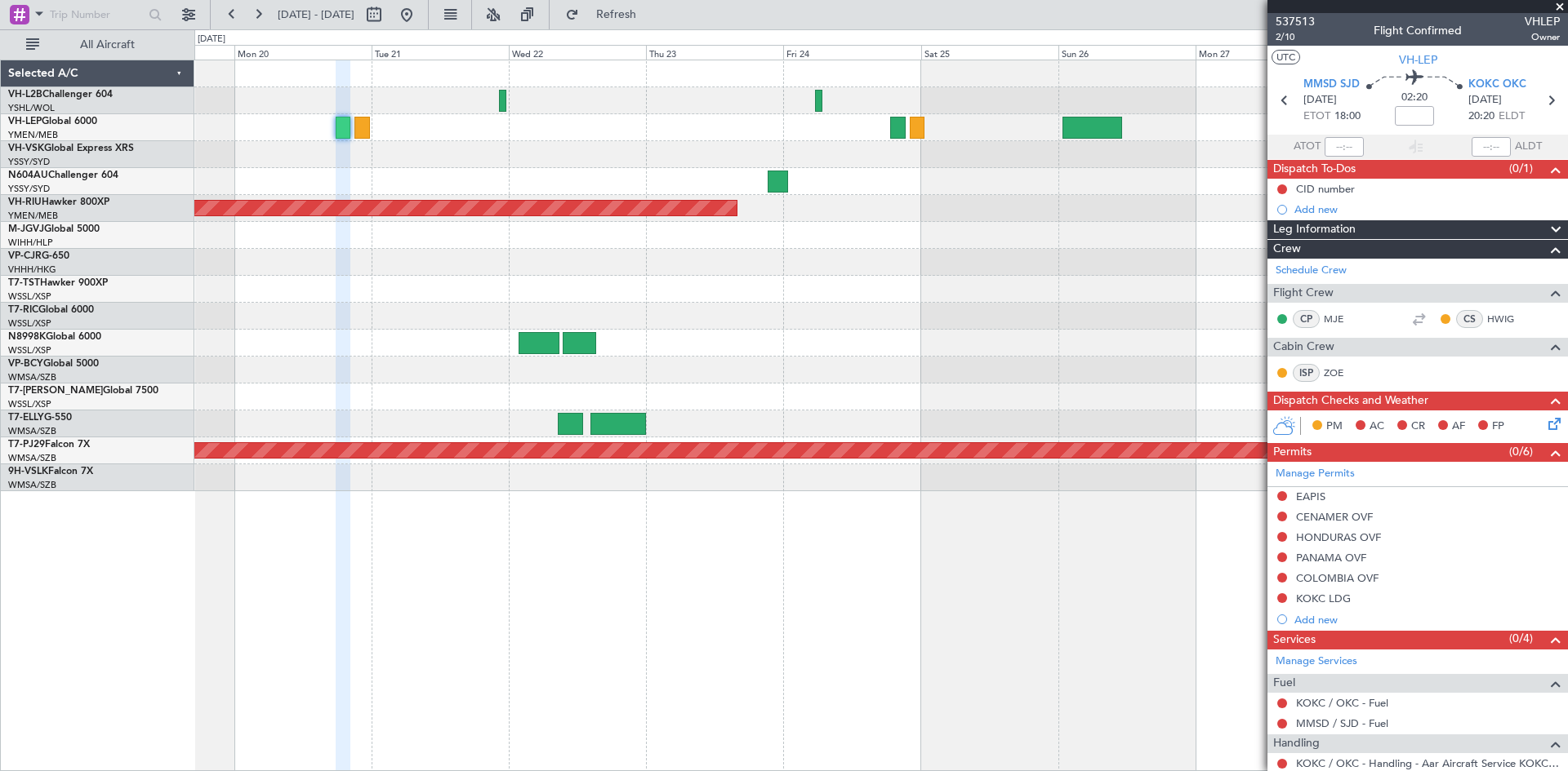
click at [445, 186] on div "Planned Maint [GEOGRAPHIC_DATA] ([GEOGRAPHIC_DATA]) Planned Maint [GEOGRAPHIC_D…" at bounding box center [881, 276] width 1373 height 431
click at [1311, 25] on span "537513" at bounding box center [1295, 22] width 39 height 17
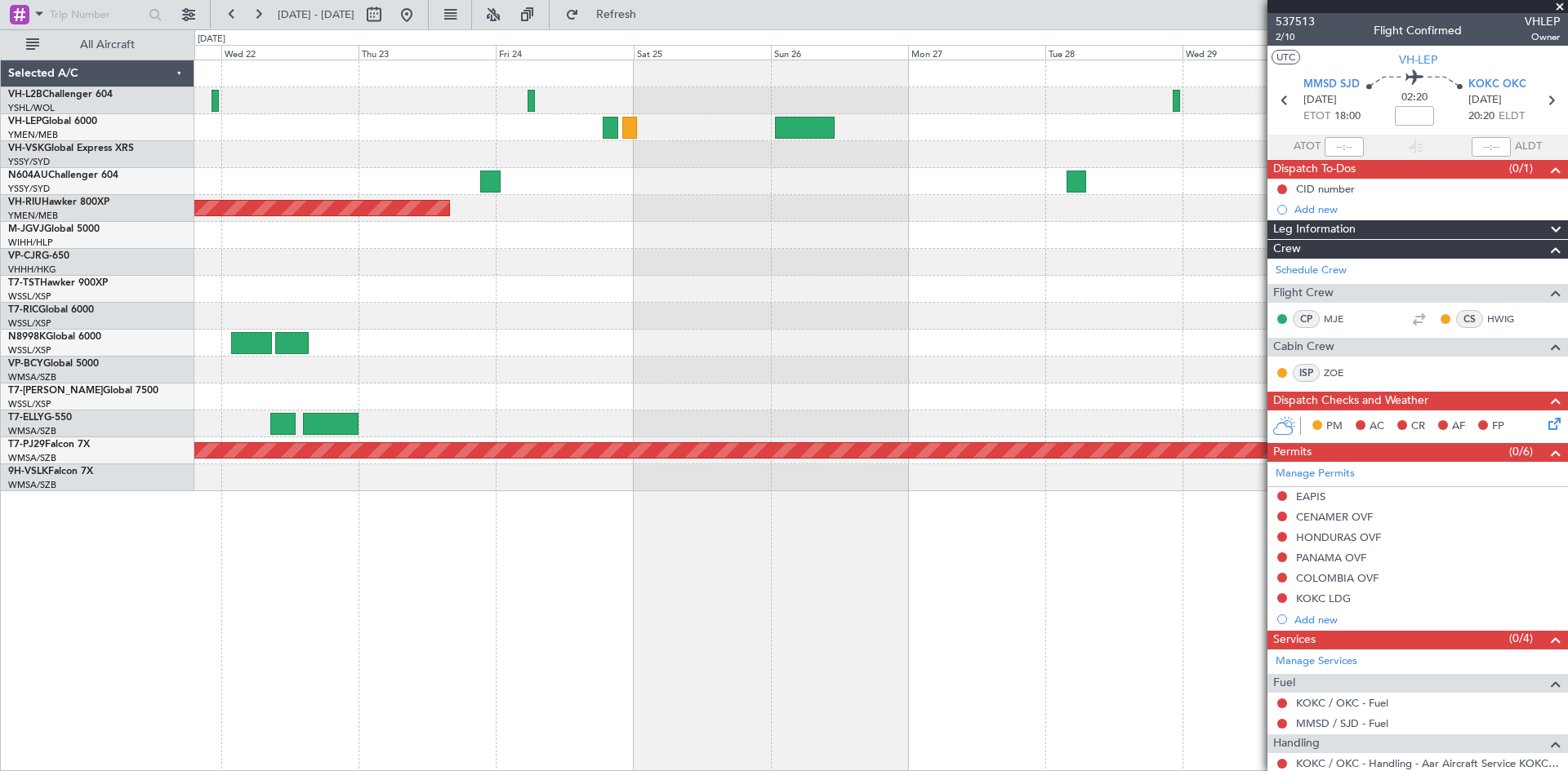
click at [410, 266] on div "Planned Maint Sydney ([PERSON_NAME] Intl) Planned Maint [GEOGRAPHIC_DATA] ([GEO…" at bounding box center [881, 276] width 1373 height 431
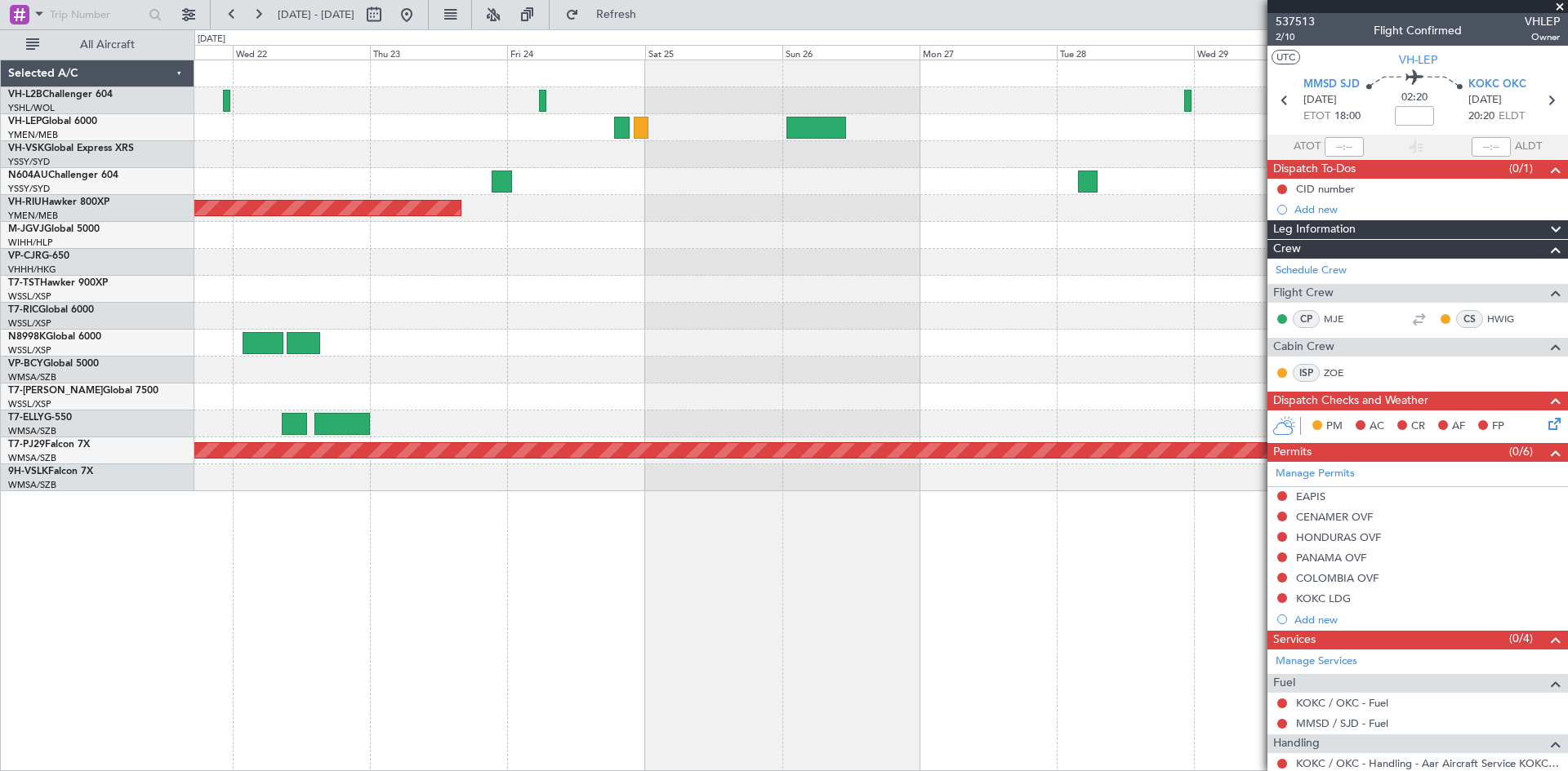
click at [716, 187] on div "Planned Maint Sydney ([PERSON_NAME] Intl)" at bounding box center [881, 181] width 1373 height 27
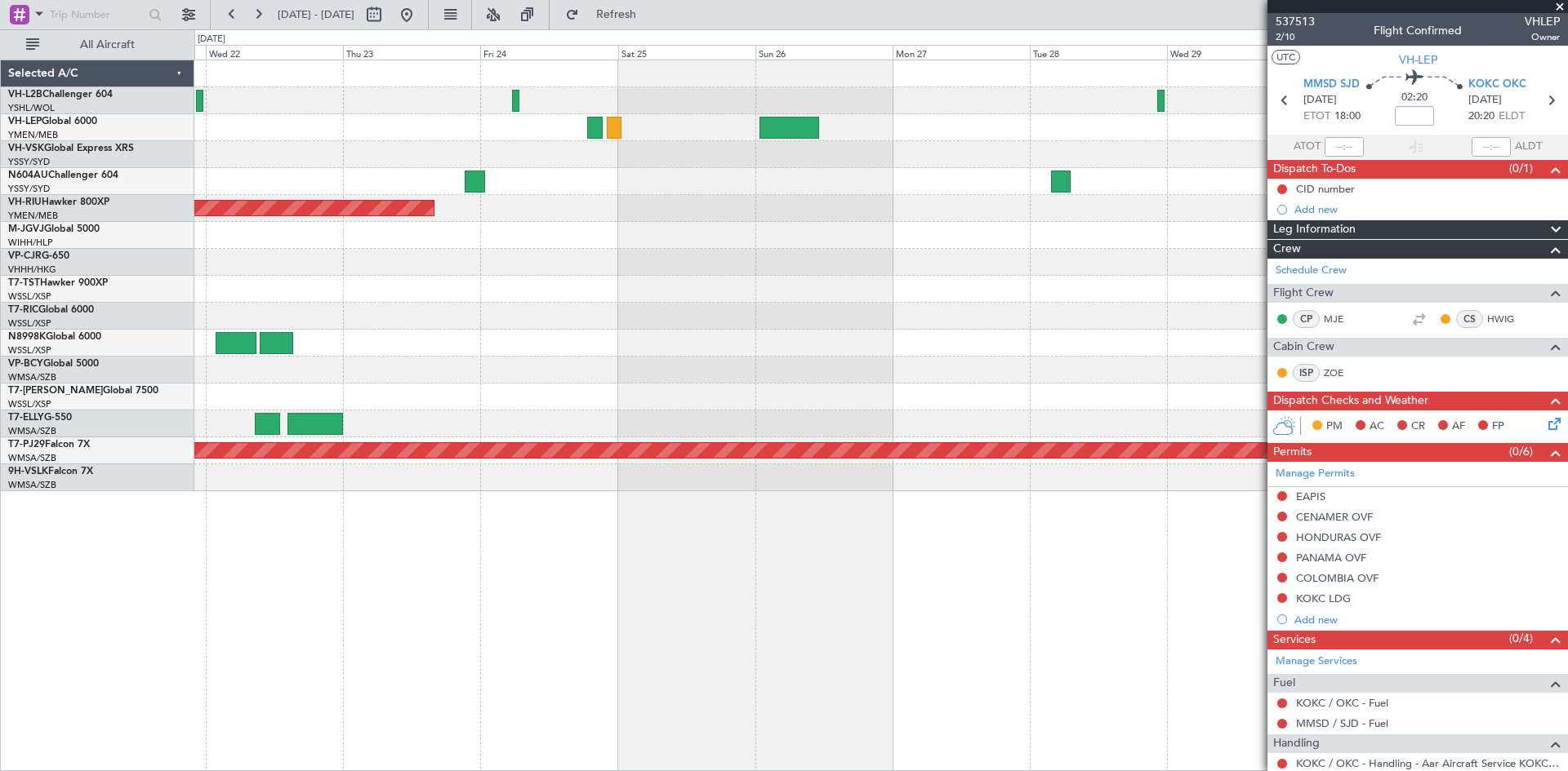
click at [744, 168] on div "Planned Maint Sydney ([PERSON_NAME] Intl)" at bounding box center [881, 181] width 1373 height 27
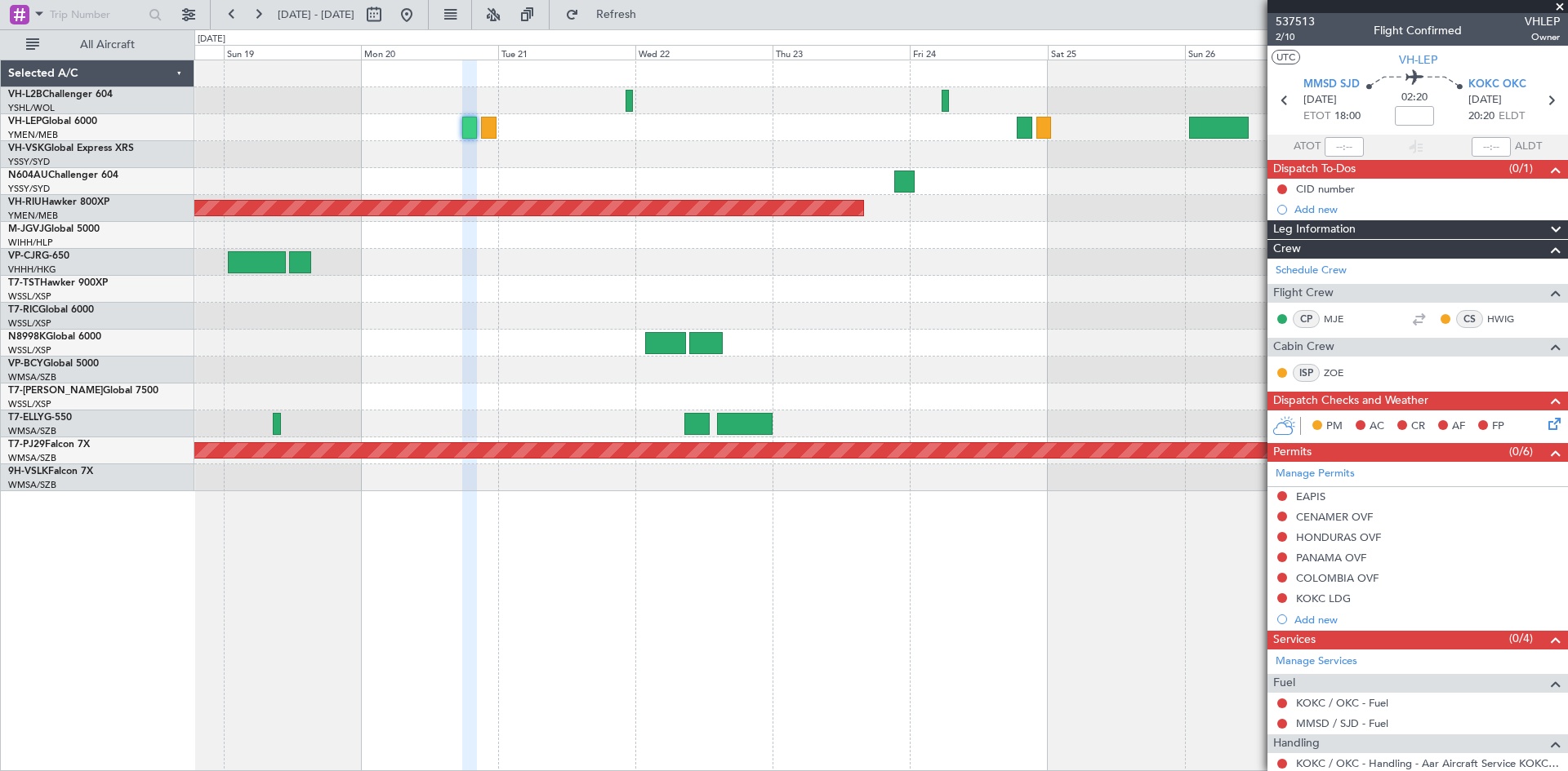
click at [1020, 271] on div at bounding box center [881, 262] width 1373 height 27
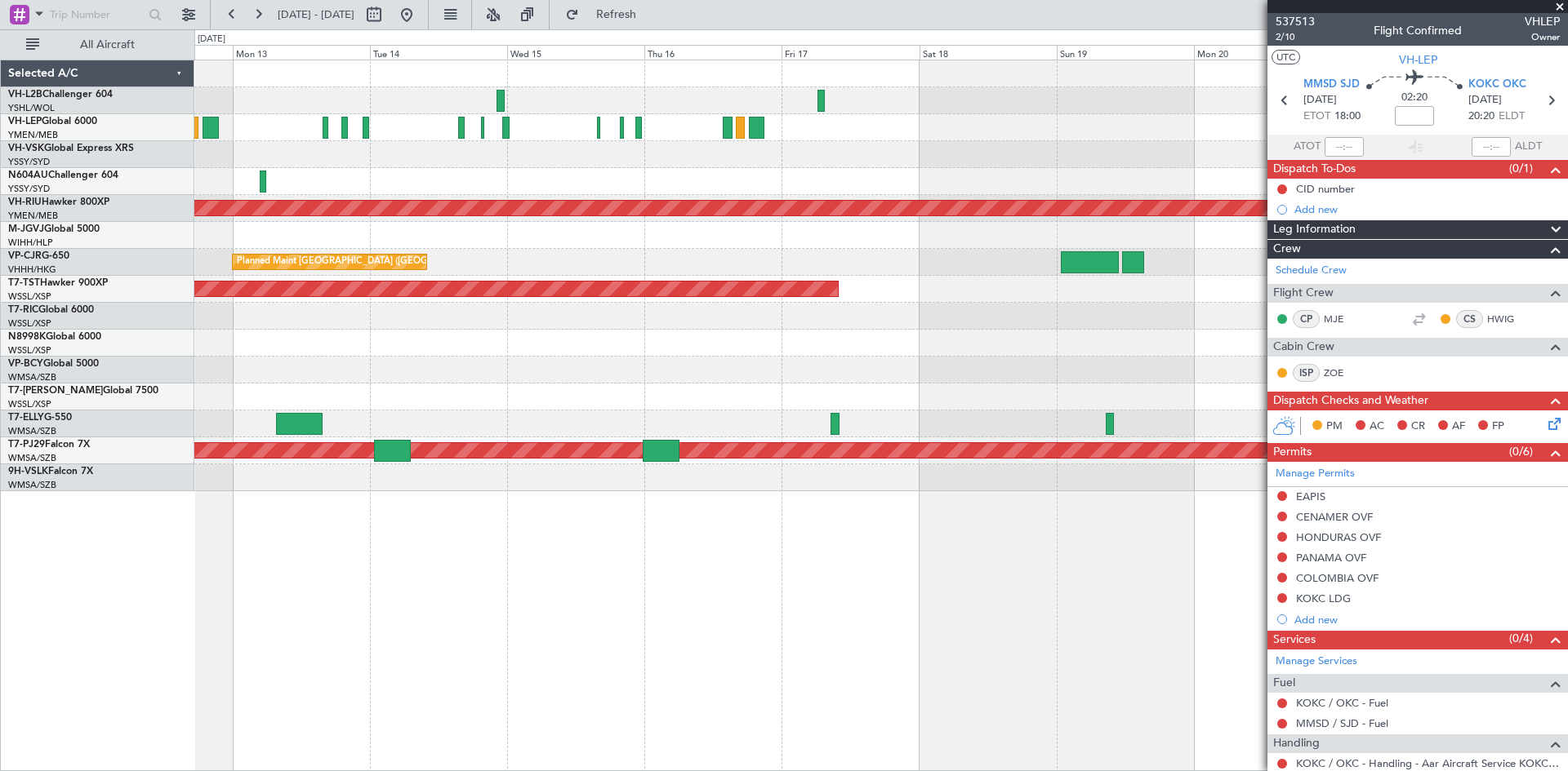
click at [797, 345] on div at bounding box center [881, 343] width 1373 height 27
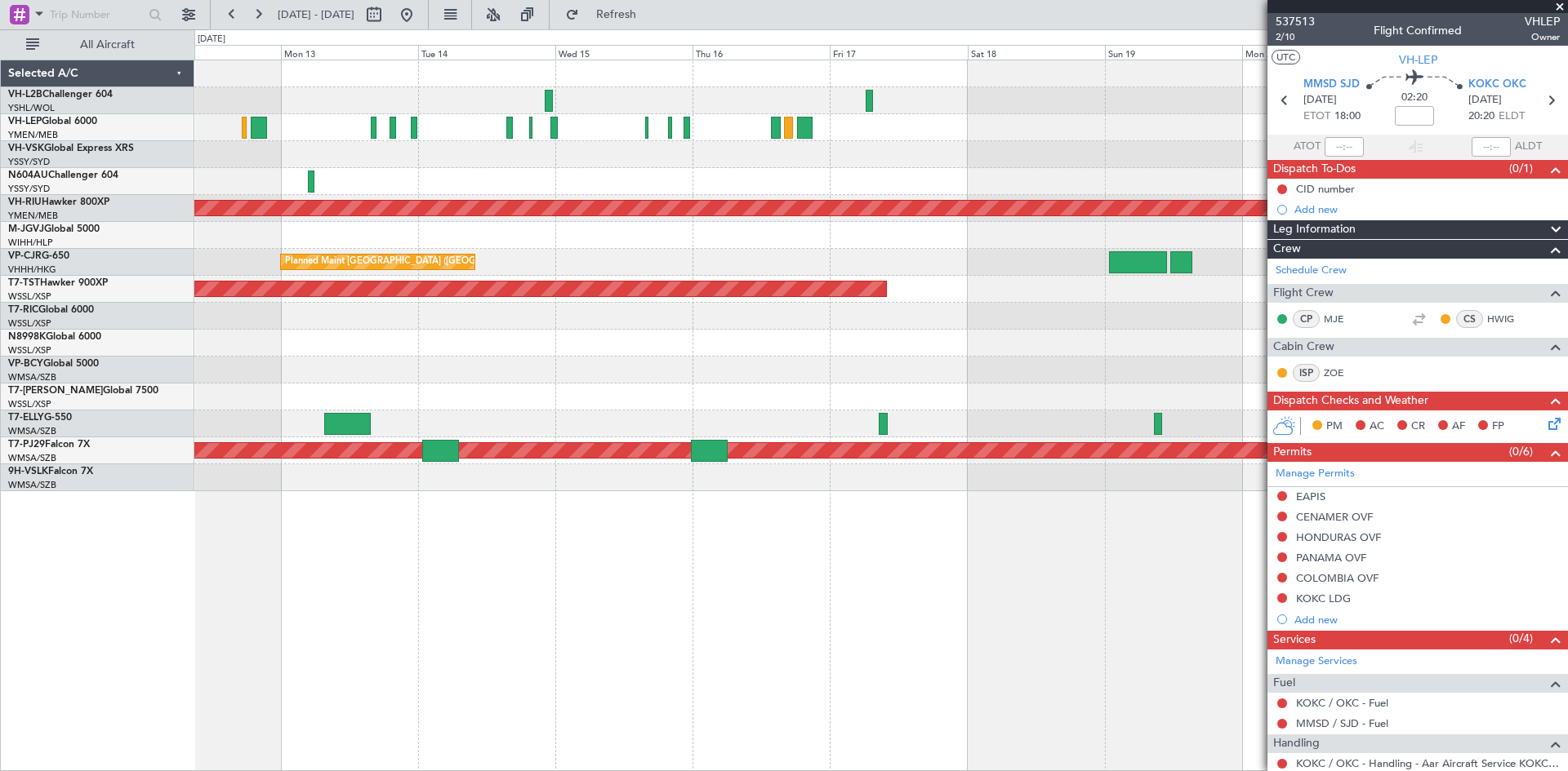
click at [746, 150] on div at bounding box center [881, 154] width 1373 height 27
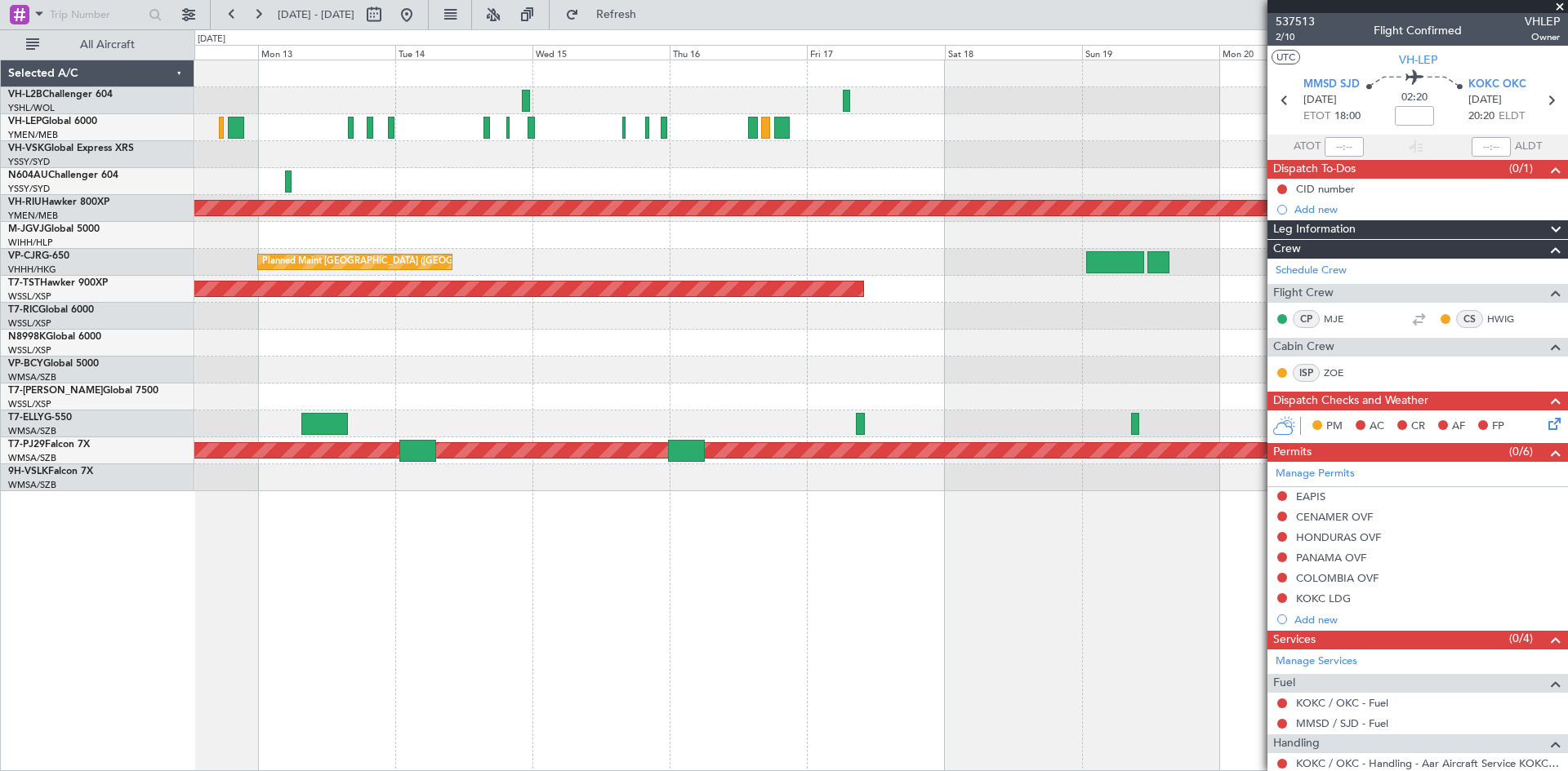
click at [748, 173] on div at bounding box center [881, 181] width 1373 height 27
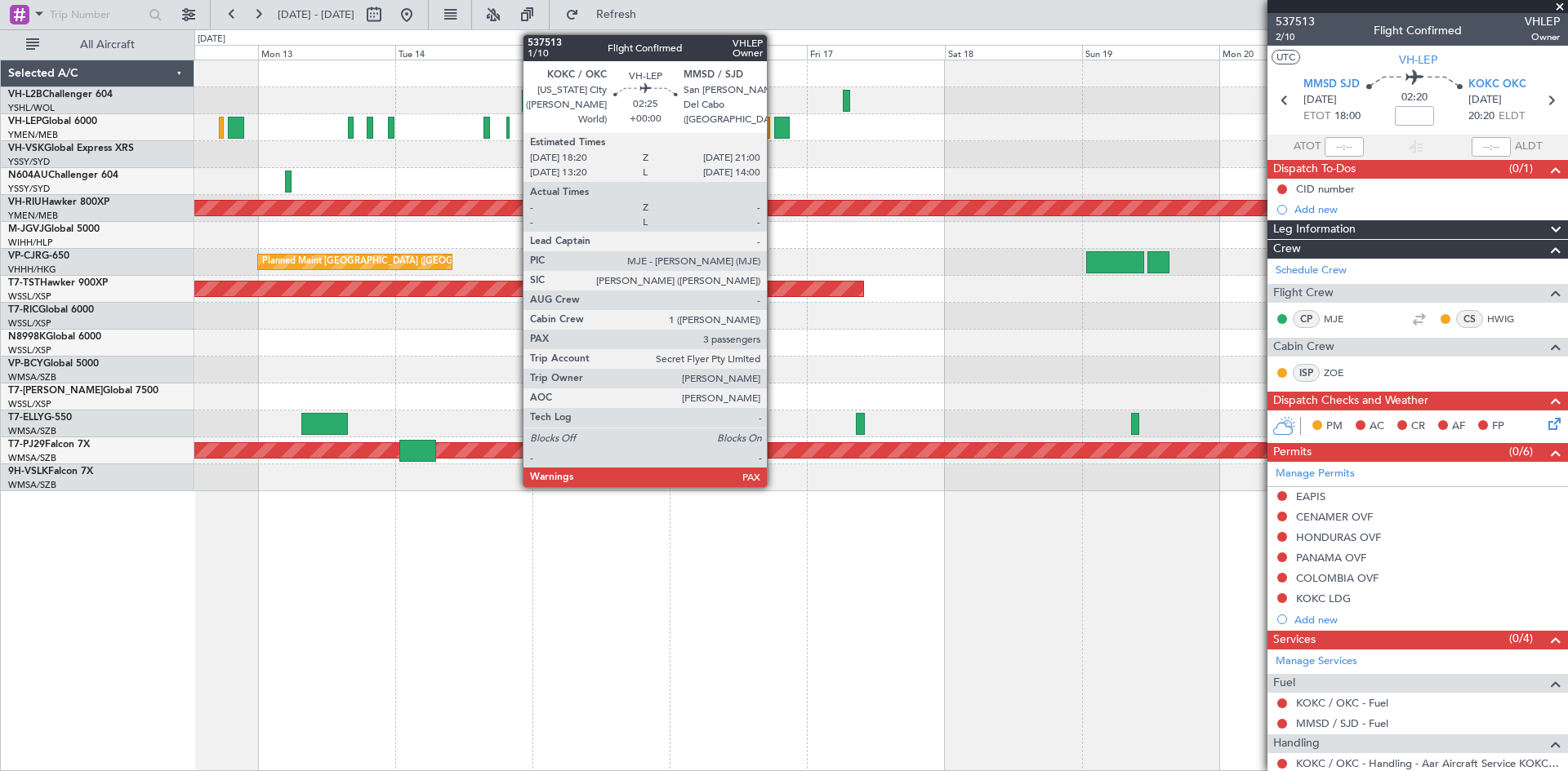
click at [774, 128] on div at bounding box center [782, 127] width 16 height 22
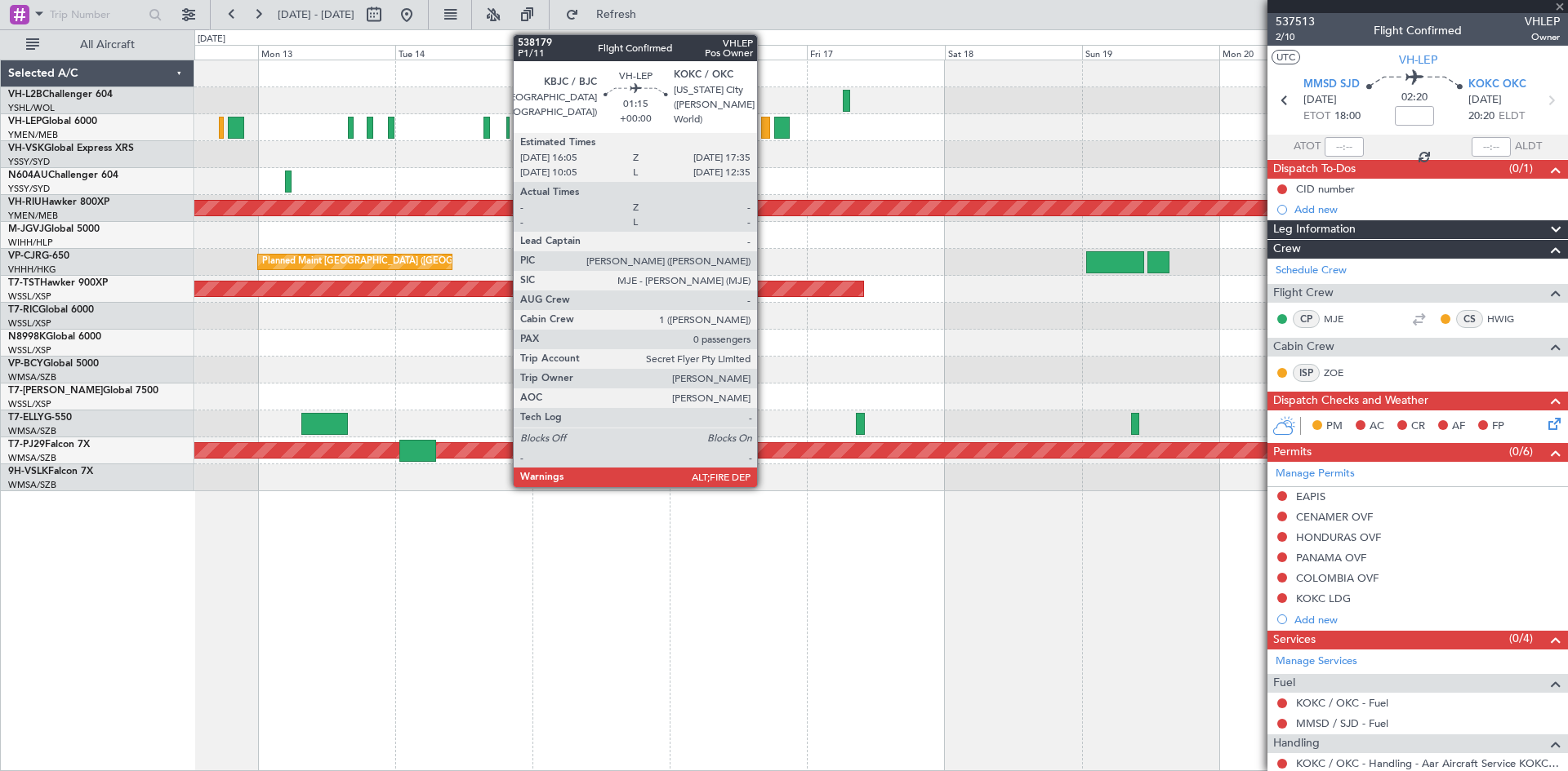
click at [764, 132] on div at bounding box center [765, 127] width 9 height 22
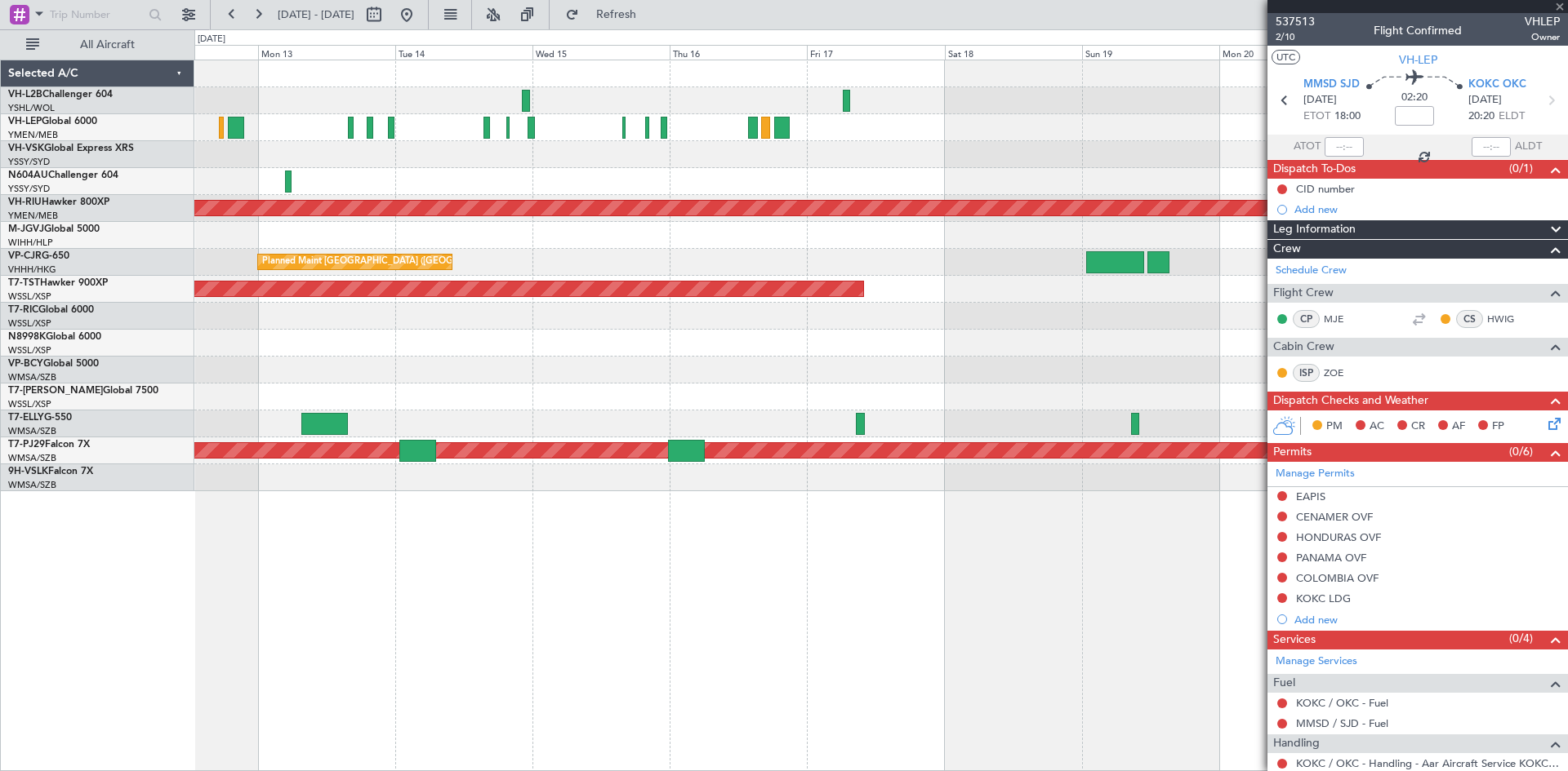
type input "0"
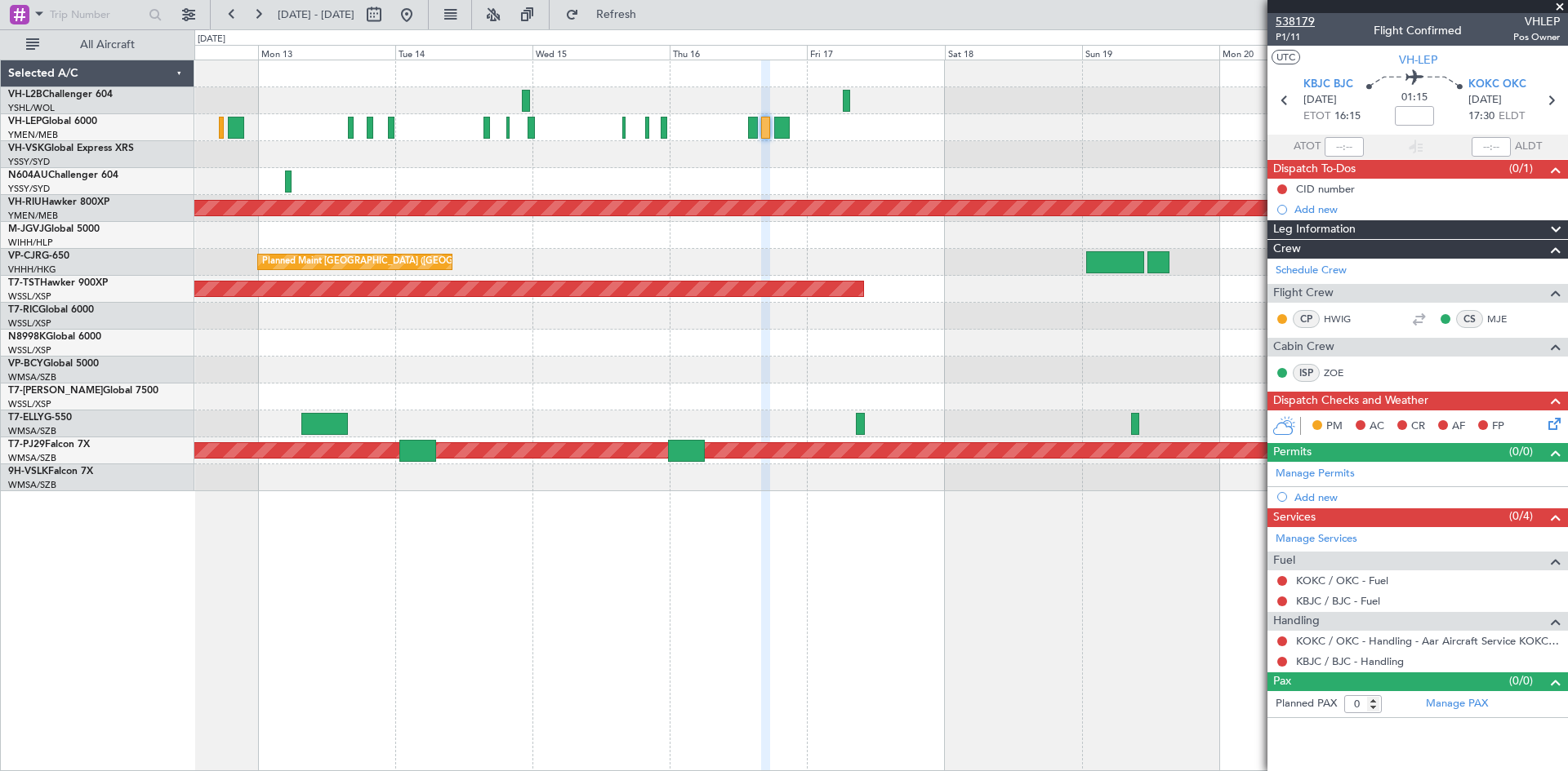
click at [1296, 18] on span "538179" at bounding box center [1295, 22] width 39 height 17
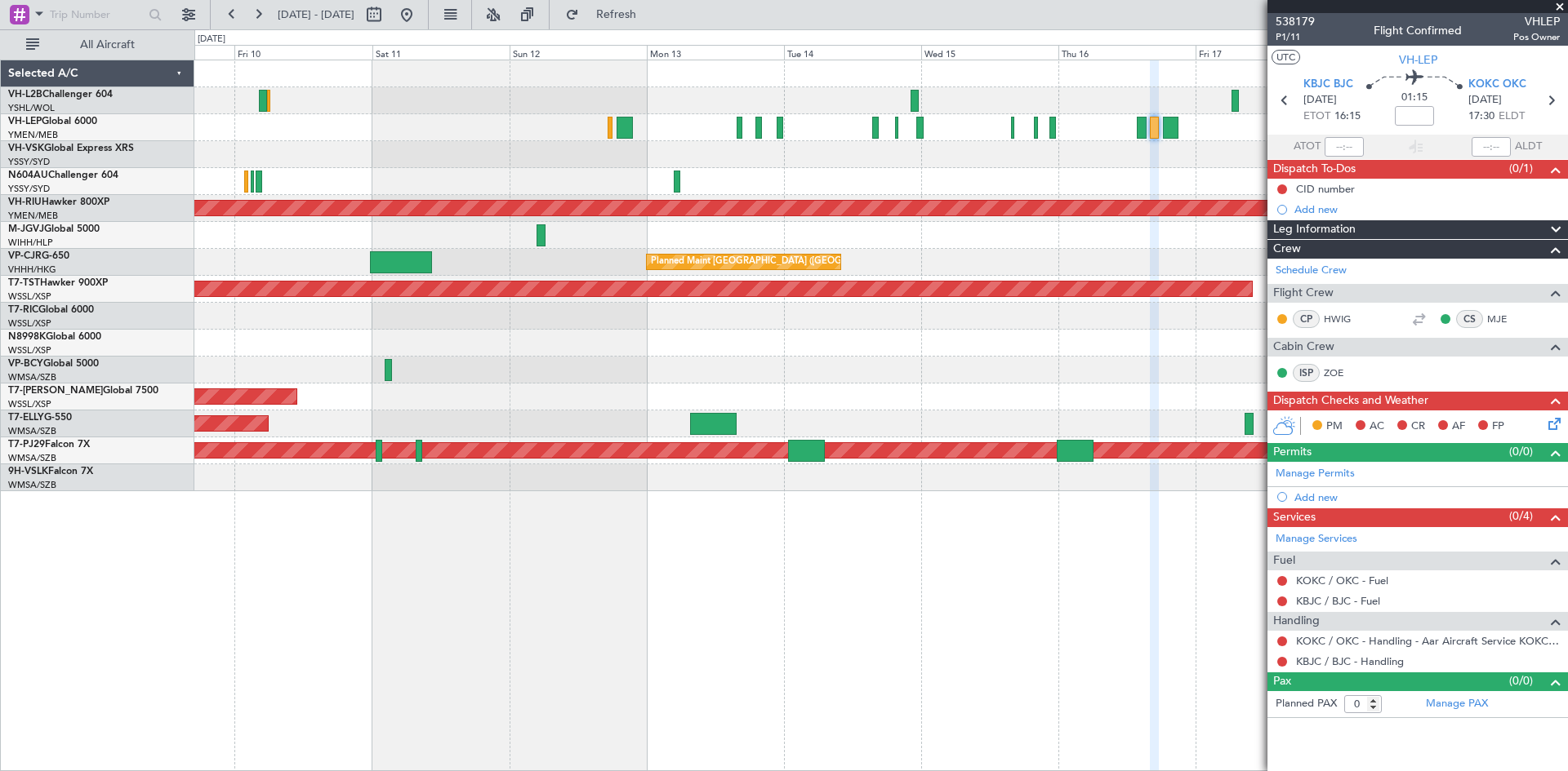
click at [804, 174] on div at bounding box center [881, 181] width 1373 height 27
click at [614, 136] on div at bounding box center [881, 127] width 1373 height 27
click at [622, 134] on div at bounding box center [625, 127] width 16 height 22
type input "+00:05"
type input "2"
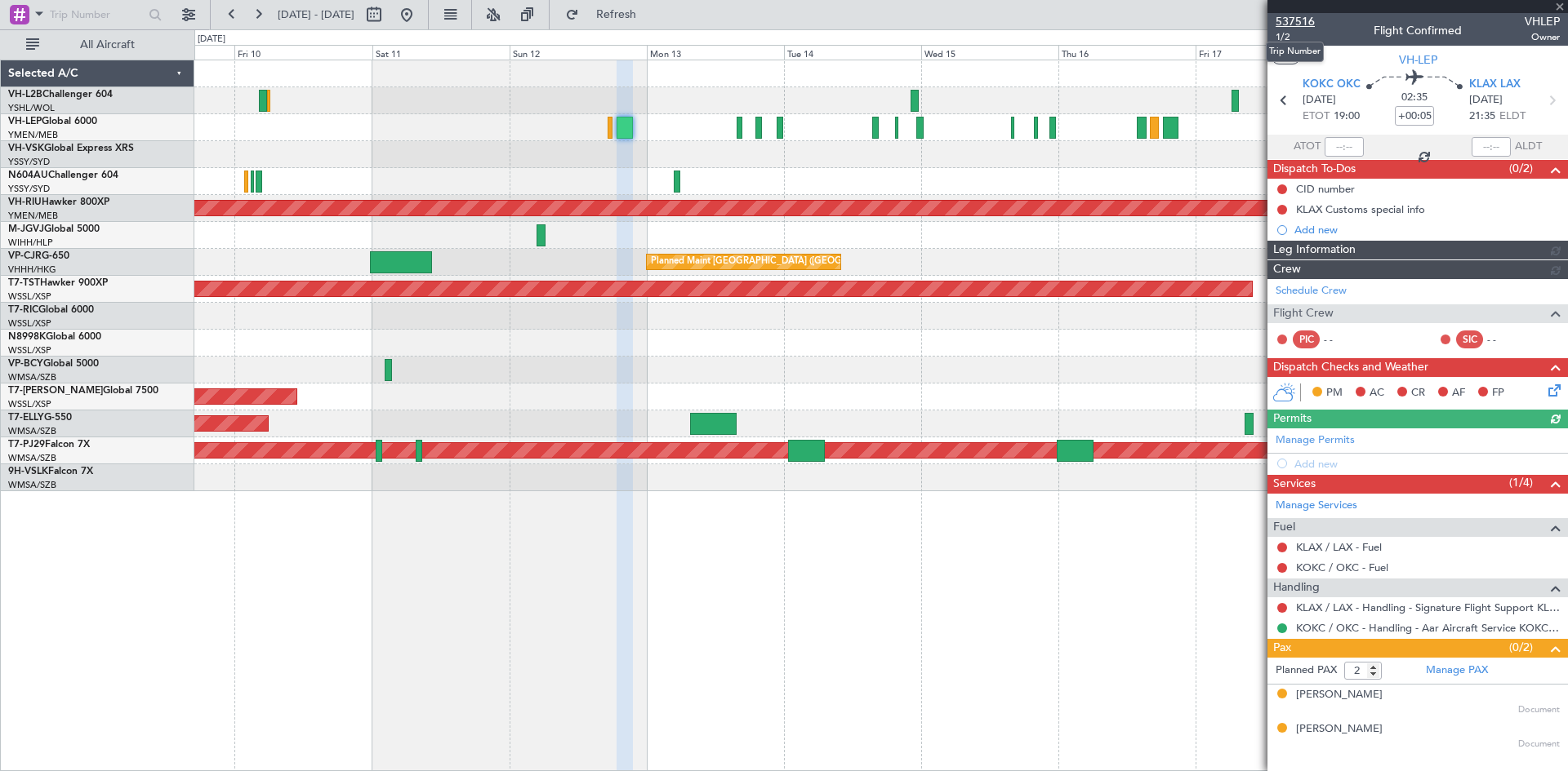
click at [1283, 22] on span "537516" at bounding box center [1295, 22] width 39 height 17
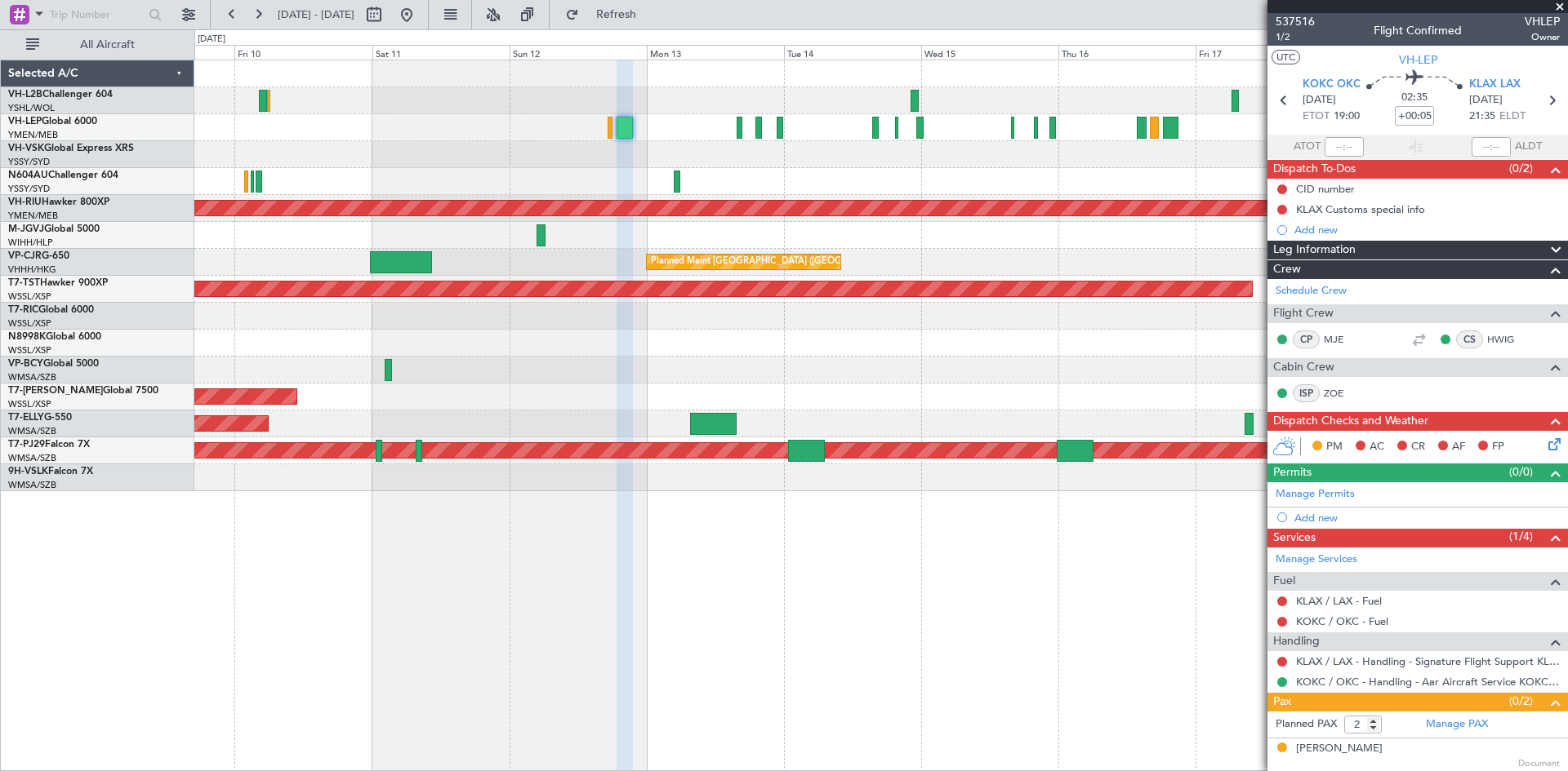
click at [749, 125] on div at bounding box center [881, 127] width 1373 height 27
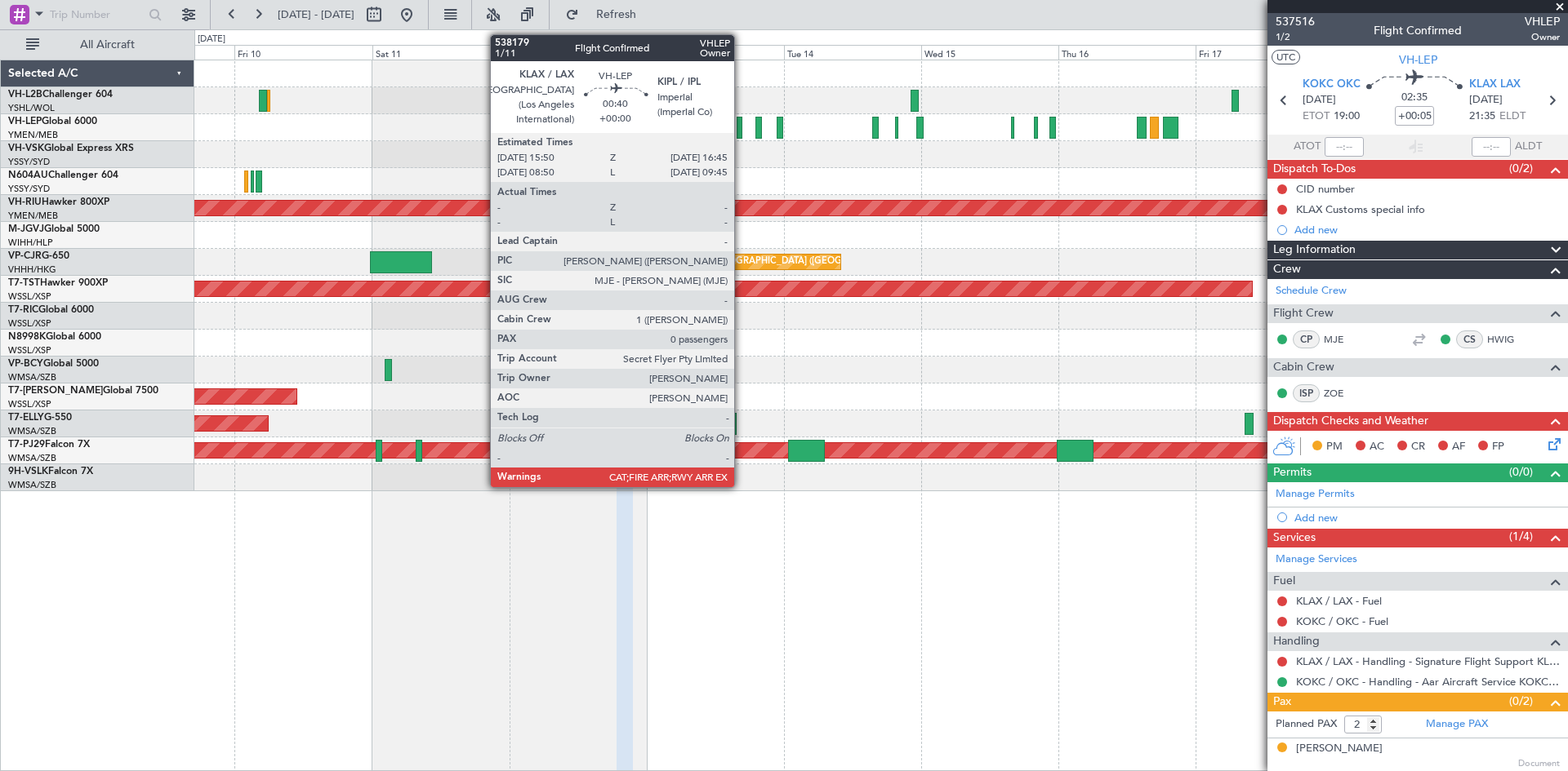
click at [742, 129] on div at bounding box center [739, 127] width 6 height 22
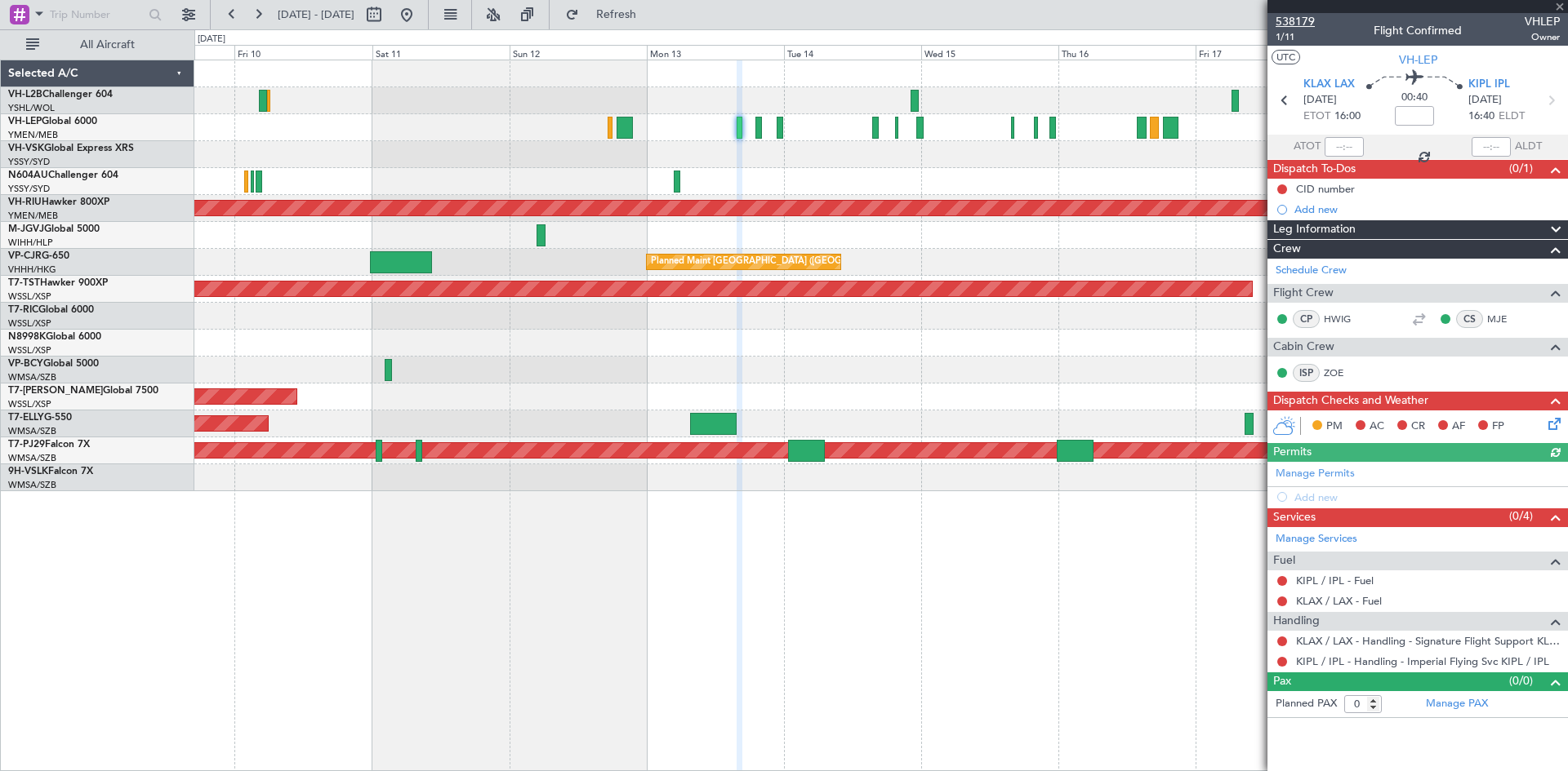
click at [1281, 21] on span "538179" at bounding box center [1295, 22] width 39 height 17
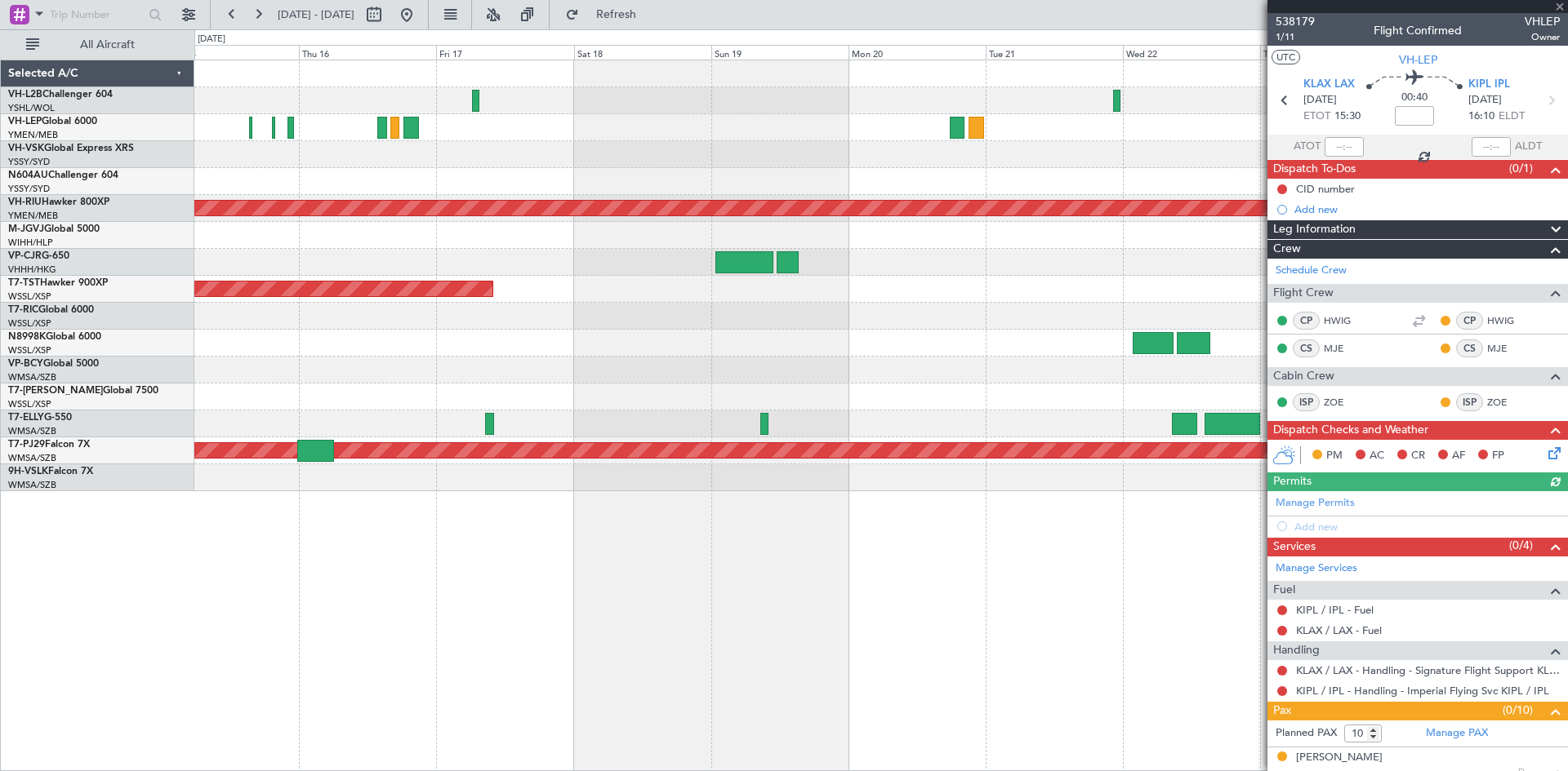
click at [369, 153] on div at bounding box center [881, 154] width 1373 height 27
click at [423, 129] on div at bounding box center [881, 127] width 1373 height 27
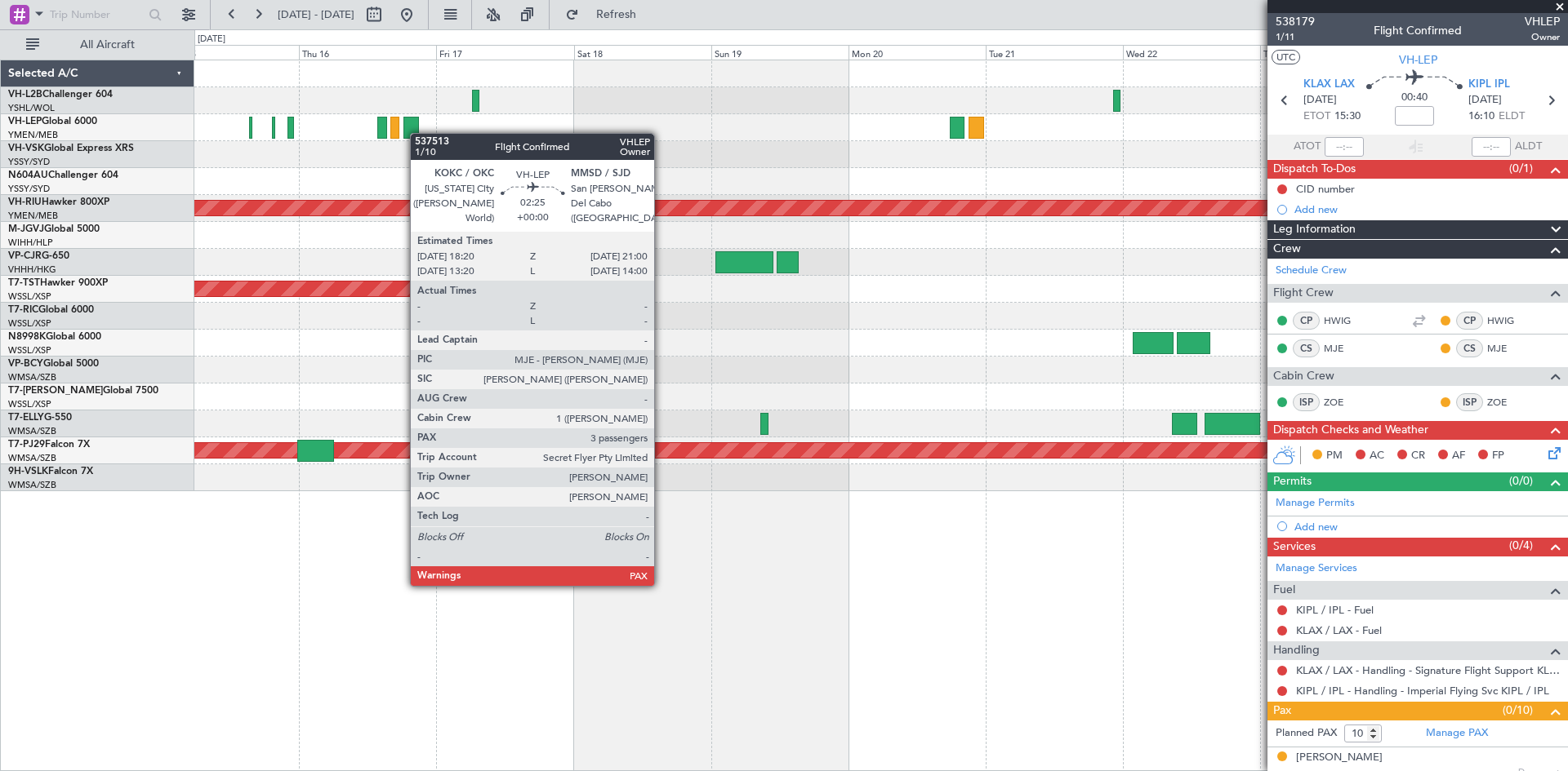
click at [418, 133] on div at bounding box center [881, 127] width 1373 height 27
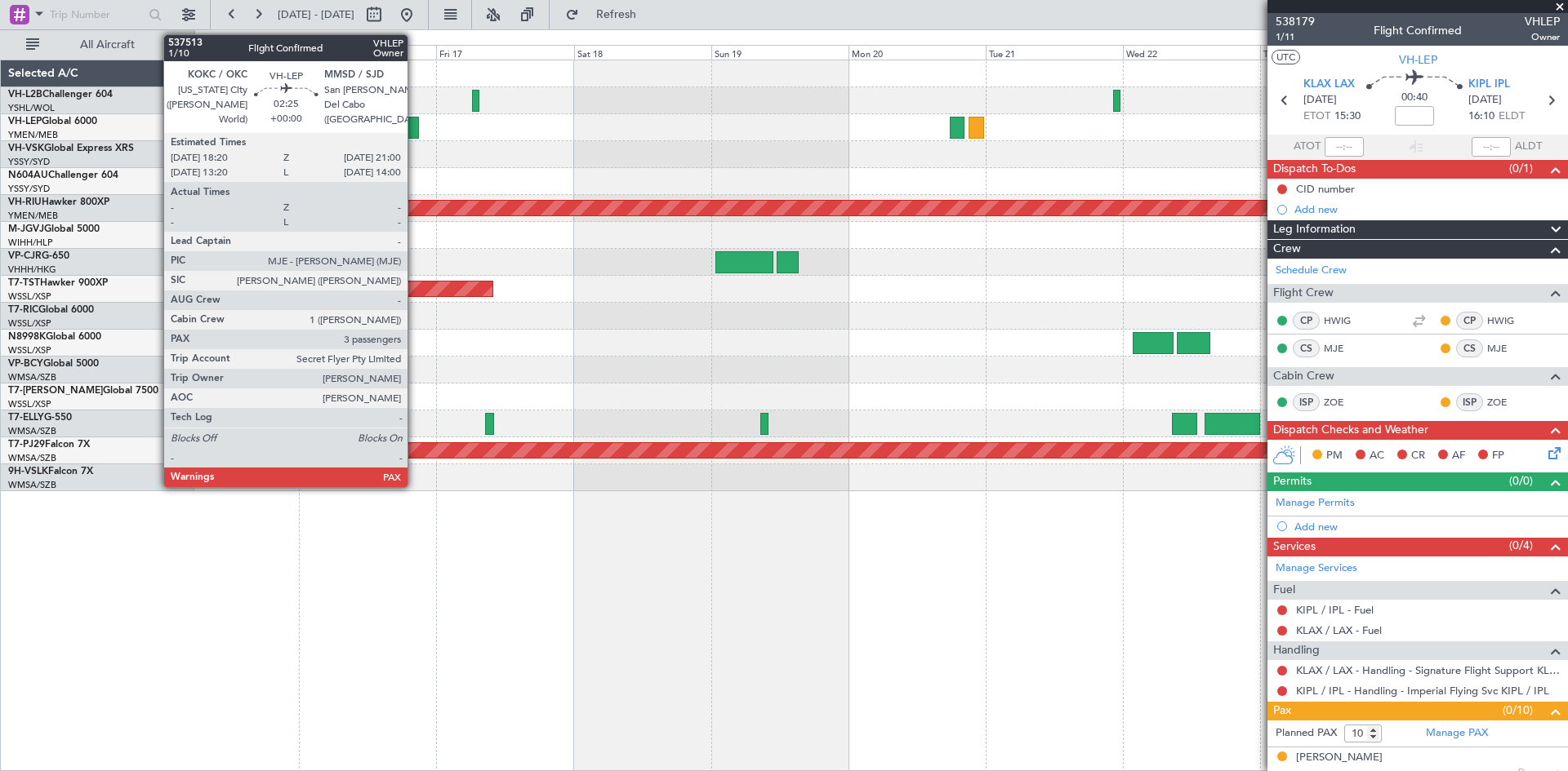
click at [415, 133] on div at bounding box center [411, 127] width 16 height 22
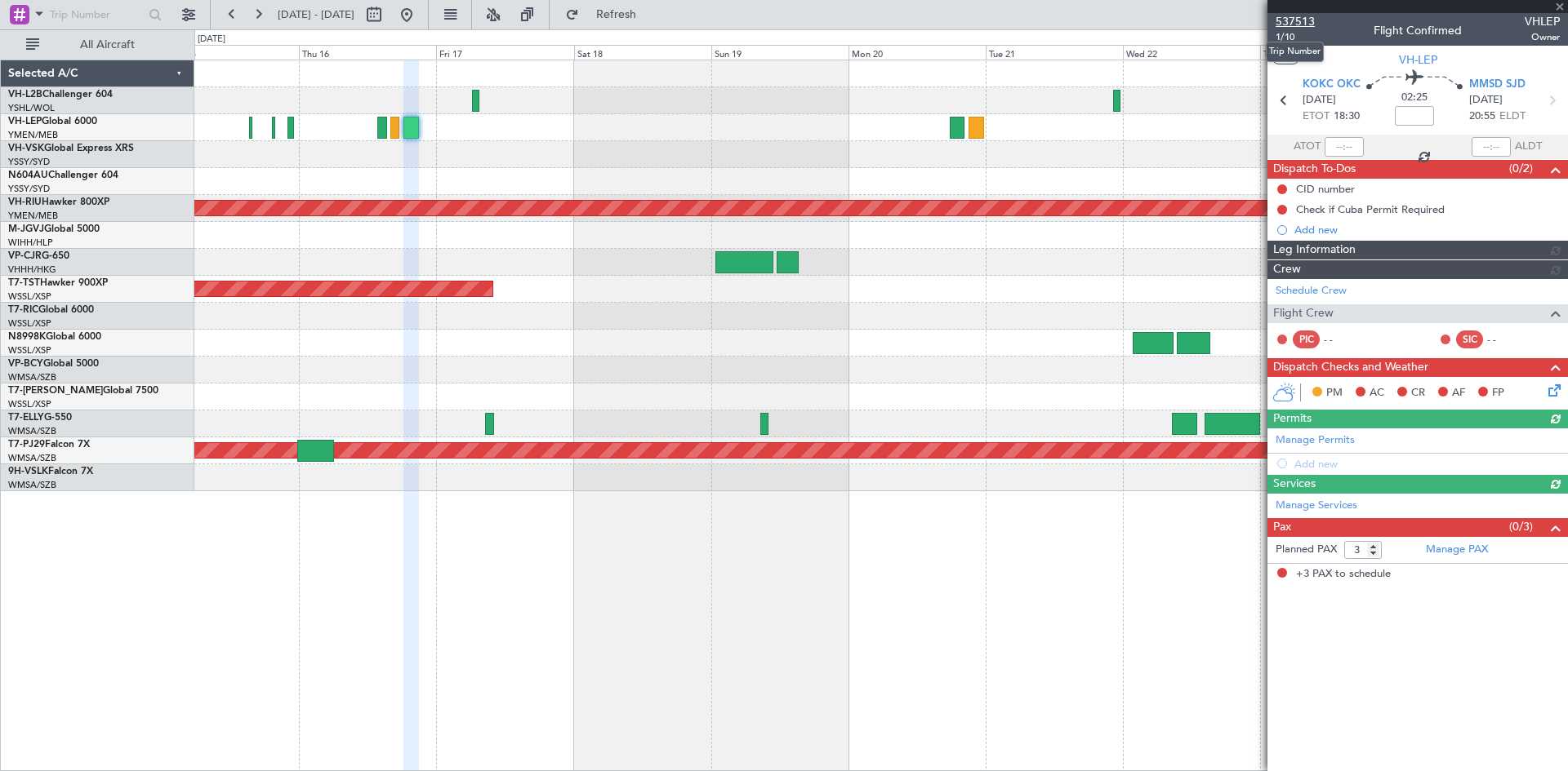
click at [1291, 23] on span "537513" at bounding box center [1295, 22] width 39 height 17
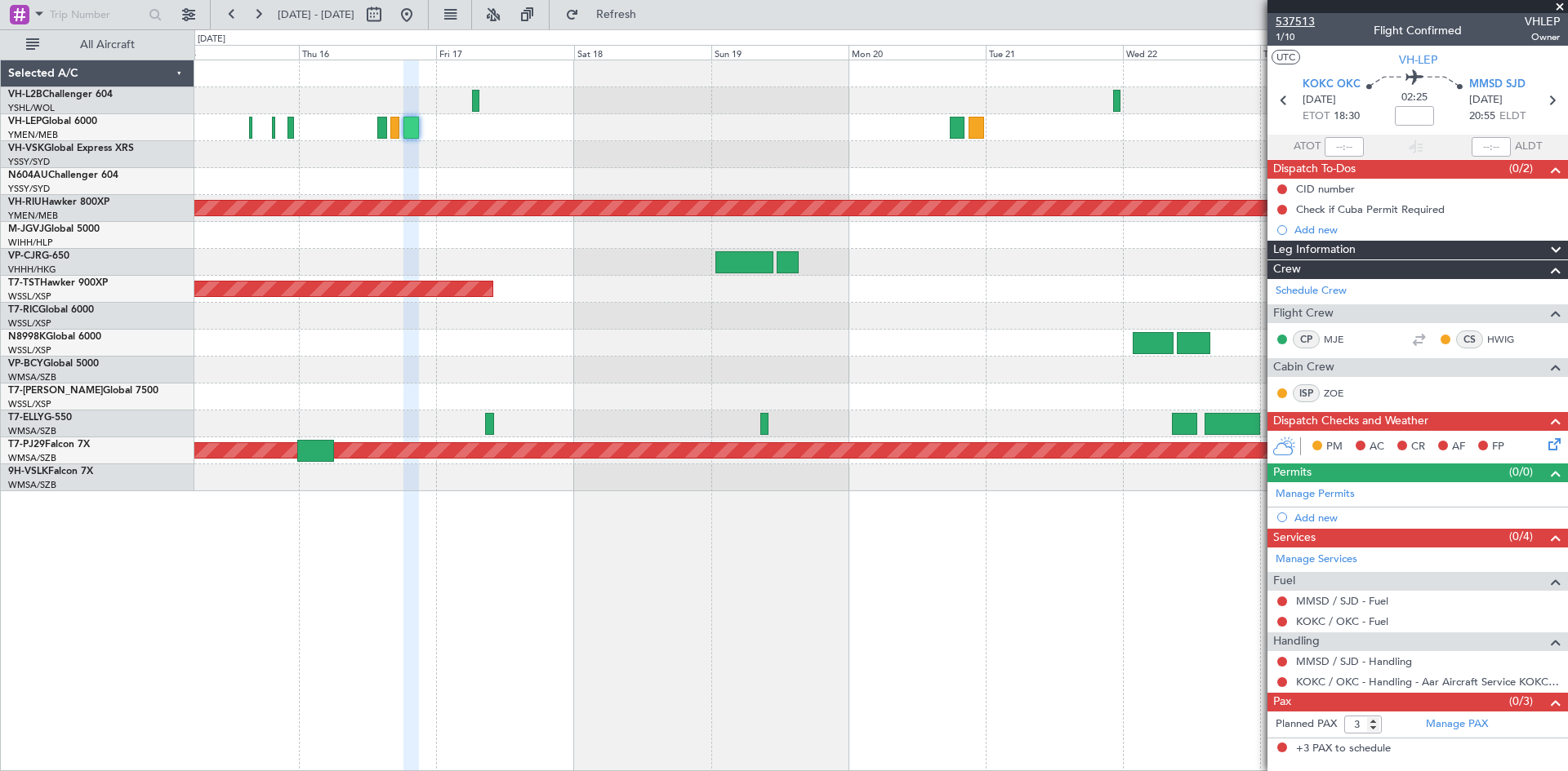
click at [1284, 24] on span "537513" at bounding box center [1295, 22] width 39 height 17
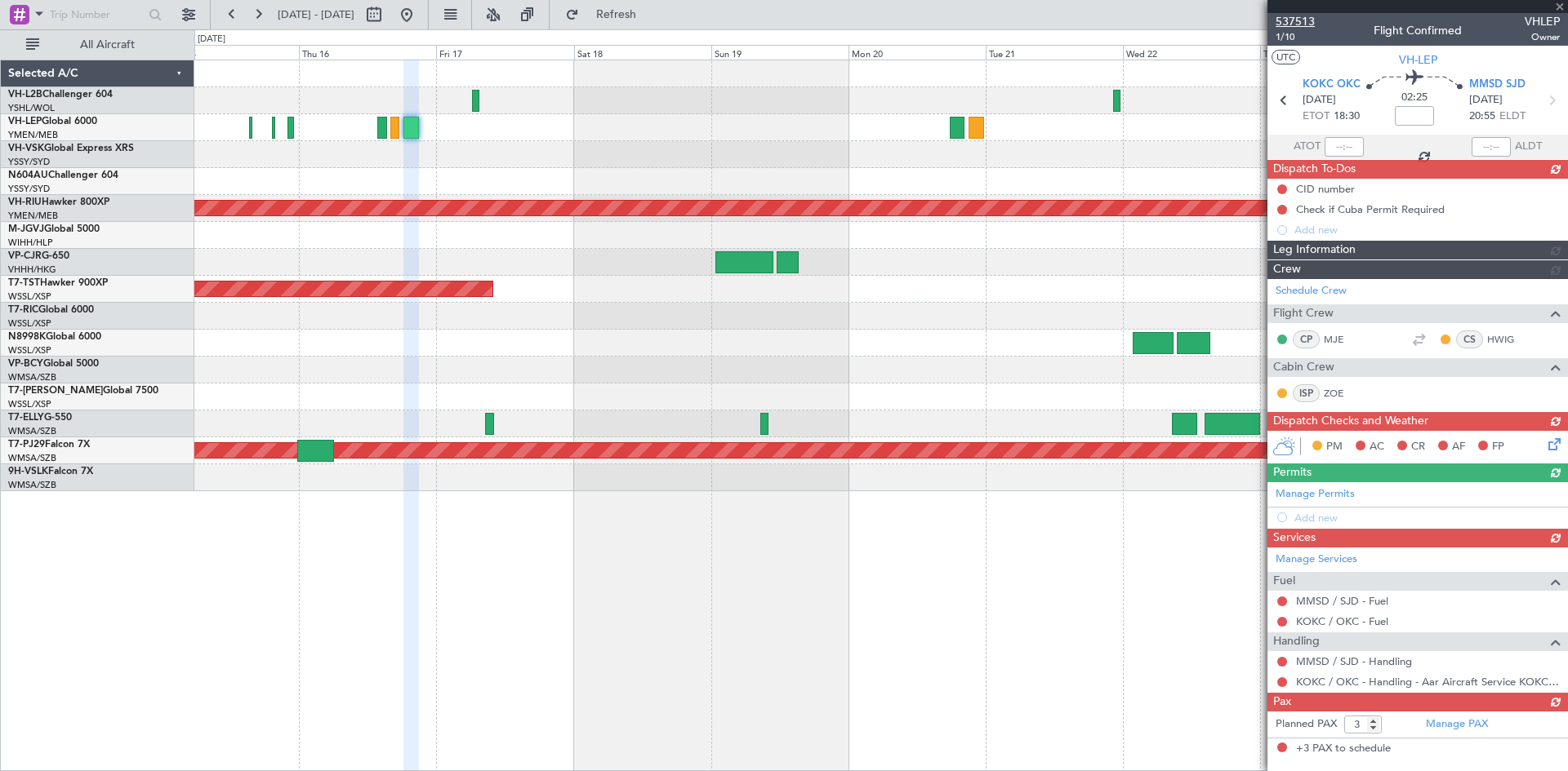
type input "5"
